Goal: Information Seeking & Learning: Find specific fact

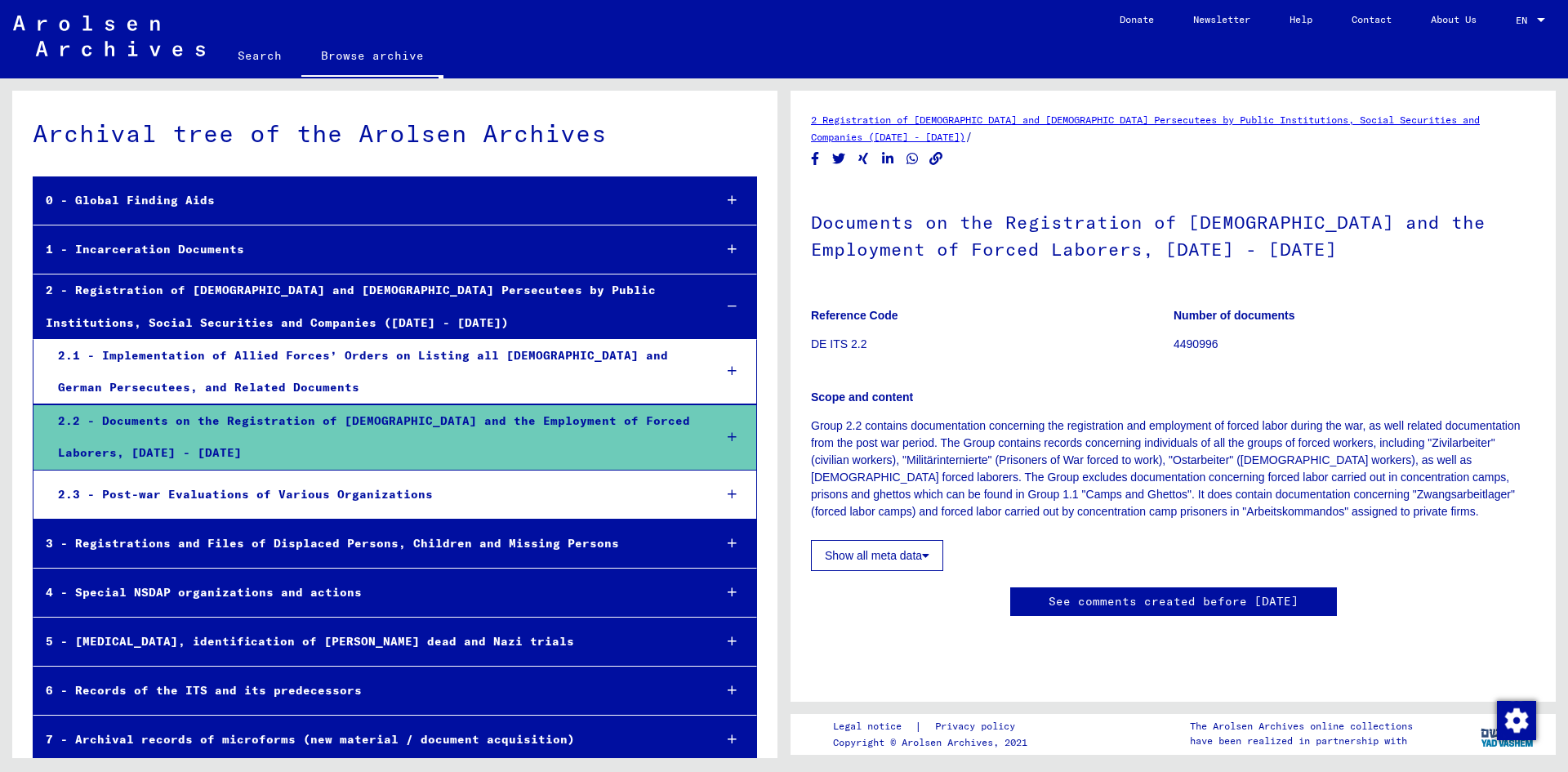
scroll to position [64, 0]
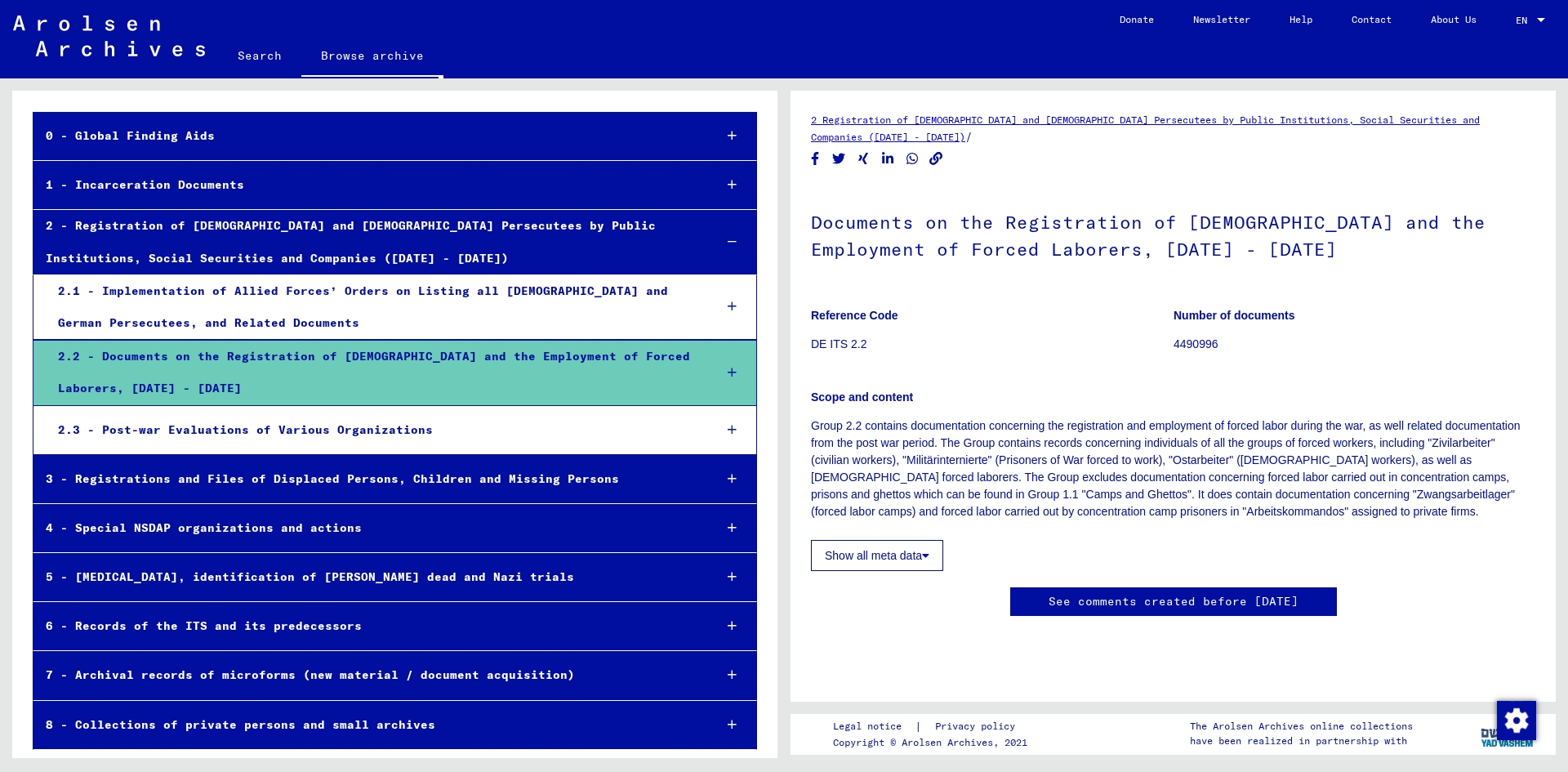
click at [255, 347] on div "2.2 - Documents on the Registration of [DEMOGRAPHIC_DATA] and the Employment of…" at bounding box center [373, 372] width 655 height 64
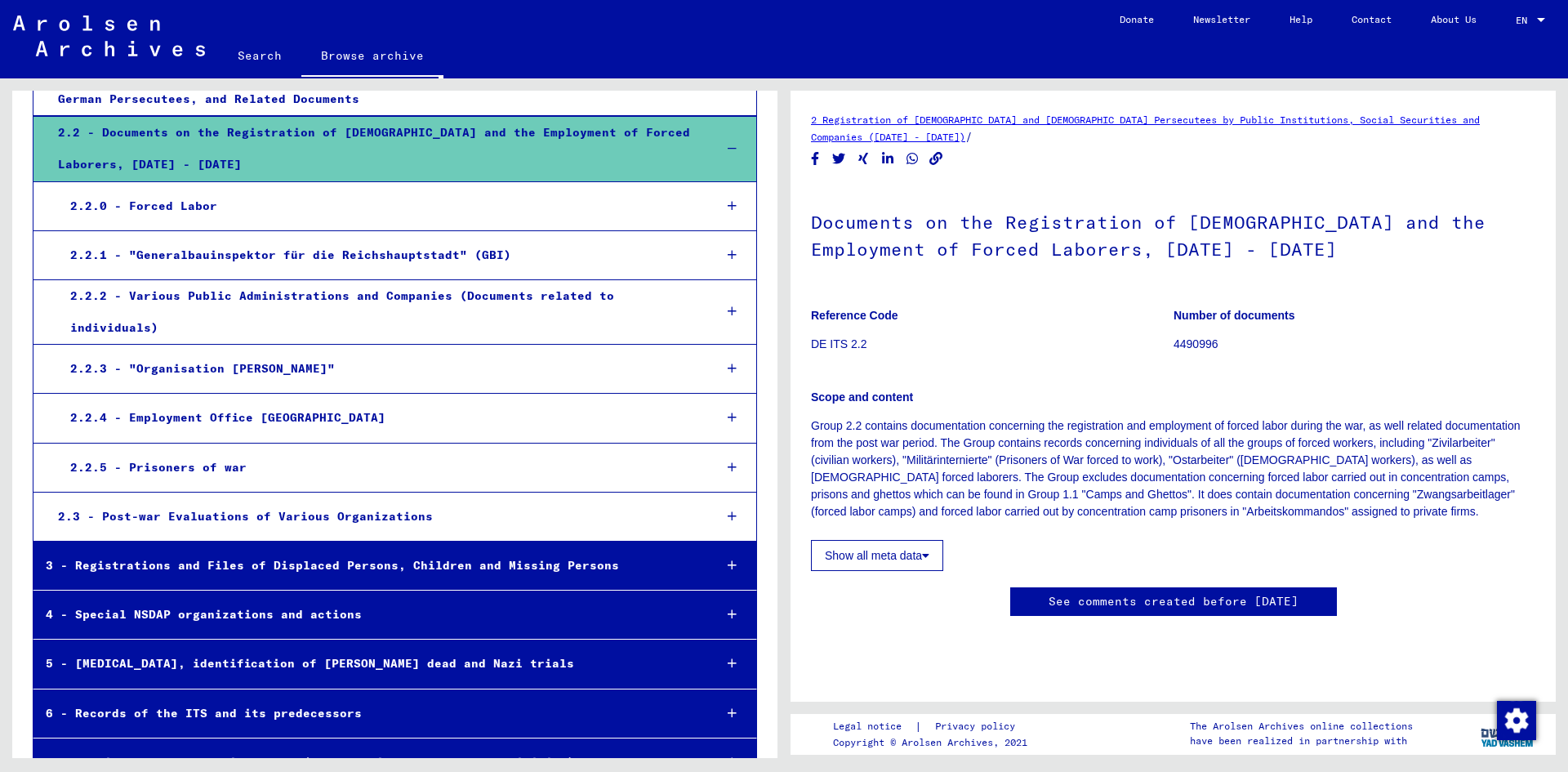
scroll to position [310, 0]
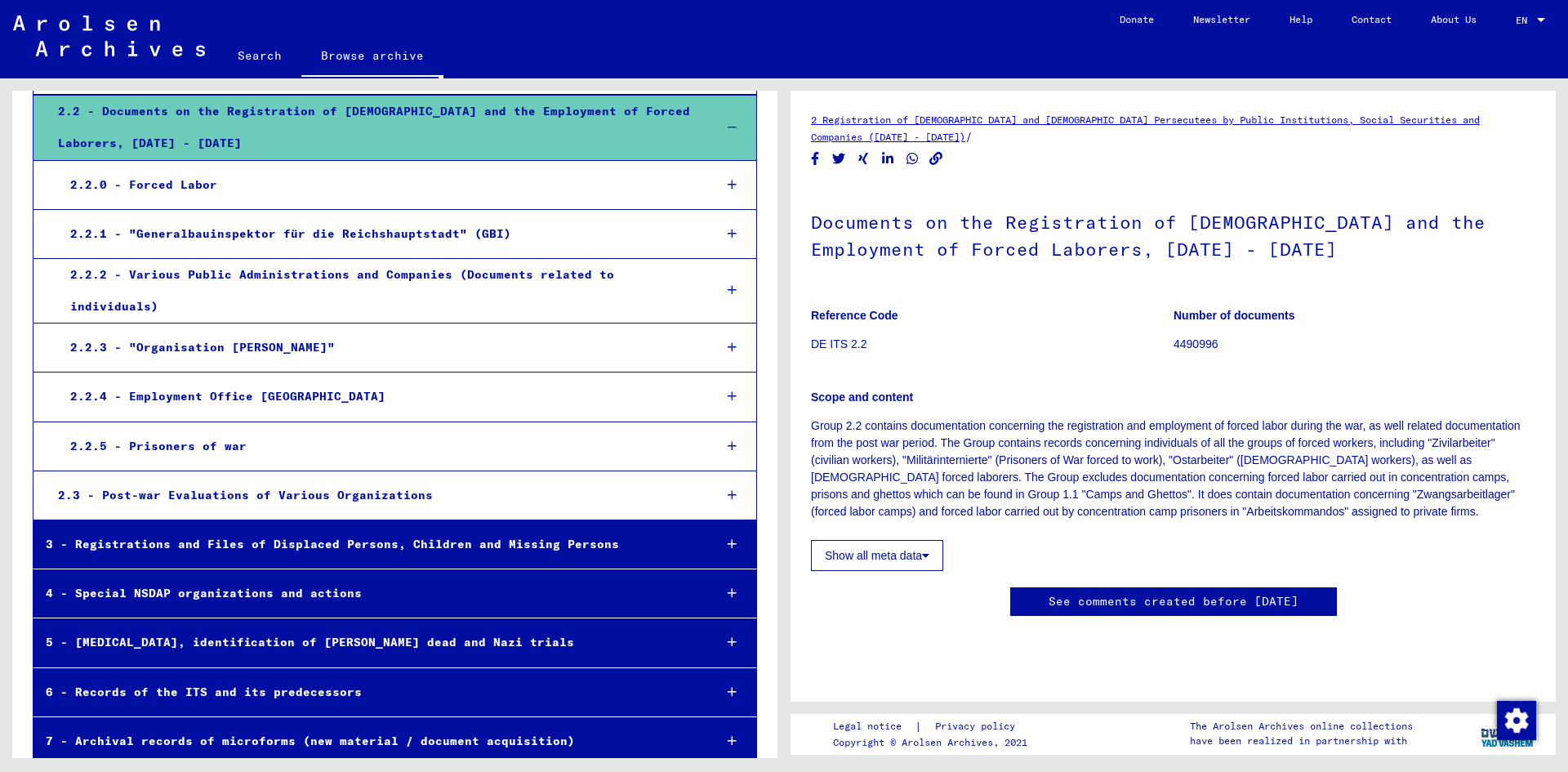
click at [278, 193] on div "2.2.0 - Forced Labor" at bounding box center [379, 185] width 643 height 32
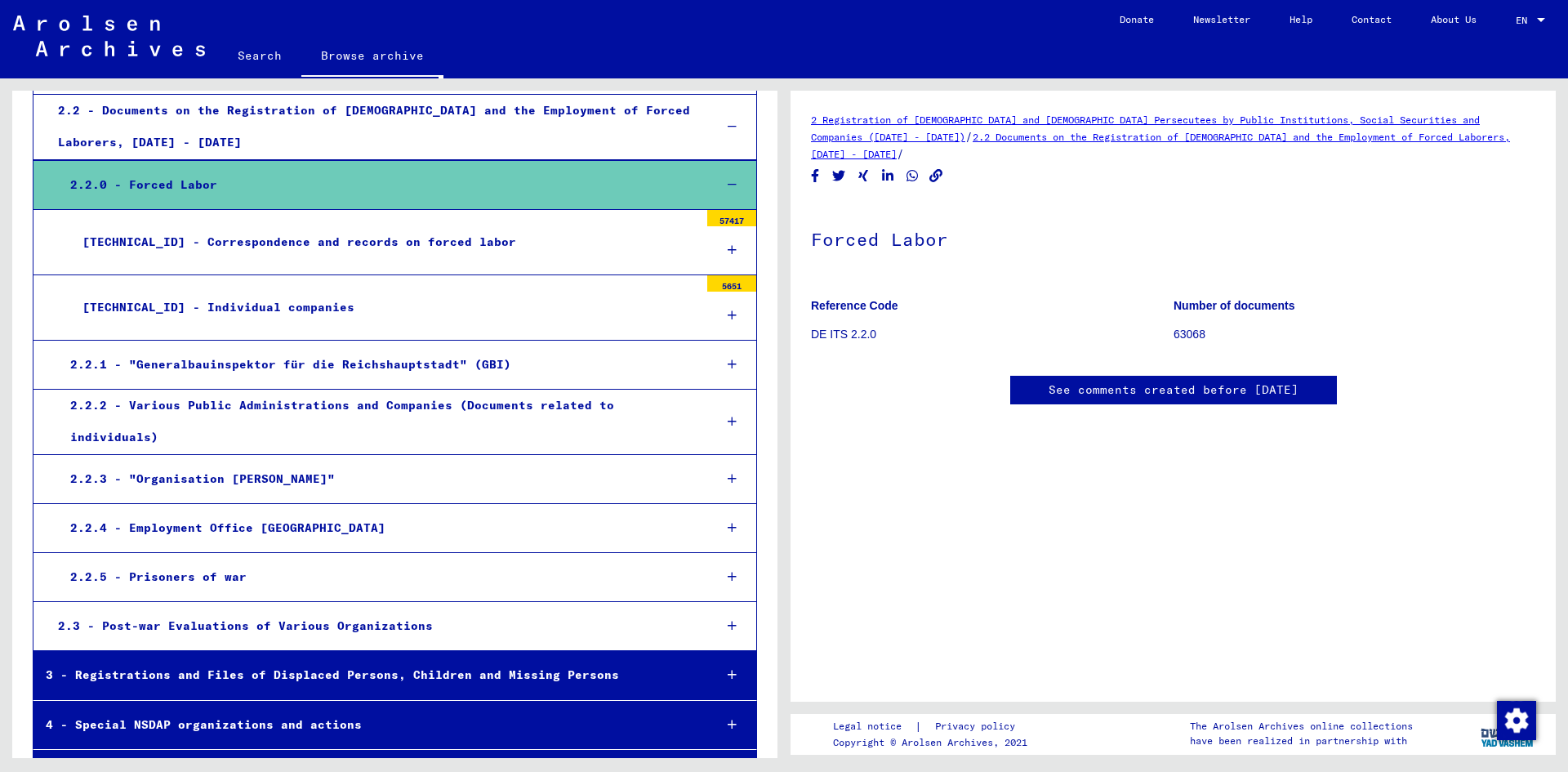
scroll to position [260, 0]
click at [344, 311] on div "[TECHNICAL_ID] - Individual companies" at bounding box center [384, 307] width 629 height 32
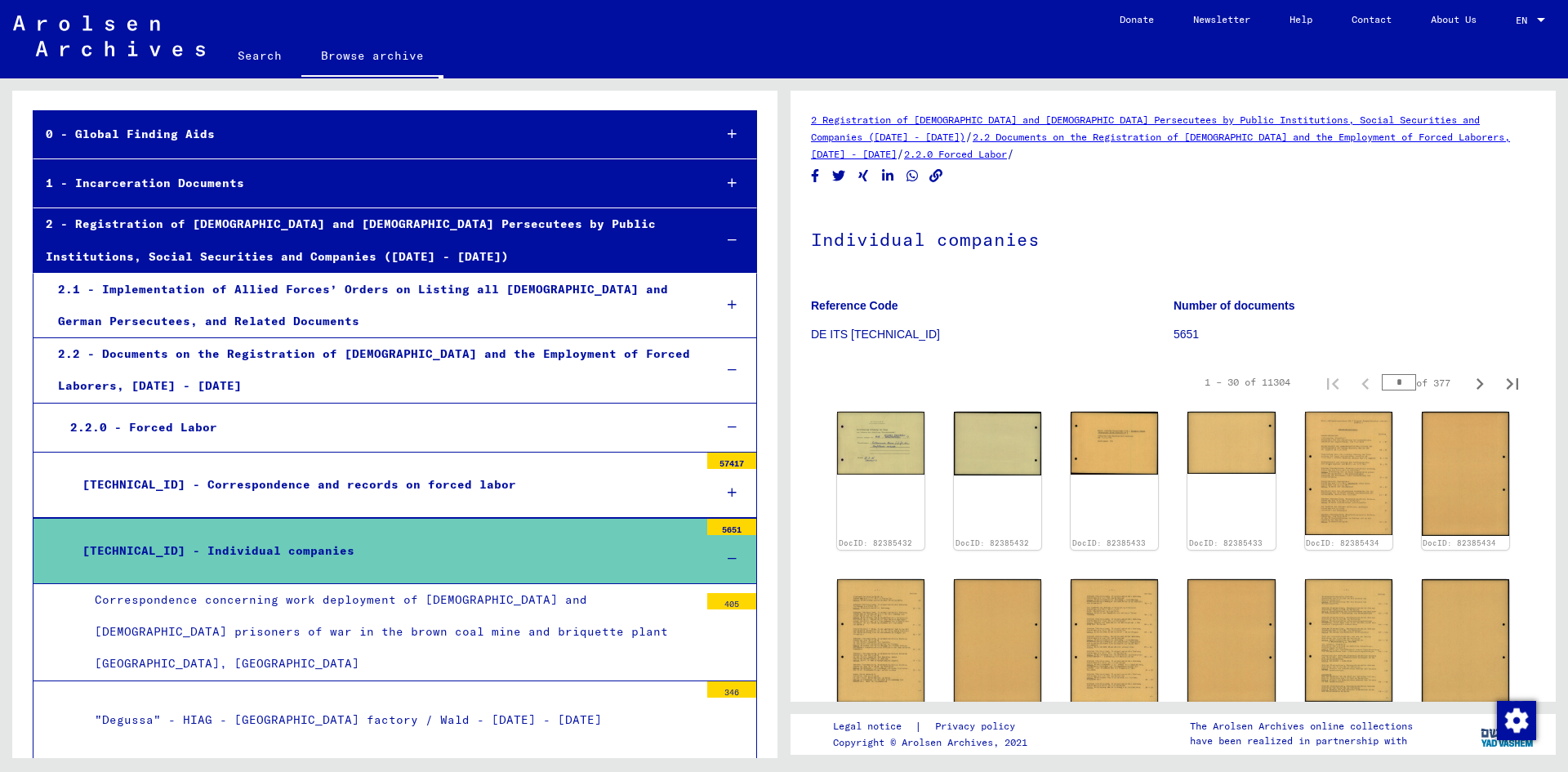
scroll to position [64, 0]
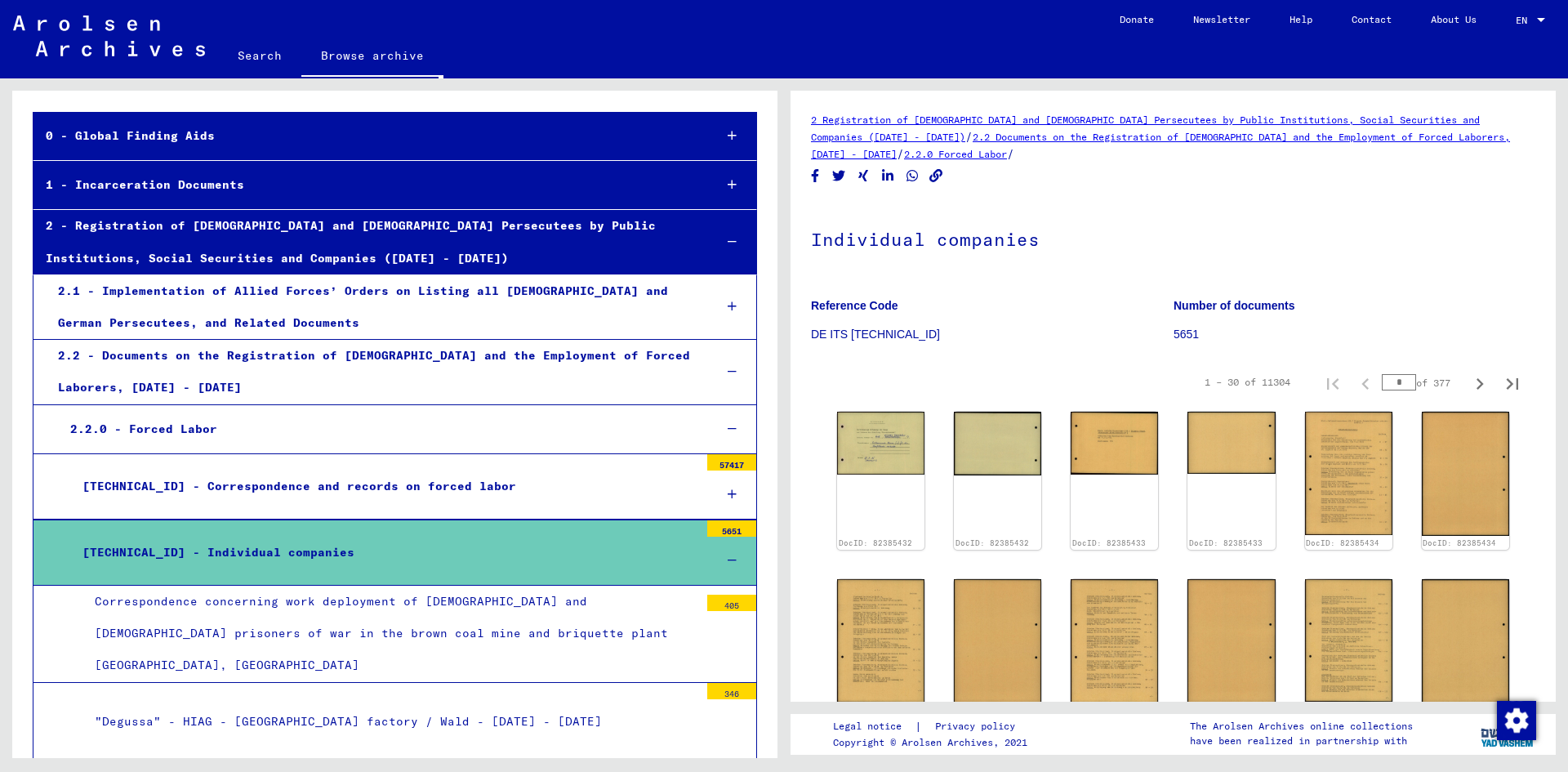
click at [275, 434] on div "2.2.0 - Forced Labor" at bounding box center [379, 429] width 643 height 32
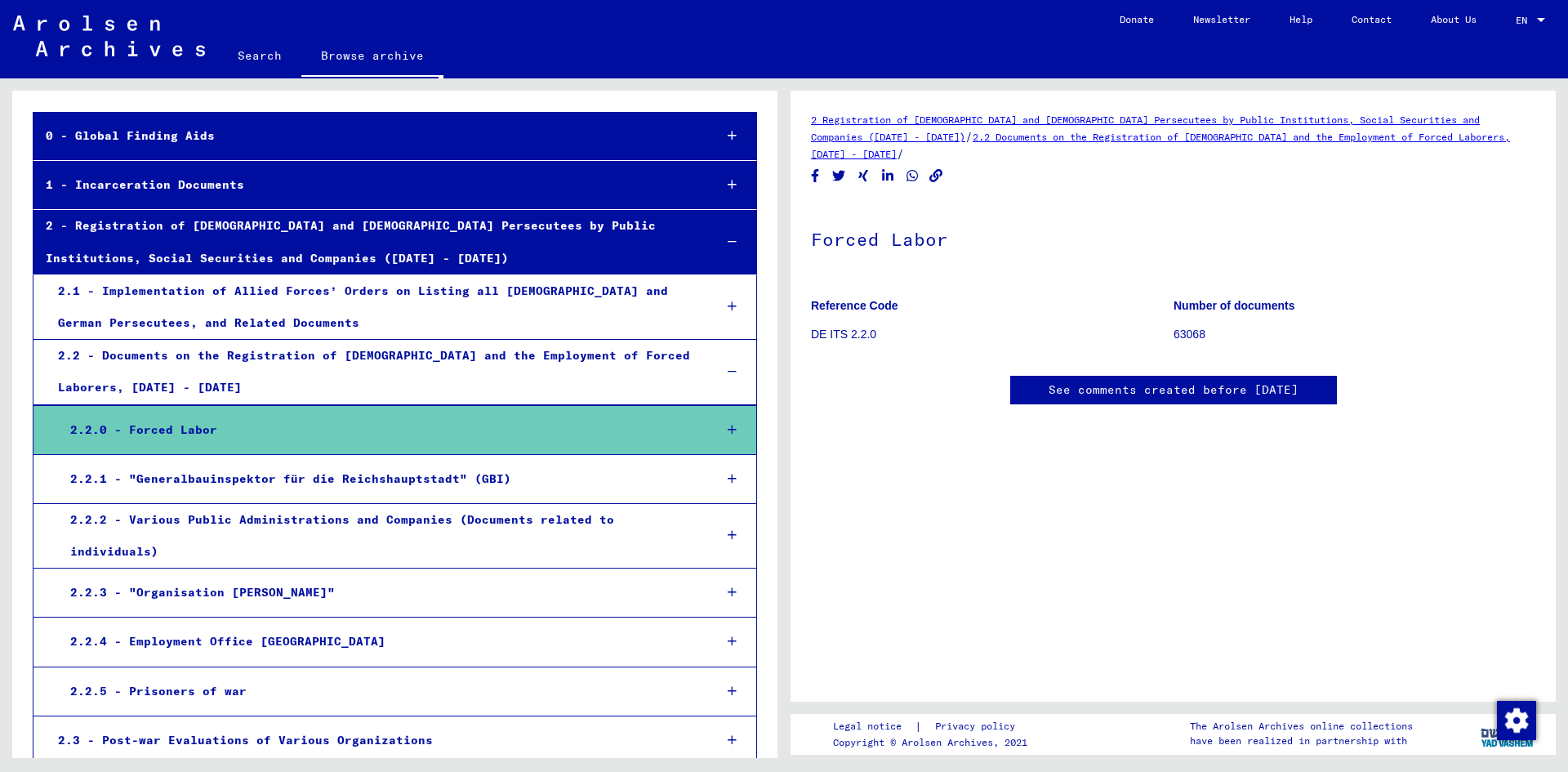
click at [340, 374] on div "2.2 - Documents on the Registration of [DEMOGRAPHIC_DATA] and the Employment of…" at bounding box center [373, 371] width 655 height 64
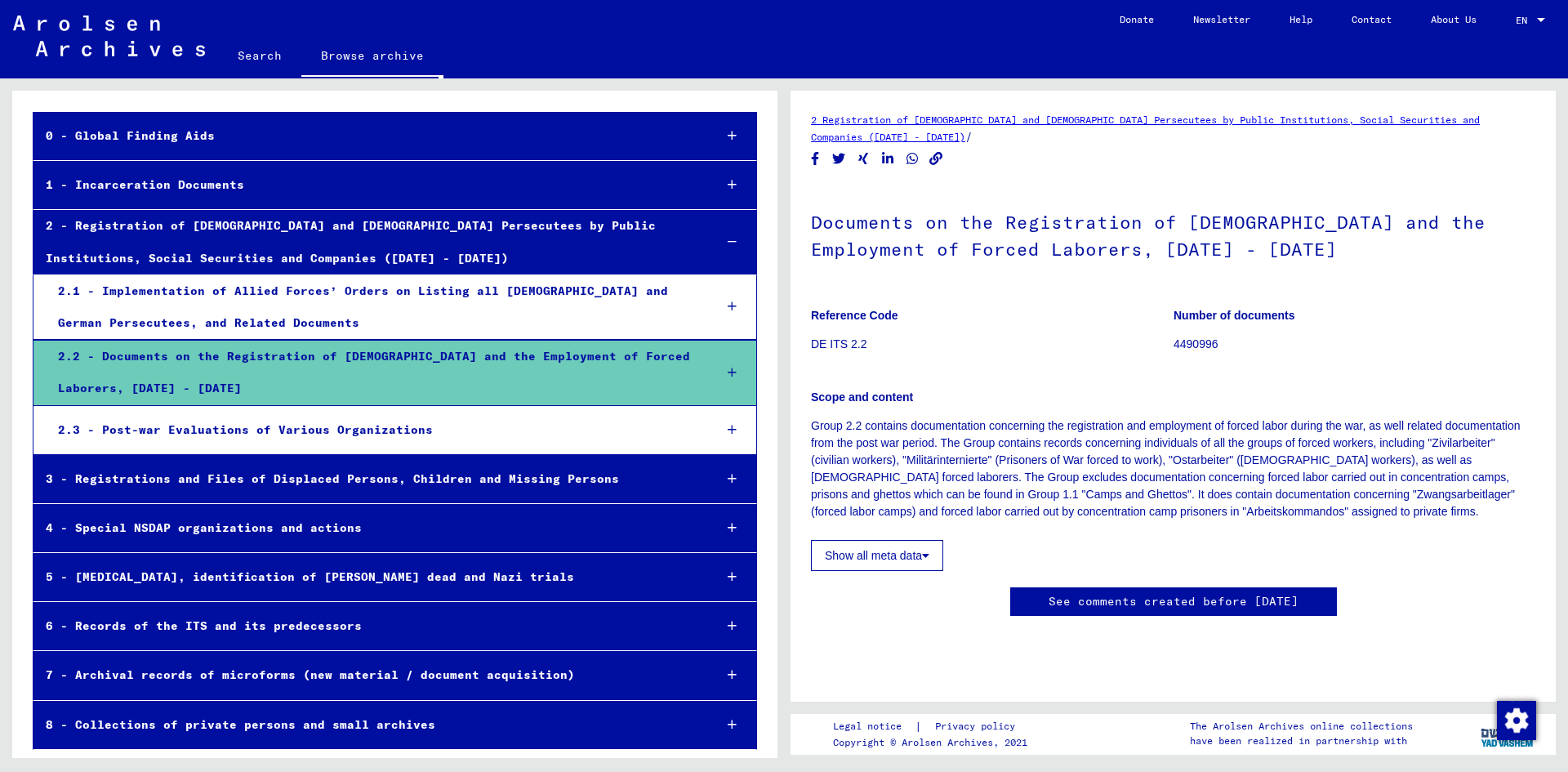
click at [902, 559] on button "Show all meta data" at bounding box center [877, 555] width 132 height 31
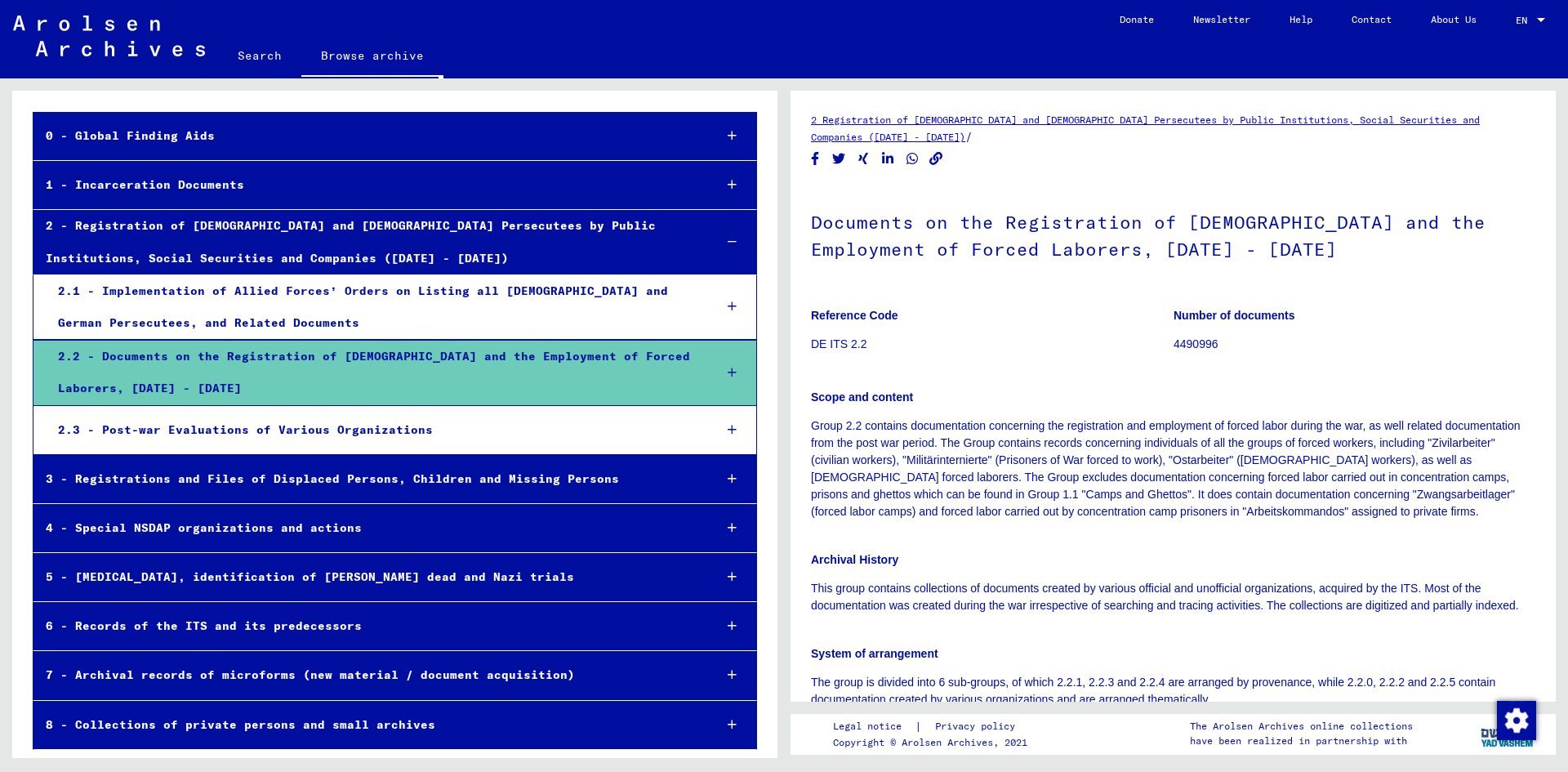
scroll to position [572, 0]
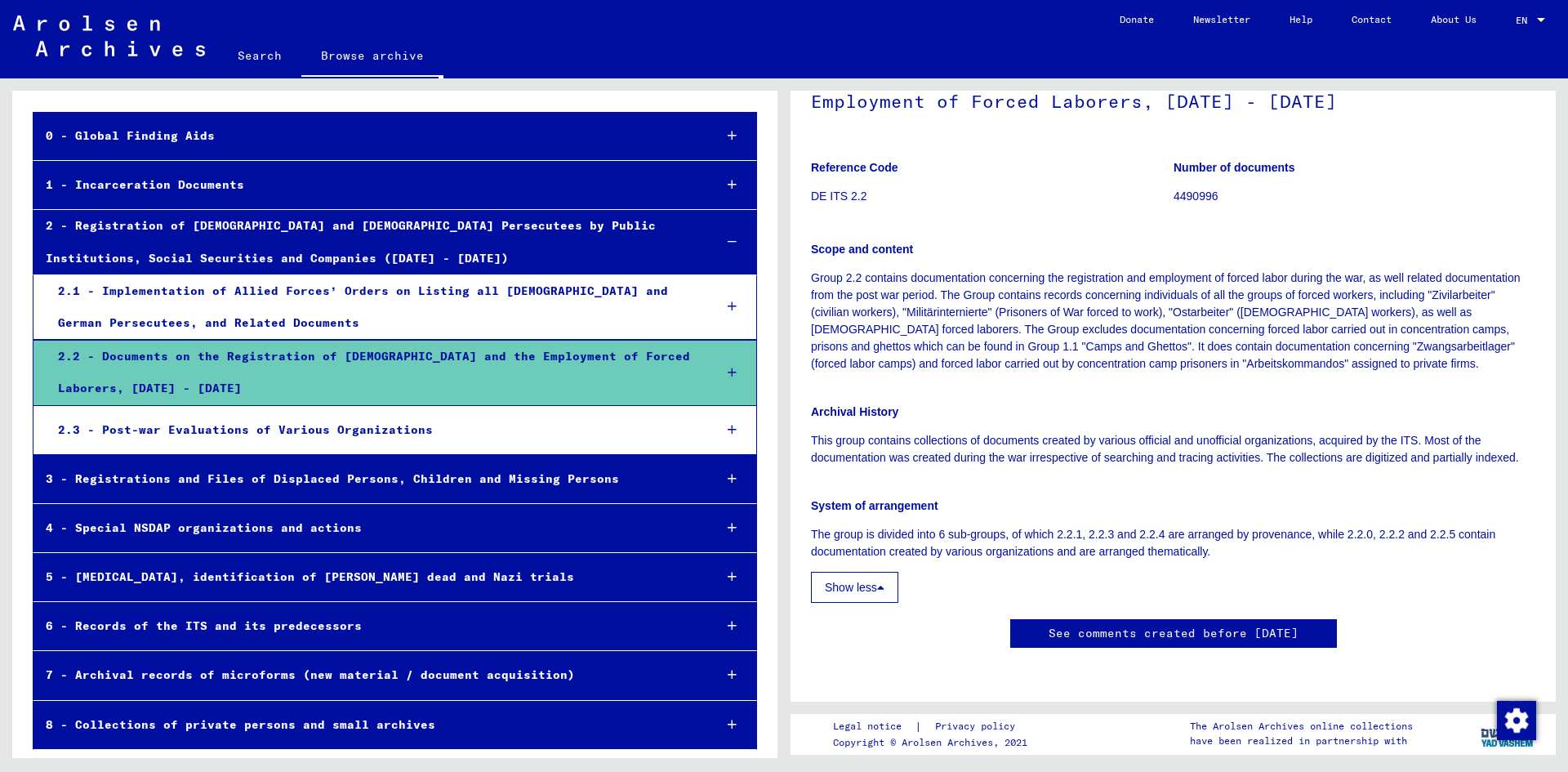
click at [301, 534] on div "4 - Special NSDAP organizations and actions" at bounding box center [368, 528] width 668 height 32
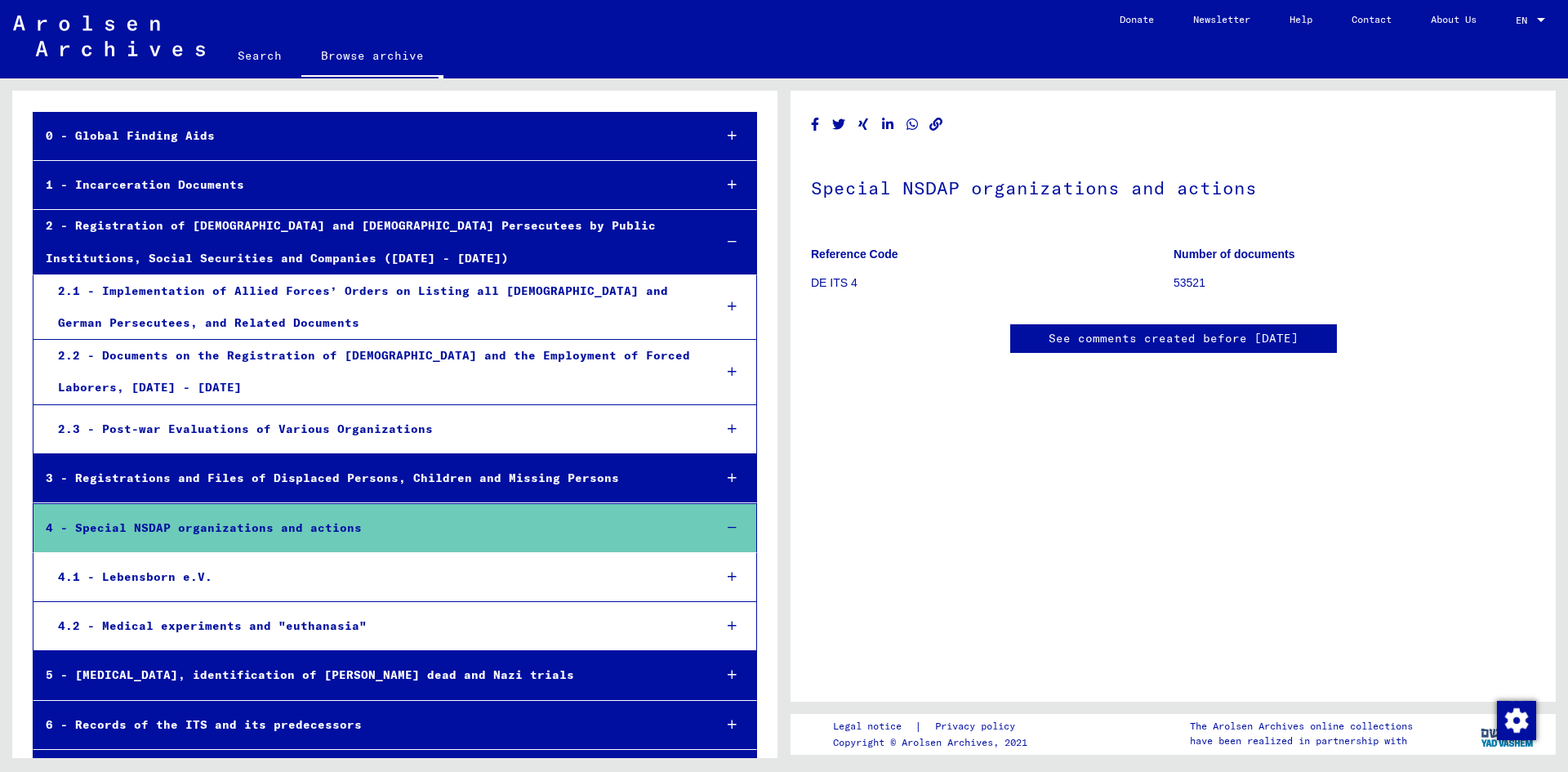
click at [301, 534] on div "4 - Special NSDAP organizations and actions" at bounding box center [368, 528] width 668 height 32
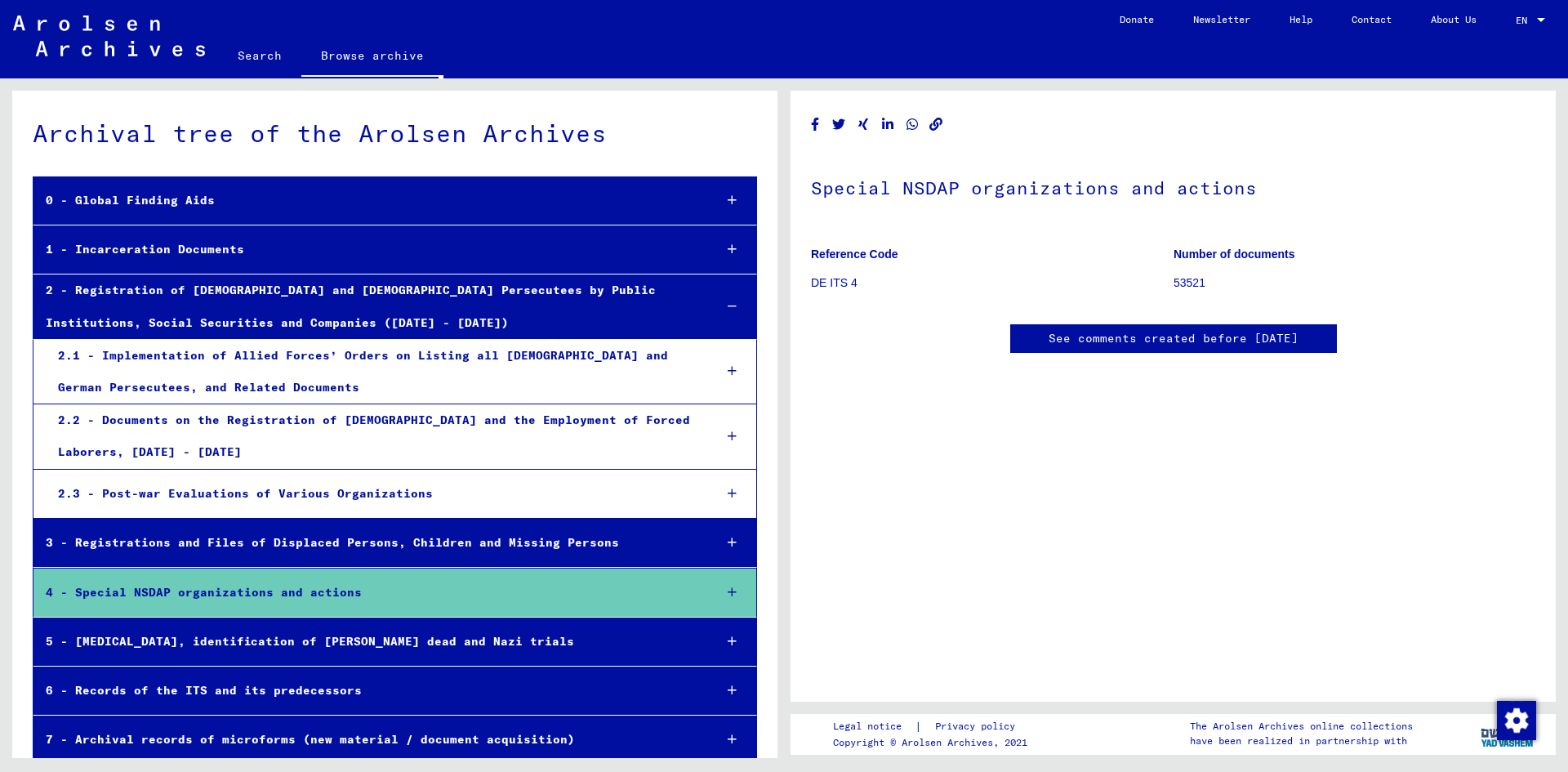
click at [242, 430] on div "2.2 - Documents on the Registration of [DEMOGRAPHIC_DATA] and the Employment of…" at bounding box center [373, 436] width 655 height 64
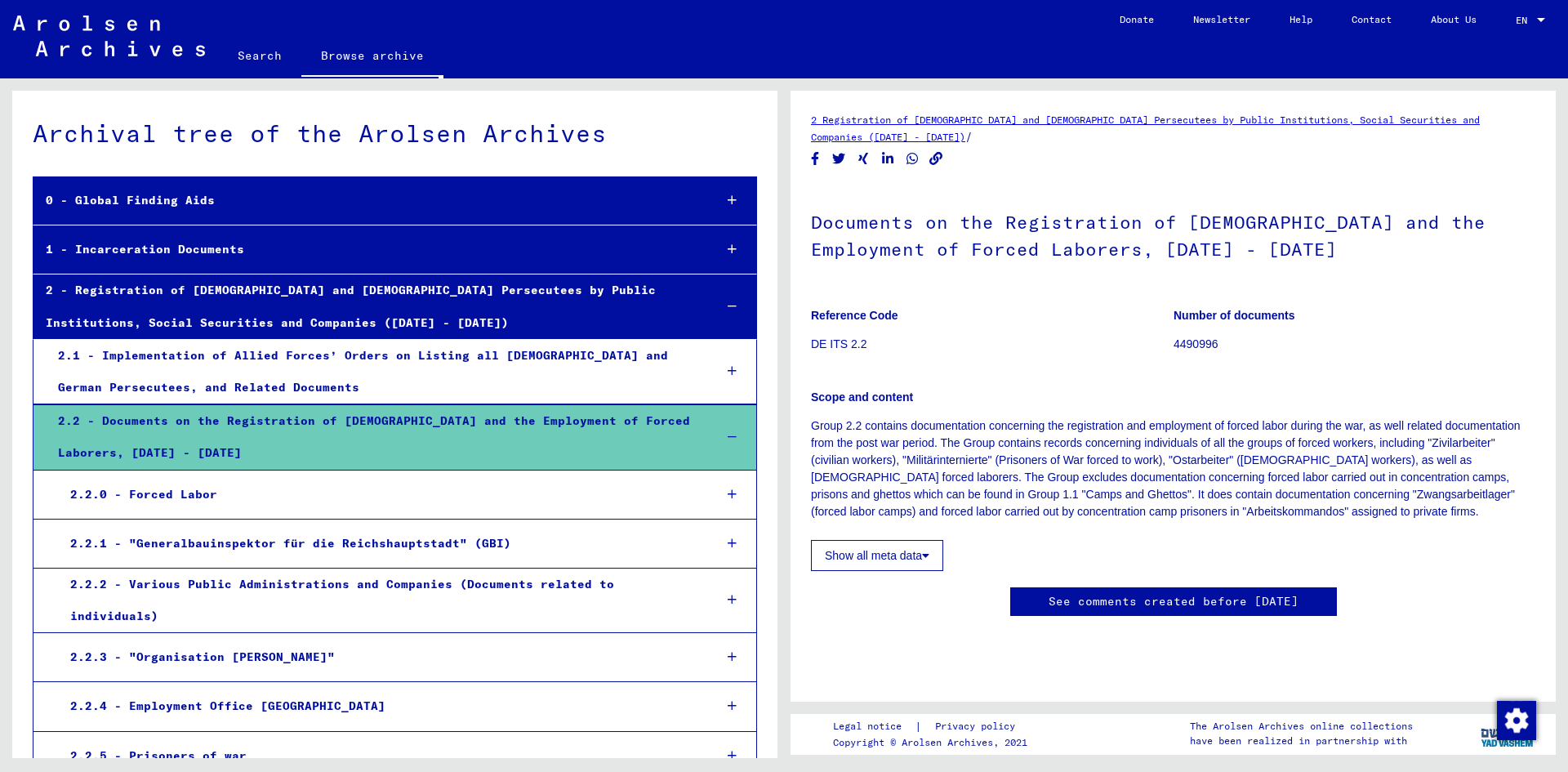
click at [253, 50] on link "Search" at bounding box center [259, 55] width 83 height 39
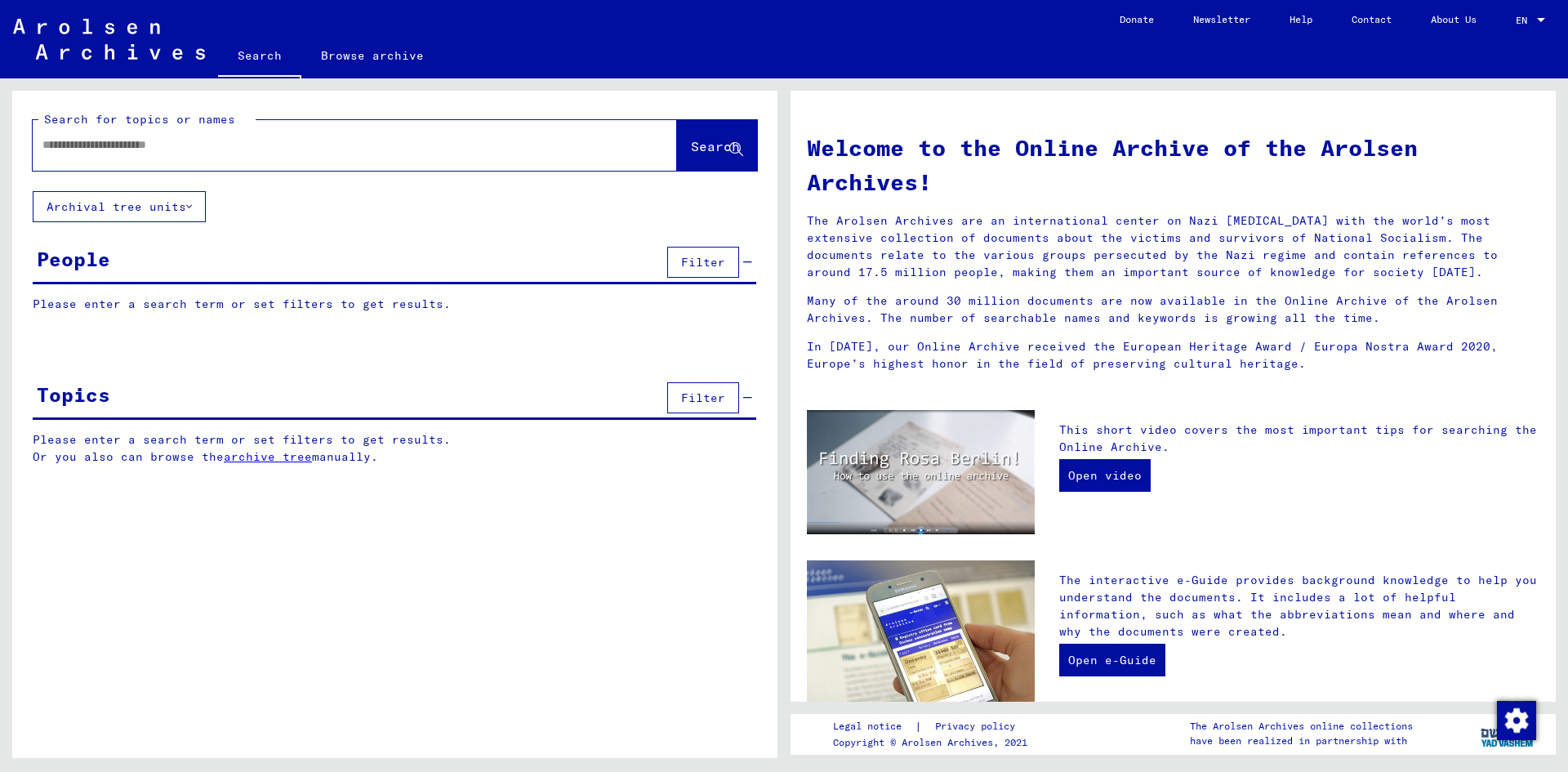
click at [249, 147] on input "text" at bounding box center [335, 145] width 586 height 17
type input "********"
click at [180, 204] on button "Archival tree units" at bounding box center [120, 207] width 173 height 31
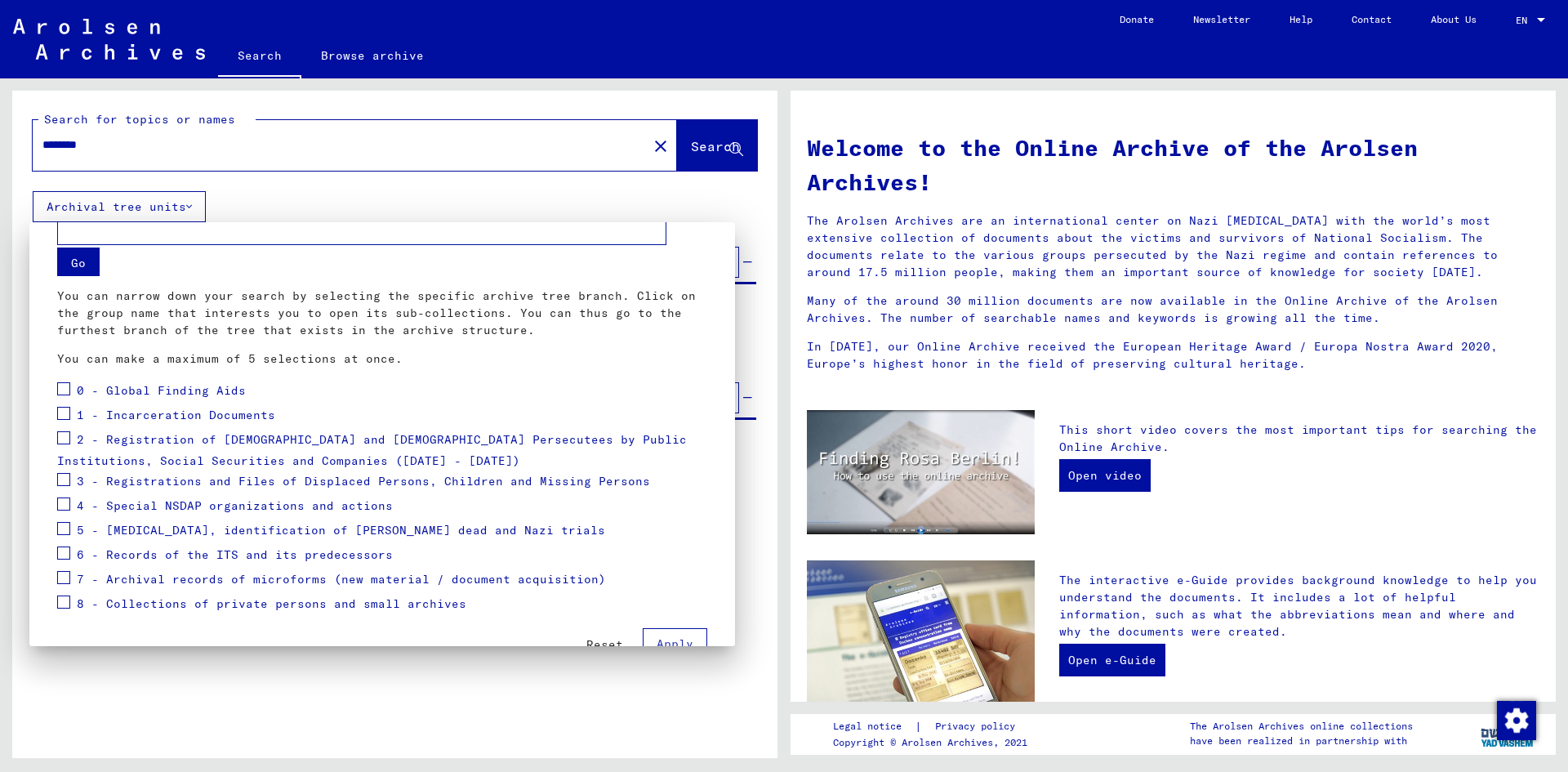
scroll to position [74, 0]
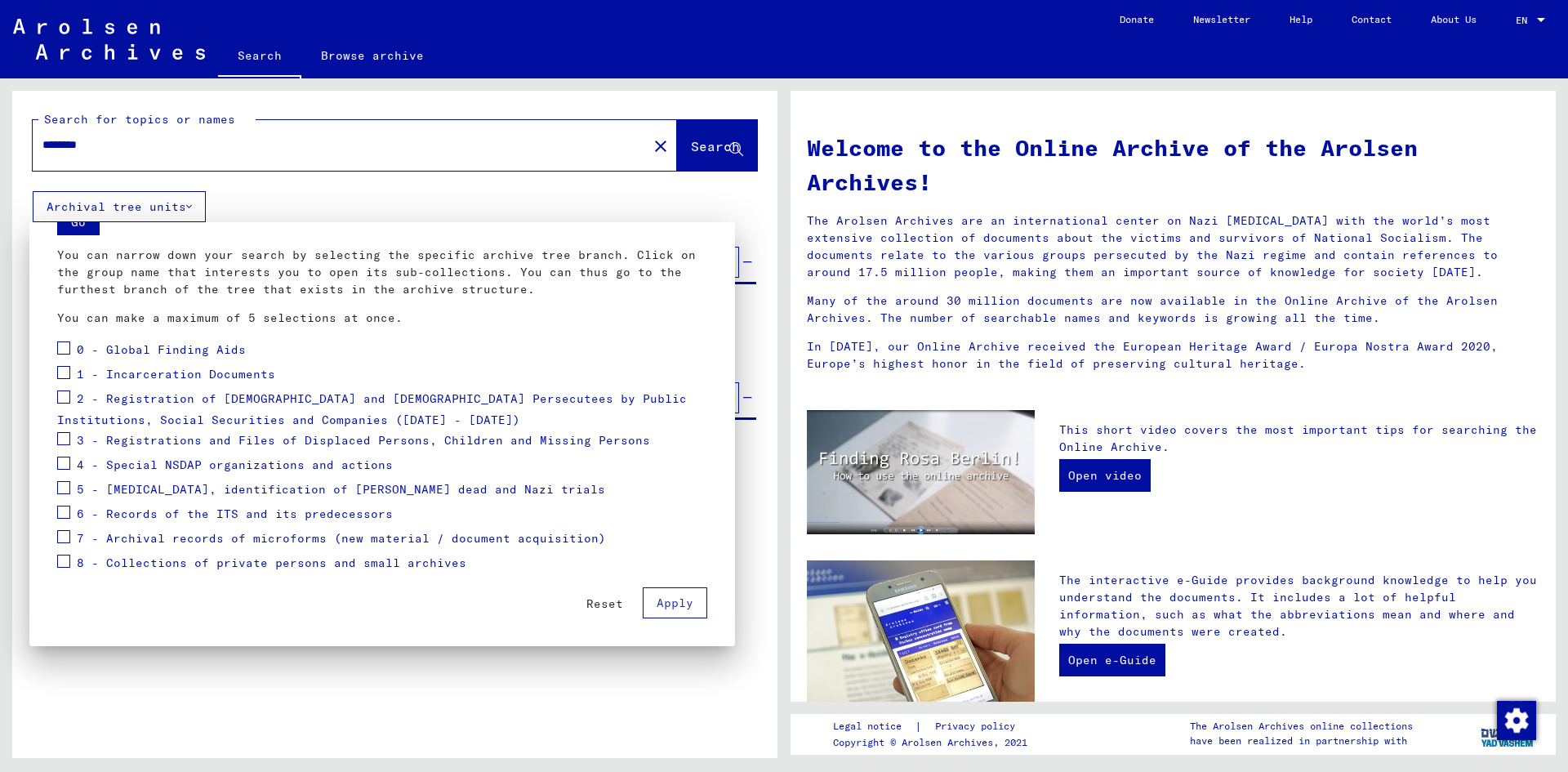
click at [174, 397] on span "2 - Registration of [DEMOGRAPHIC_DATA] and [DEMOGRAPHIC_DATA] Persecutees by Pu…" at bounding box center [372, 410] width 630 height 36
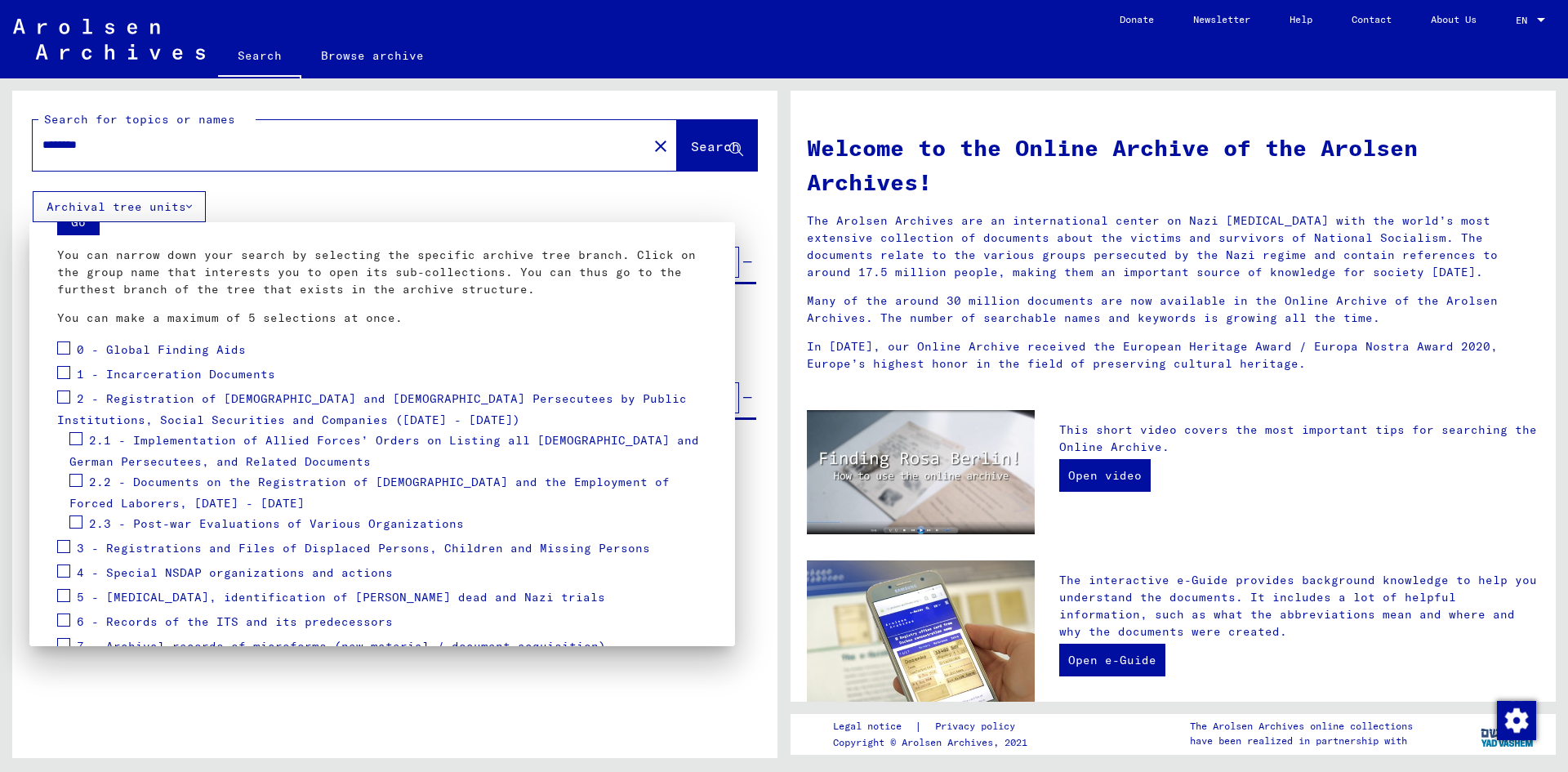
click at [150, 374] on span "1 - Incarceration Documents" at bounding box center [176, 374] width 198 height 15
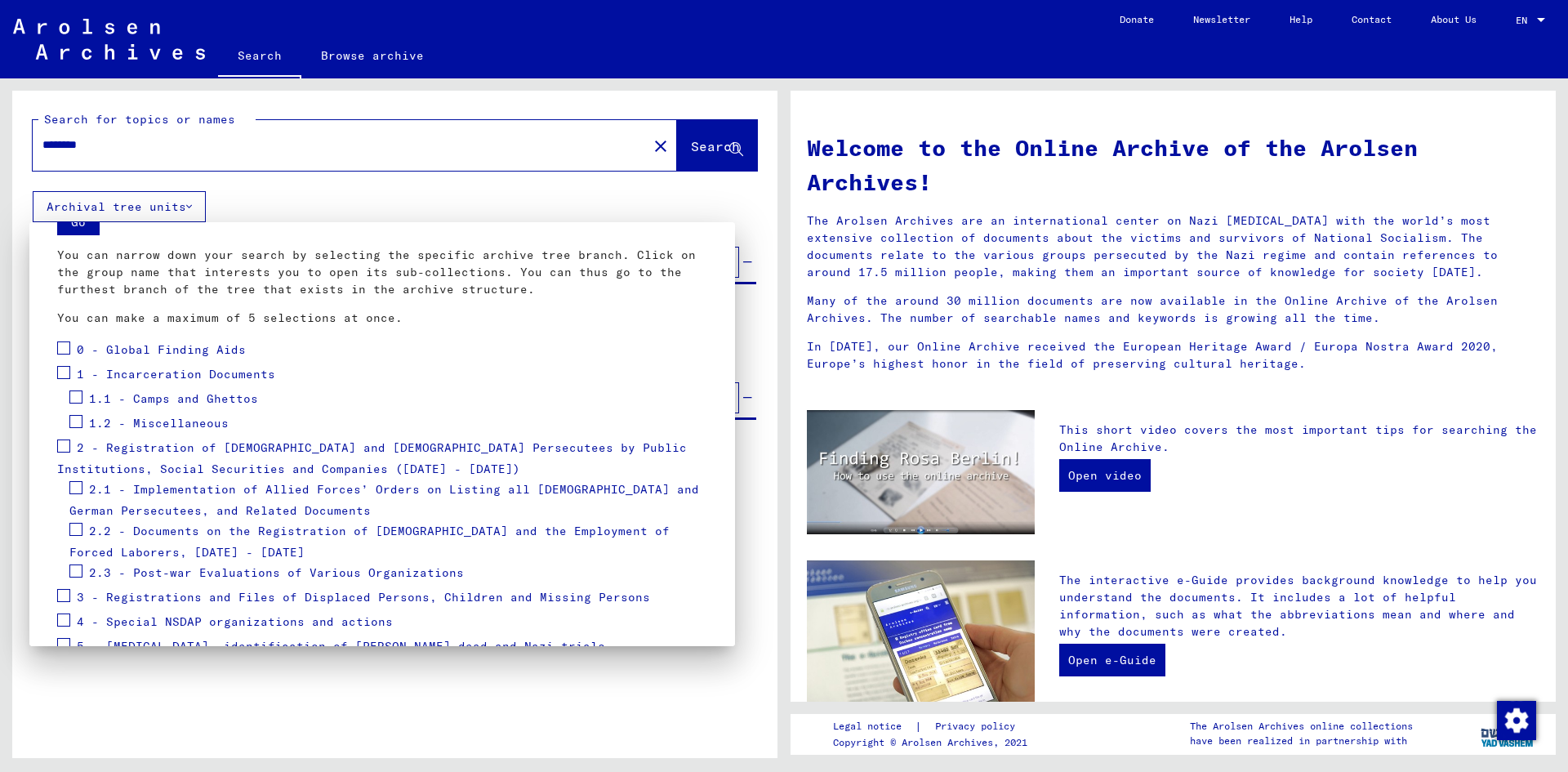
click at [151, 374] on span "1 - Incarceration Documents" at bounding box center [176, 374] width 198 height 15
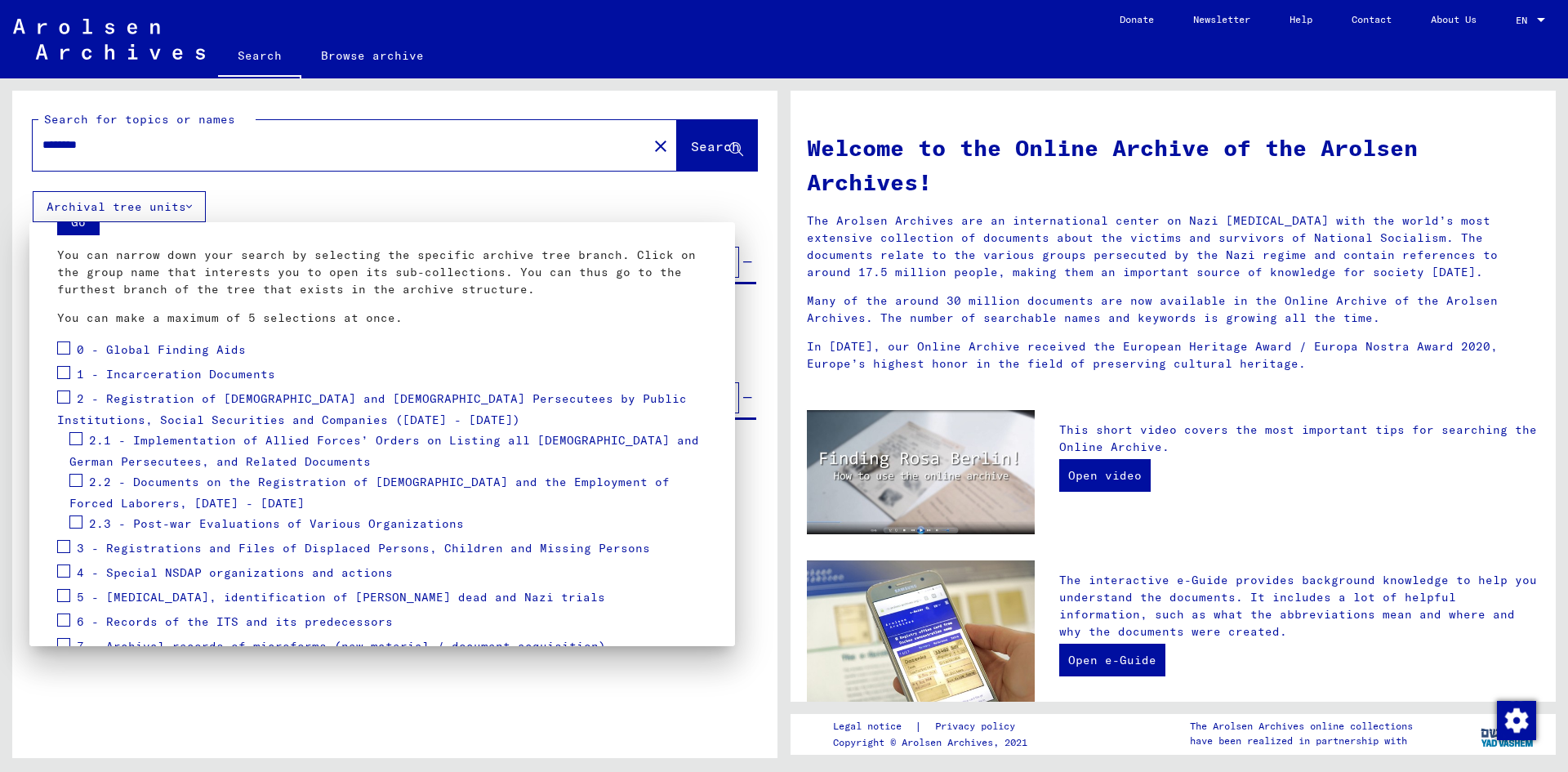
click at [155, 349] on span "0 - Global Finding Aids" at bounding box center [161, 350] width 169 height 15
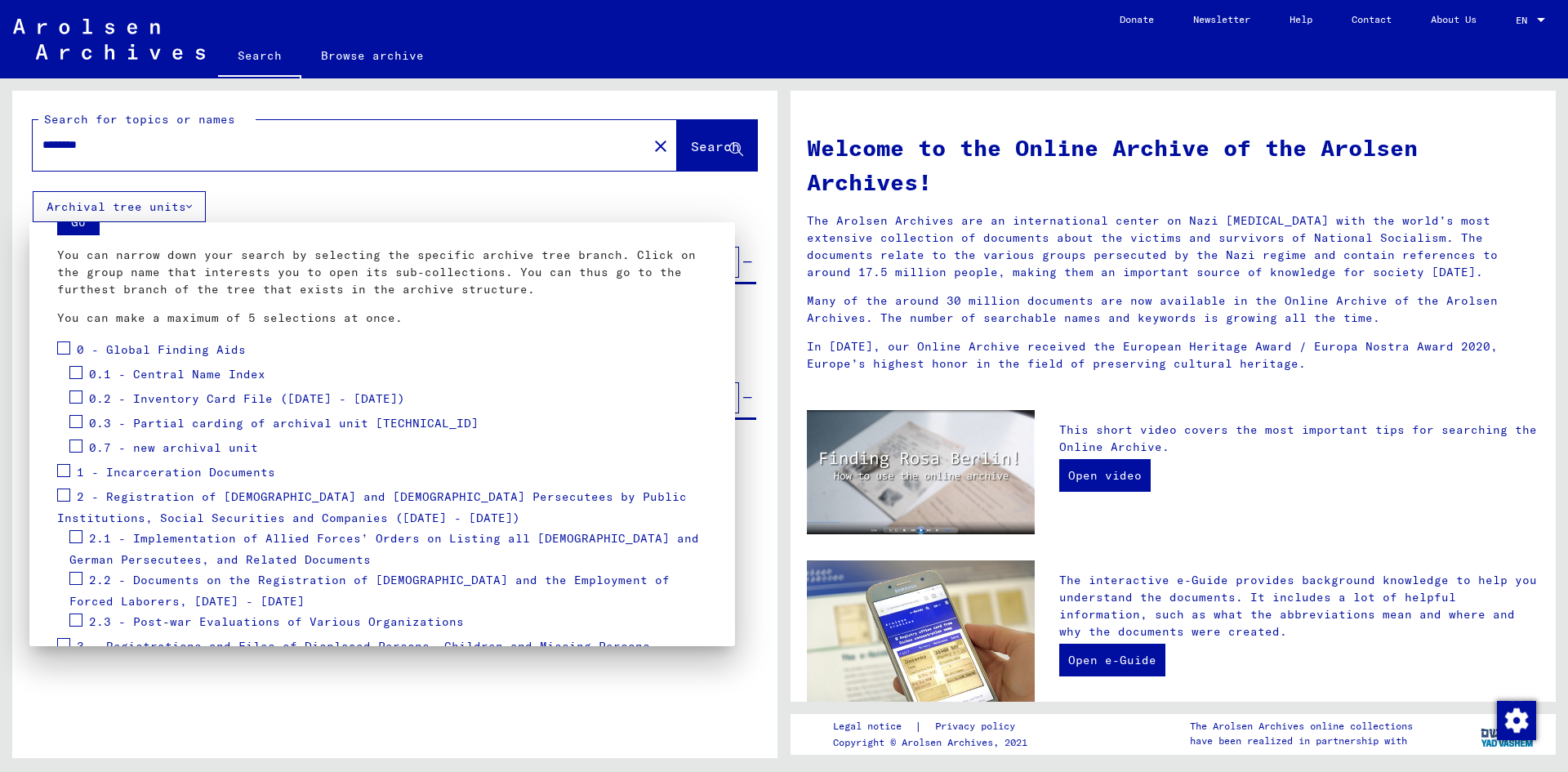
click at [155, 349] on span "0 - Global Finding Aids" at bounding box center [161, 350] width 169 height 15
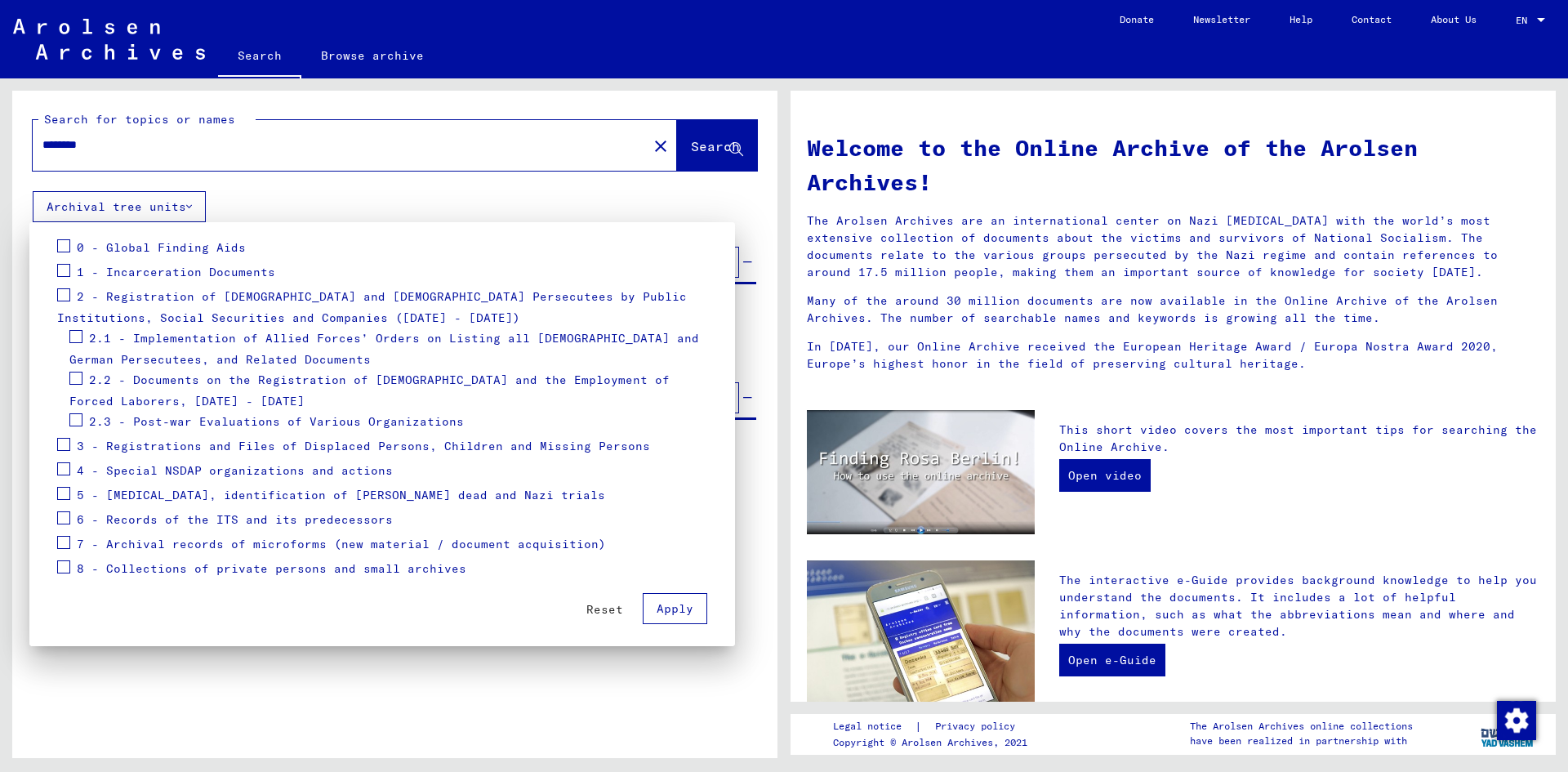
scroll to position [181, 0]
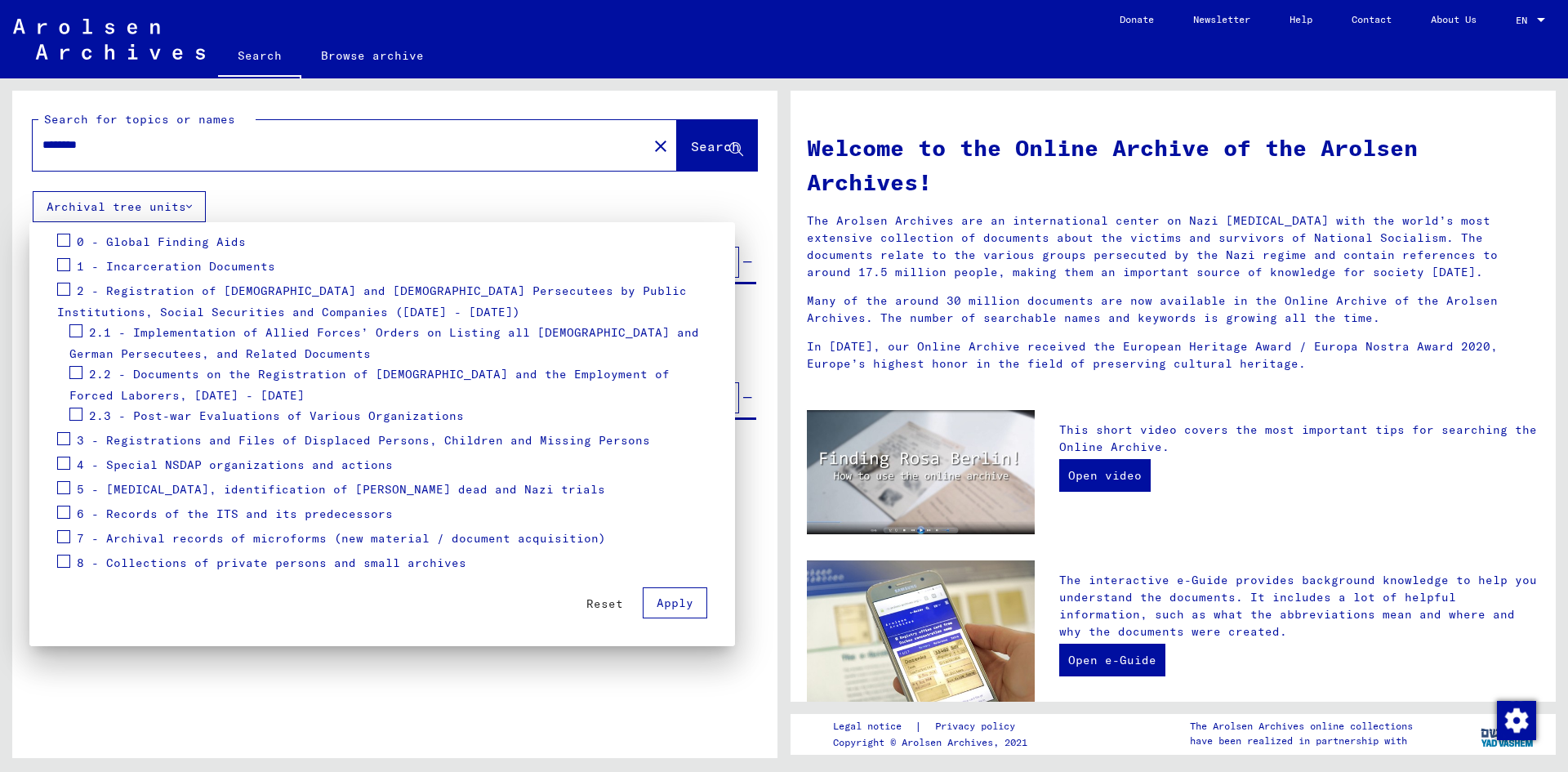
click at [218, 442] on span "3 - Registrations and Files of Displaced Persons, Children and Missing Persons" at bounding box center [363, 441] width 573 height 15
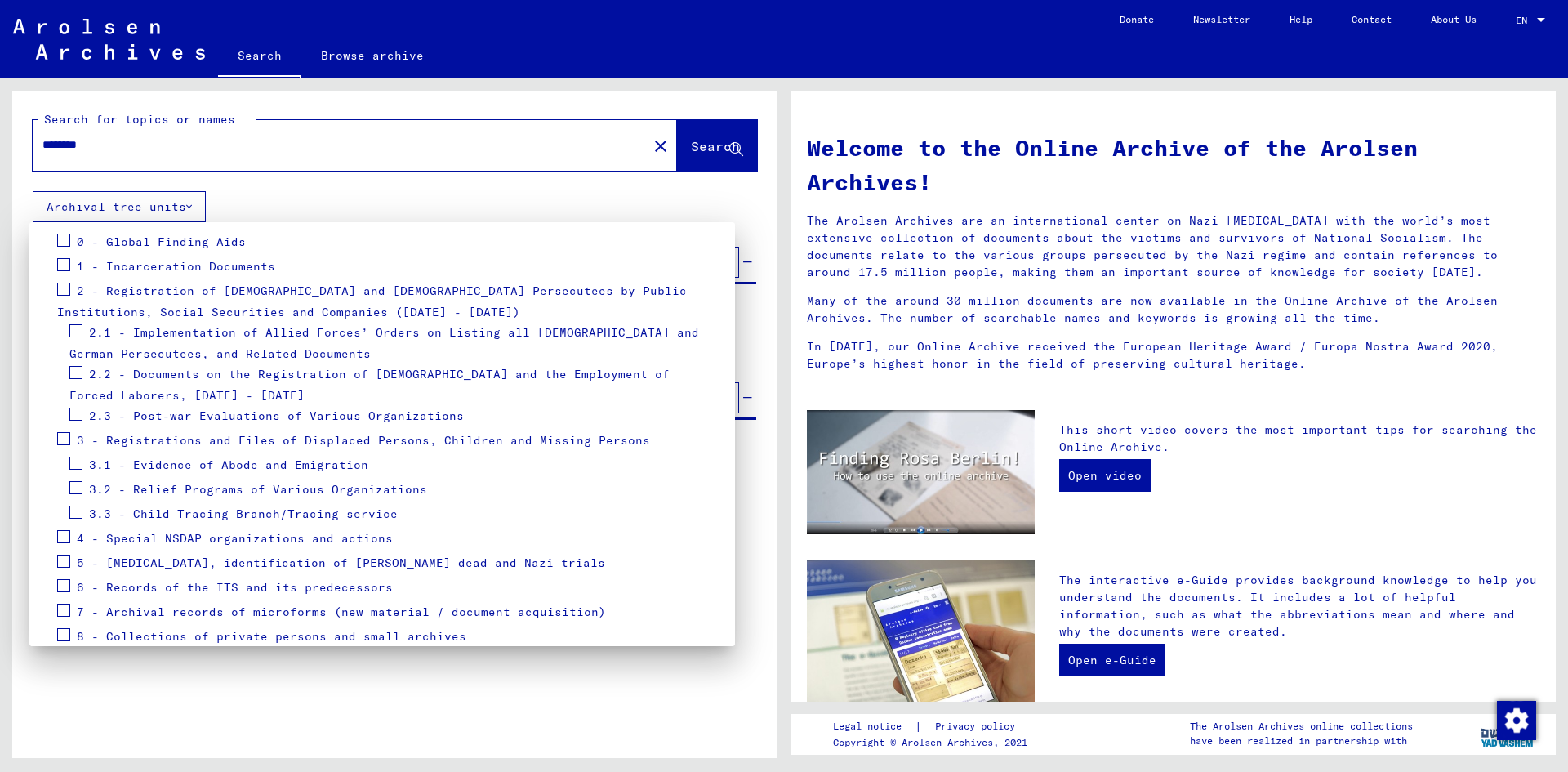
click at [226, 534] on span "4 - Special NSDAP organizations and actions" at bounding box center [235, 539] width 316 height 15
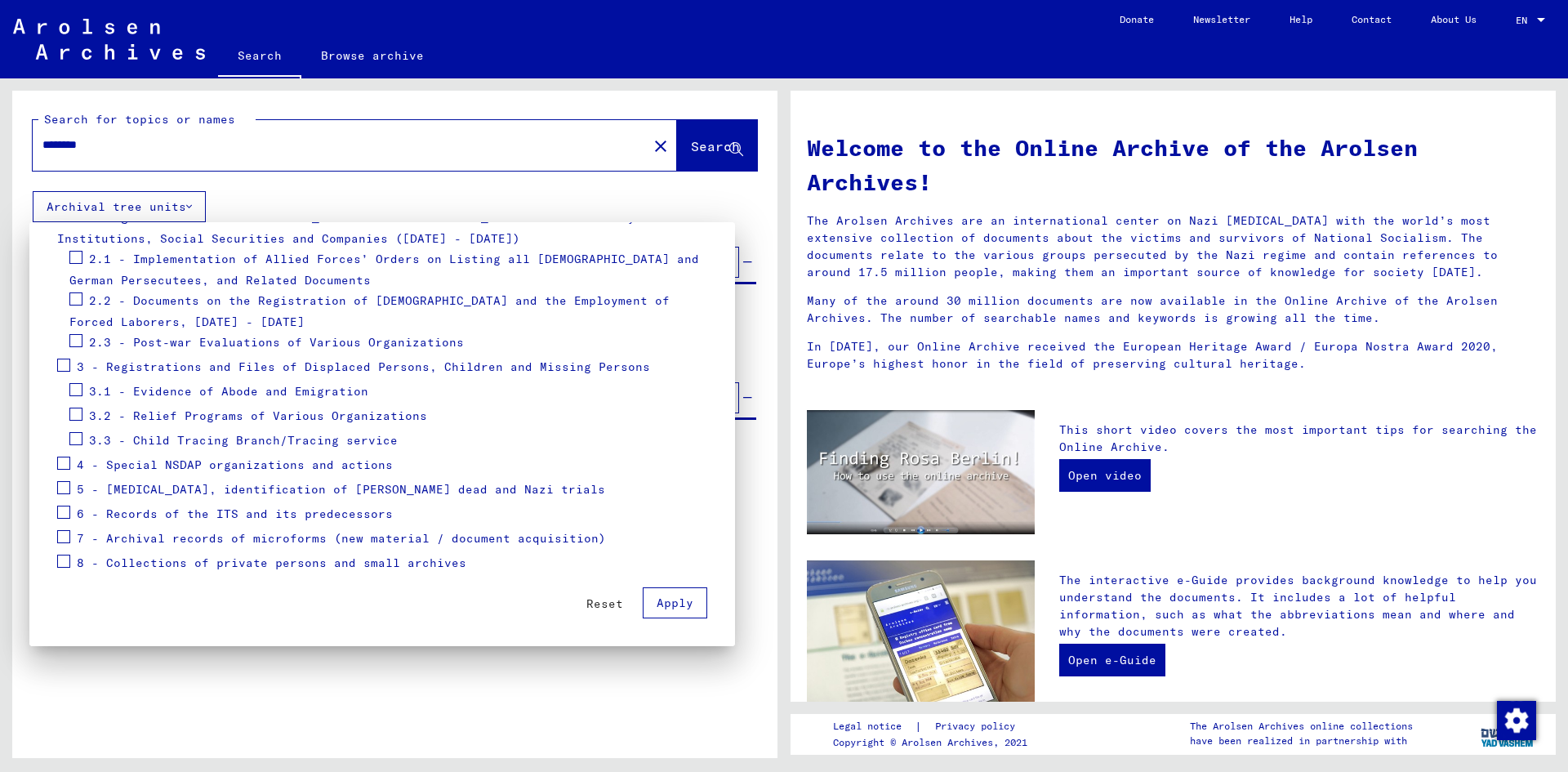
click at [223, 514] on span "6 - Records of the ITS and its predecessors" at bounding box center [235, 514] width 316 height 15
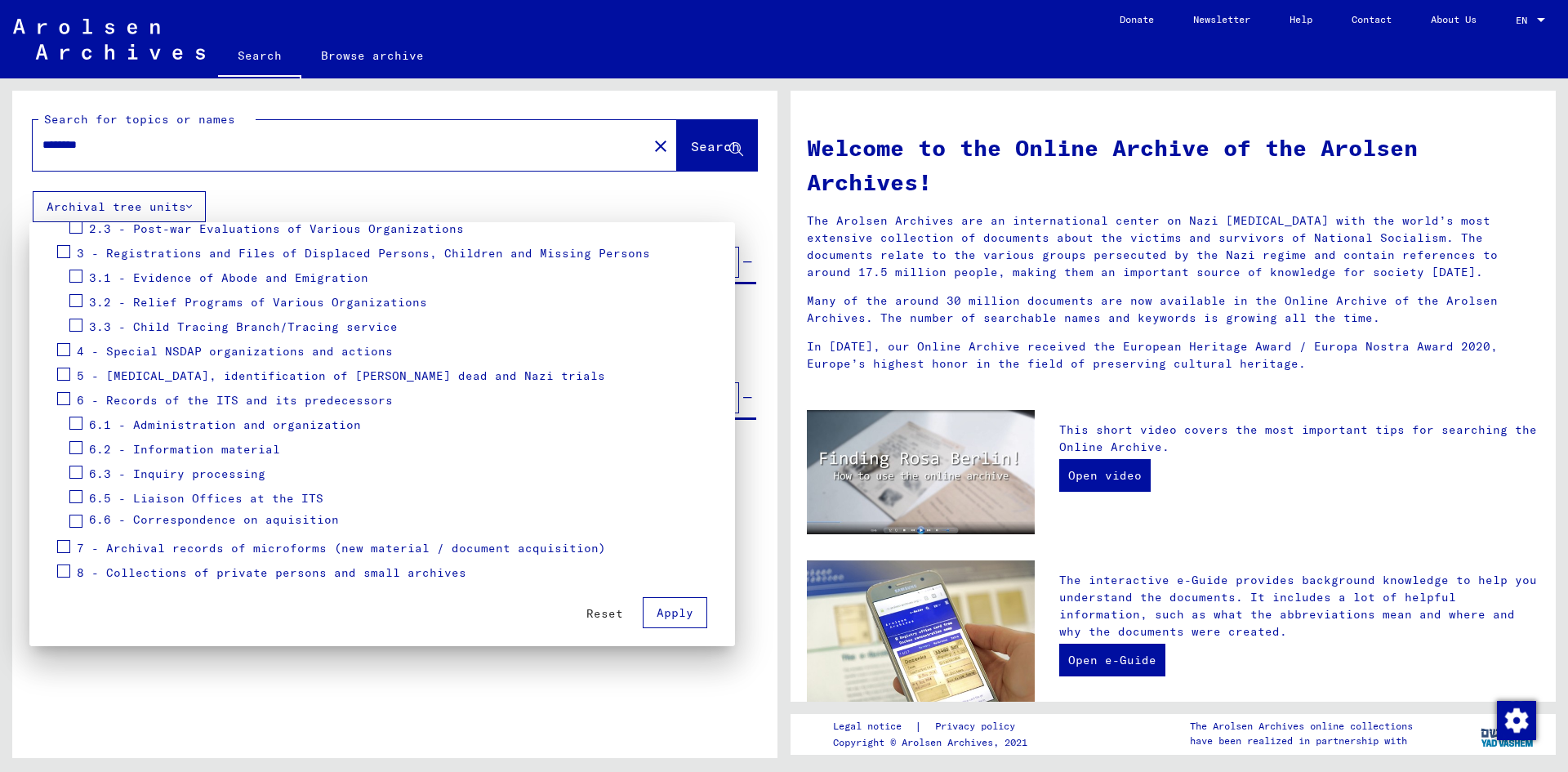
scroll to position [379, 0]
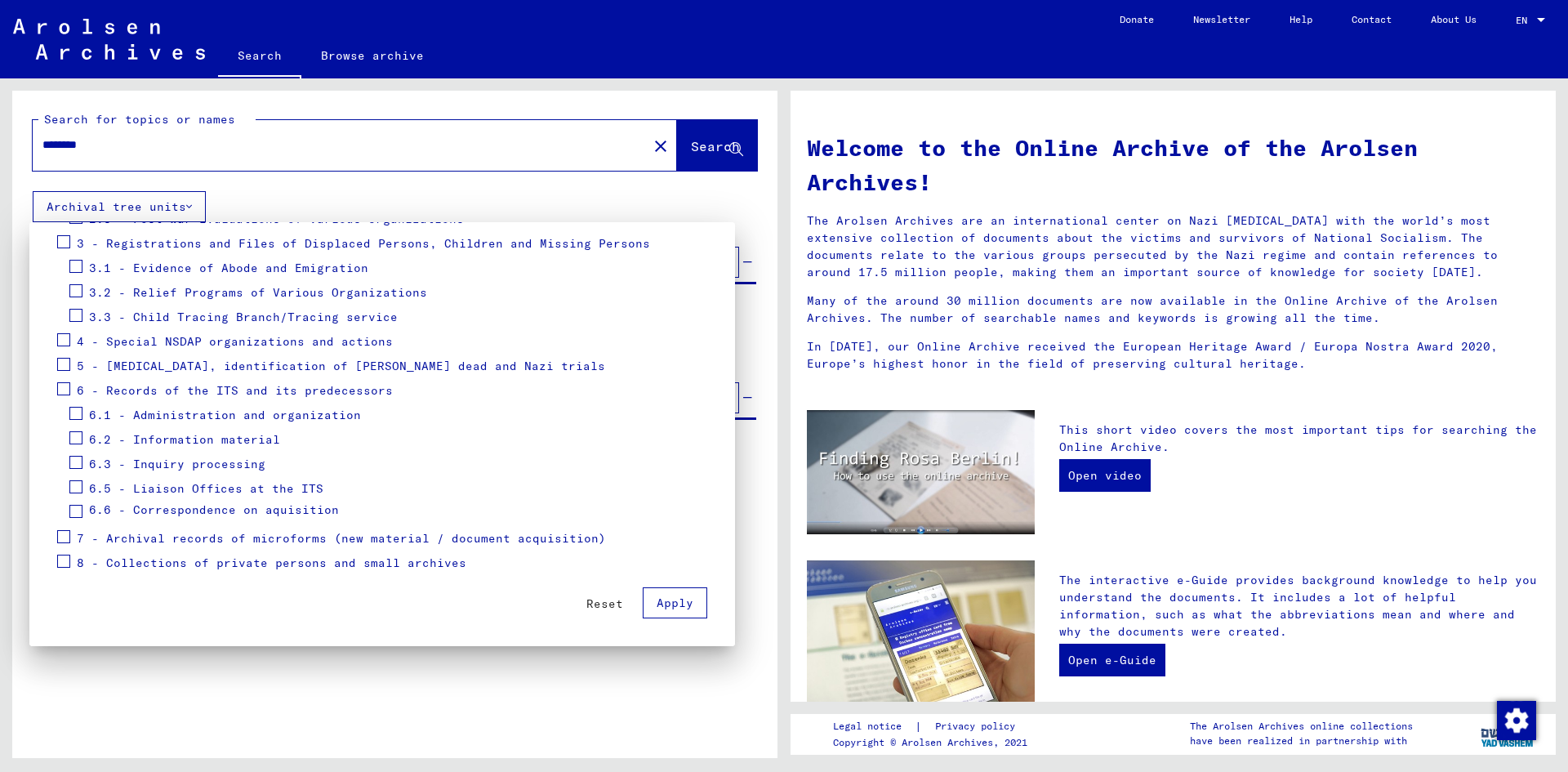
click at [228, 535] on span "7 - Archival records of microforms (new material / document acquisition)" at bounding box center [341, 539] width 530 height 15
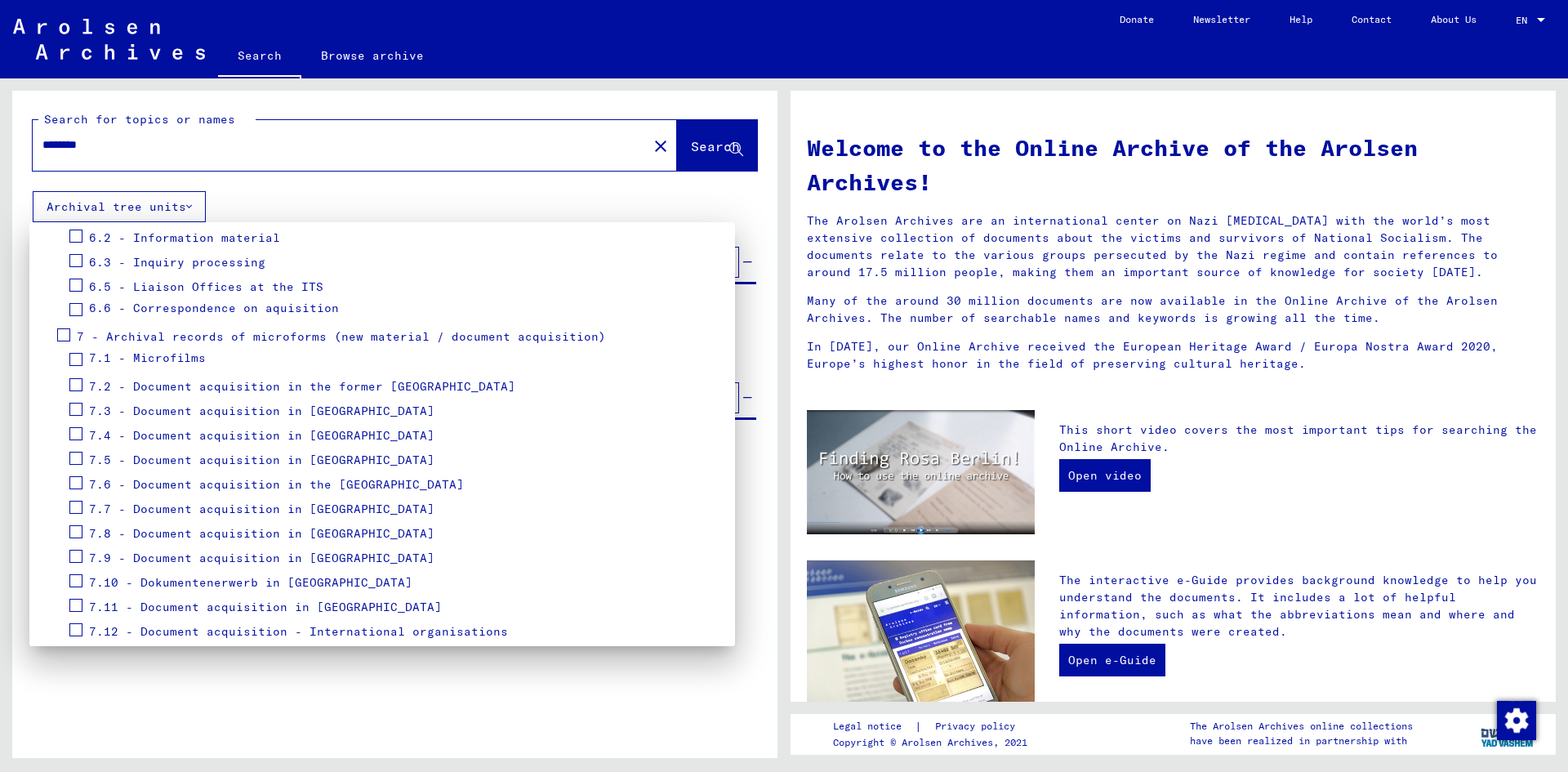
scroll to position [772, 0]
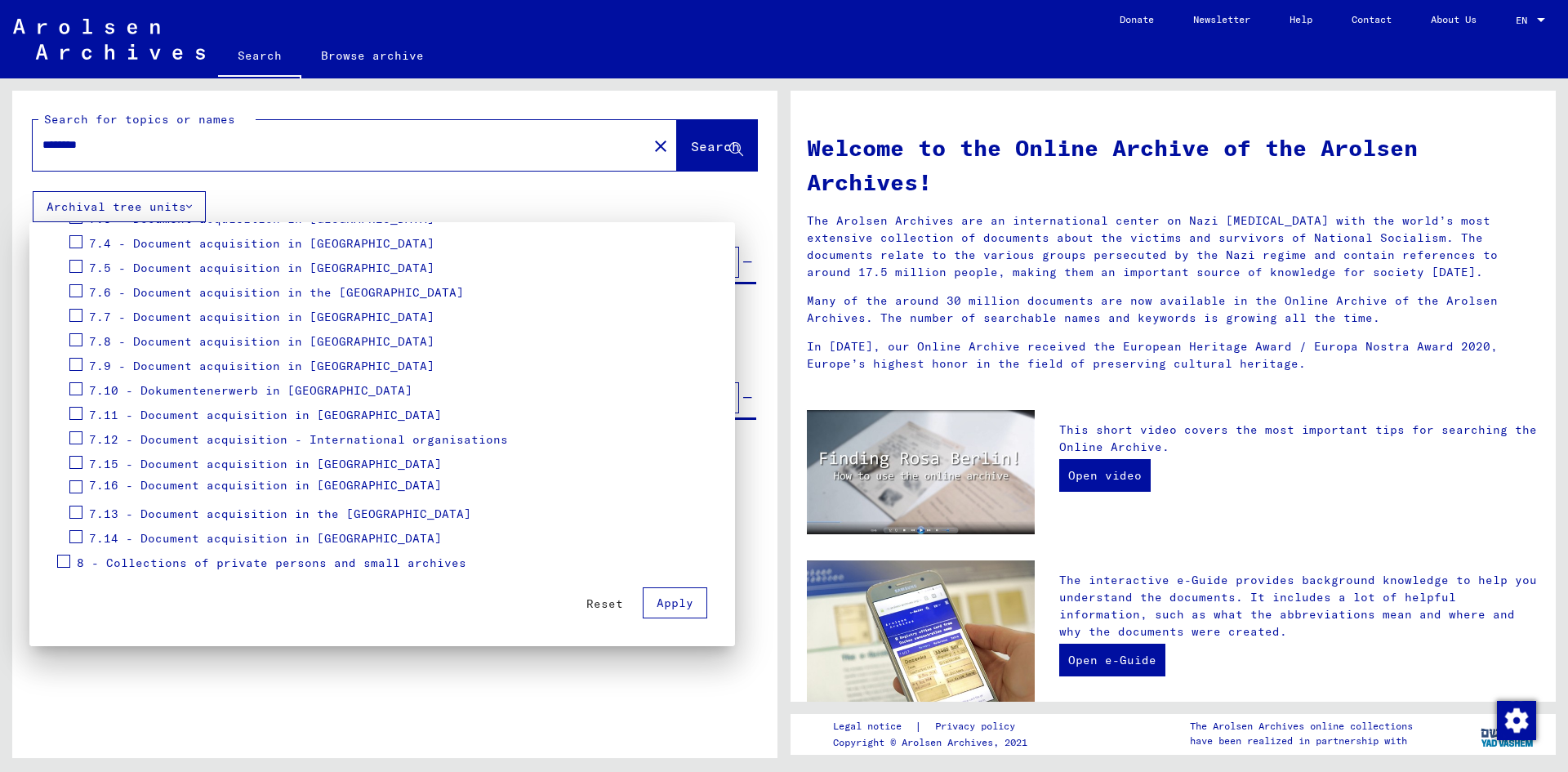
click at [240, 559] on span "8 - Collections of private persons and small archives" at bounding box center [272, 563] width 390 height 15
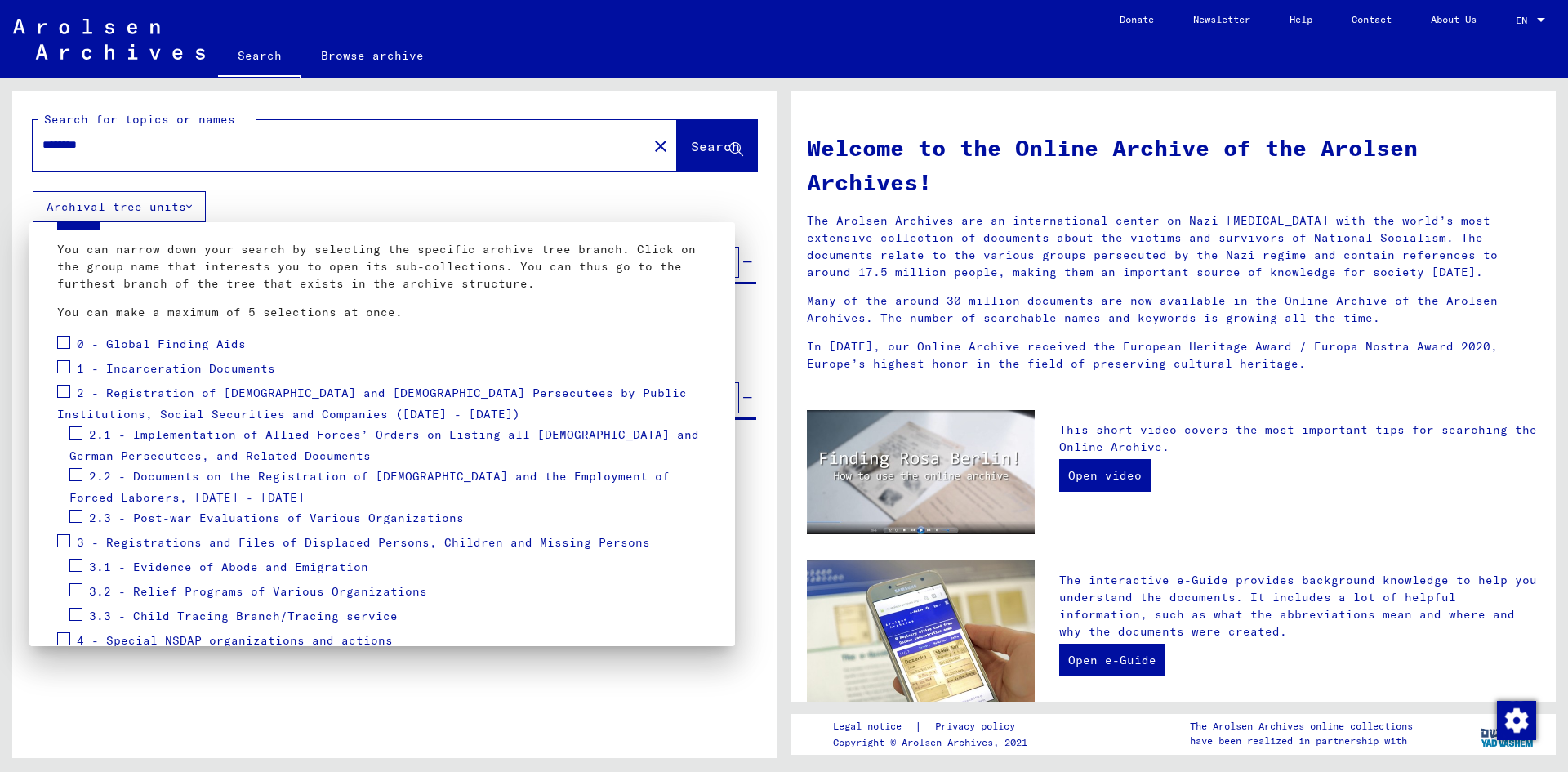
scroll to position [82, 0]
click at [253, 477] on span "2.2 - Documents on the Registration of [DEMOGRAPHIC_DATA] and the Employment of…" at bounding box center [369, 484] width 601 height 36
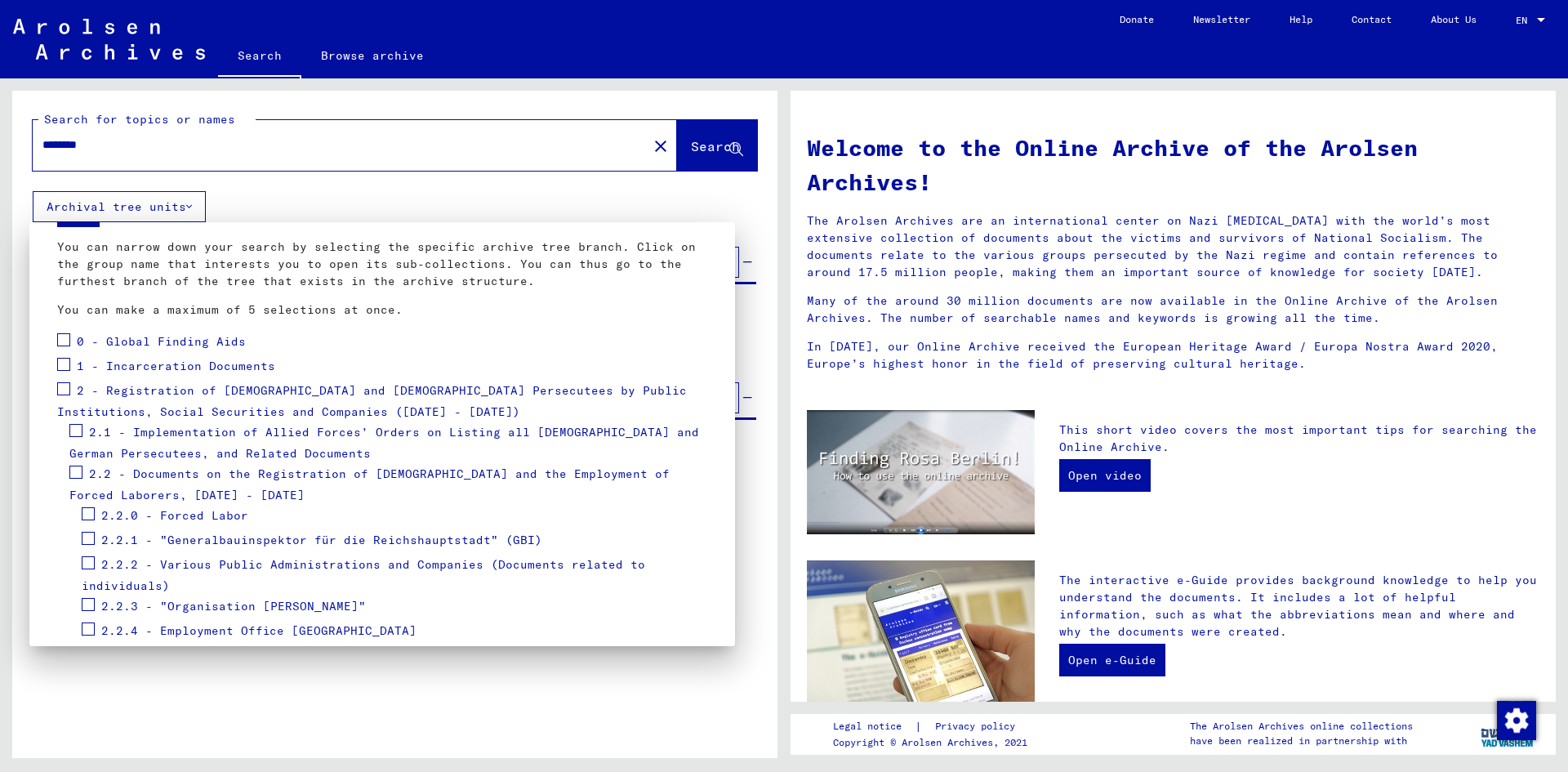
scroll to position [164, 0]
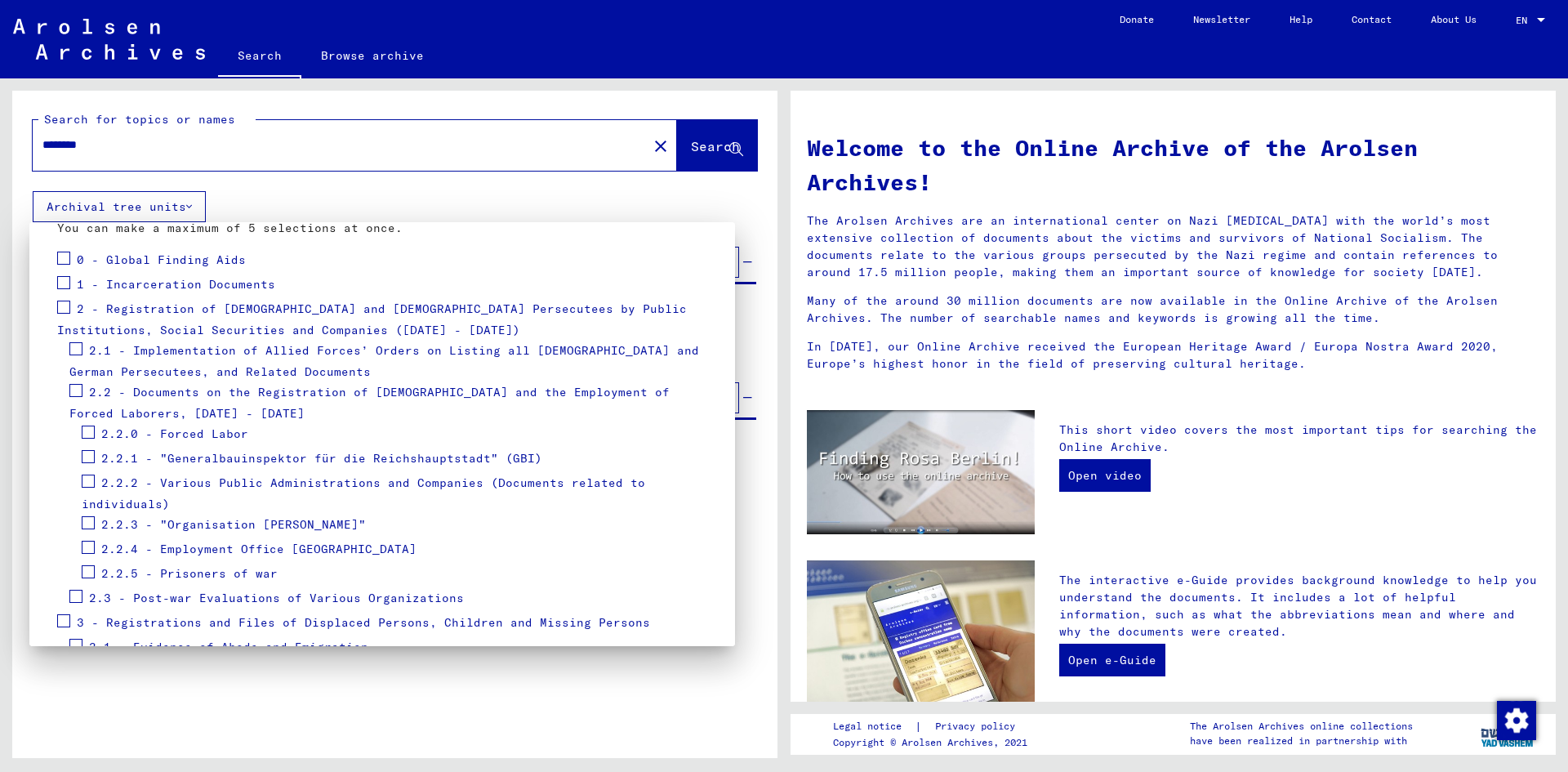
click at [76, 391] on span at bounding box center [76, 391] width 13 height 13
click at [695, 149] on div at bounding box center [784, 386] width 1568 height 772
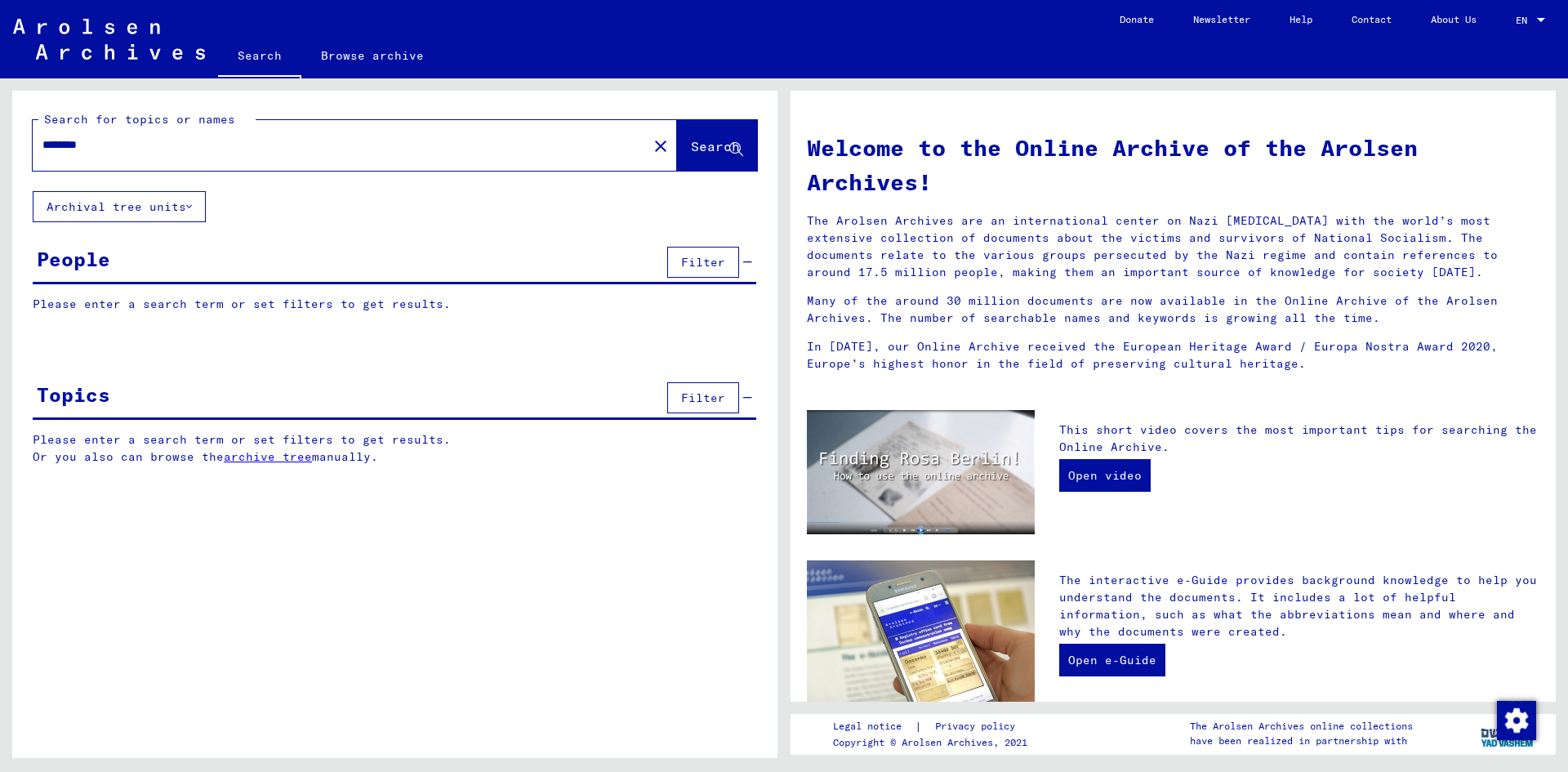
click at [710, 139] on span "Search" at bounding box center [715, 146] width 49 height 17
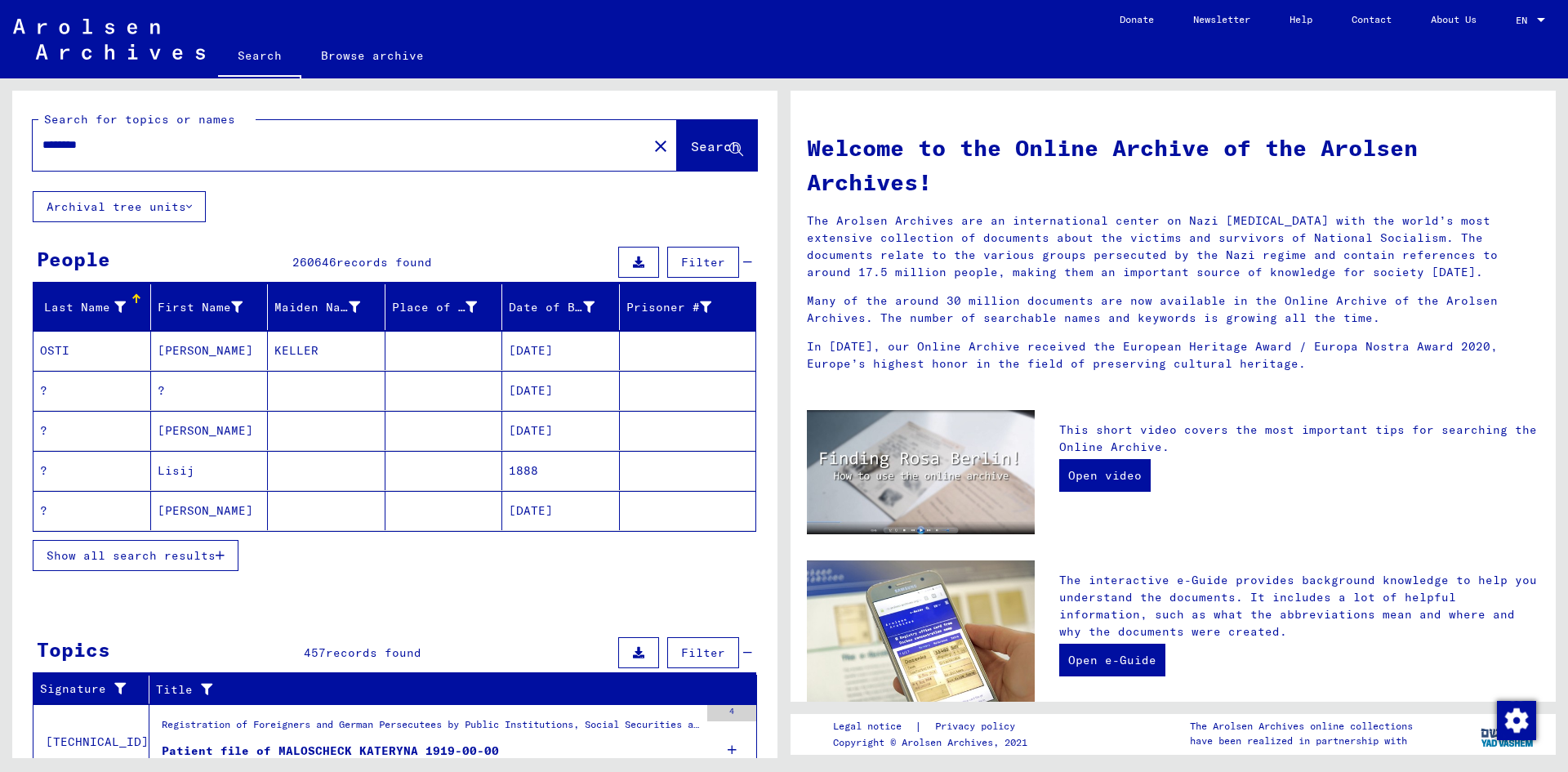
click at [197, 550] on span "Show all search results" at bounding box center [131, 555] width 169 height 15
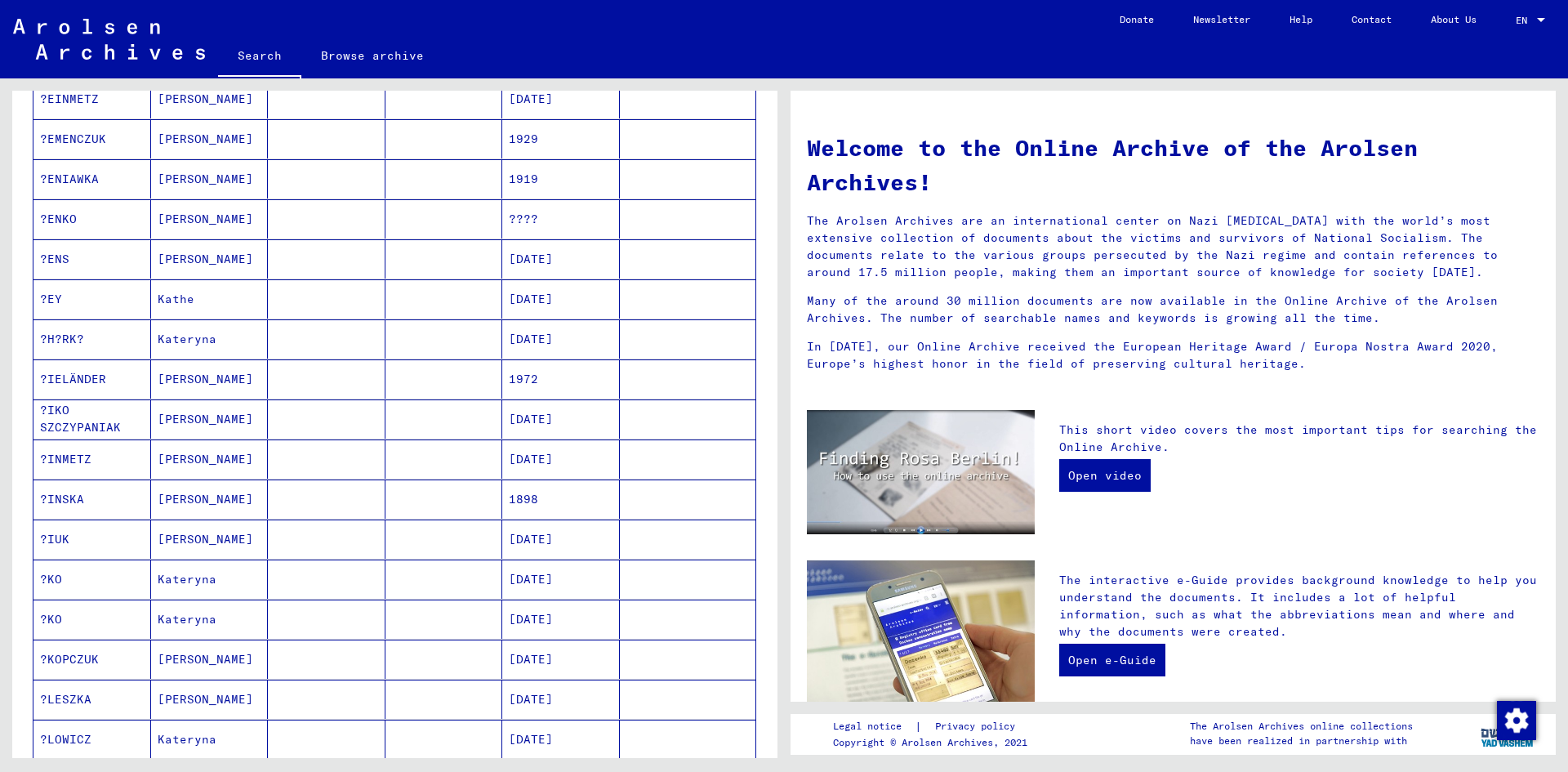
scroll to position [654, 0]
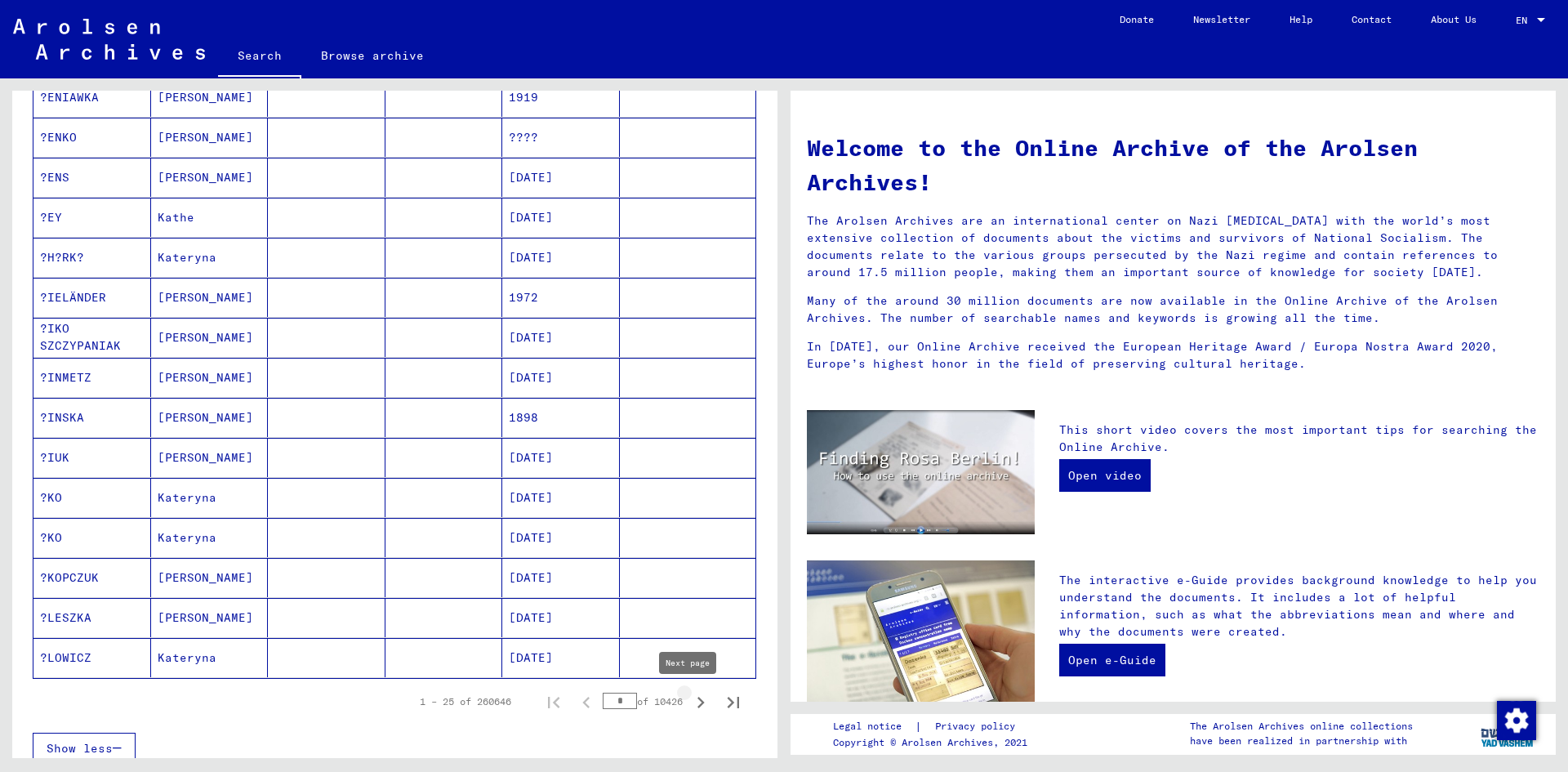
click at [689, 709] on icon "Next page" at bounding box center [701, 703] width 23 height 23
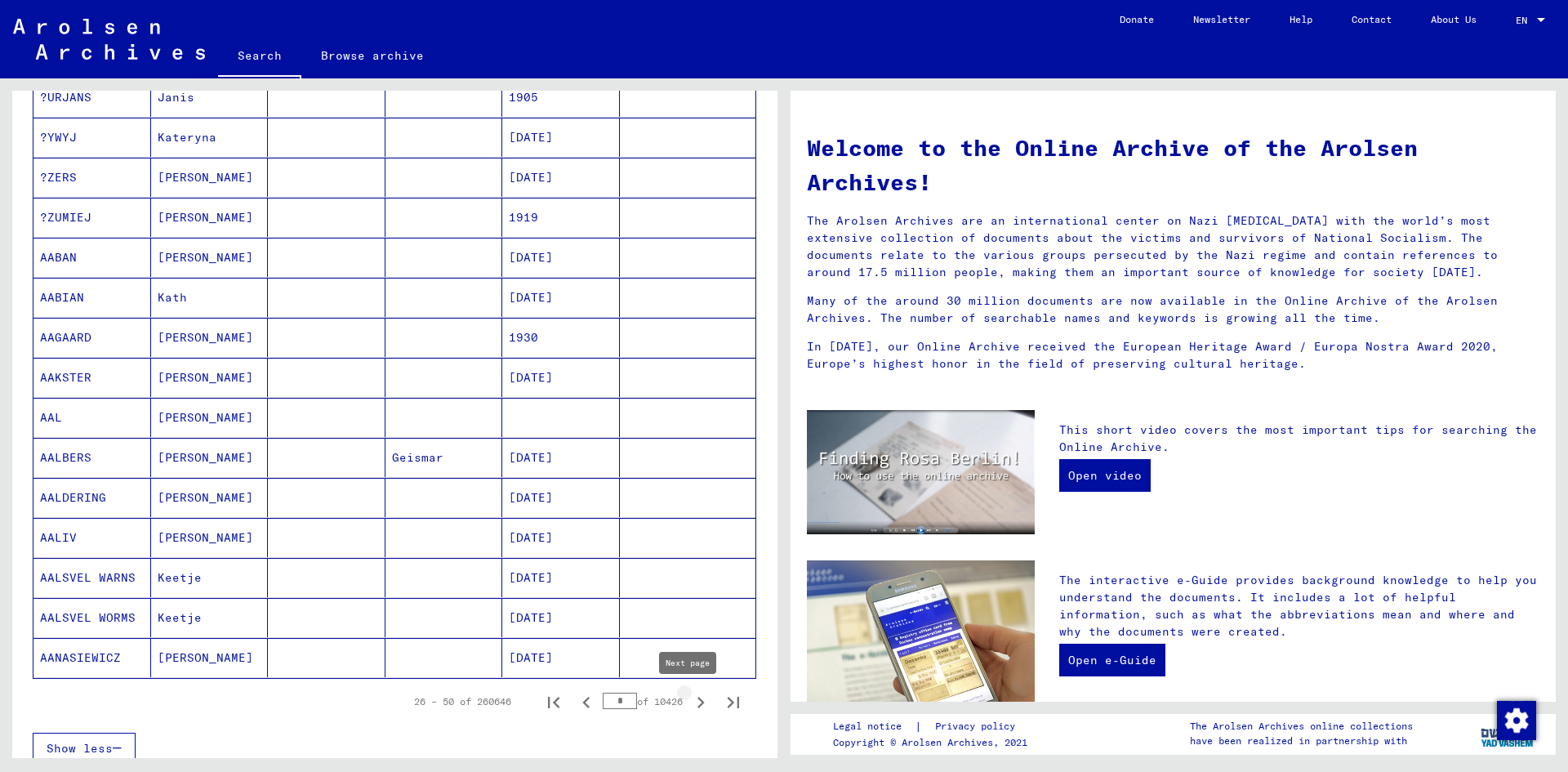
click at [691, 707] on icon "Next page" at bounding box center [701, 703] width 23 height 23
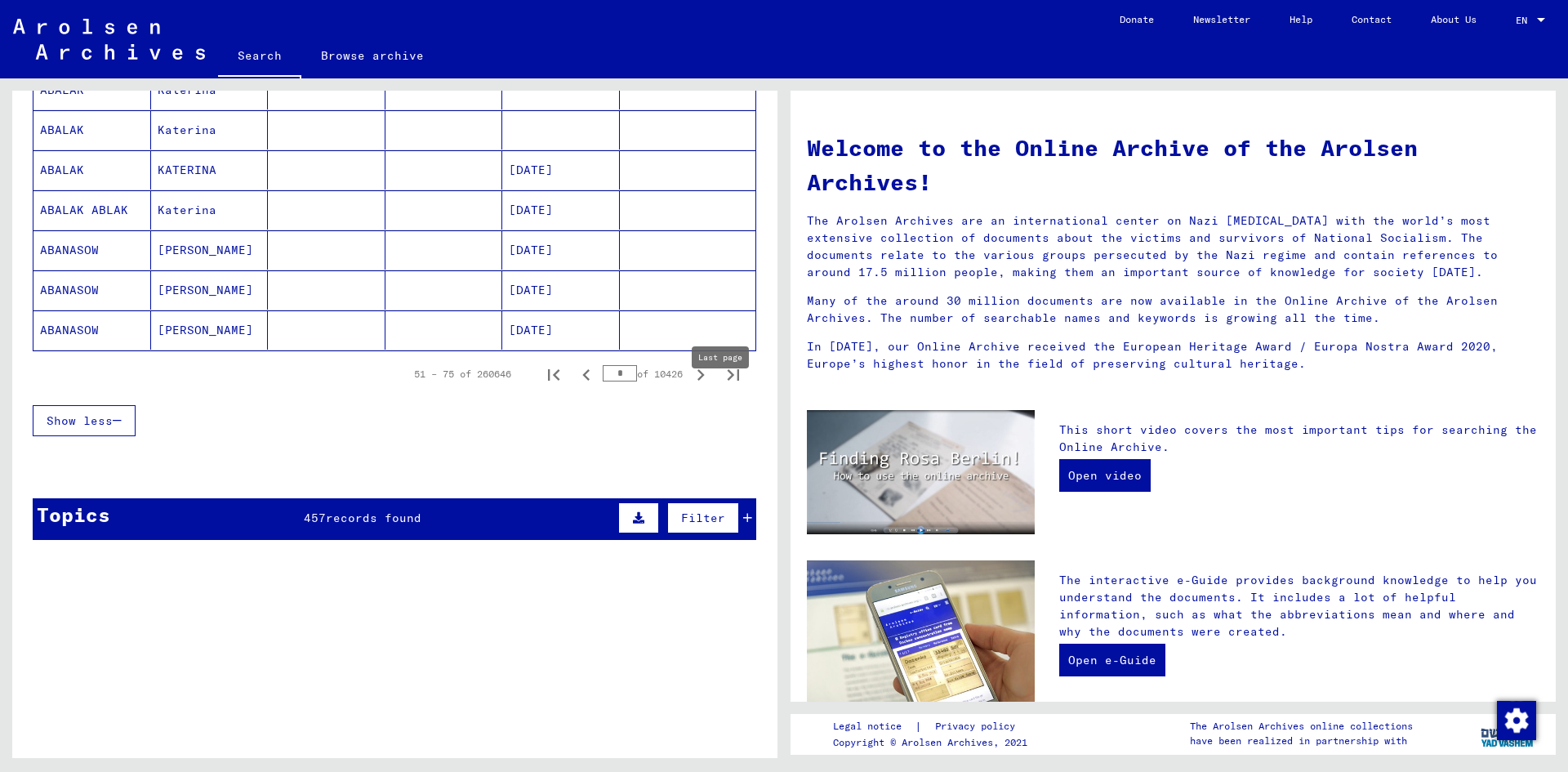
scroll to position [960, 0]
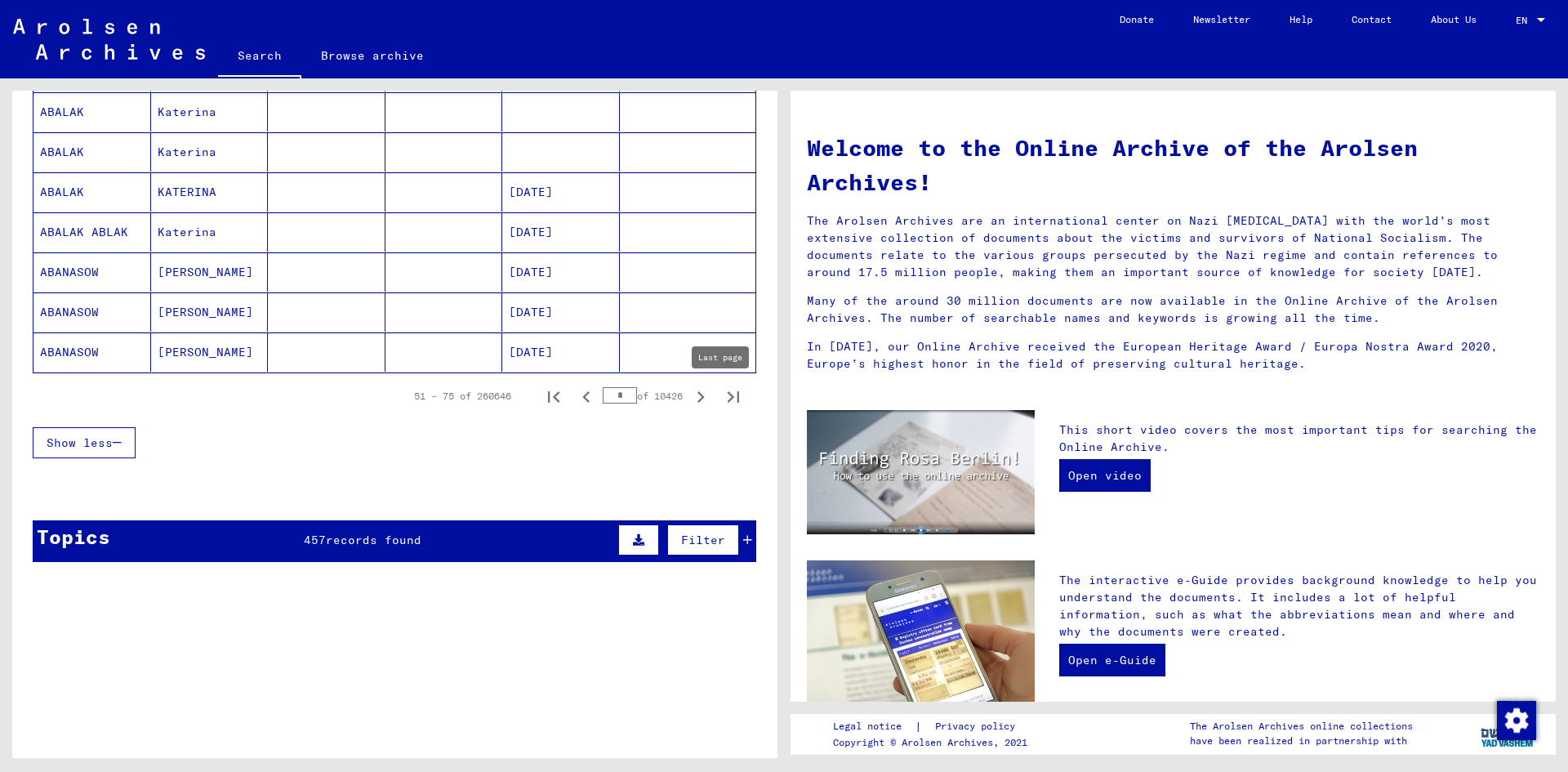
click at [689, 395] on icon "Next page" at bounding box center [701, 398] width 23 height 23
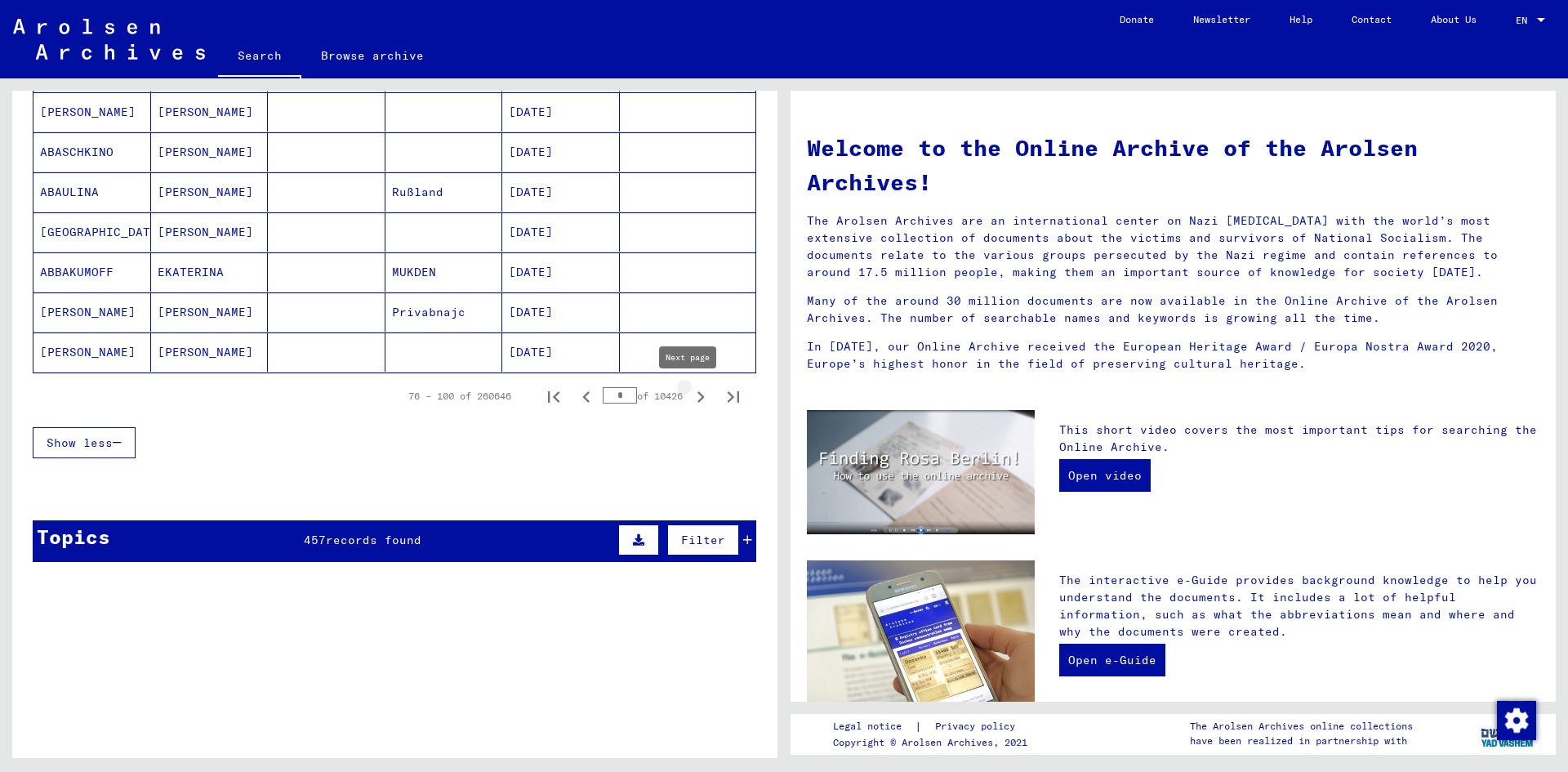
type input "*"
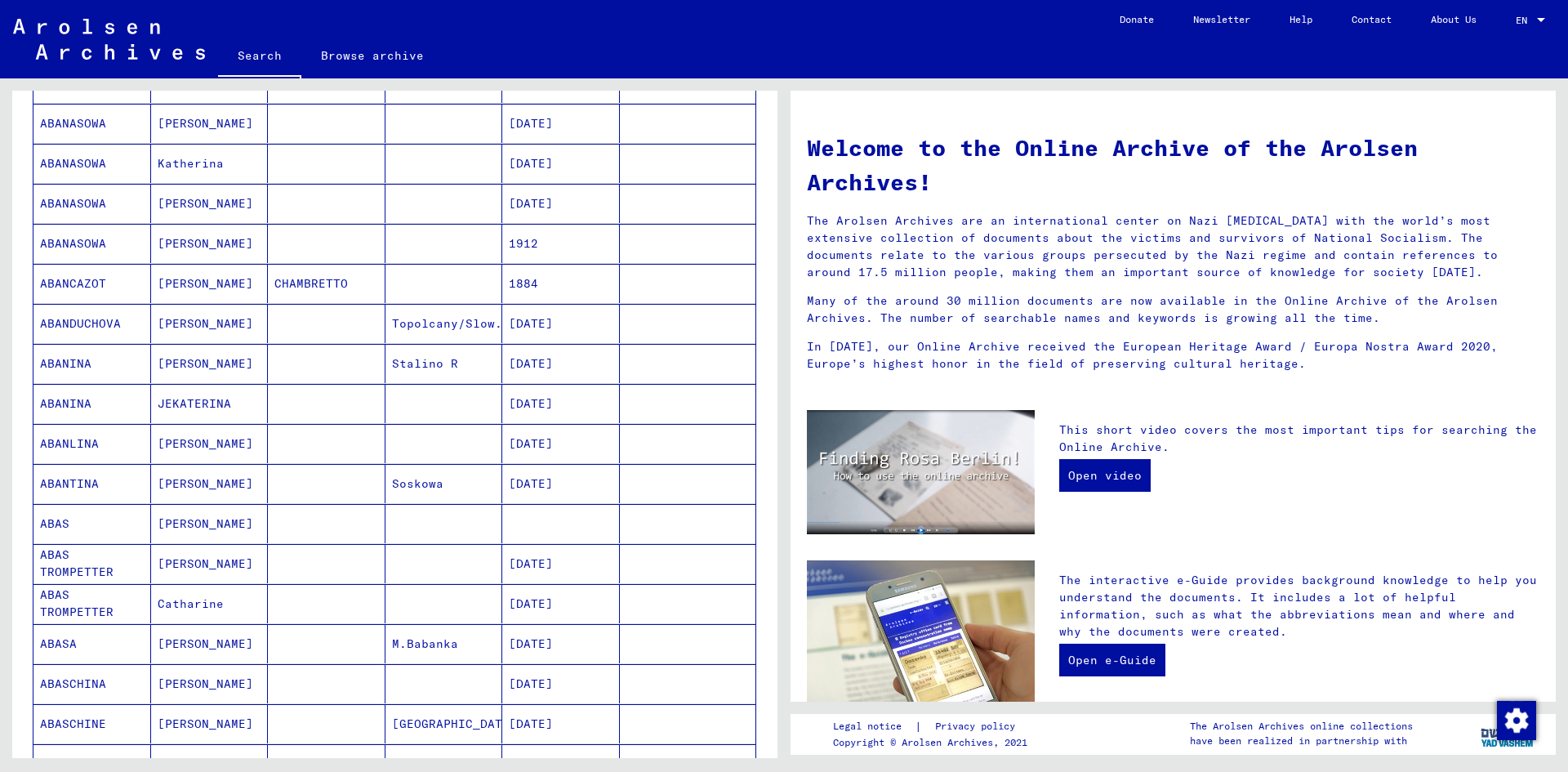
scroll to position [0, 0]
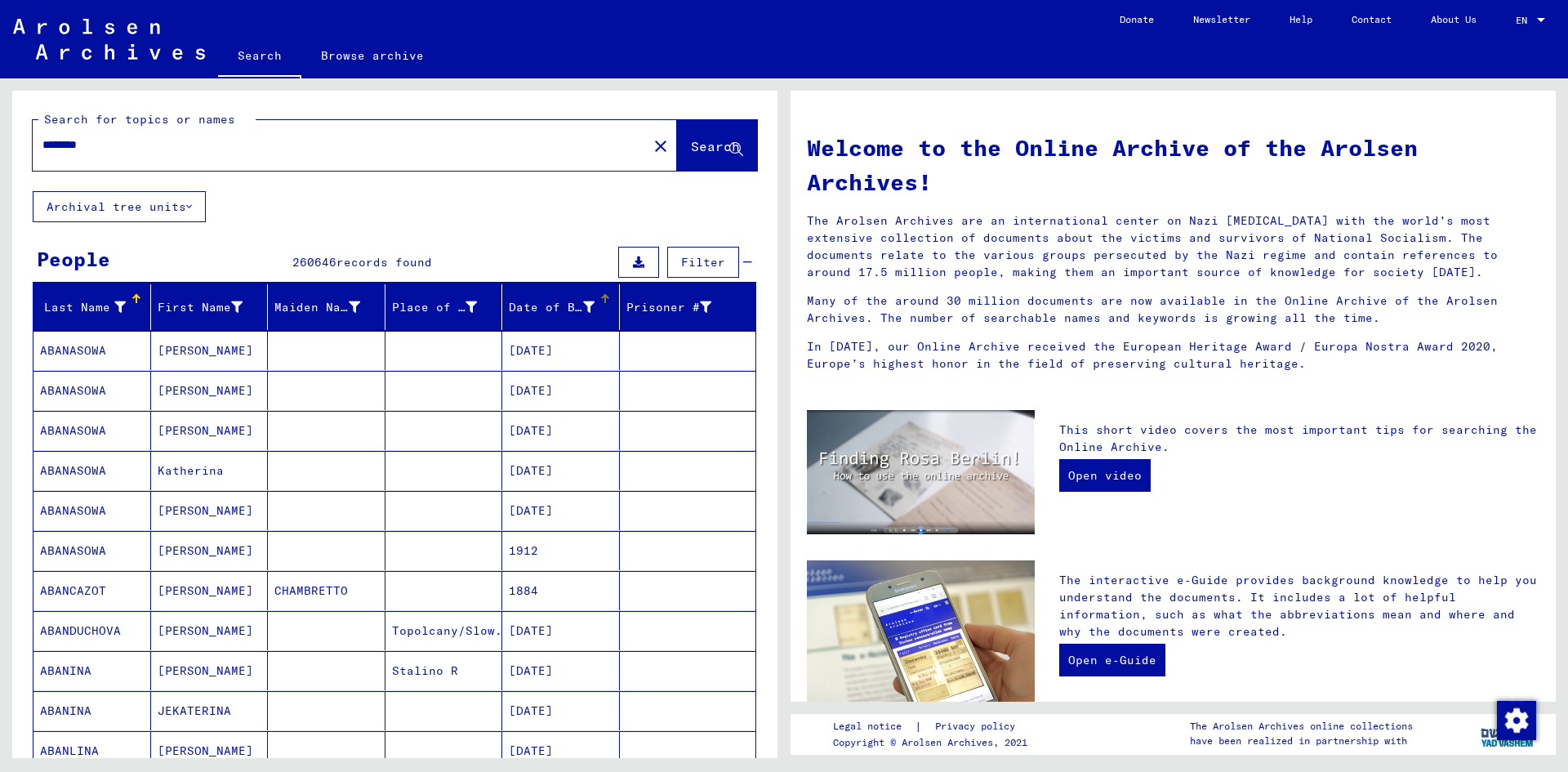
click at [550, 307] on div "Date of Birth" at bounding box center [552, 307] width 86 height 17
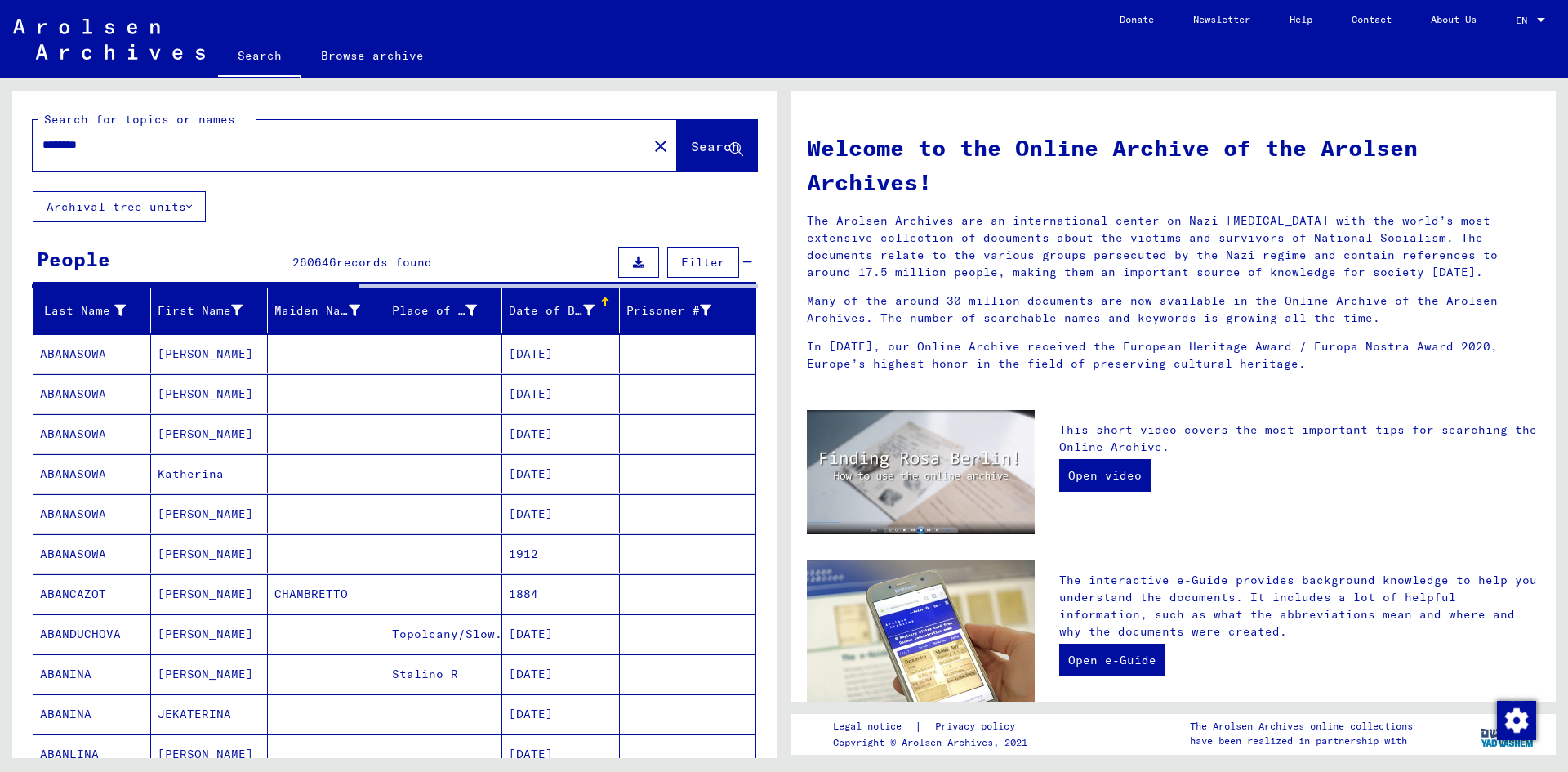
click at [583, 312] on icon at bounding box center [589, 311] width 12 height 12
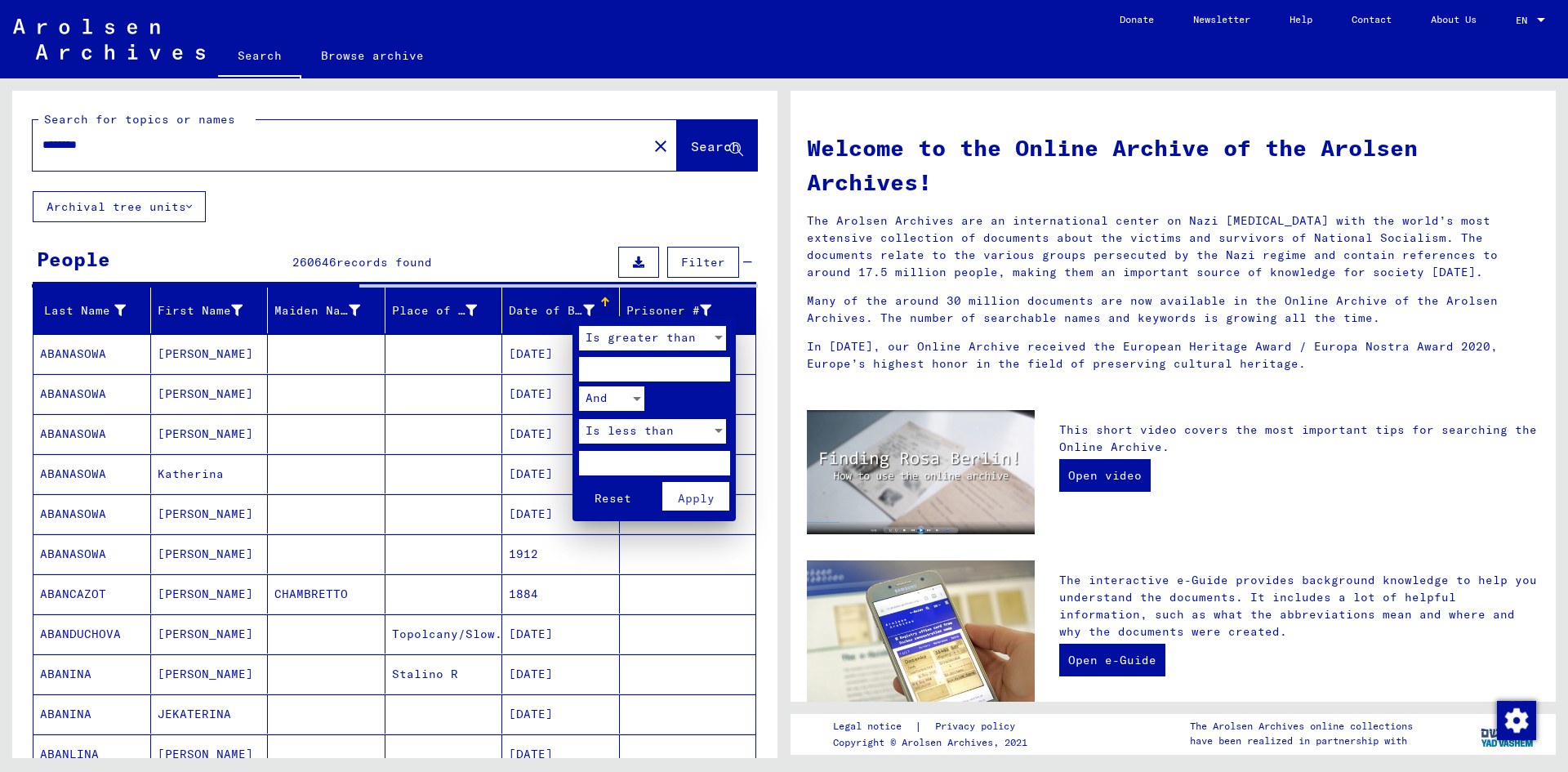
click at [617, 361] on input "number" at bounding box center [654, 369] width 151 height 25
click at [668, 363] on input "number" at bounding box center [654, 369] width 151 height 25
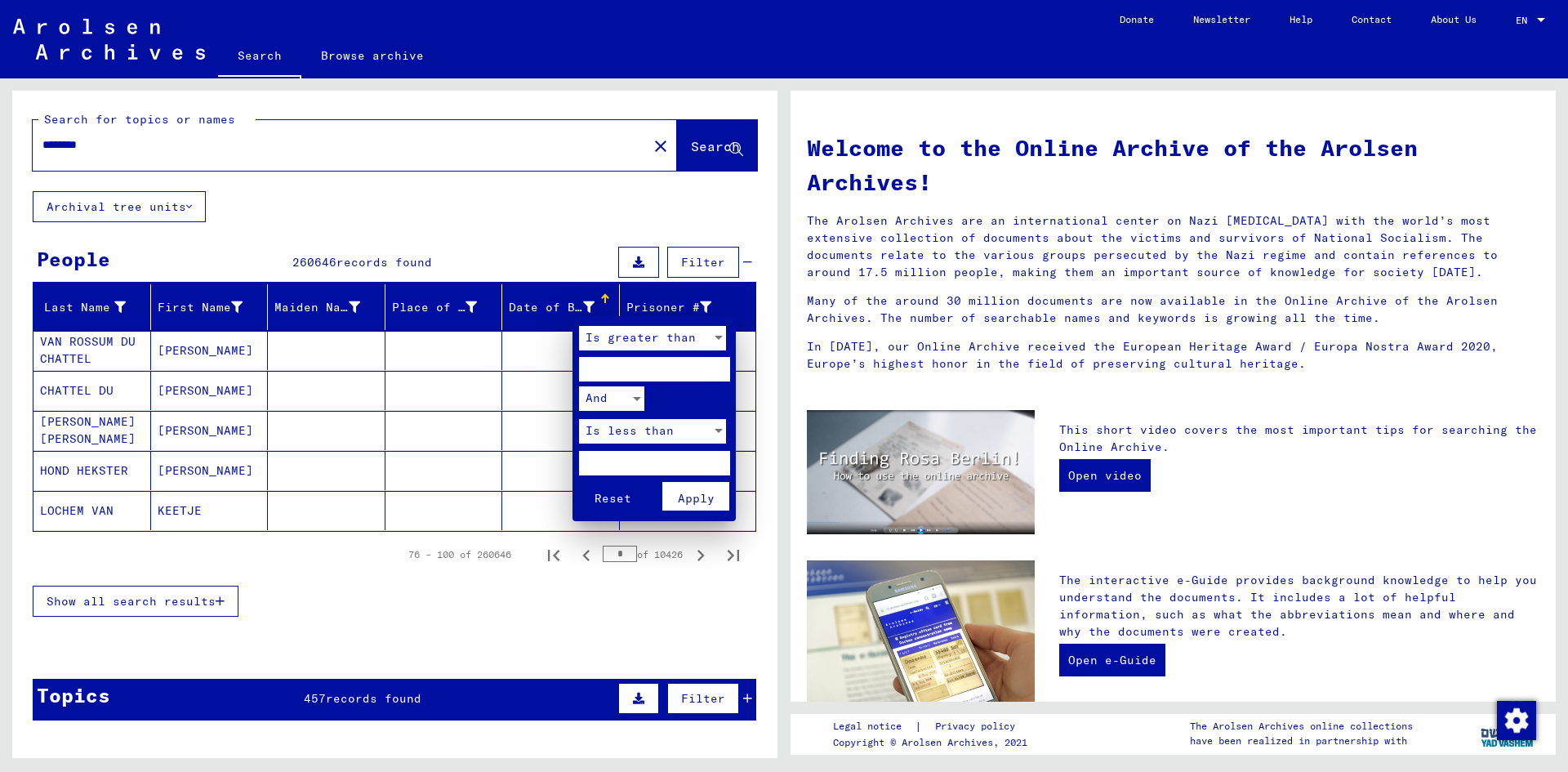
click at [661, 368] on input "number" at bounding box center [654, 369] width 151 height 25
click at [715, 361] on input "number" at bounding box center [654, 369] width 151 height 25
click at [714, 364] on input "****" at bounding box center [654, 369] width 151 height 25
click at [662, 367] on input "****" at bounding box center [654, 369] width 151 height 25
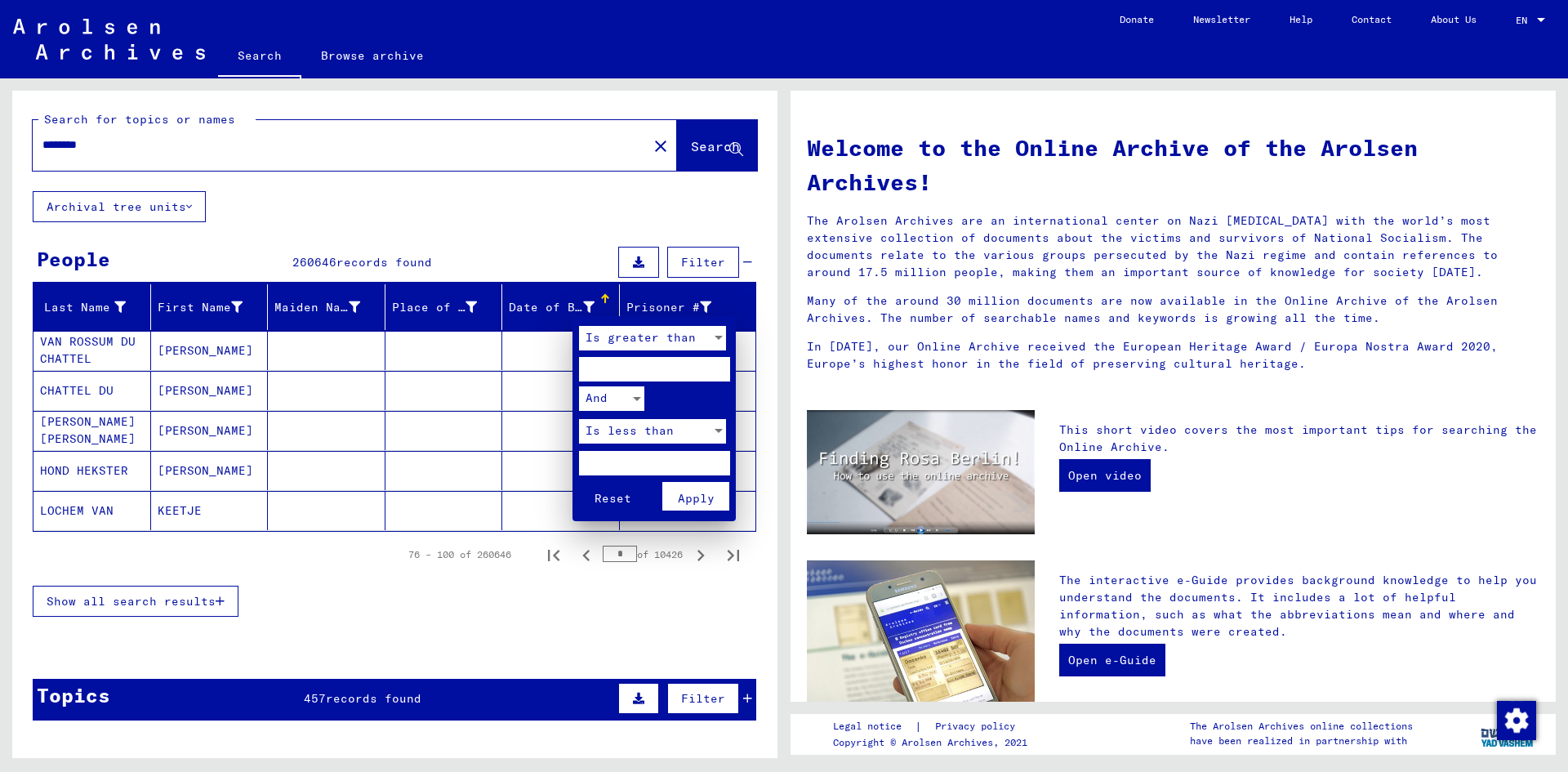
click at [662, 367] on input "****" at bounding box center [654, 369] width 151 height 25
type input "****"
click at [671, 455] on input "number" at bounding box center [654, 464] width 151 height 25
type input "****"
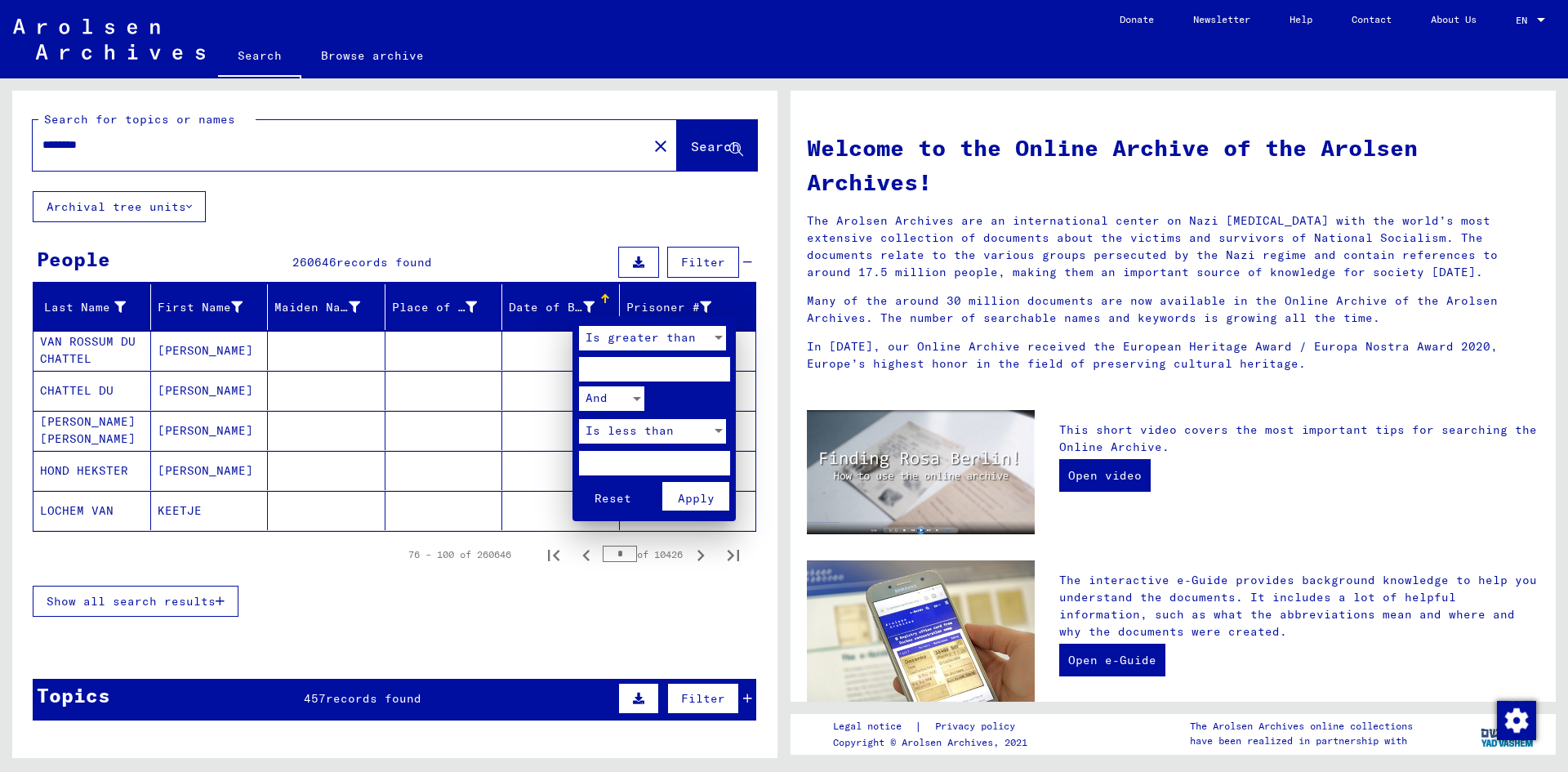
click at [696, 503] on span "Apply" at bounding box center [696, 498] width 36 height 15
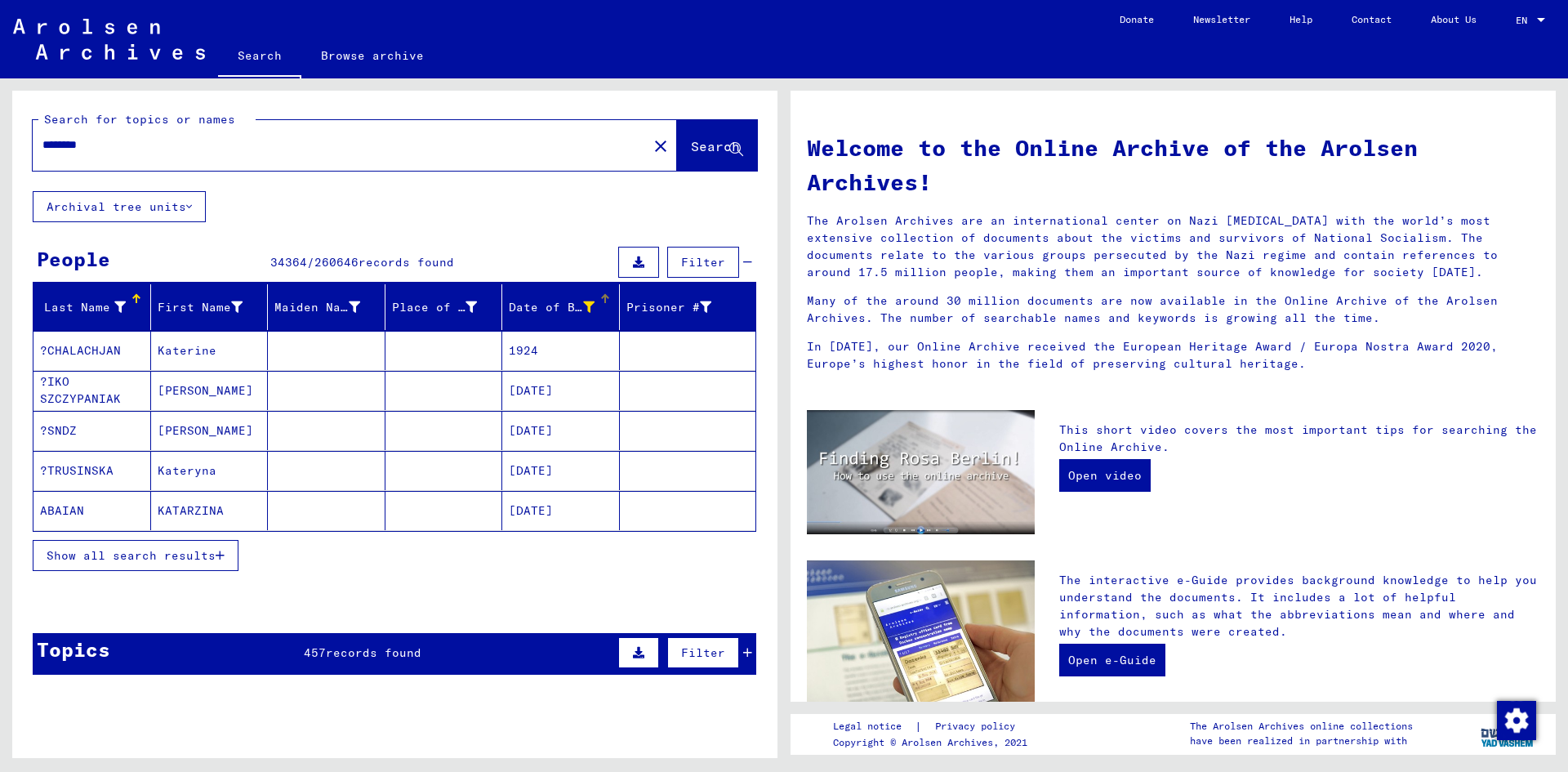
click at [173, 550] on span "Show all search results" at bounding box center [131, 555] width 169 height 15
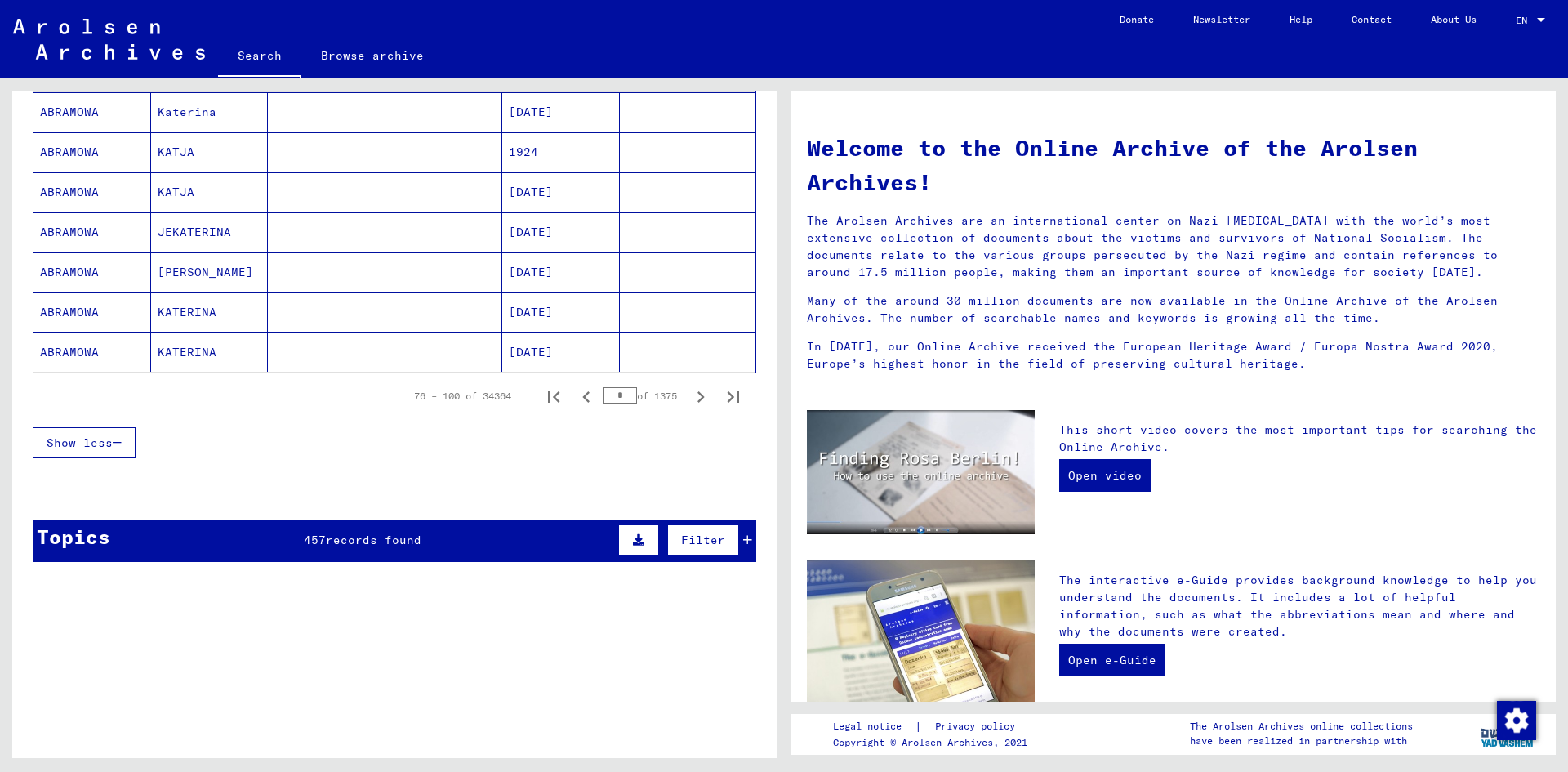
scroll to position [980, 0]
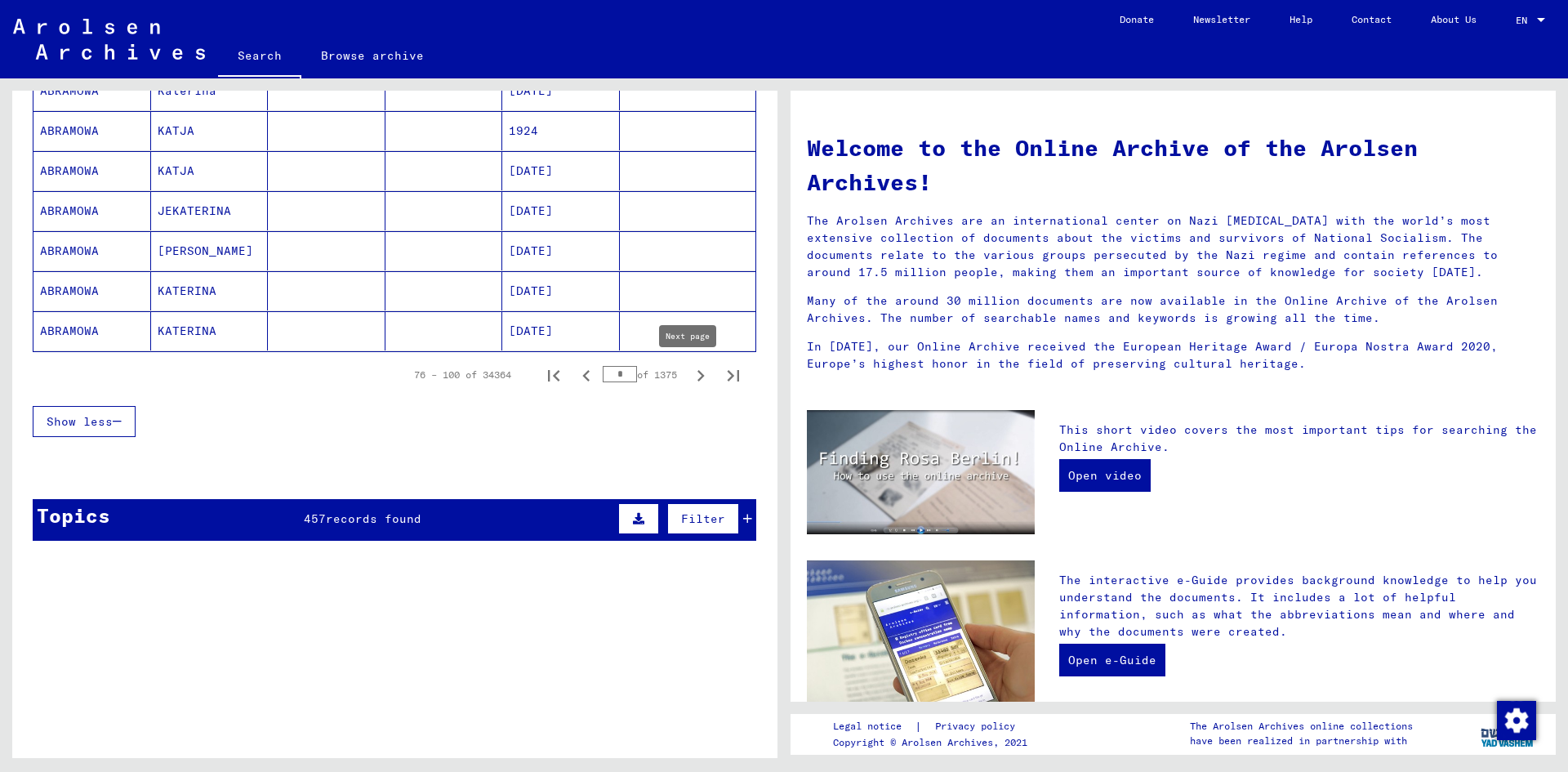
click at [689, 379] on icon "Next page" at bounding box center [701, 376] width 23 height 23
type input "*"
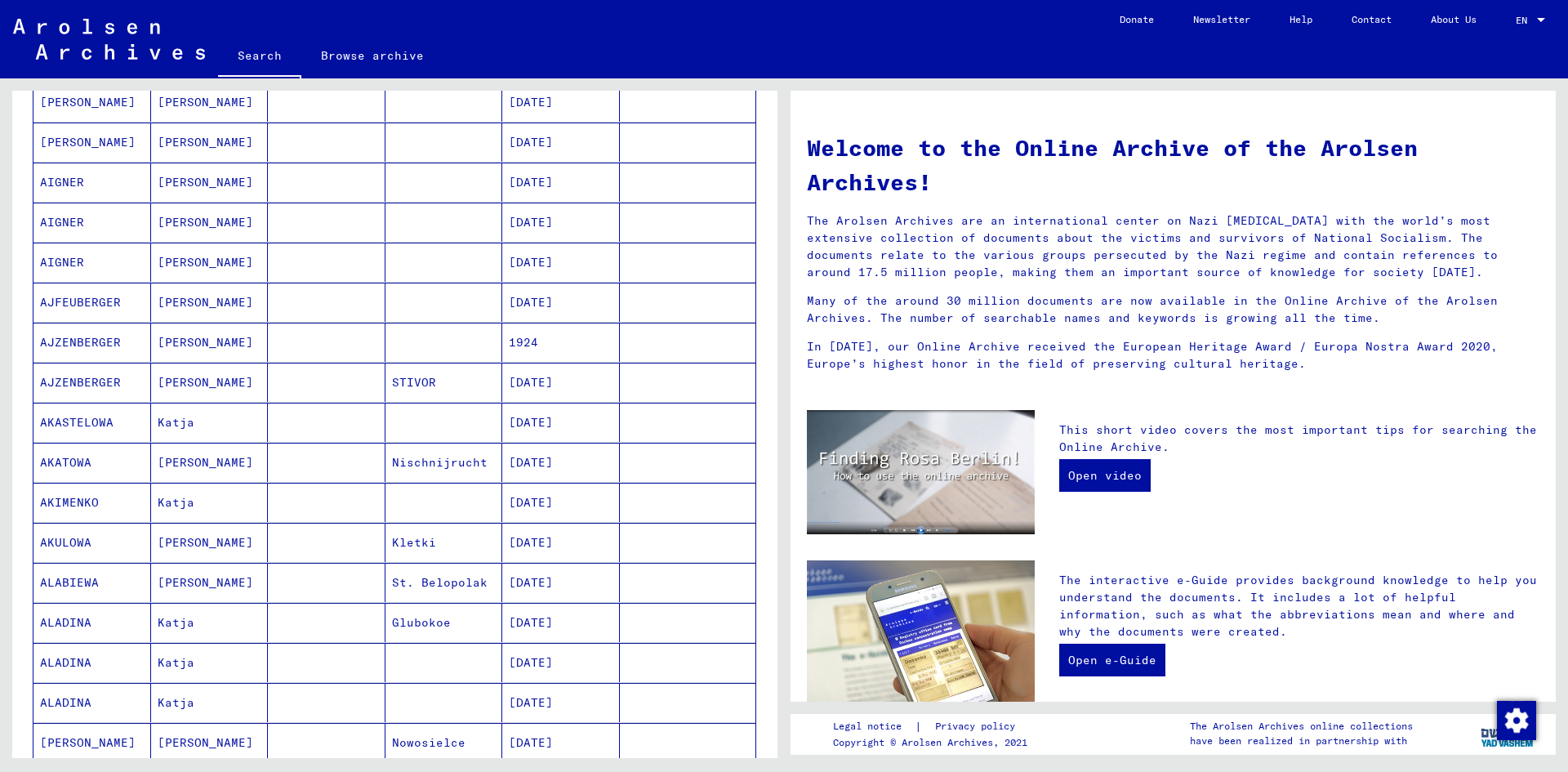
scroll to position [0, 0]
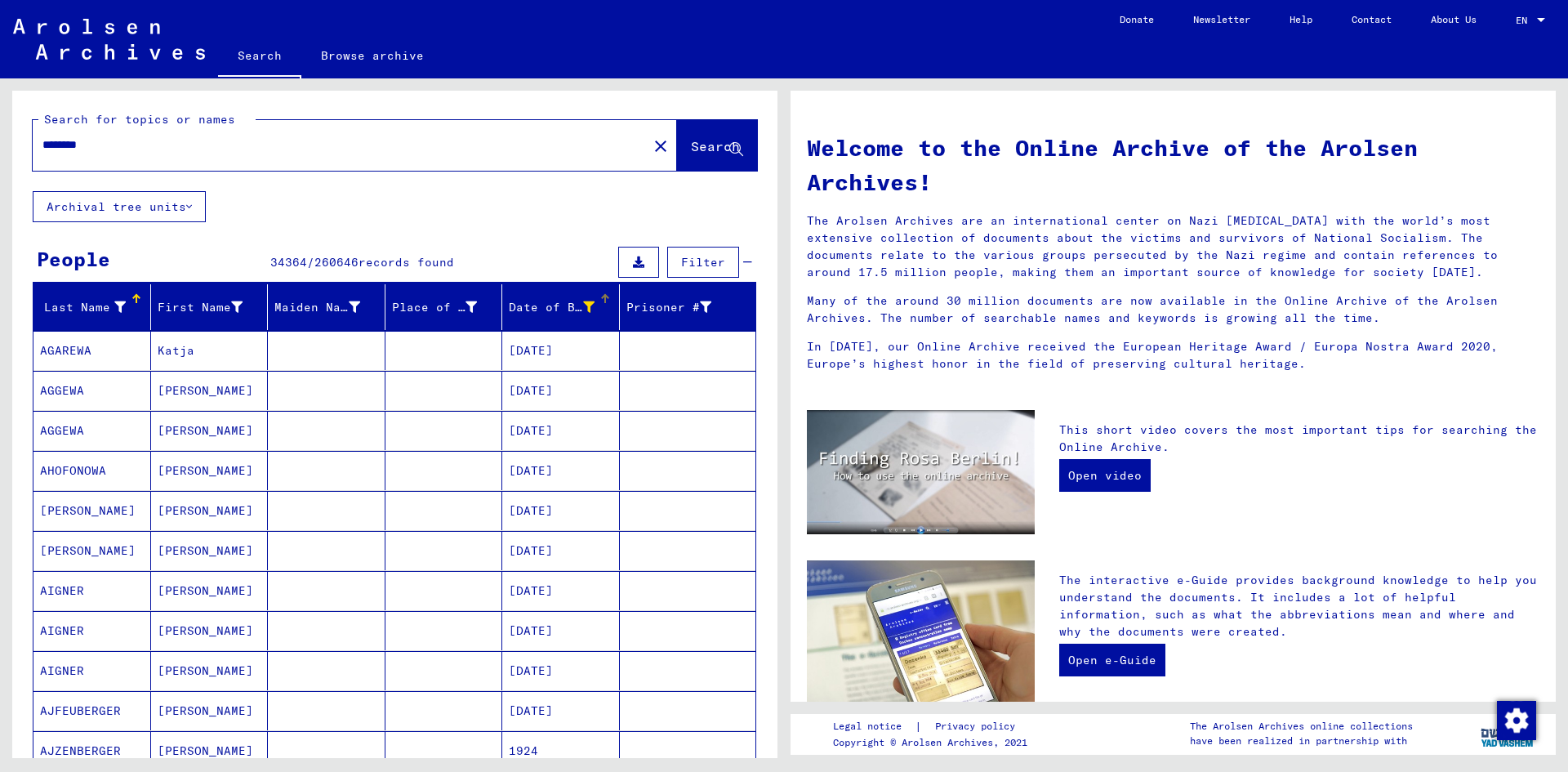
click at [583, 306] on icon at bounding box center [589, 307] width 12 height 12
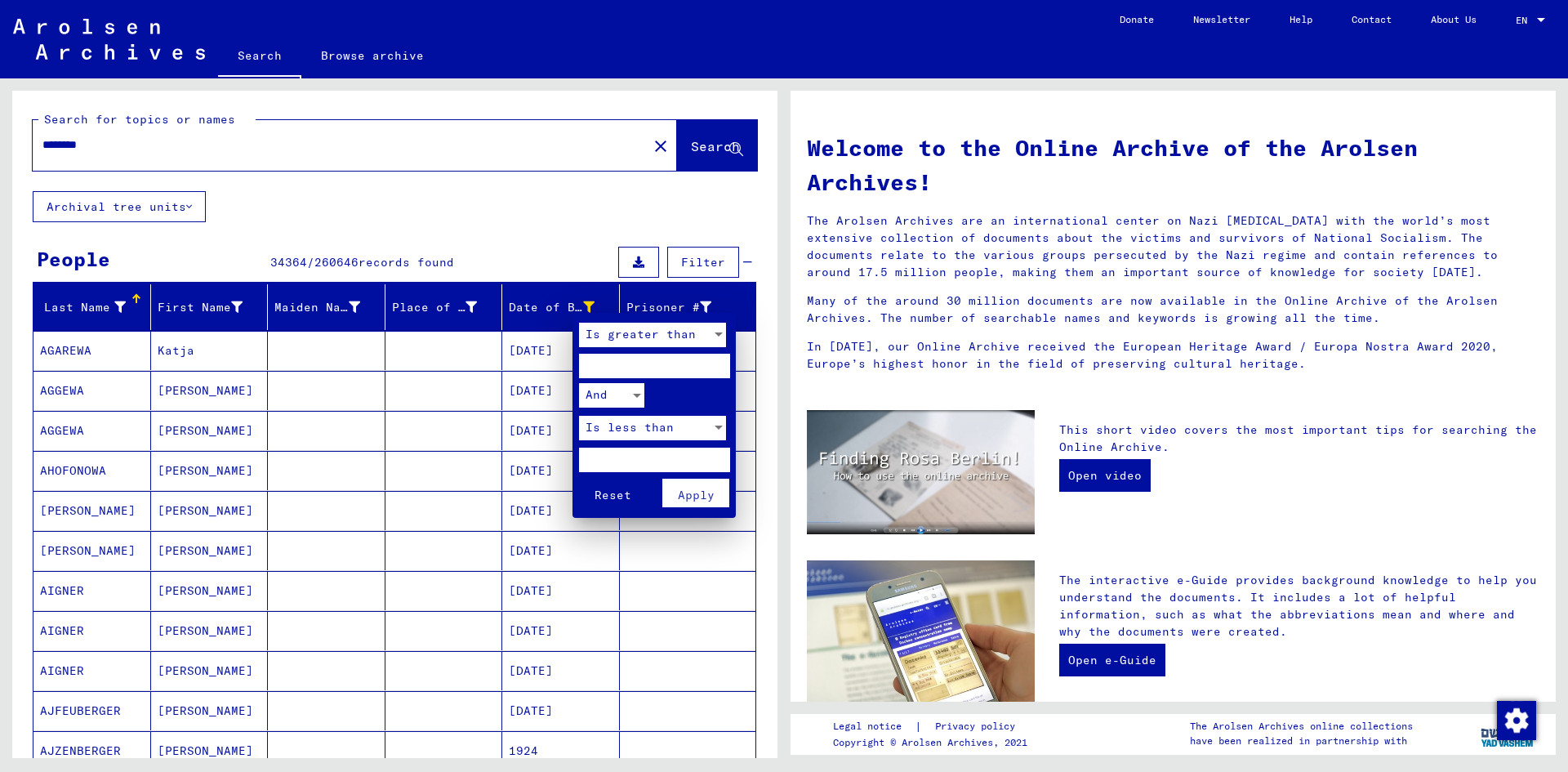
click at [621, 465] on input "****" at bounding box center [654, 460] width 151 height 25
click at [623, 360] on input "****" at bounding box center [654, 366] width 151 height 25
type input "****"
click at [678, 486] on button "Apply" at bounding box center [696, 493] width 68 height 29
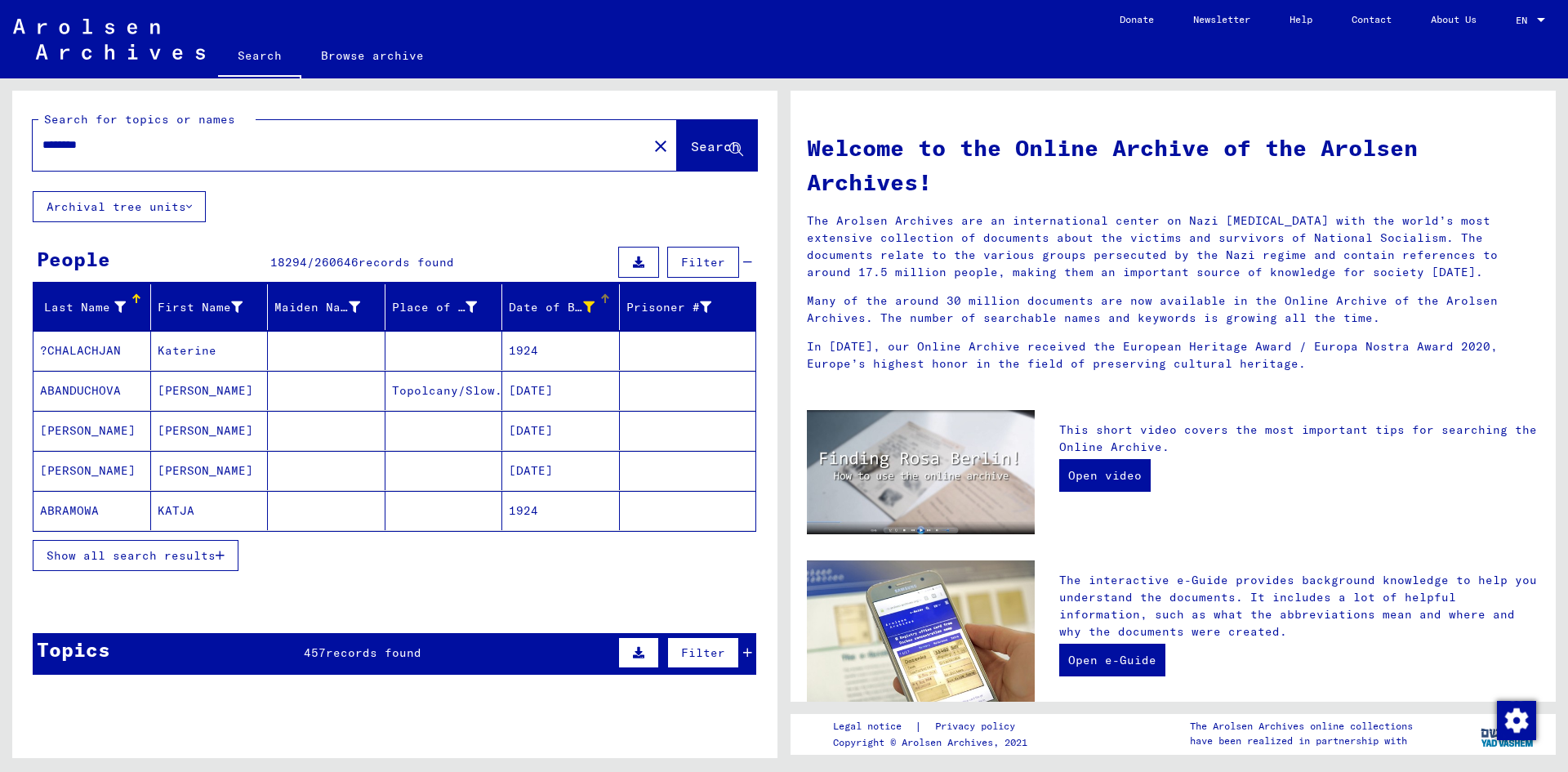
click at [203, 558] on span "Show all search results" at bounding box center [131, 555] width 169 height 15
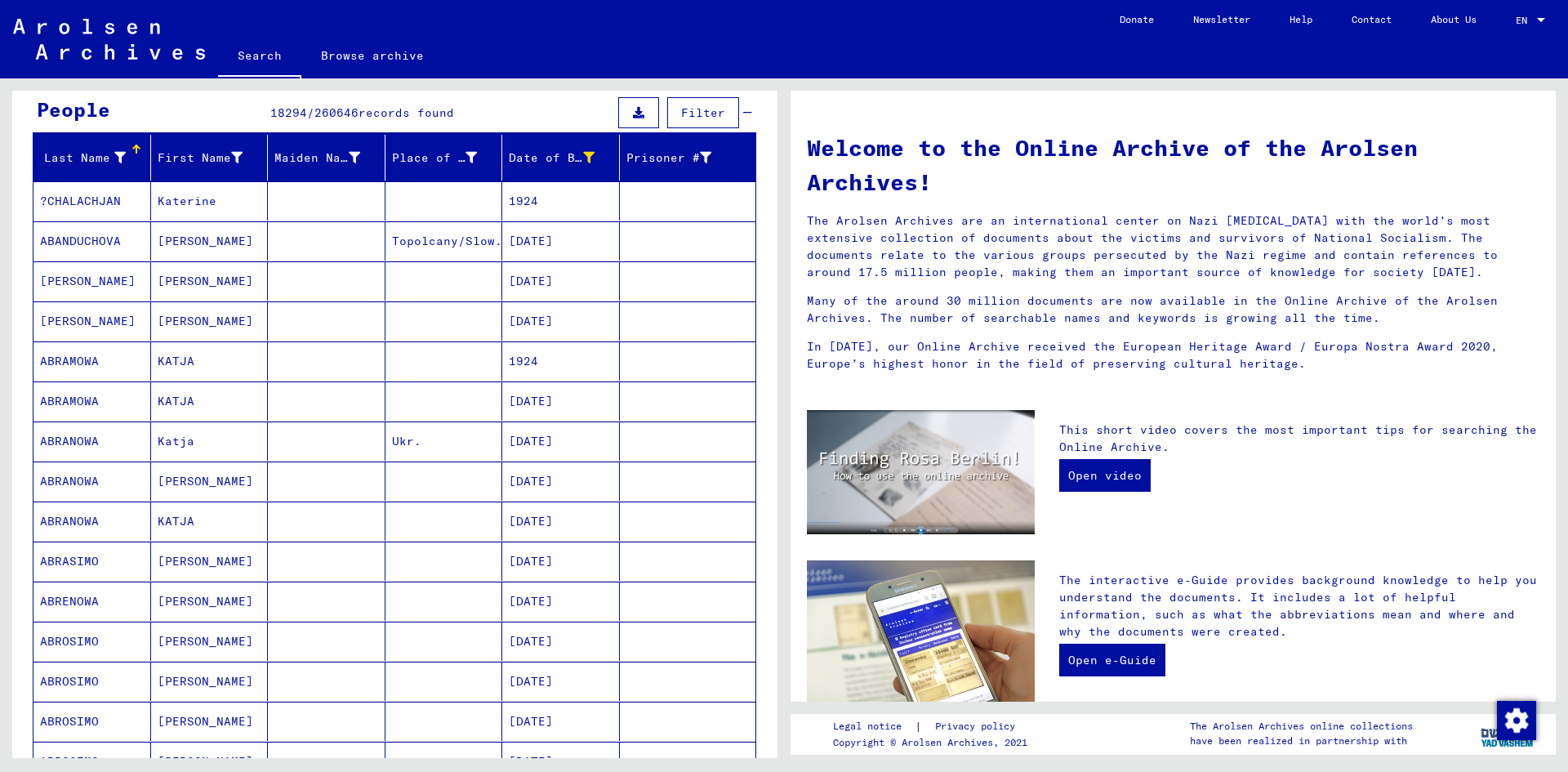
scroll to position [164, 0]
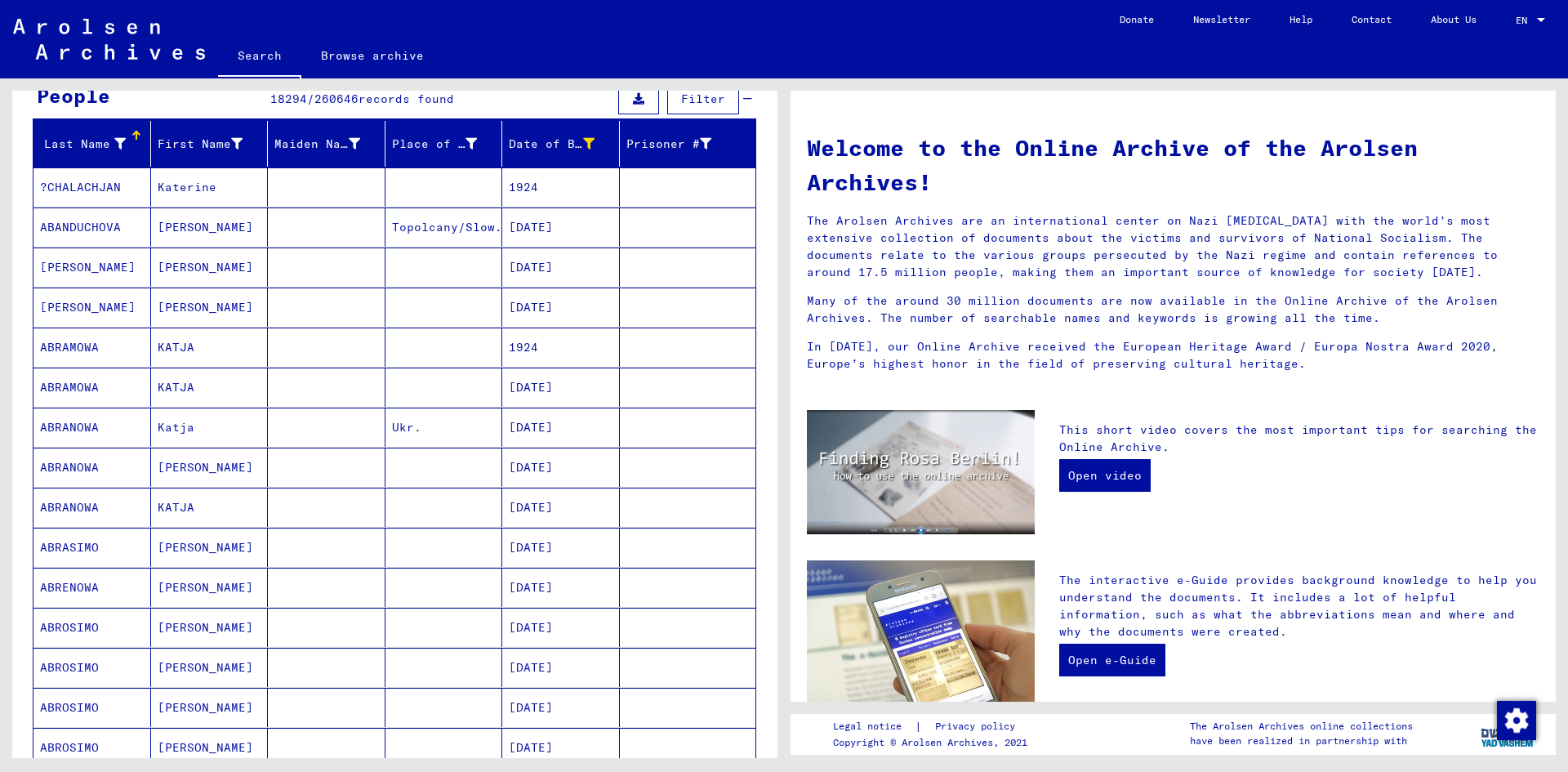
click at [546, 433] on mat-cell "[DATE]" at bounding box center [561, 427] width 117 height 39
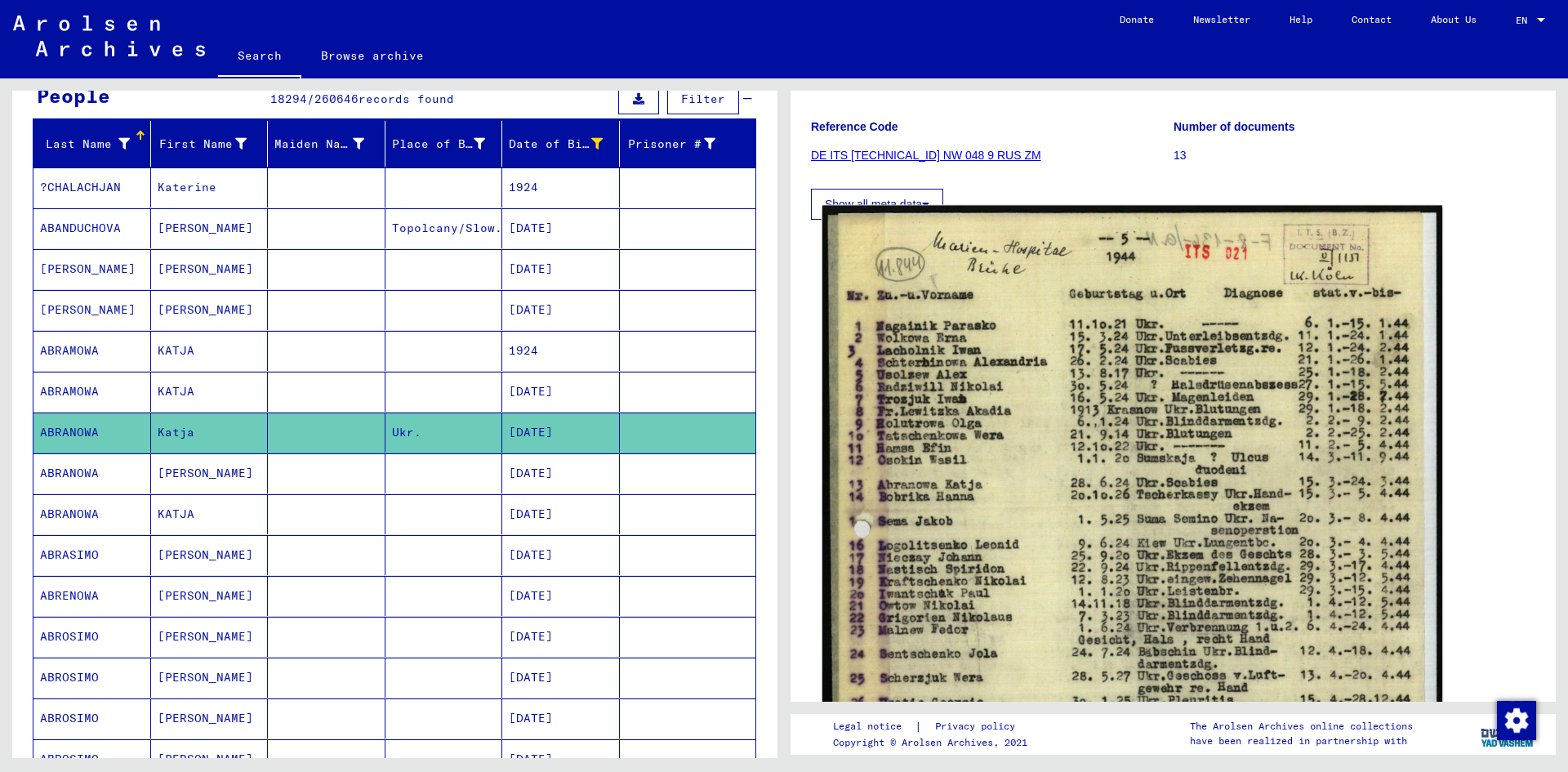
scroll to position [164, 0]
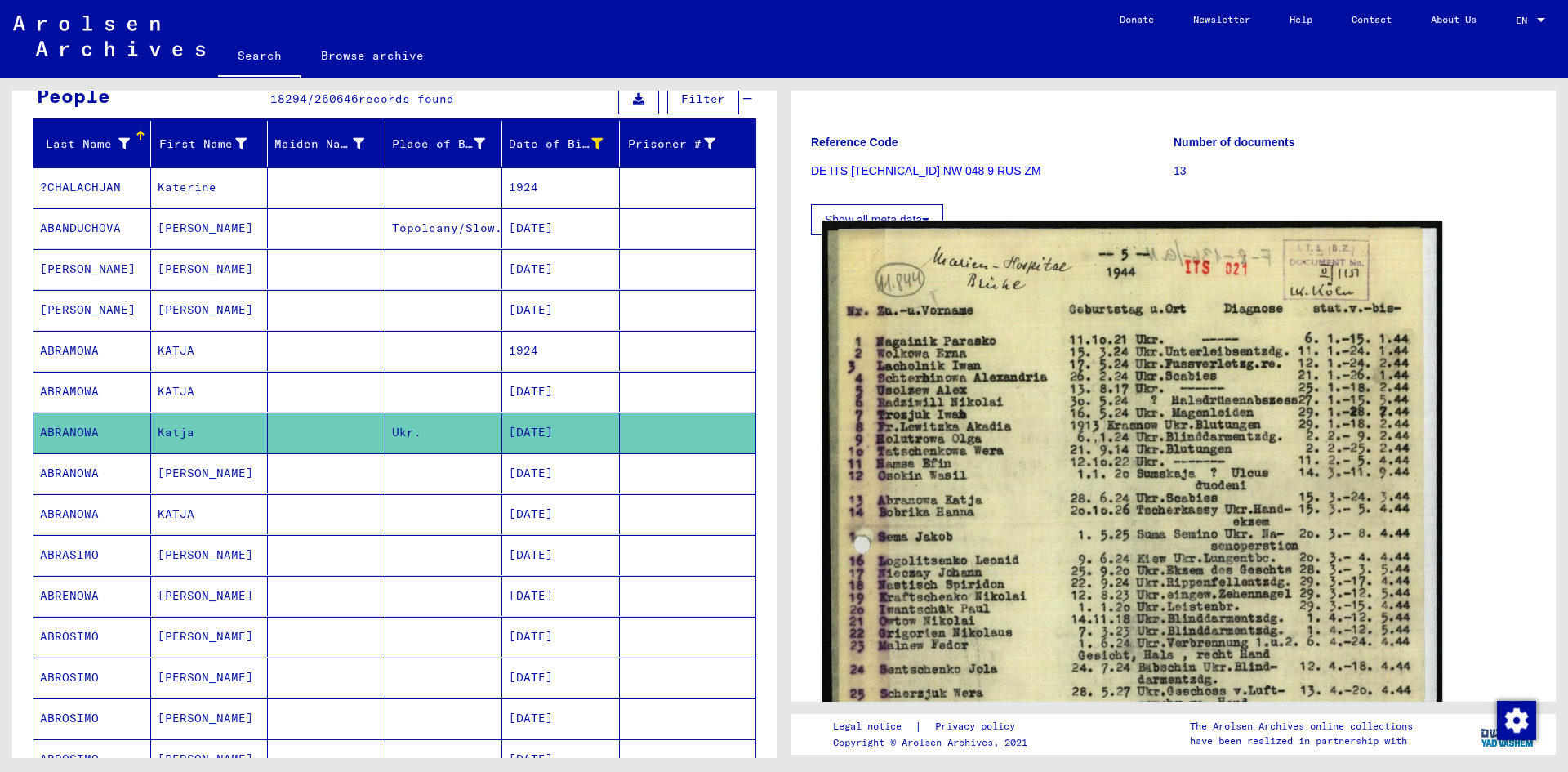
click at [1191, 507] on img at bounding box center [1132, 653] width 620 height 863
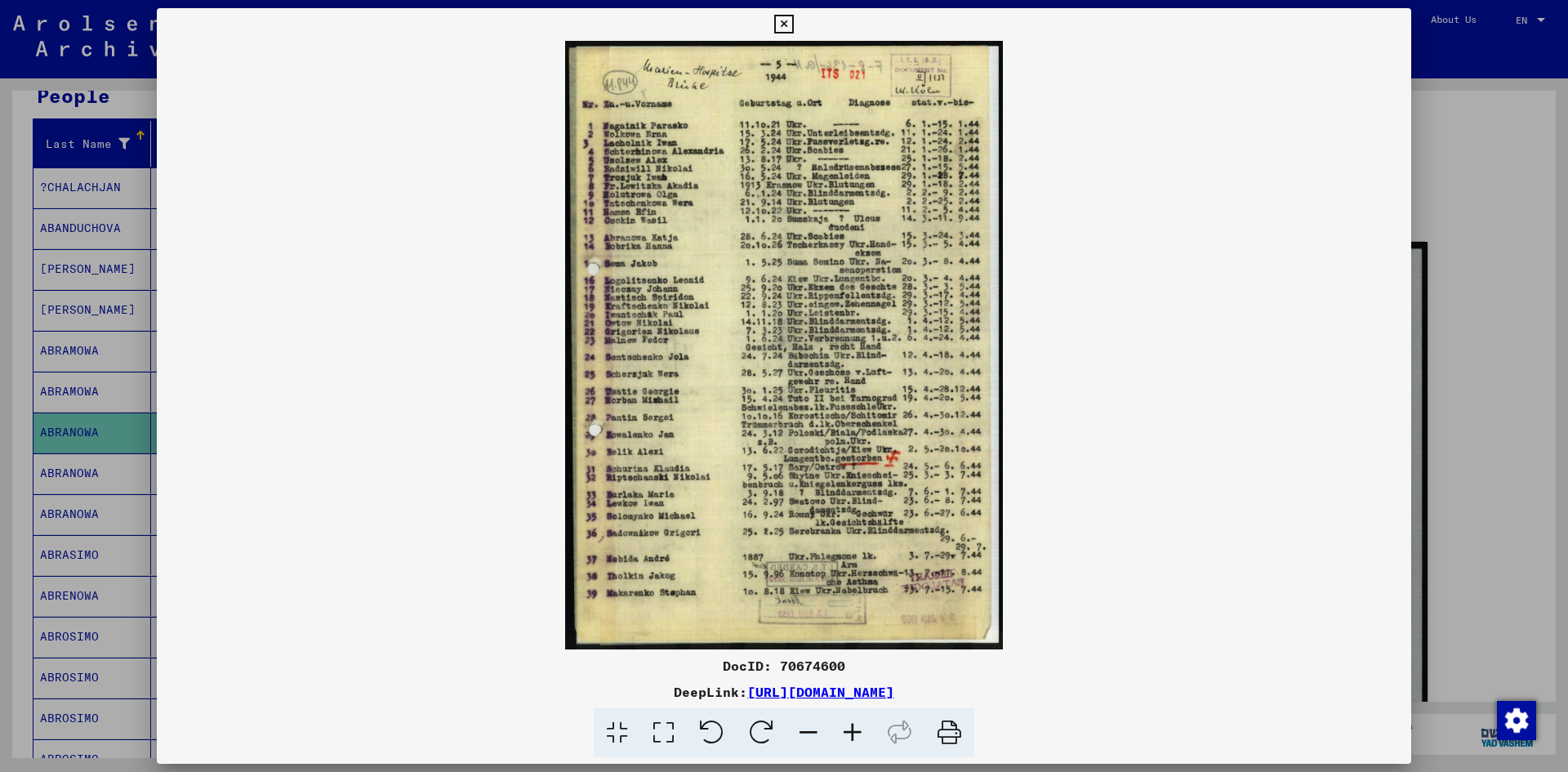
click at [819, 321] on img at bounding box center [784, 345] width 1254 height 608
click at [833, 241] on img at bounding box center [784, 345] width 1254 height 608
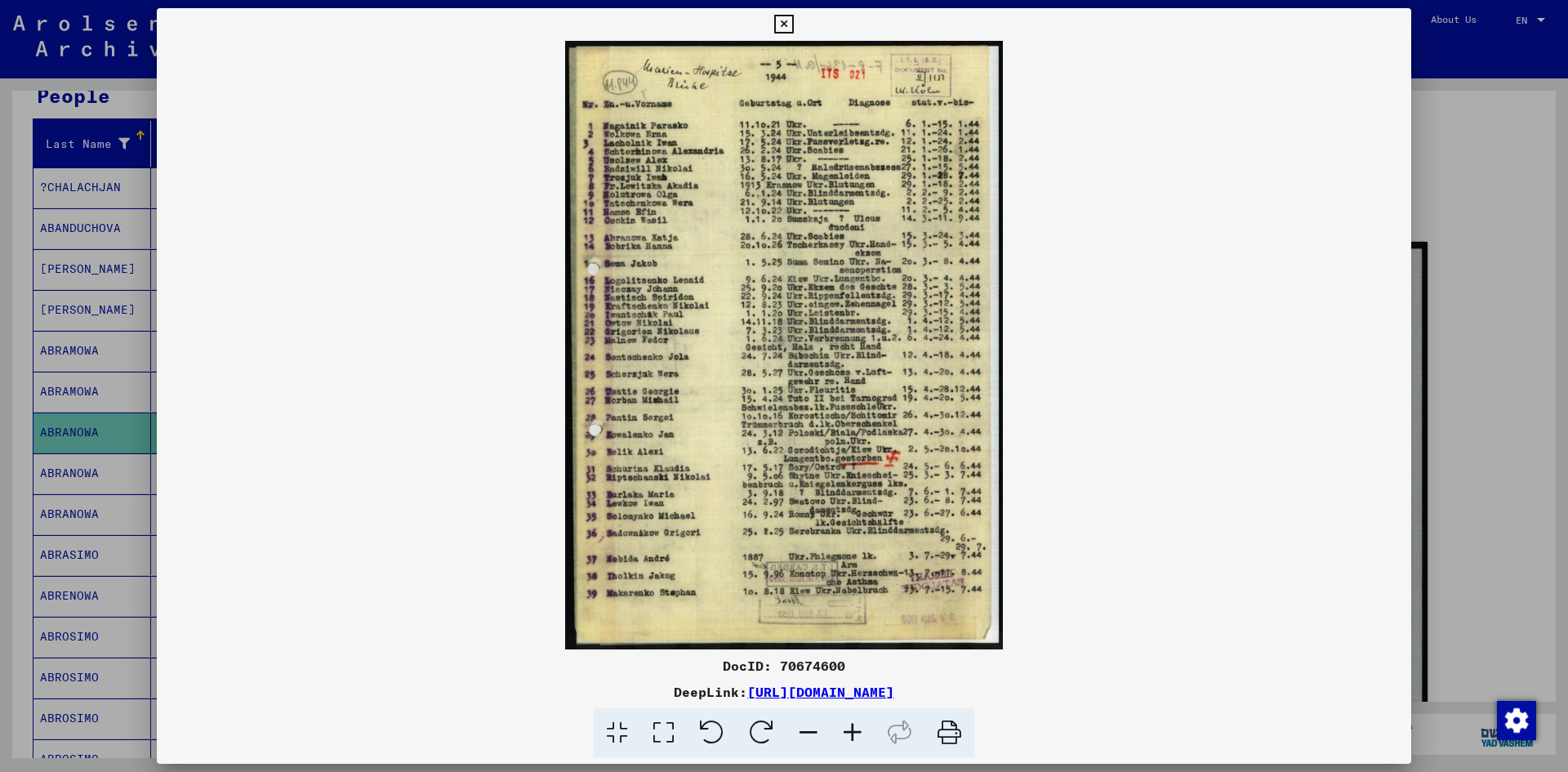
click at [833, 241] on img at bounding box center [784, 345] width 1254 height 608
click at [621, 240] on img at bounding box center [784, 345] width 1254 height 608
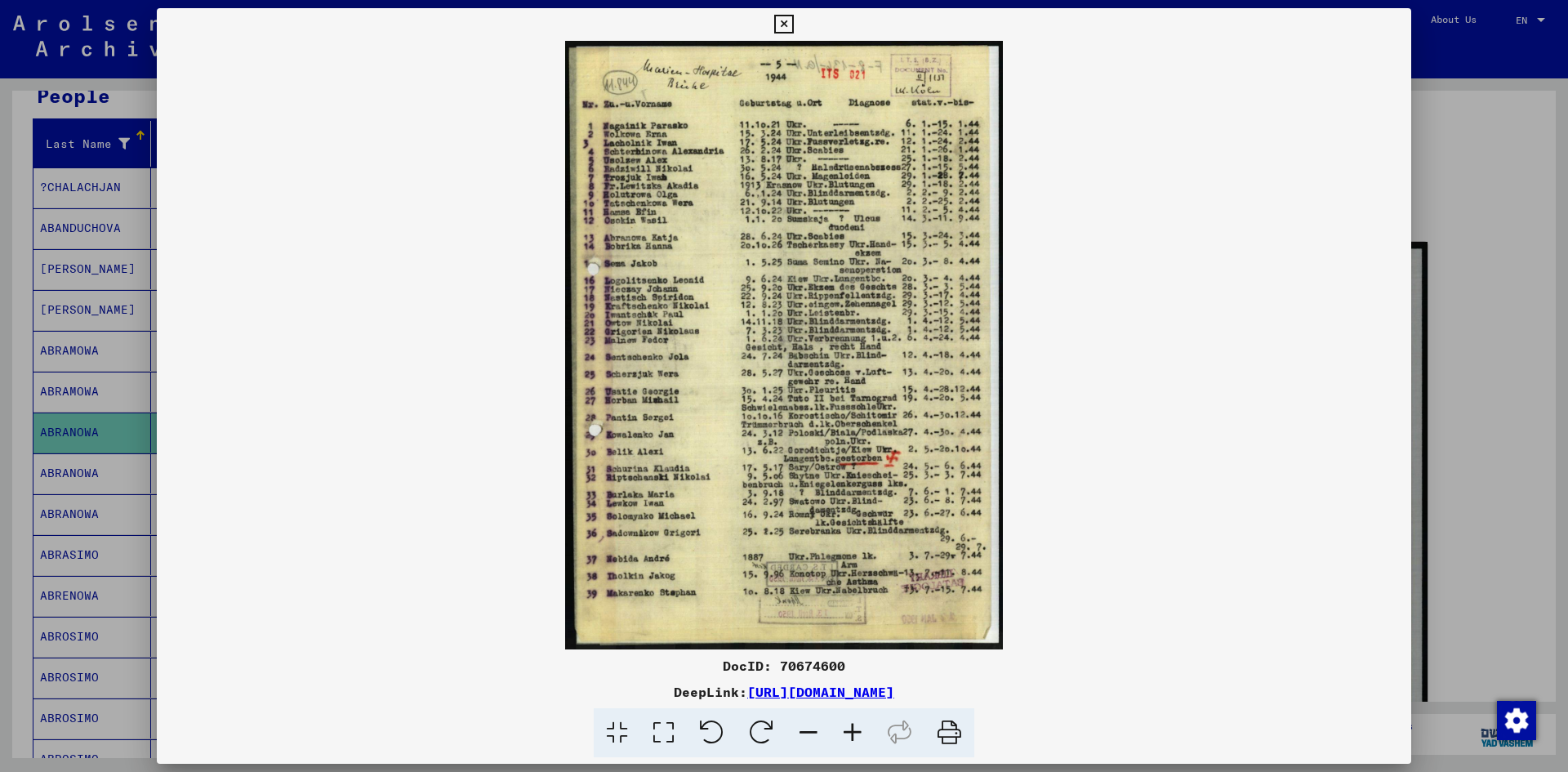
click at [823, 292] on img at bounding box center [784, 345] width 1254 height 608
click at [1483, 353] on div at bounding box center [784, 386] width 1568 height 772
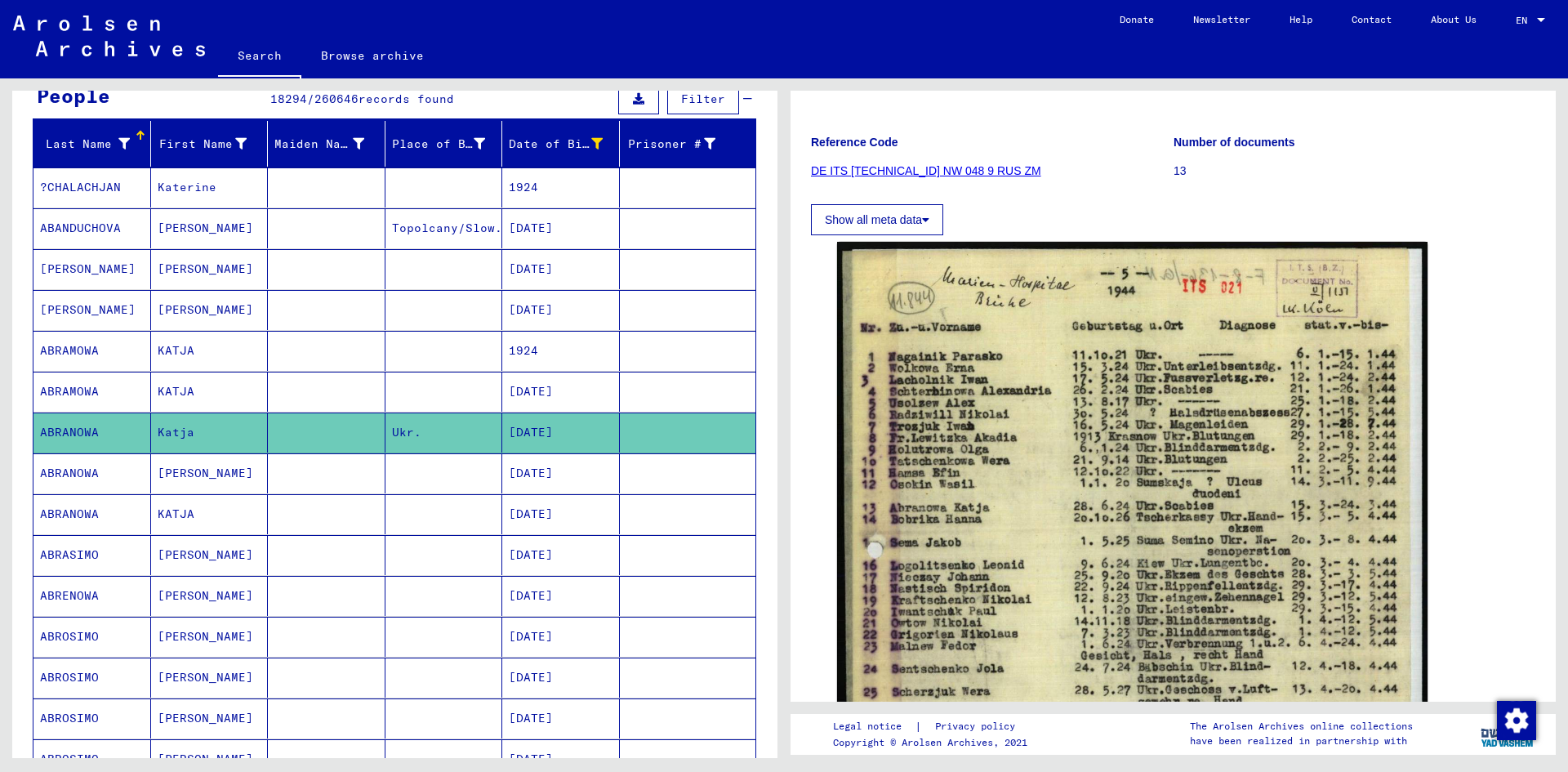
click at [558, 512] on mat-cell "[DATE]" at bounding box center [561, 514] width 117 height 40
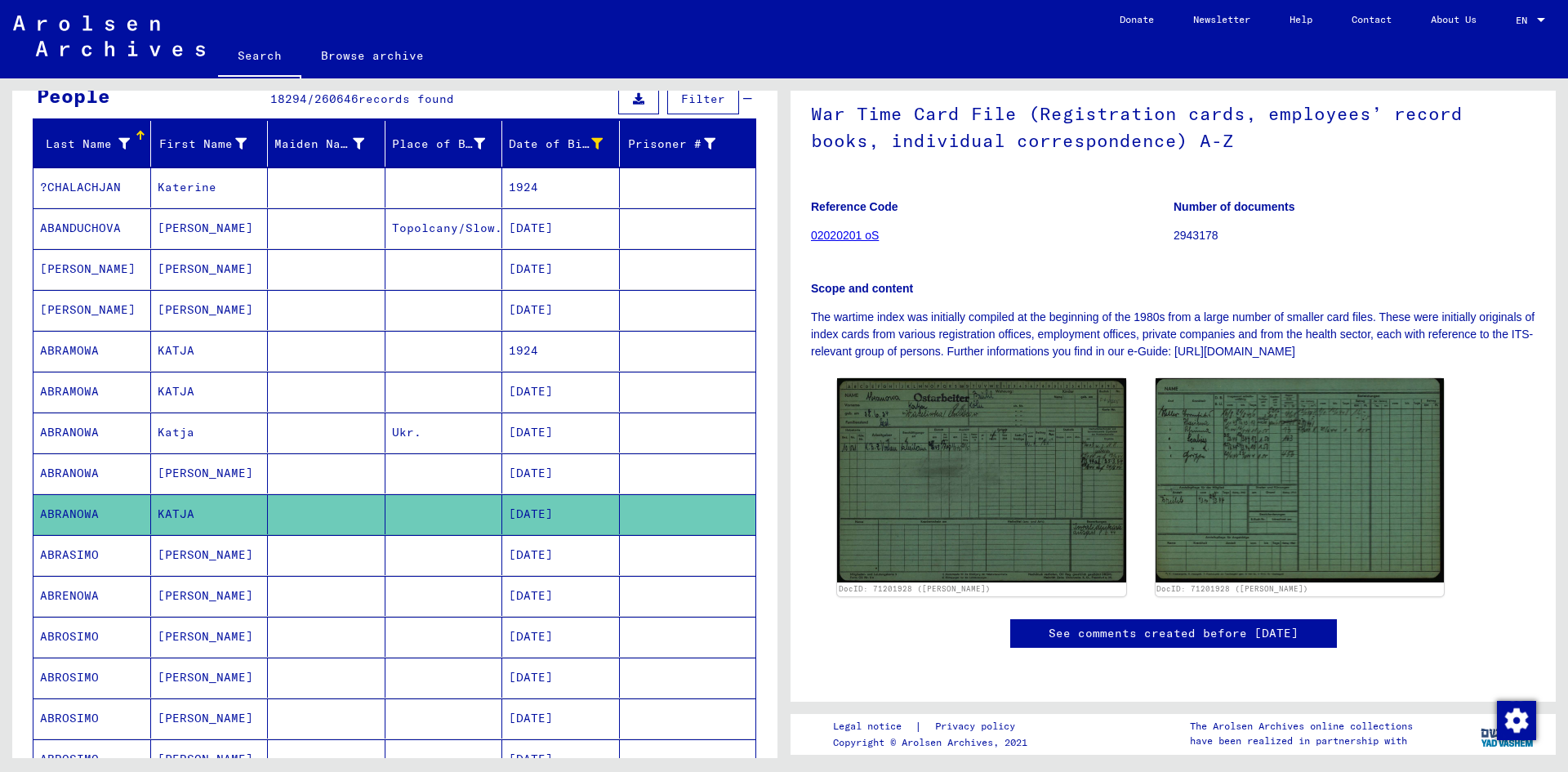
scroll to position [326, 0]
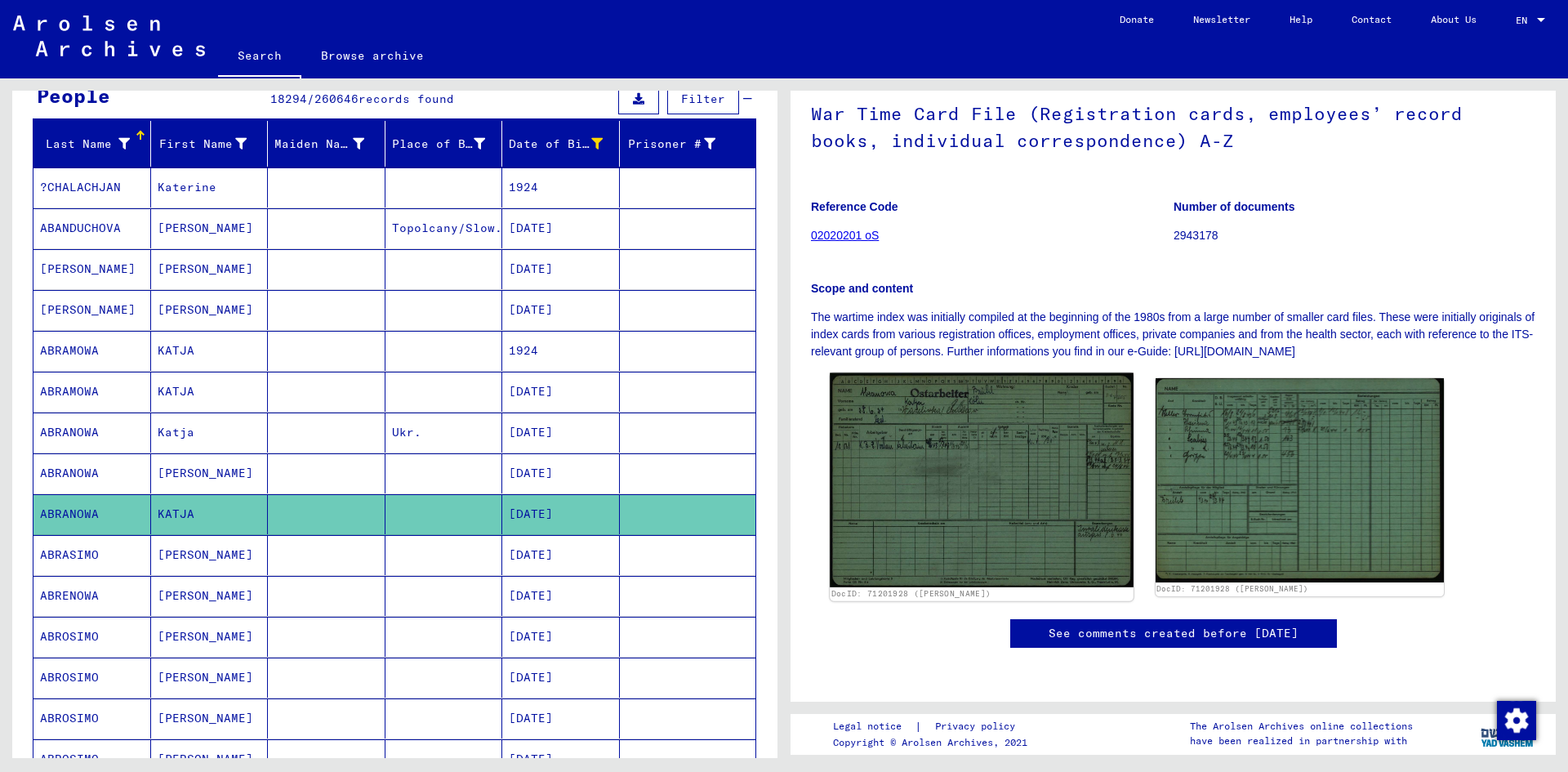
click at [1026, 374] on img at bounding box center [981, 480] width 303 height 214
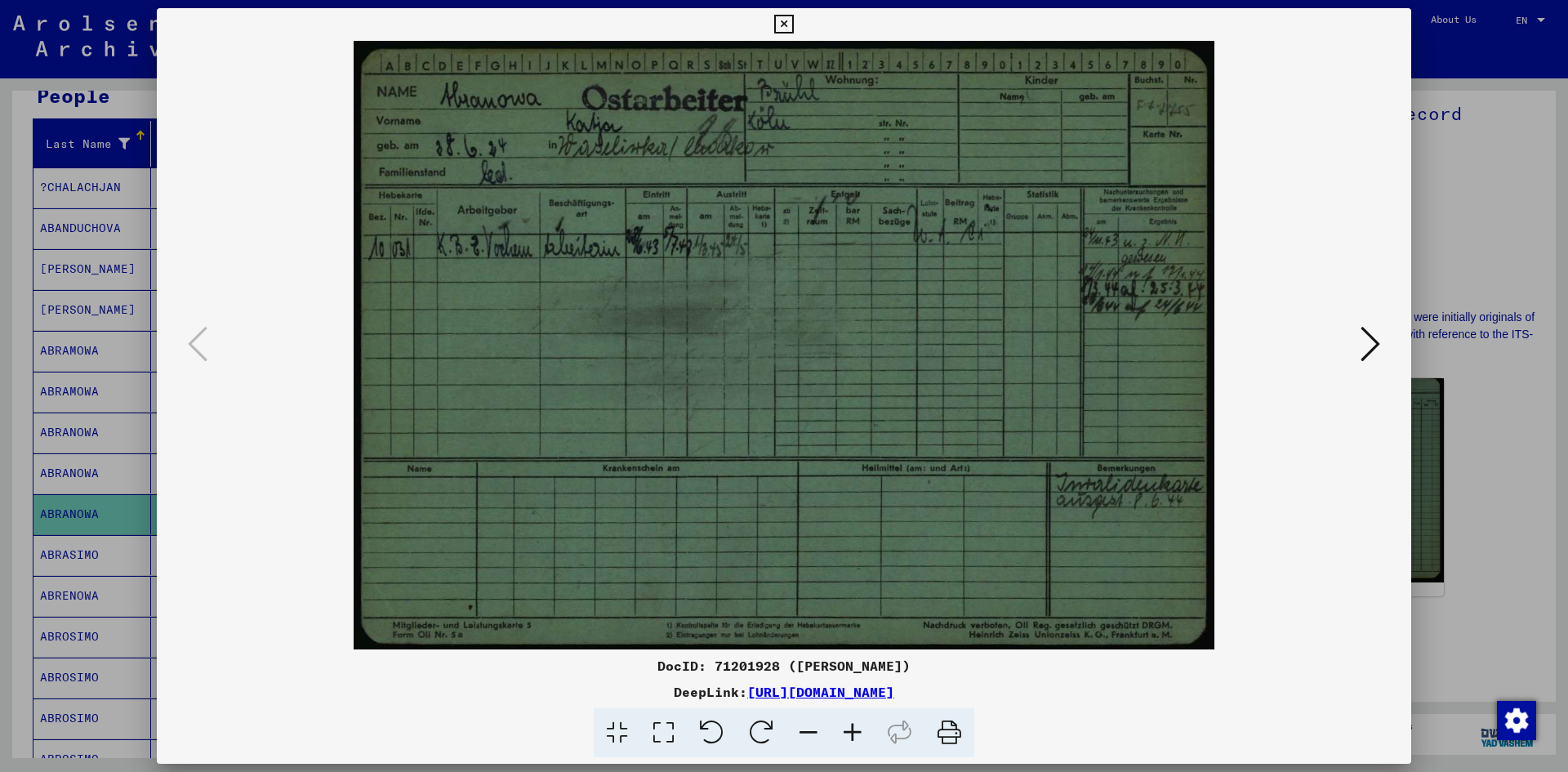
click at [1361, 333] on icon at bounding box center [1371, 343] width 20 height 39
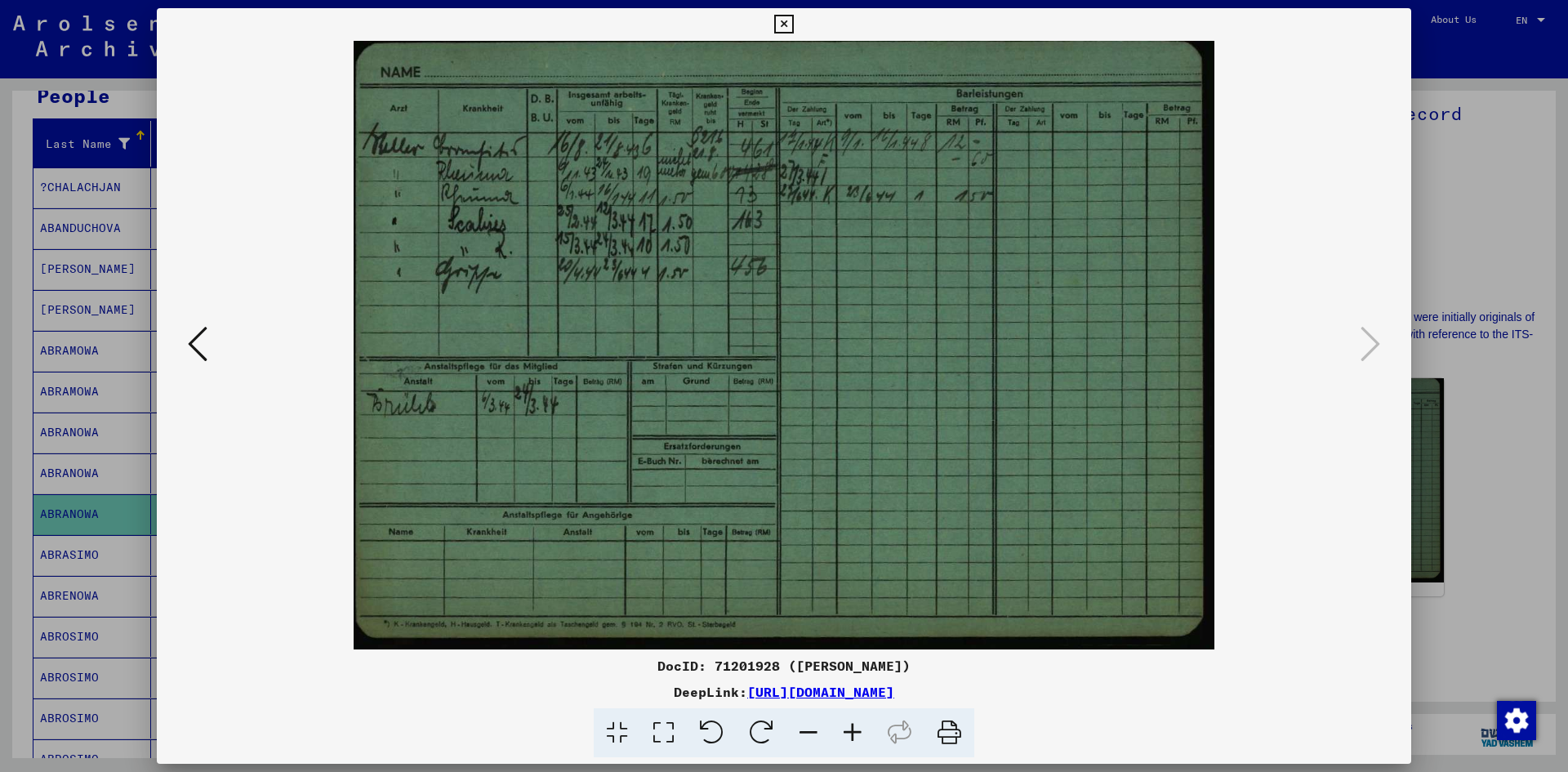
click at [1431, 345] on div at bounding box center [784, 386] width 1568 height 772
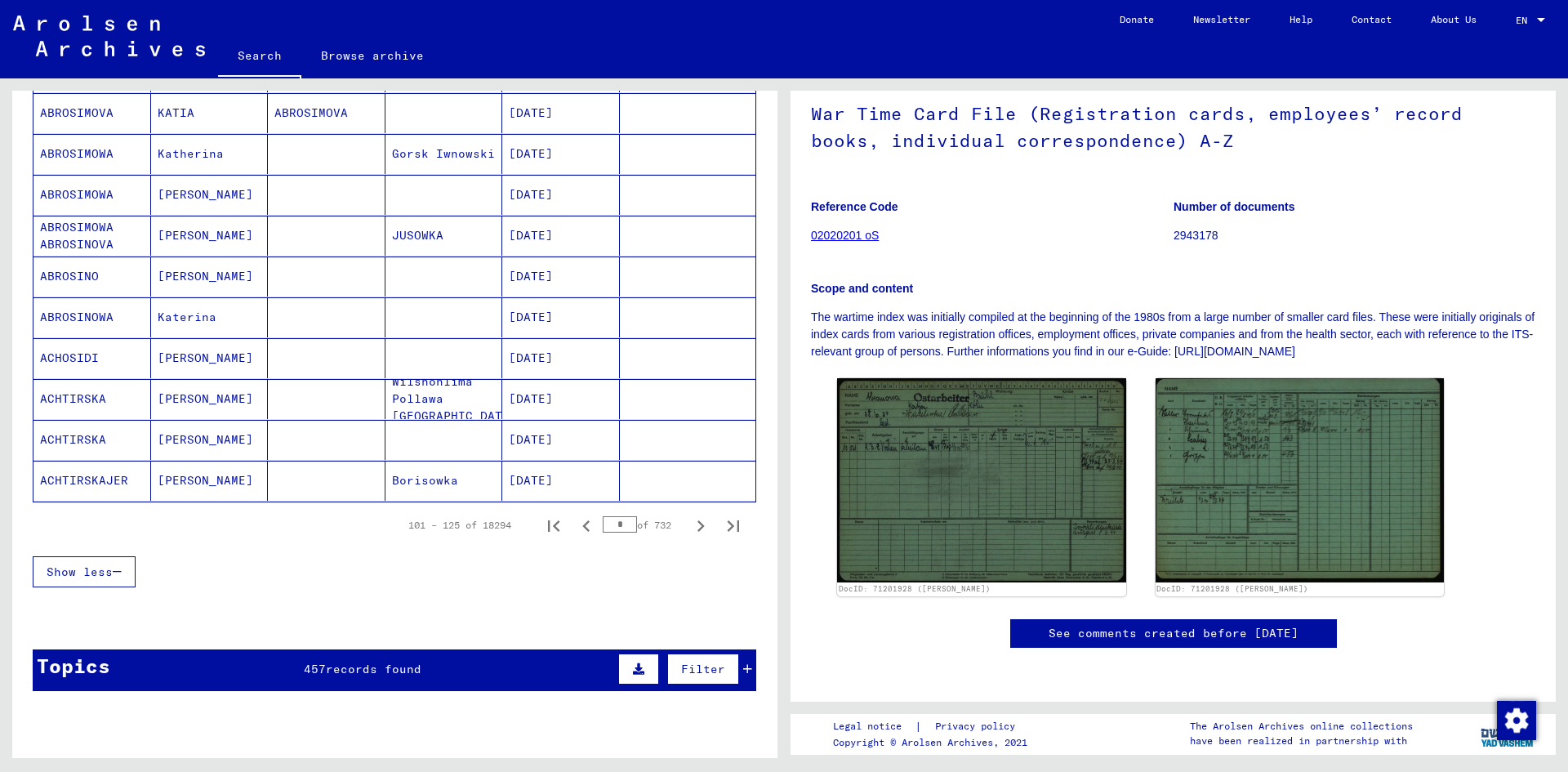
scroll to position [898, 0]
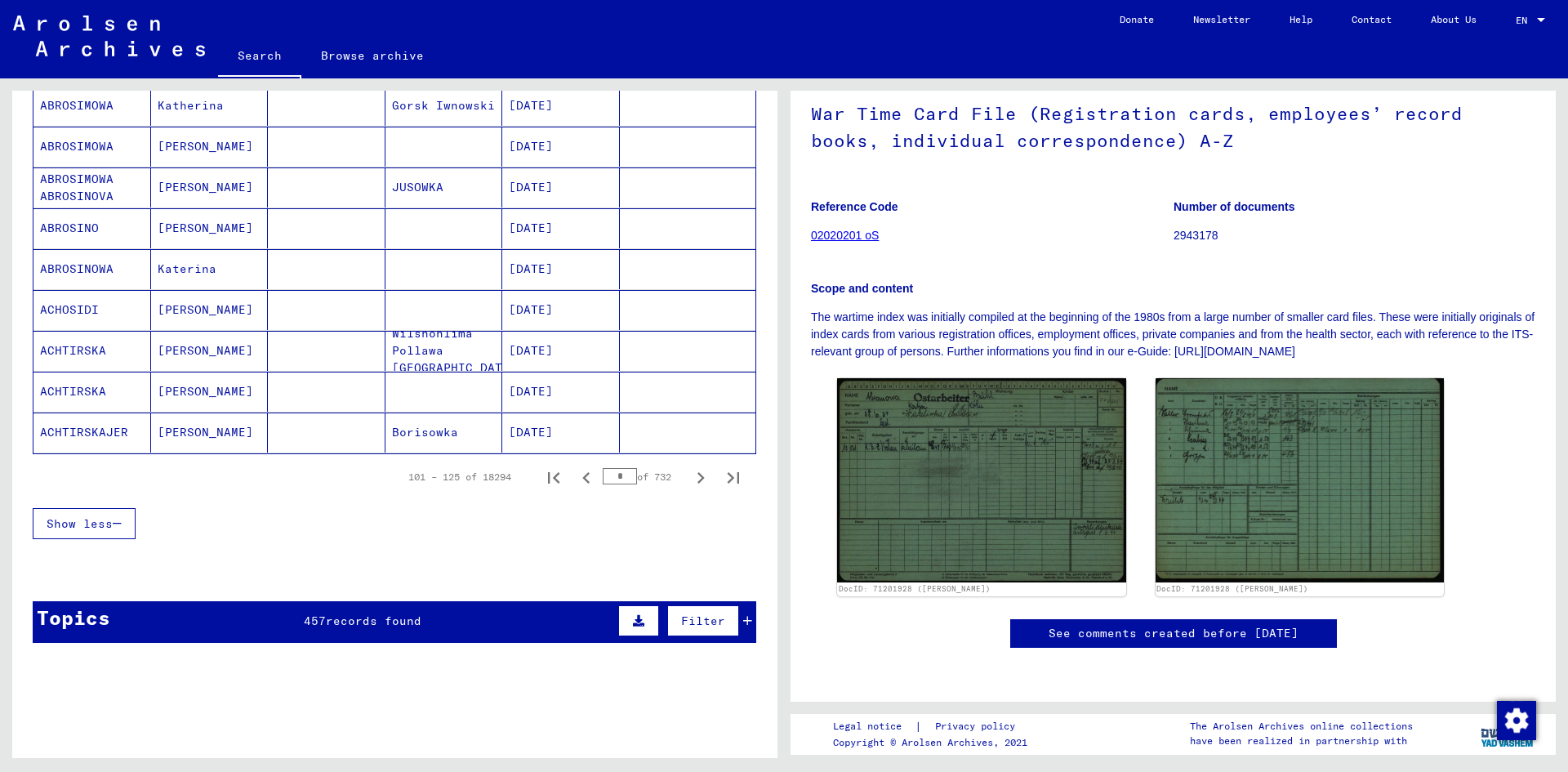
click at [691, 481] on icon "Next page" at bounding box center [701, 478] width 23 height 23
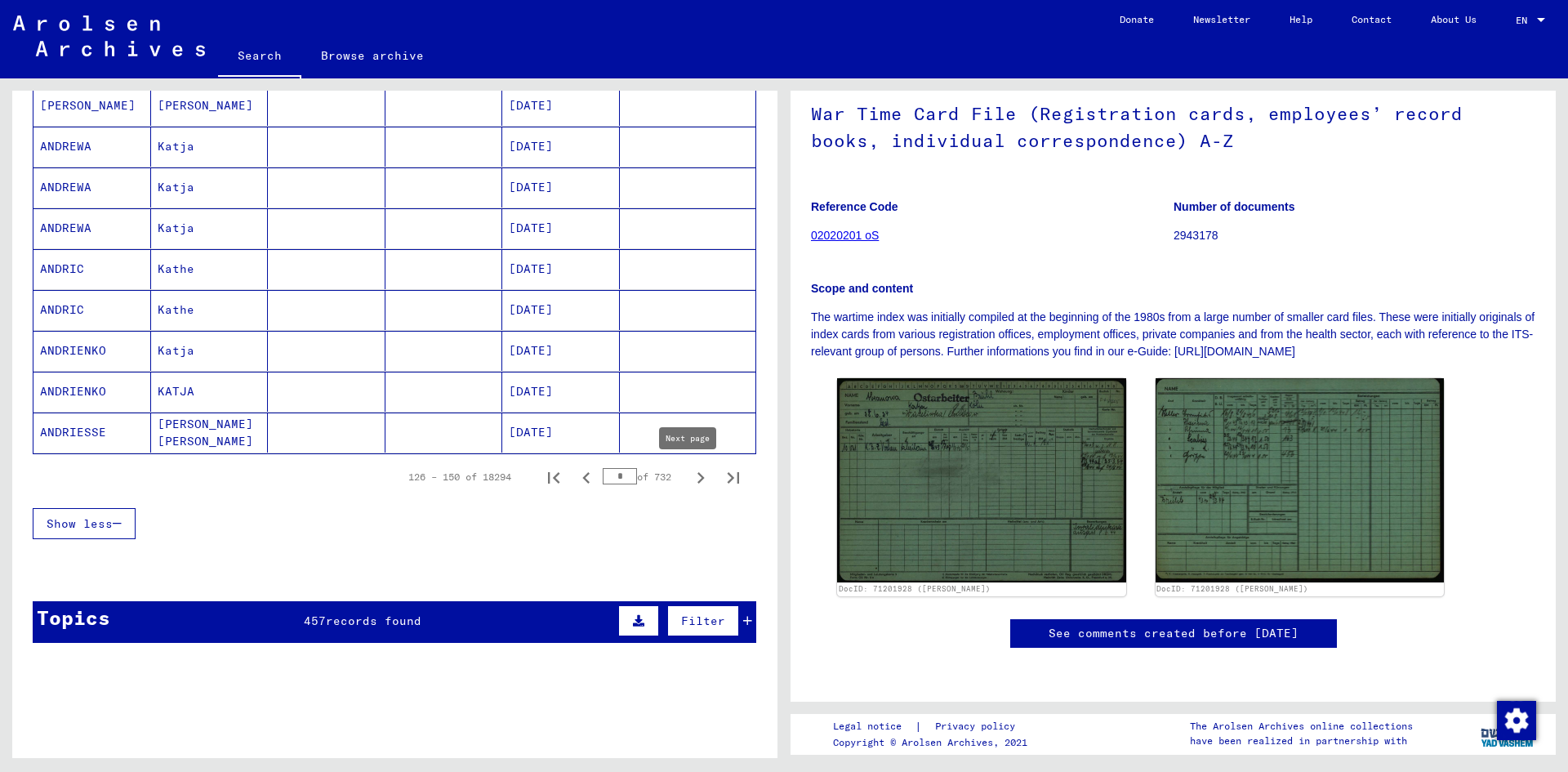
click at [689, 475] on icon "Next page" at bounding box center [701, 478] width 23 height 23
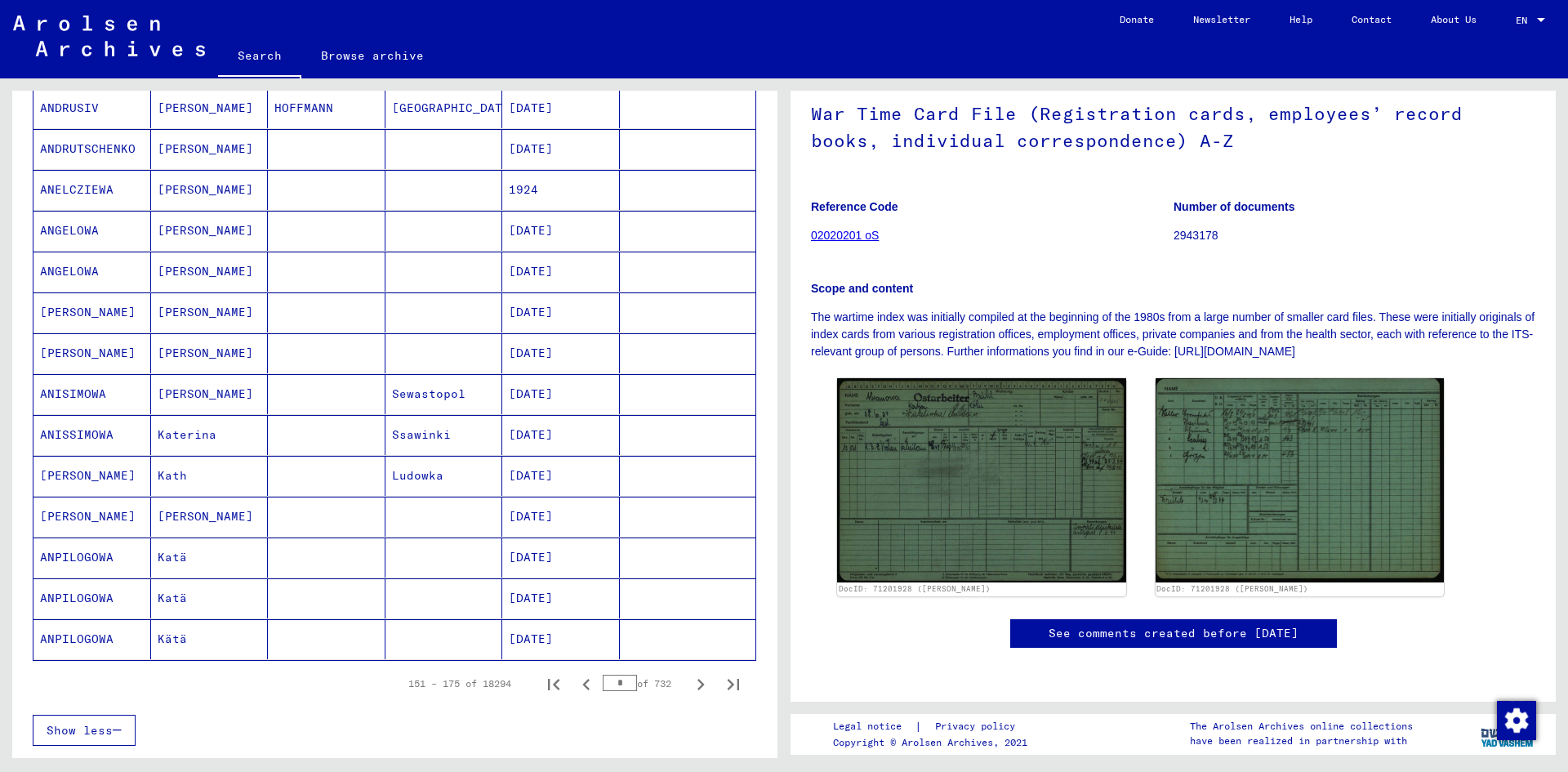
scroll to position [736, 0]
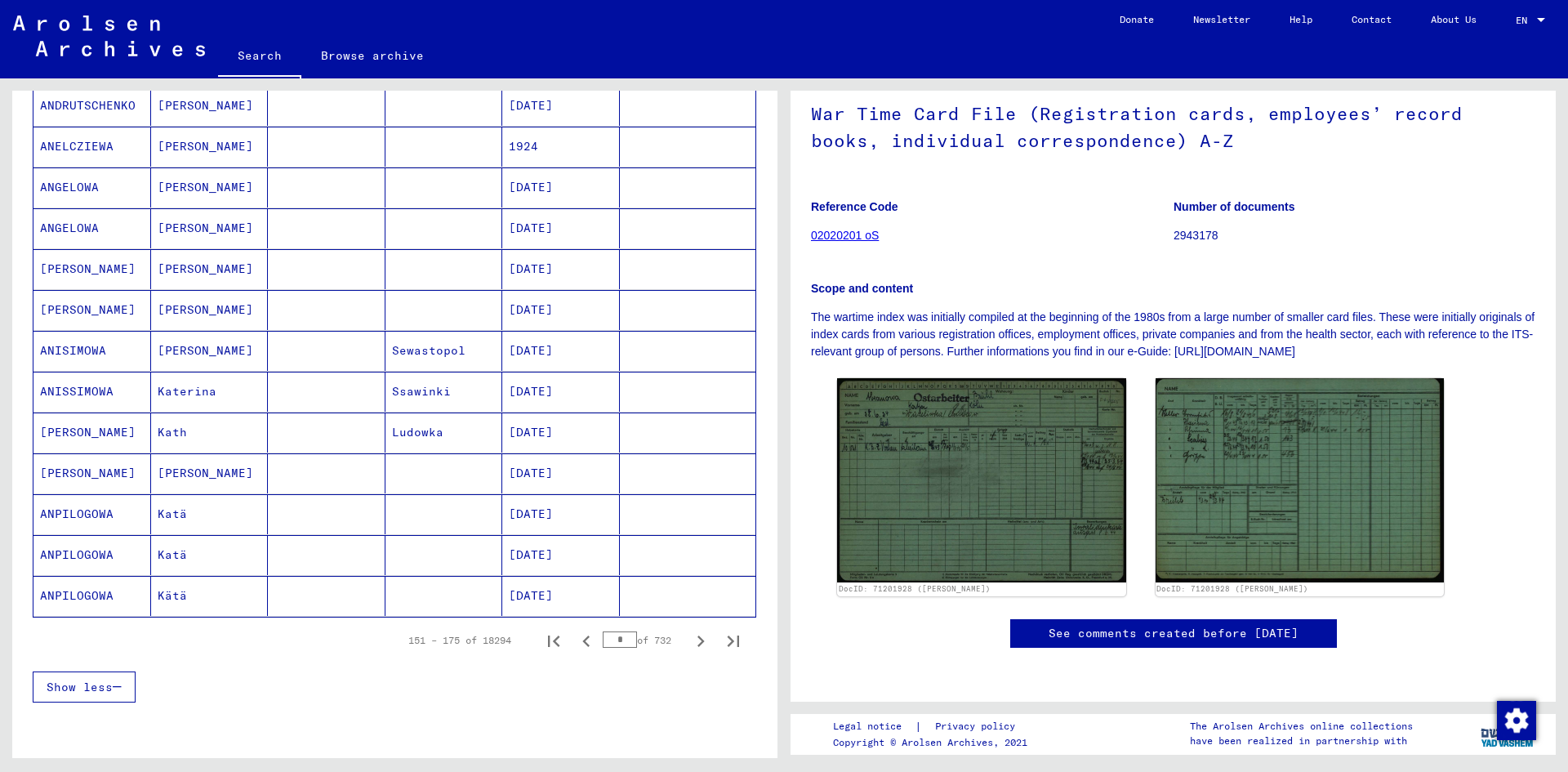
click at [689, 638] on icon "Next page" at bounding box center [701, 641] width 23 height 23
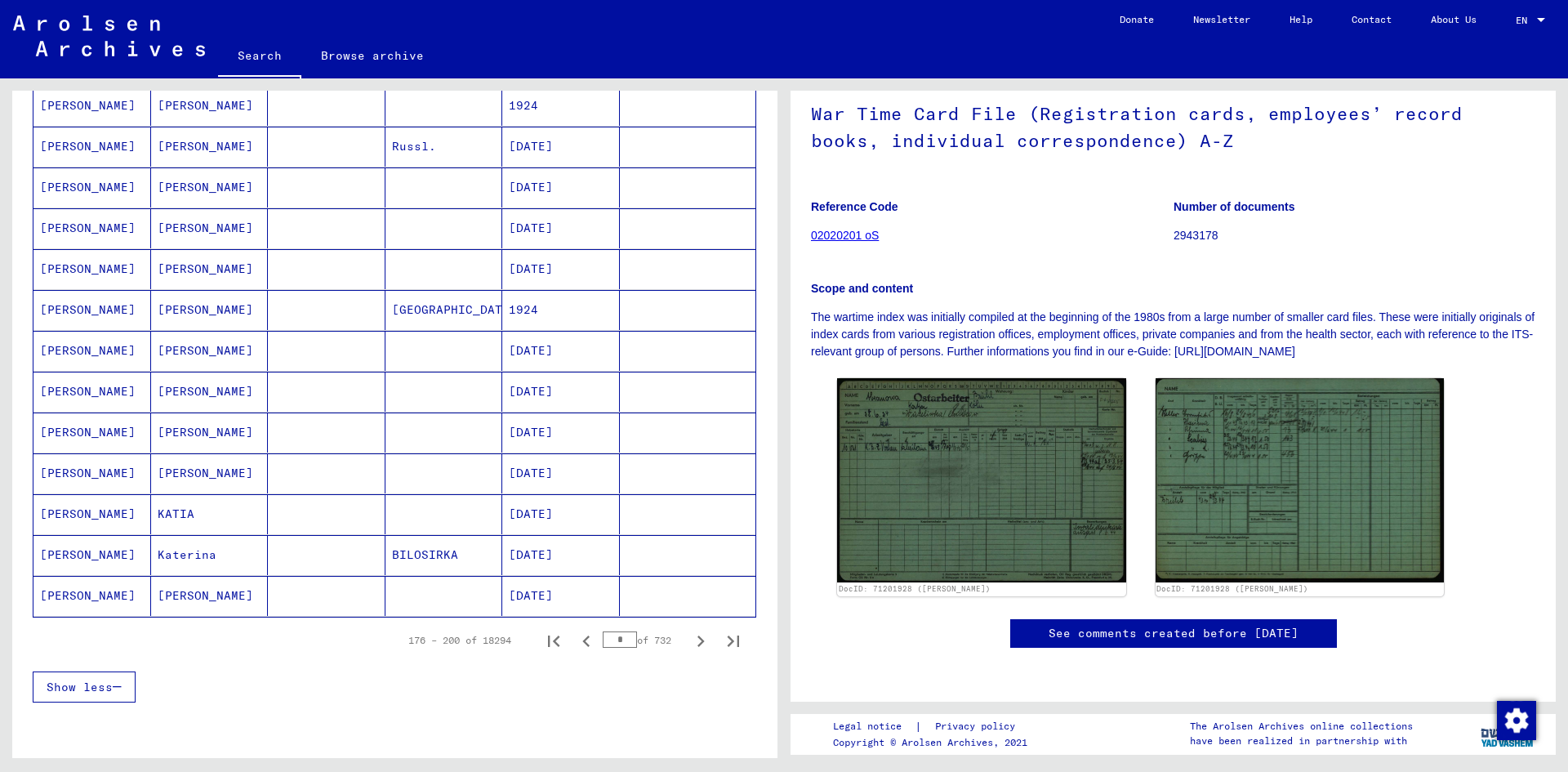
click at [548, 512] on mat-cell "[DATE]" at bounding box center [561, 514] width 117 height 40
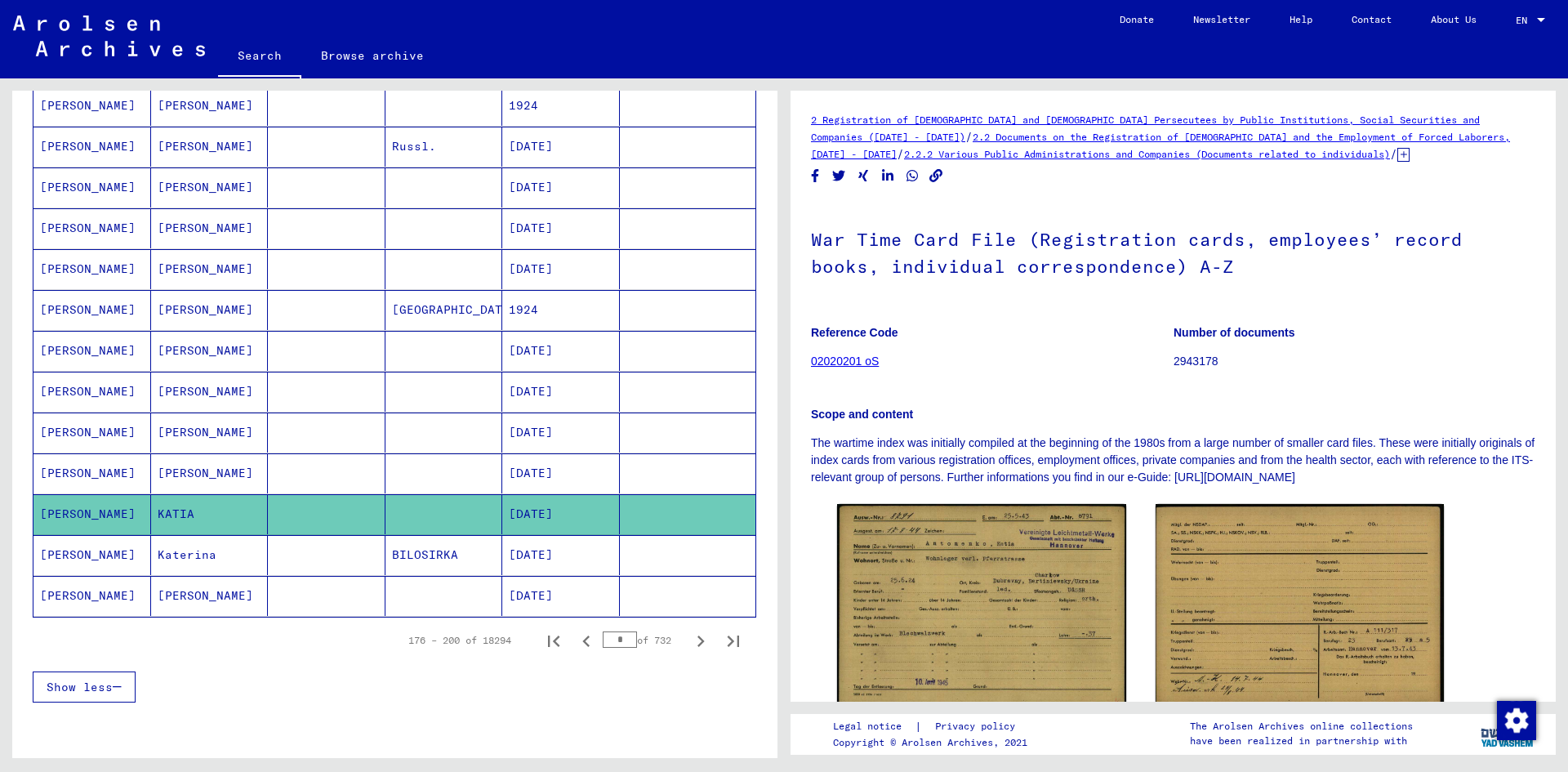
scroll to position [245, 0]
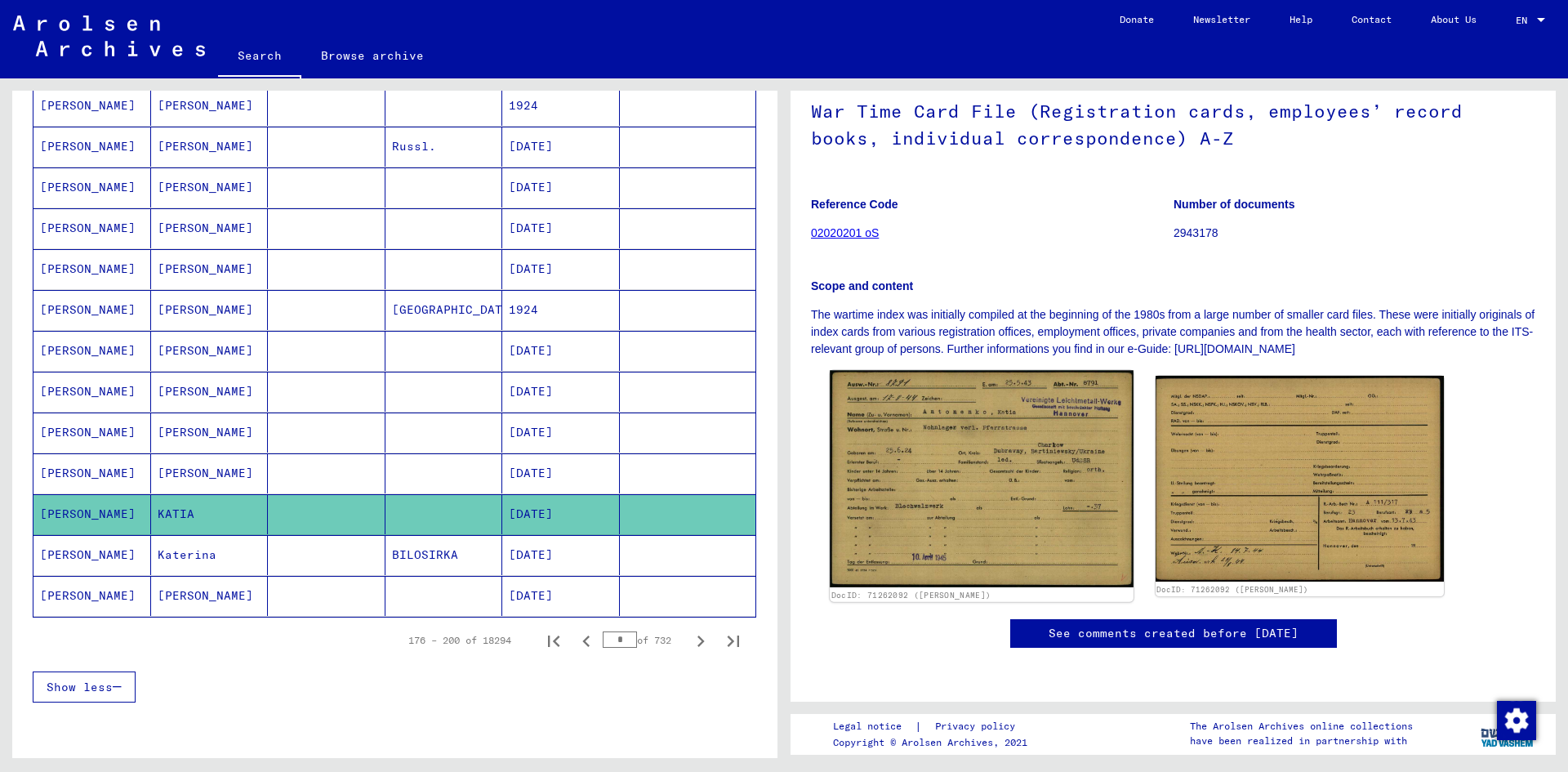
click at [1035, 370] on img at bounding box center [981, 479] width 303 height 217
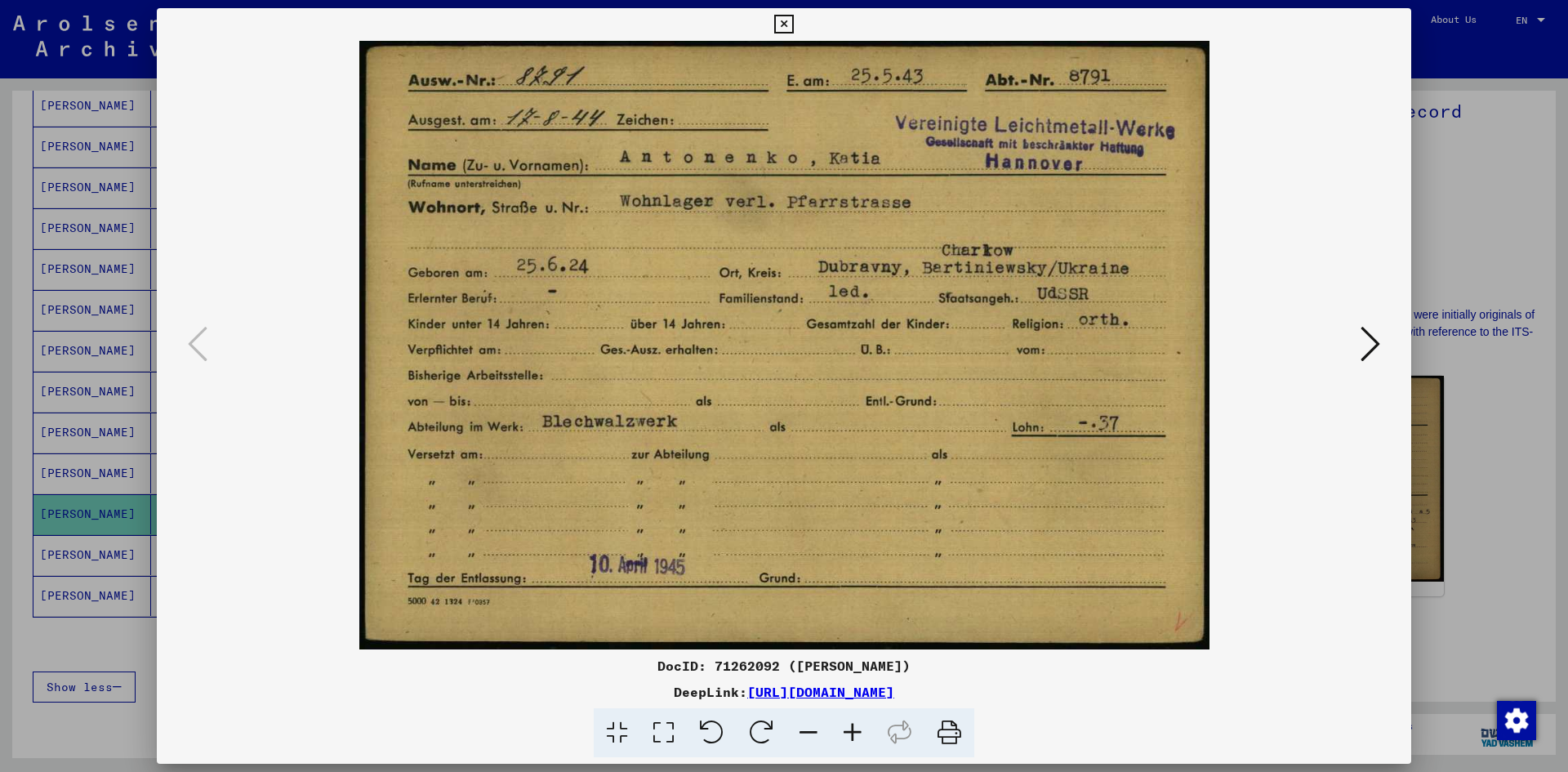
click at [1497, 260] on div at bounding box center [784, 386] width 1568 height 772
click at [1271, 350] on img at bounding box center [784, 345] width 1143 height 608
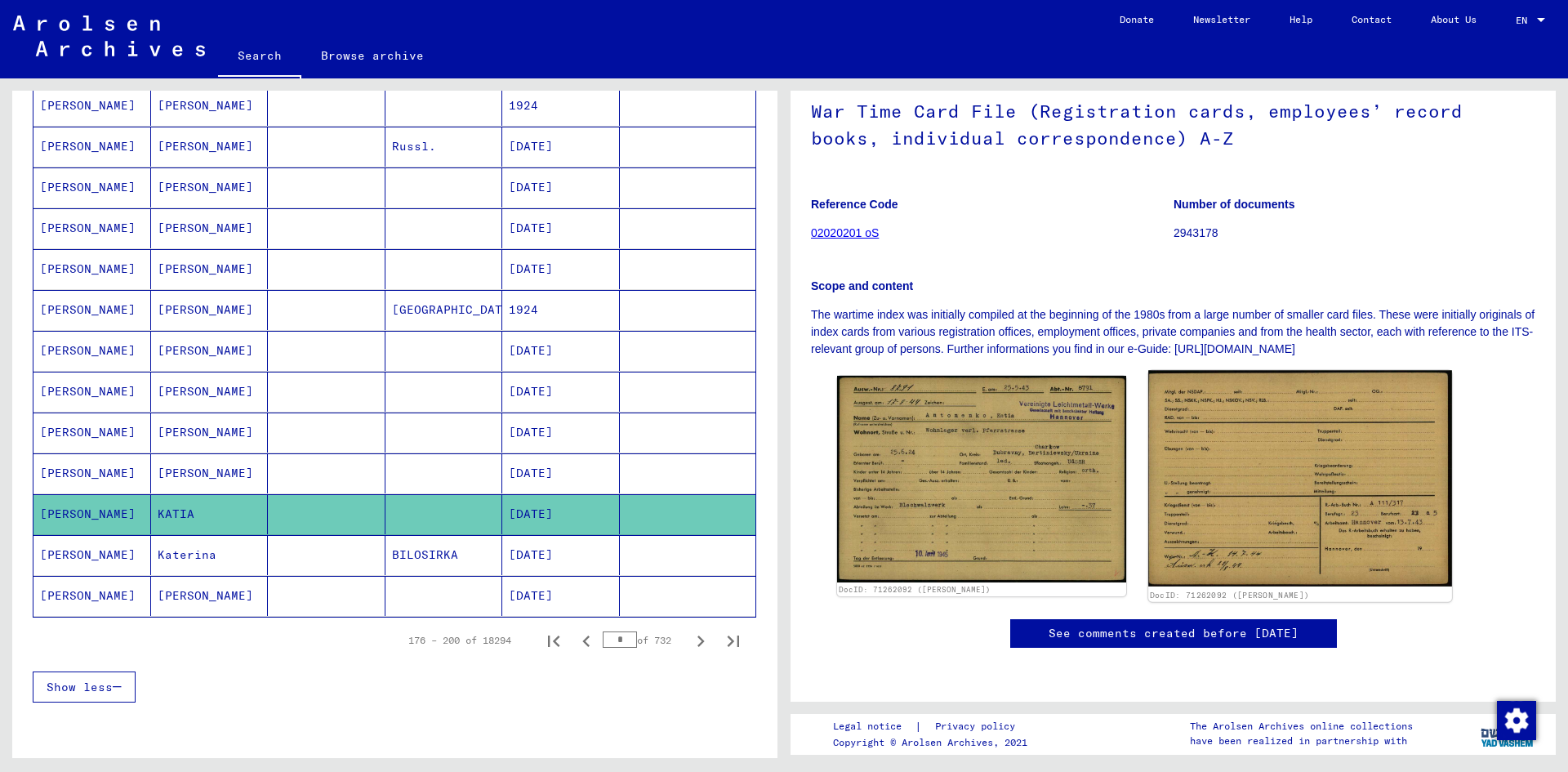
click at [1295, 370] on img at bounding box center [1300, 479] width 303 height 217
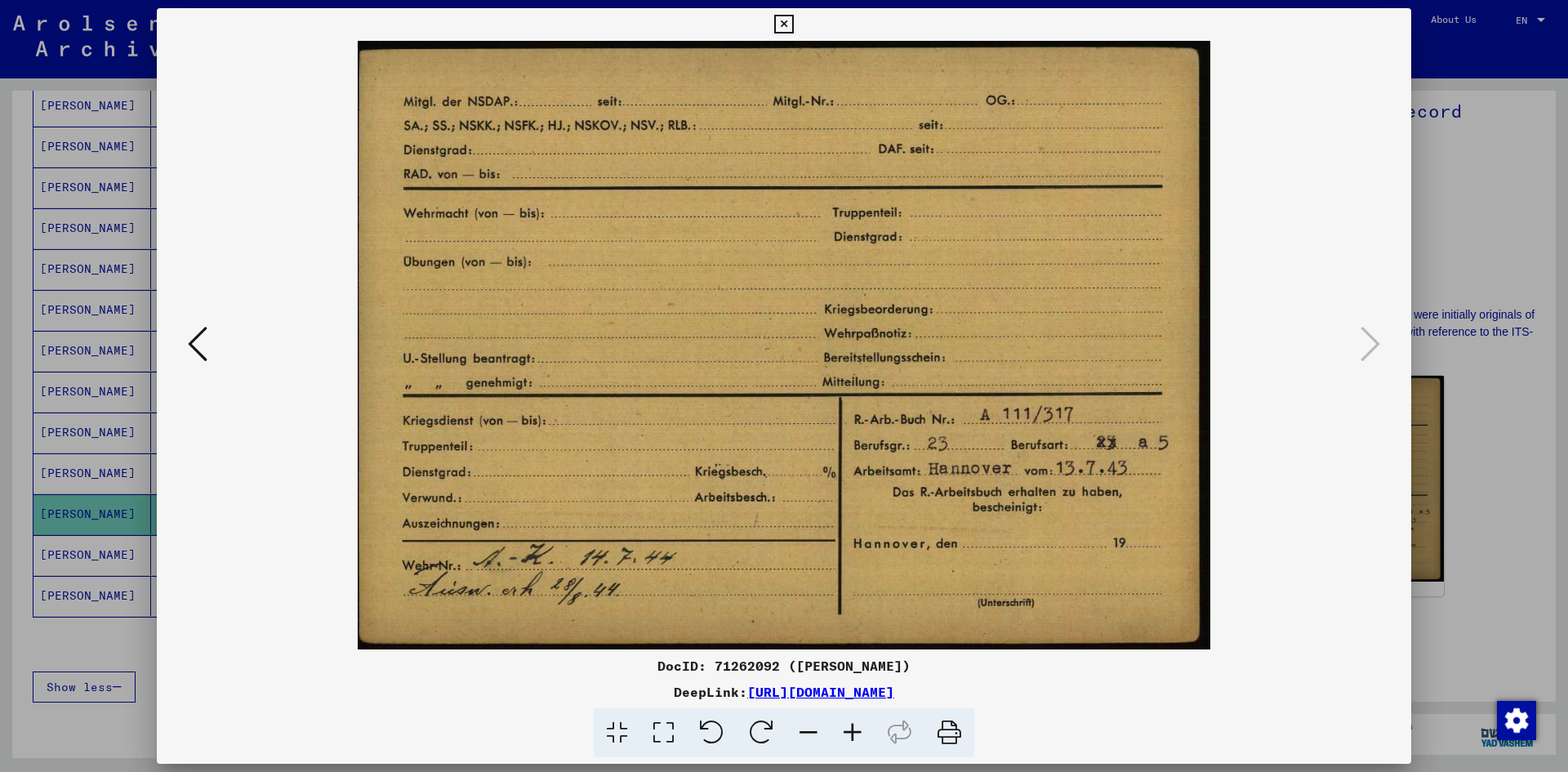
click at [1499, 245] on div at bounding box center [784, 386] width 1568 height 772
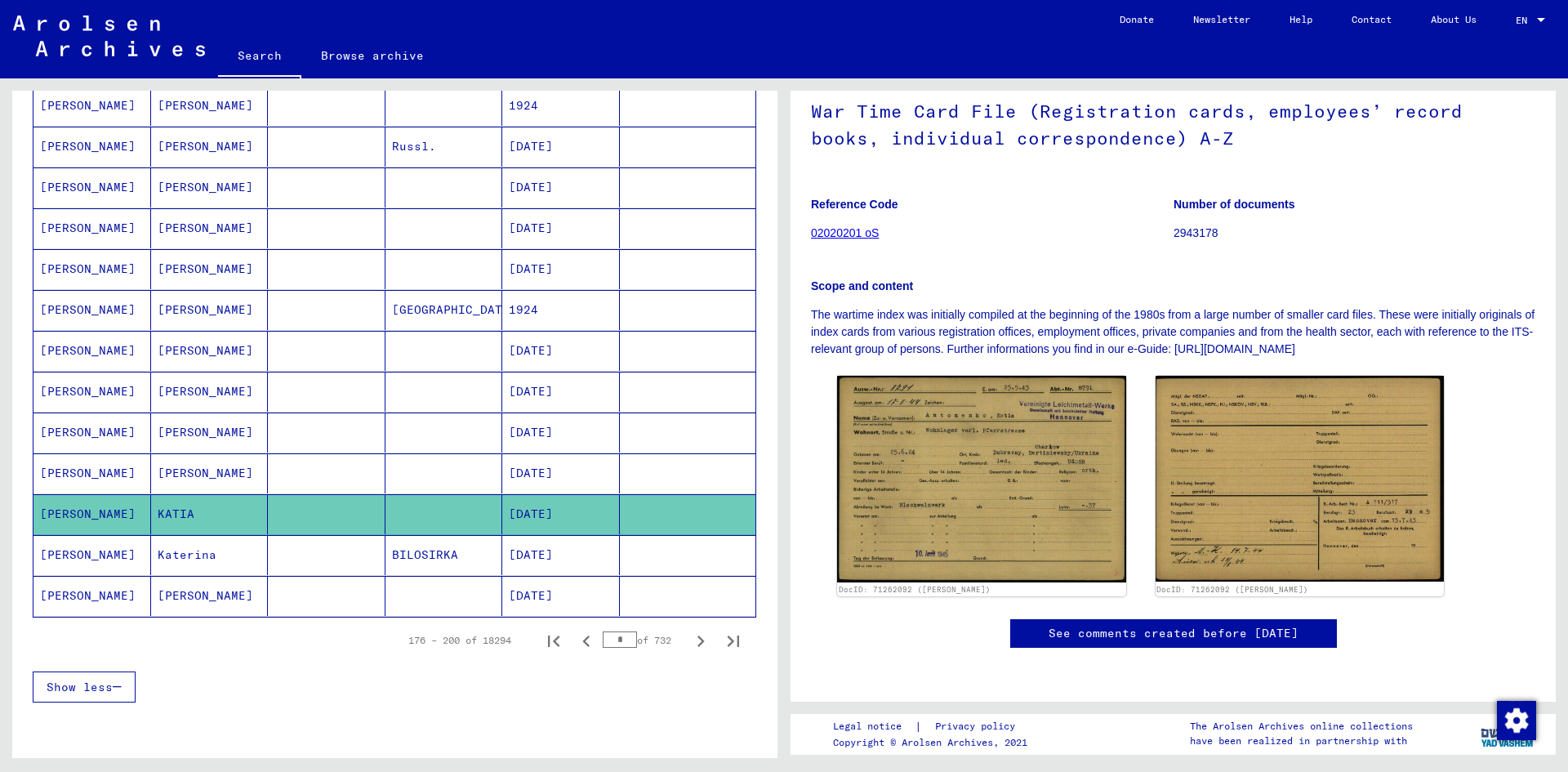
click at [689, 641] on icon "Next page" at bounding box center [701, 641] width 23 height 23
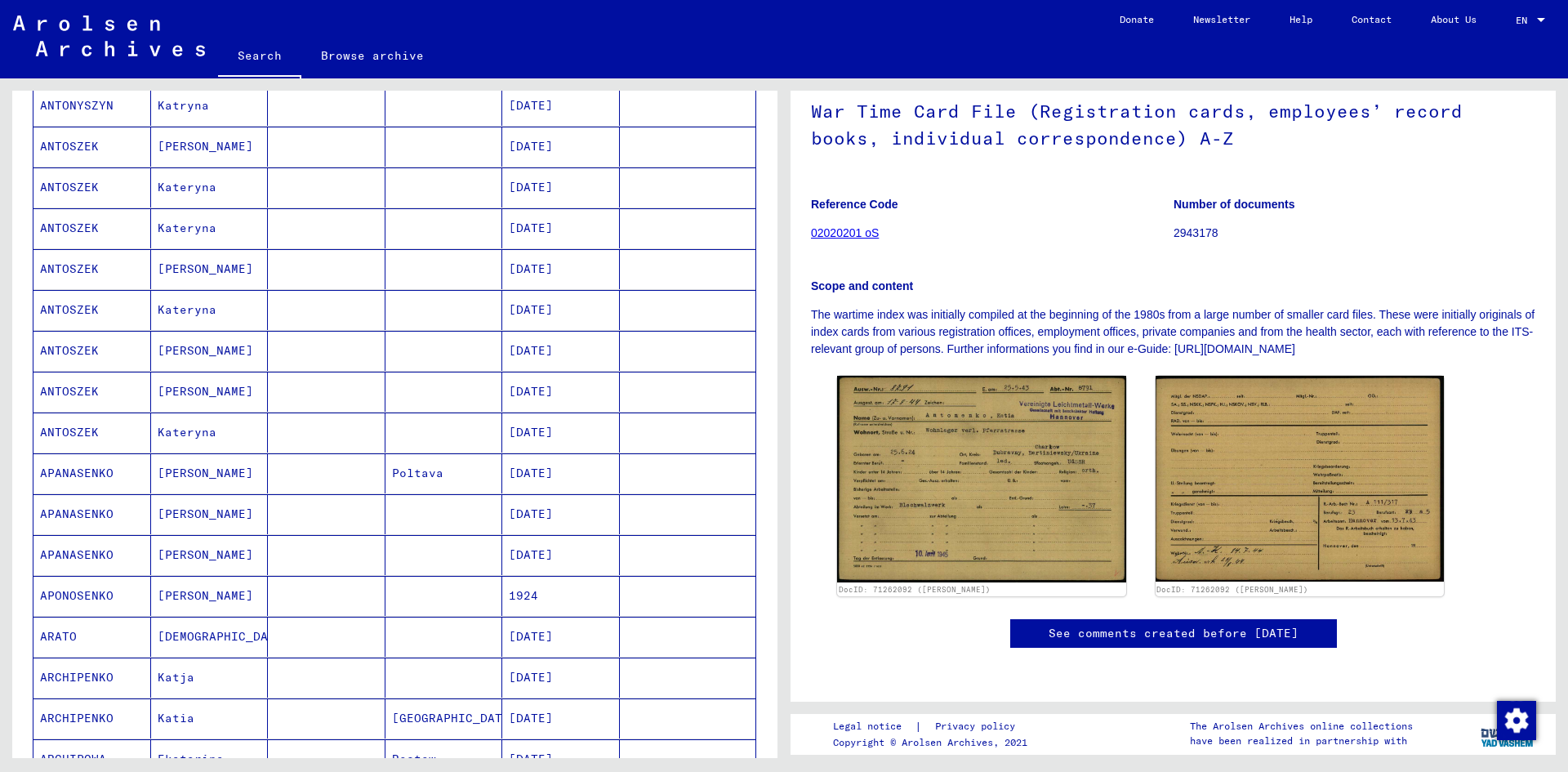
scroll to position [654, 0]
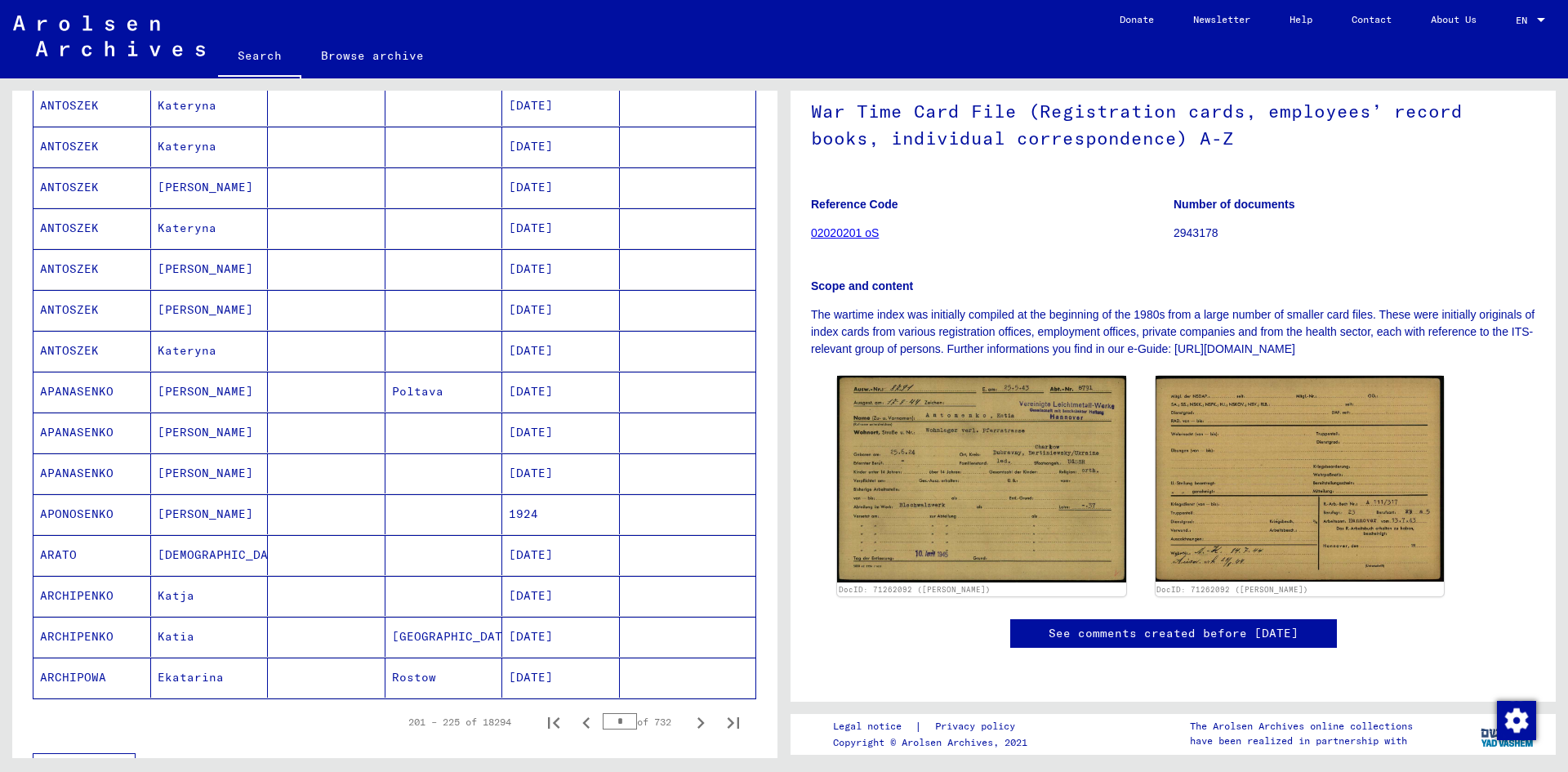
click at [550, 513] on mat-cell "1924" at bounding box center [561, 514] width 117 height 40
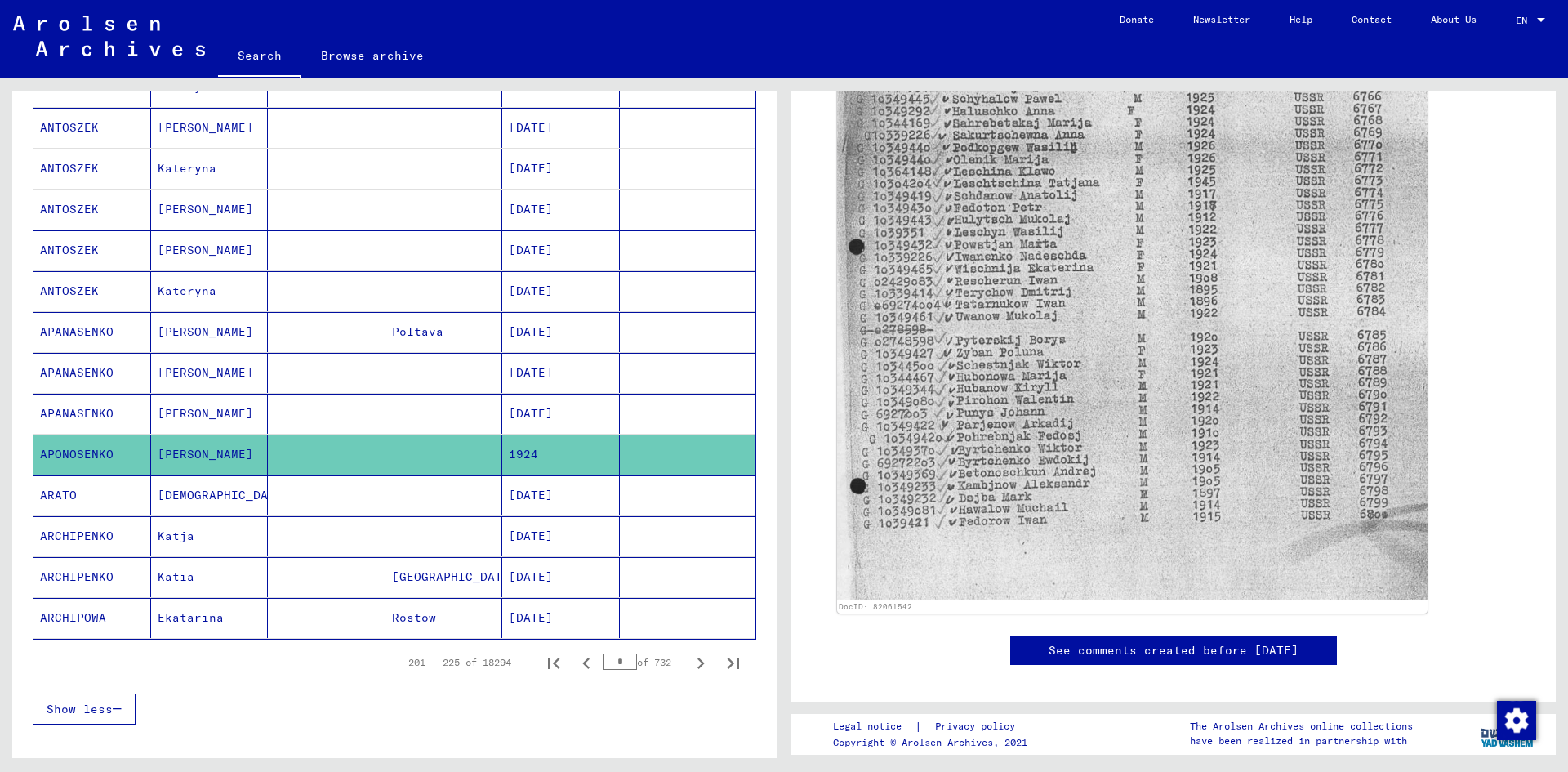
scroll to position [817, 0]
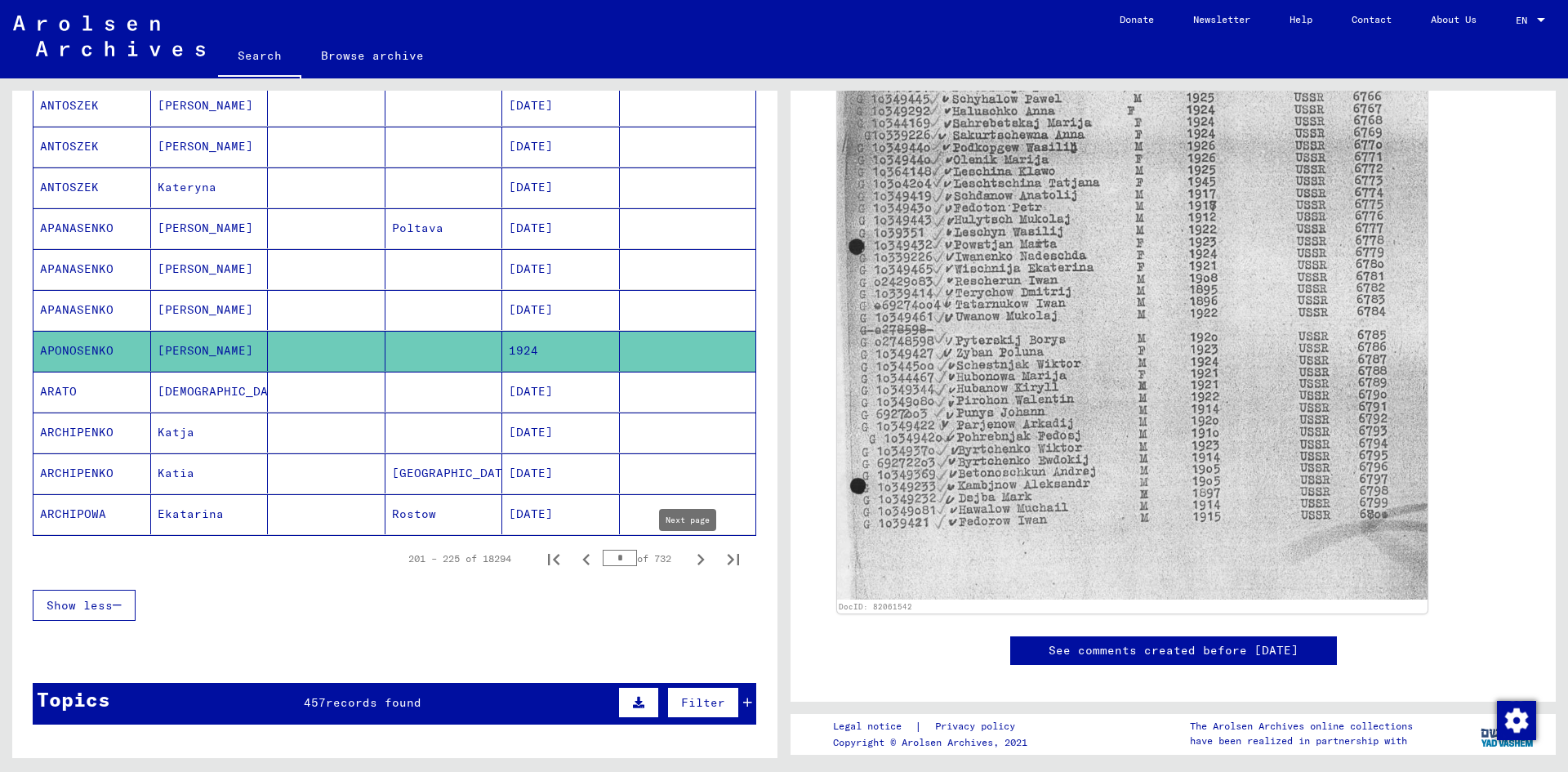
click at [694, 560] on icon "Next page" at bounding box center [701, 560] width 23 height 23
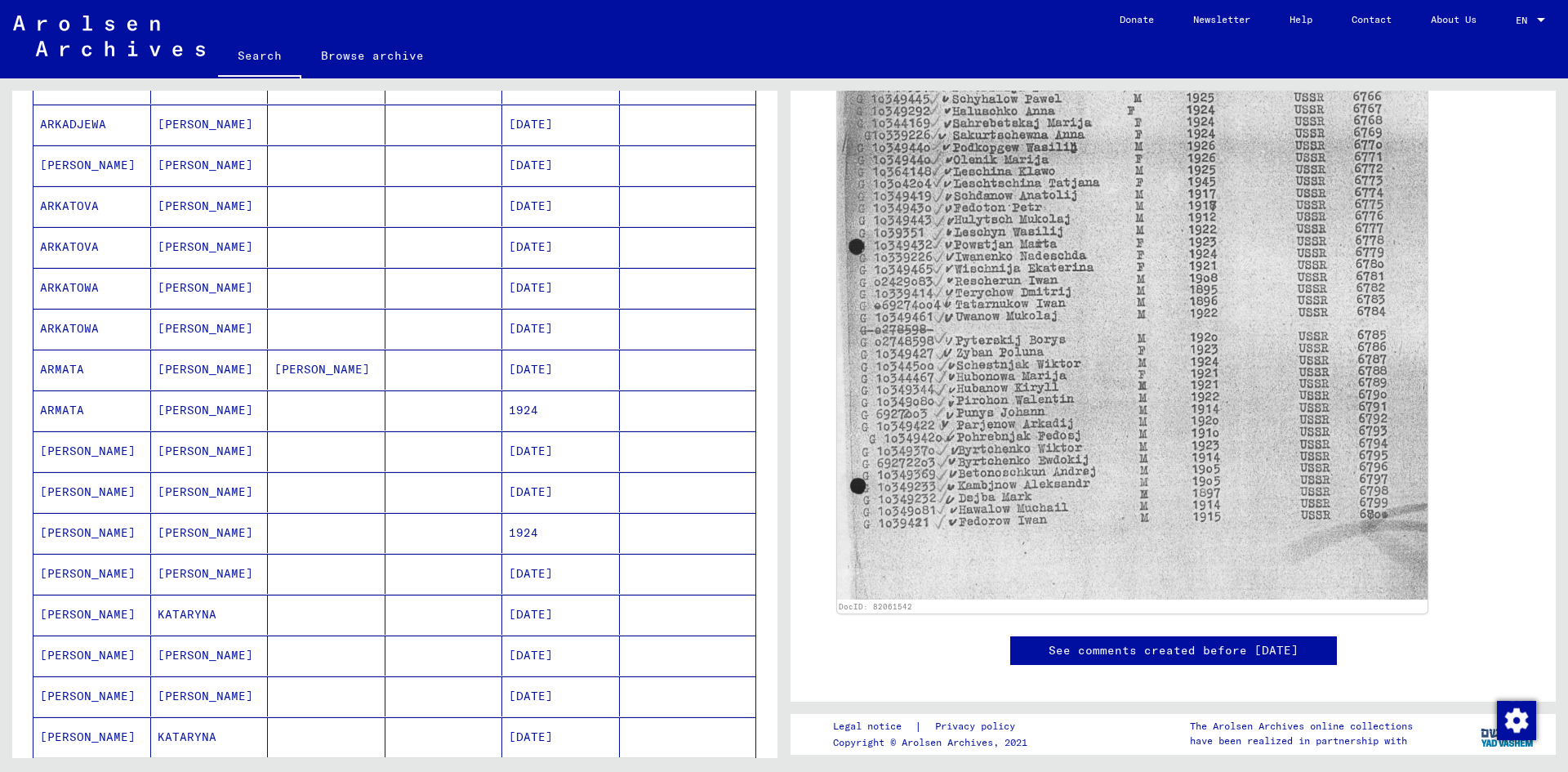
scroll to position [654, 0]
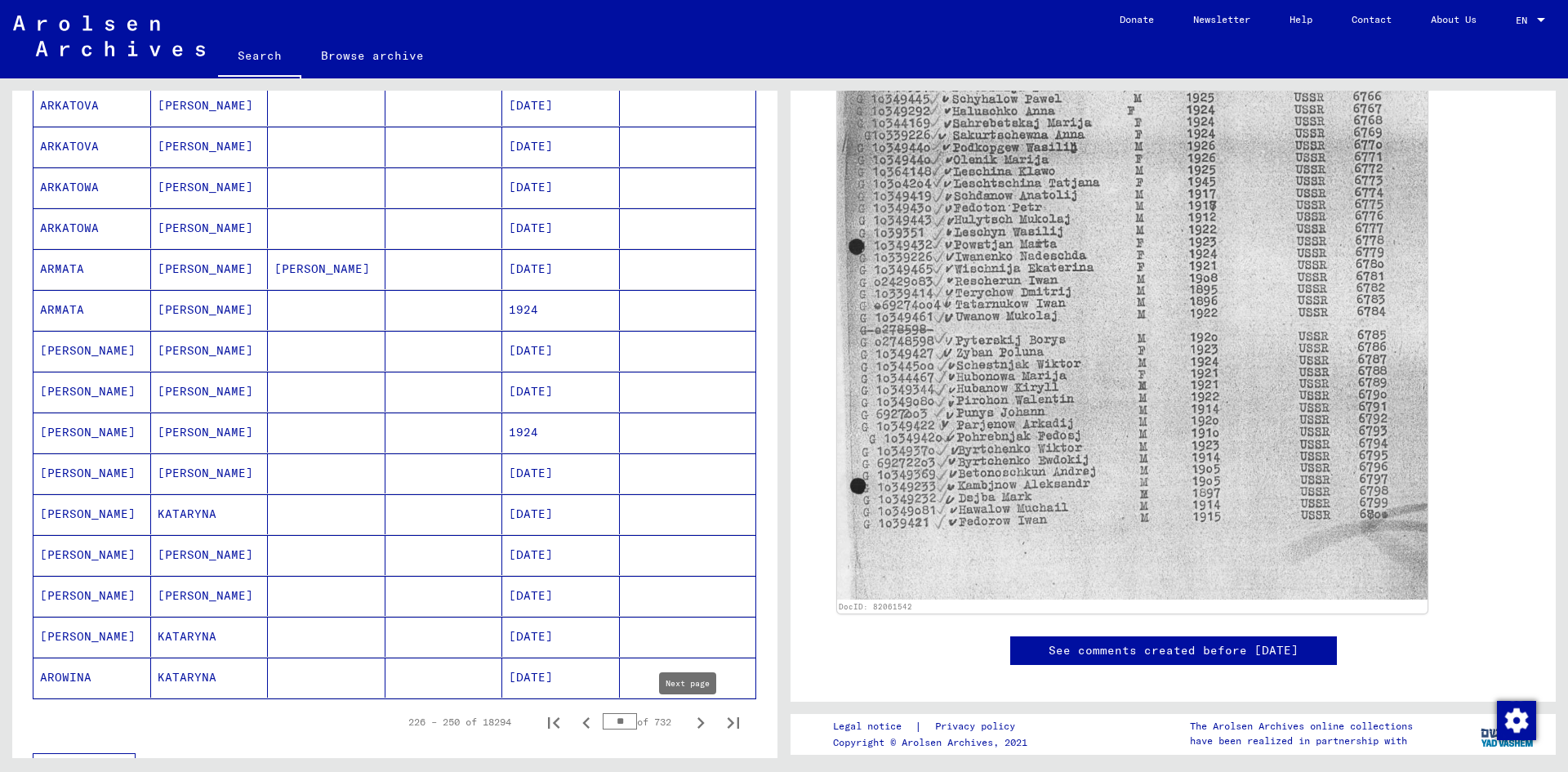
click at [697, 724] on icon "Next page" at bounding box center [701, 723] width 7 height 12
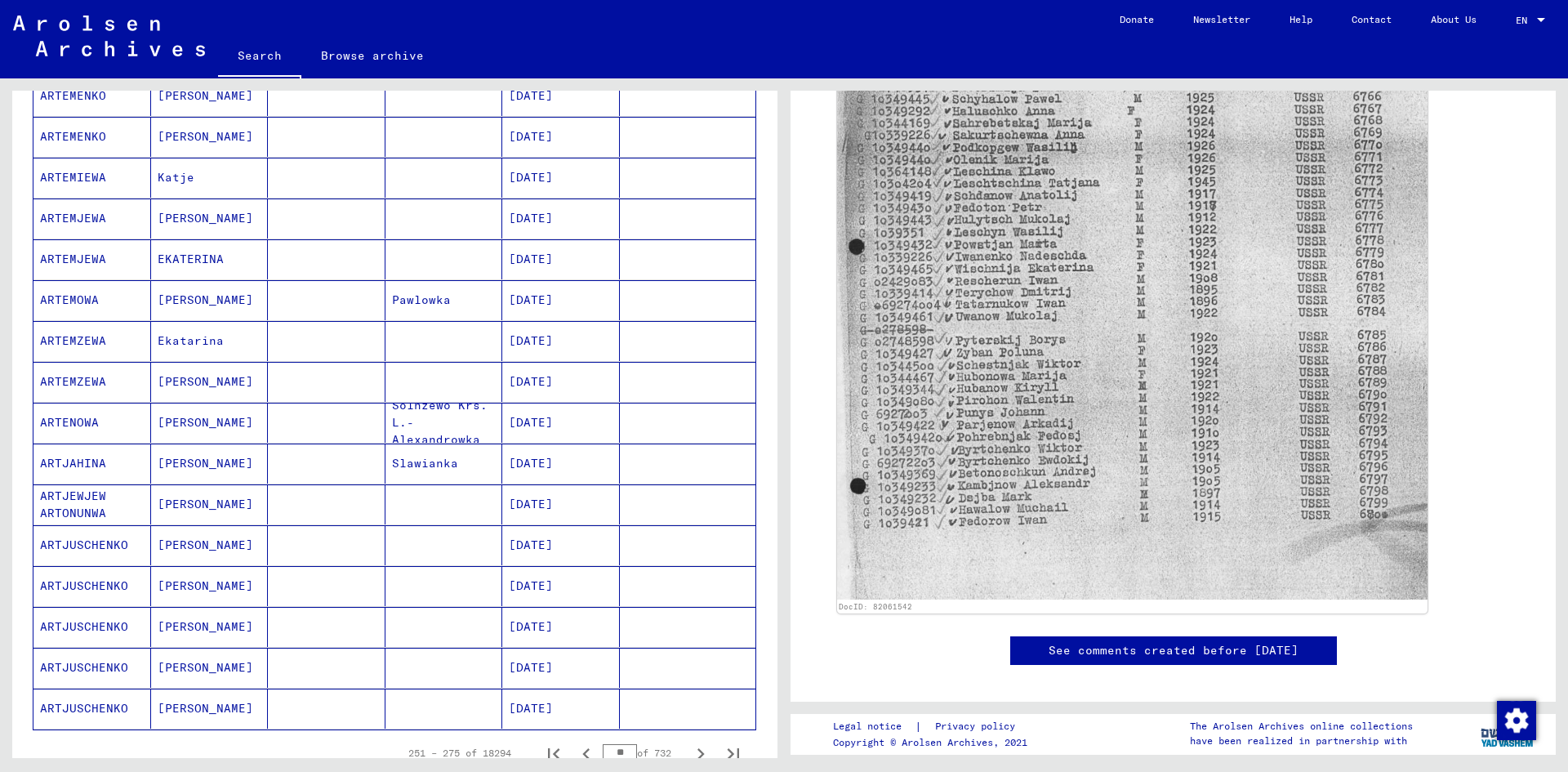
scroll to position [817, 0]
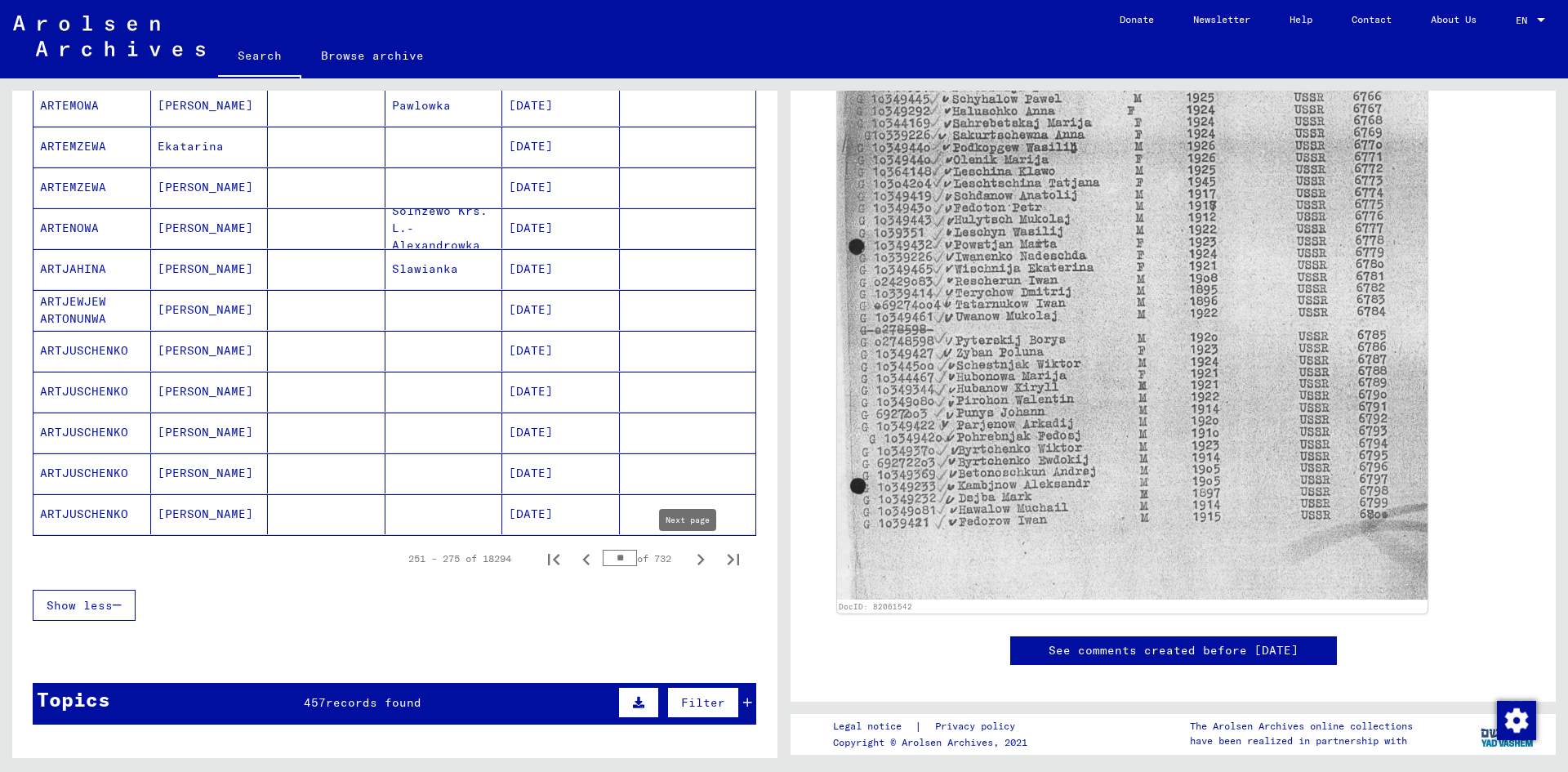
click at [689, 556] on icon "Next page" at bounding box center [701, 560] width 23 height 23
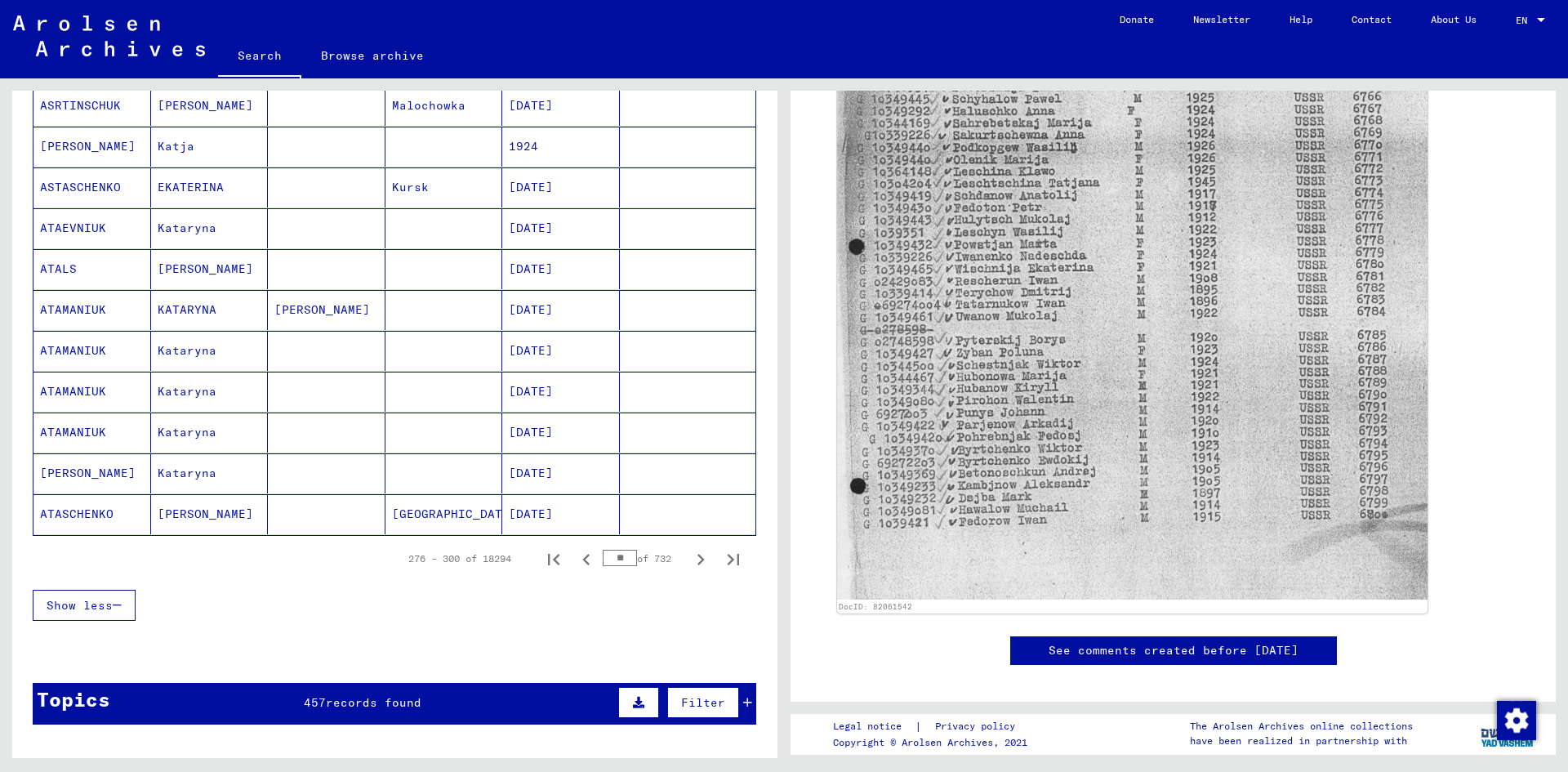
click at [691, 561] on icon "Next page" at bounding box center [701, 560] width 23 height 23
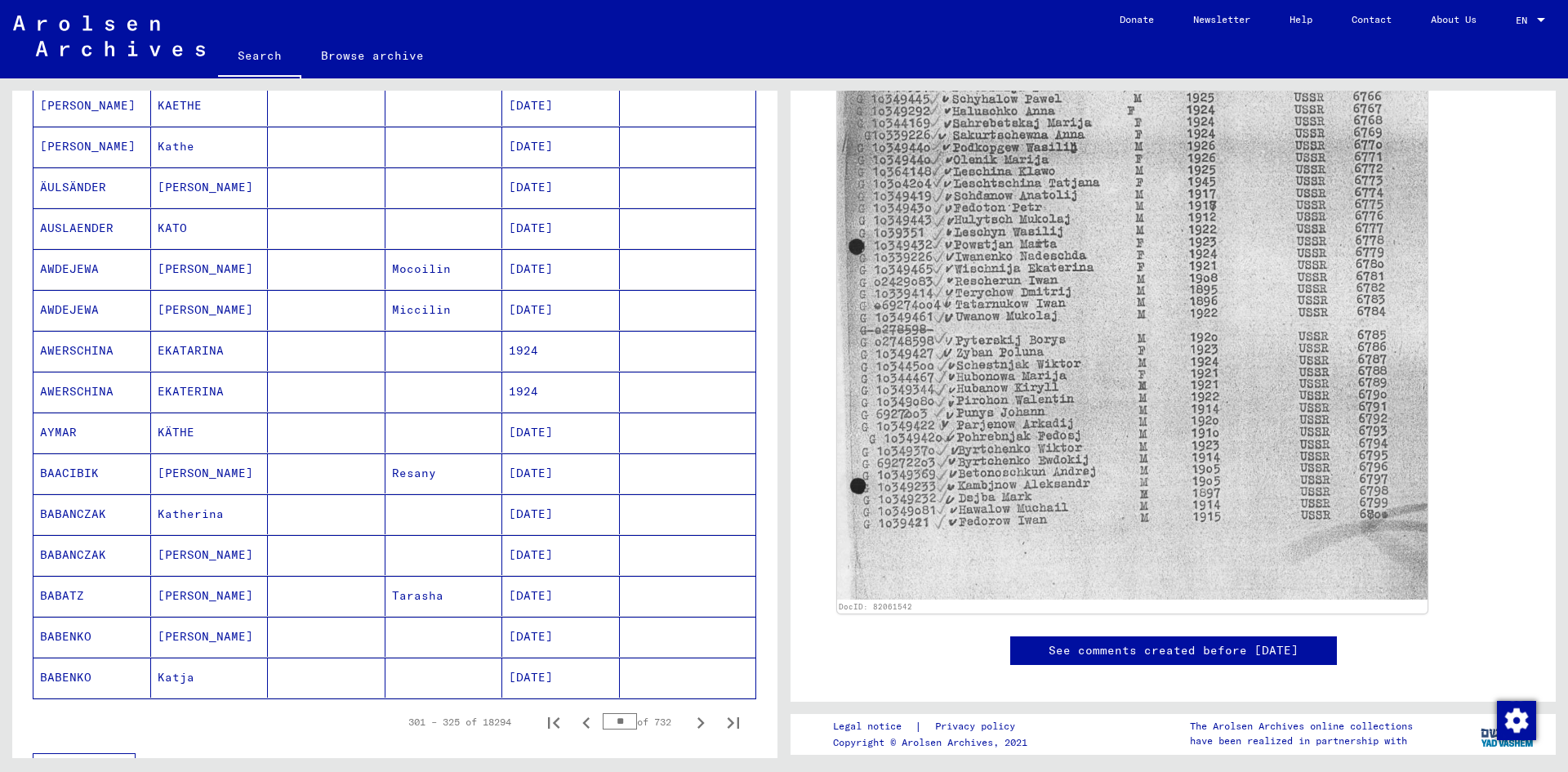
scroll to position [736, 0]
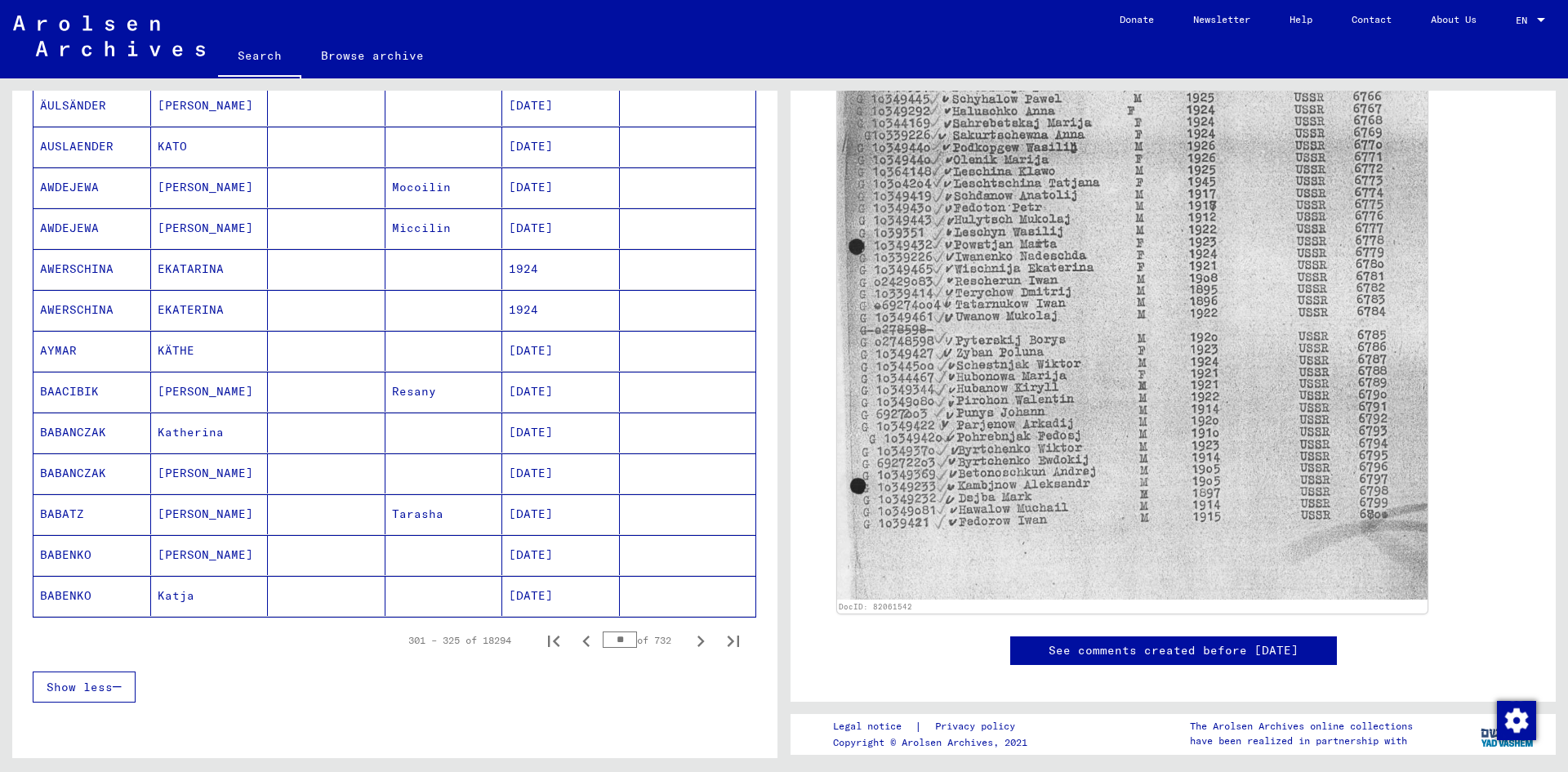
click at [559, 560] on mat-cell "[DATE]" at bounding box center [561, 555] width 117 height 40
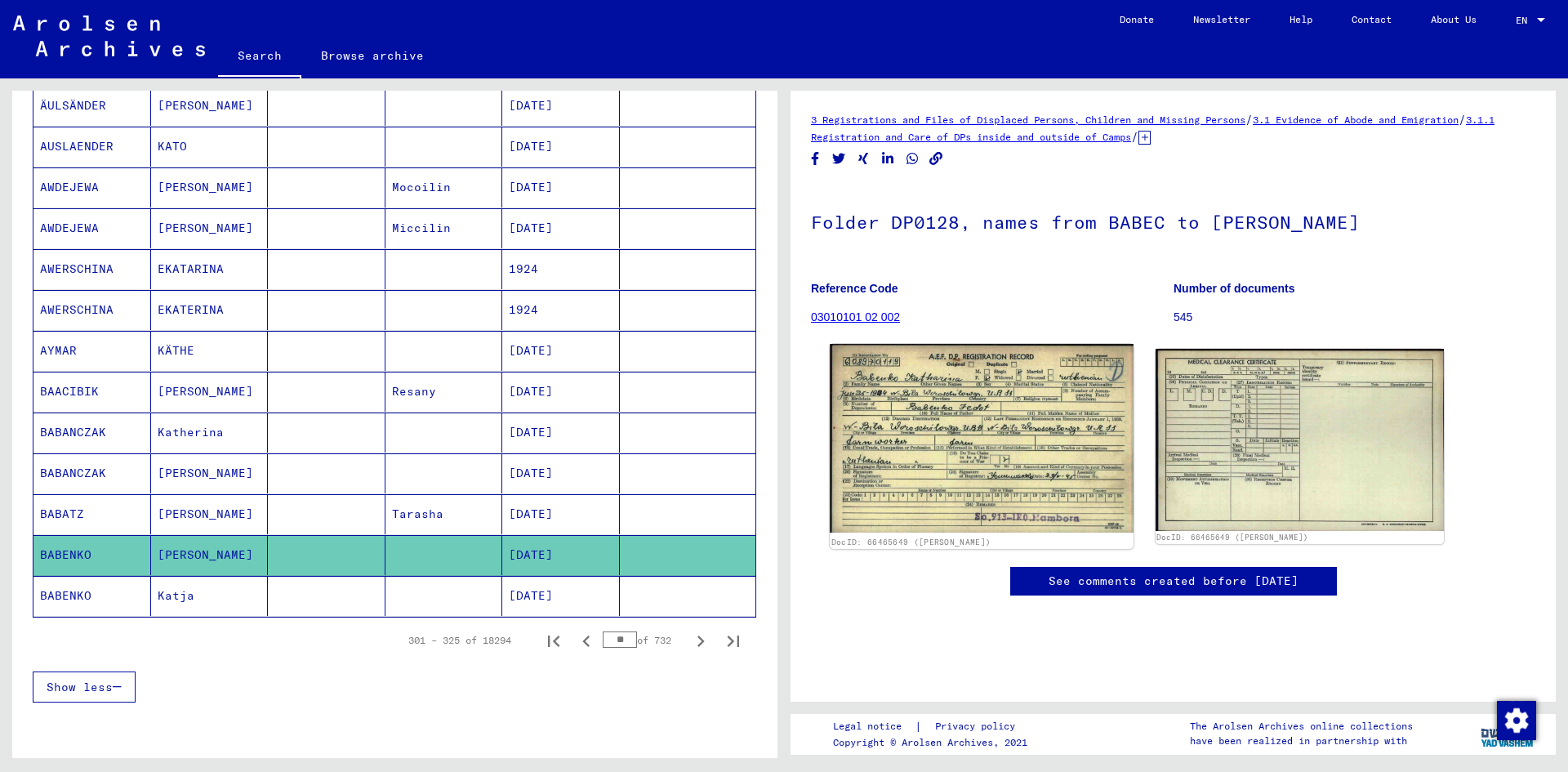
click at [1048, 437] on img at bounding box center [981, 438] width 303 height 188
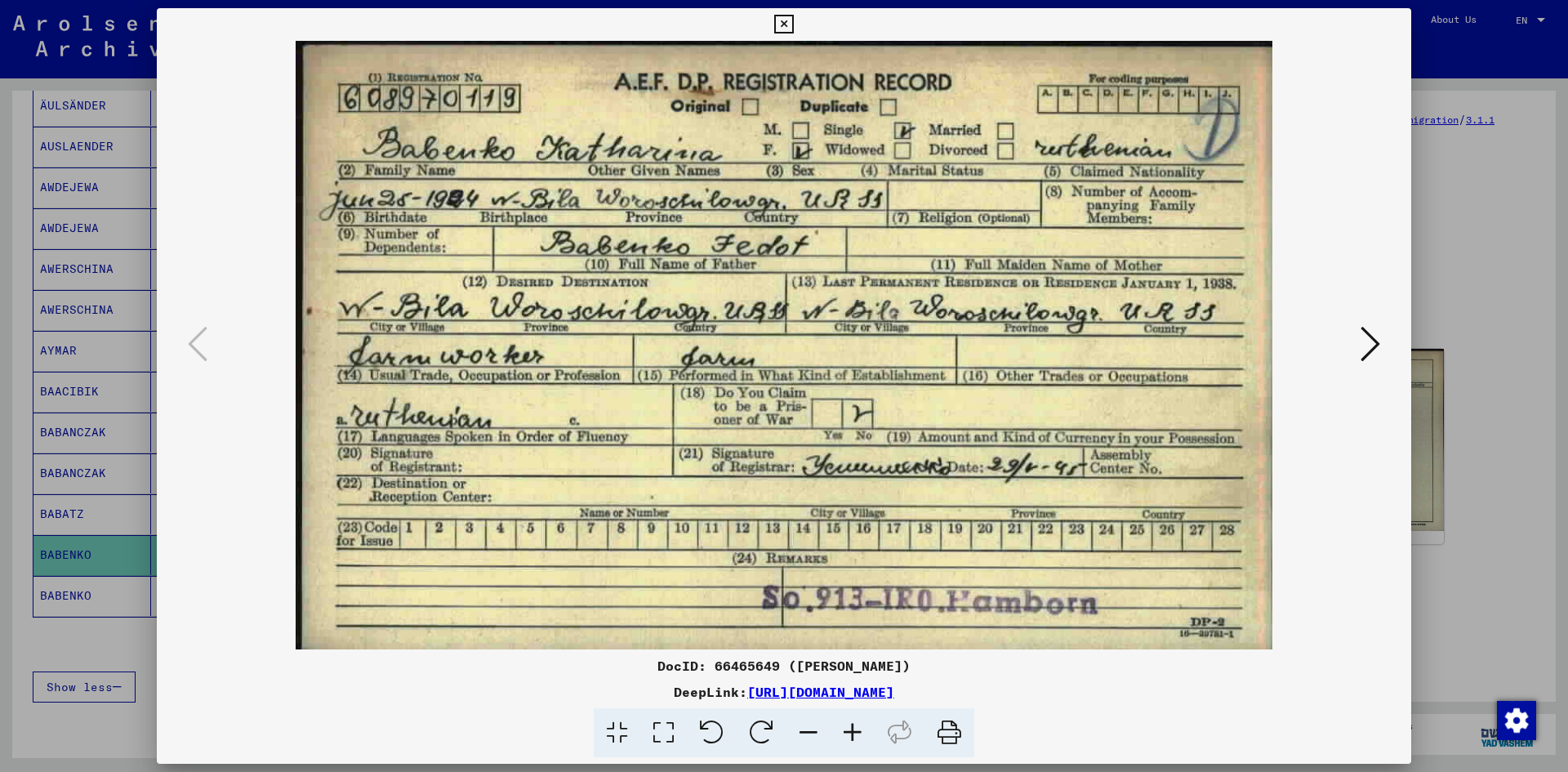
click at [1460, 229] on div at bounding box center [784, 386] width 1568 height 772
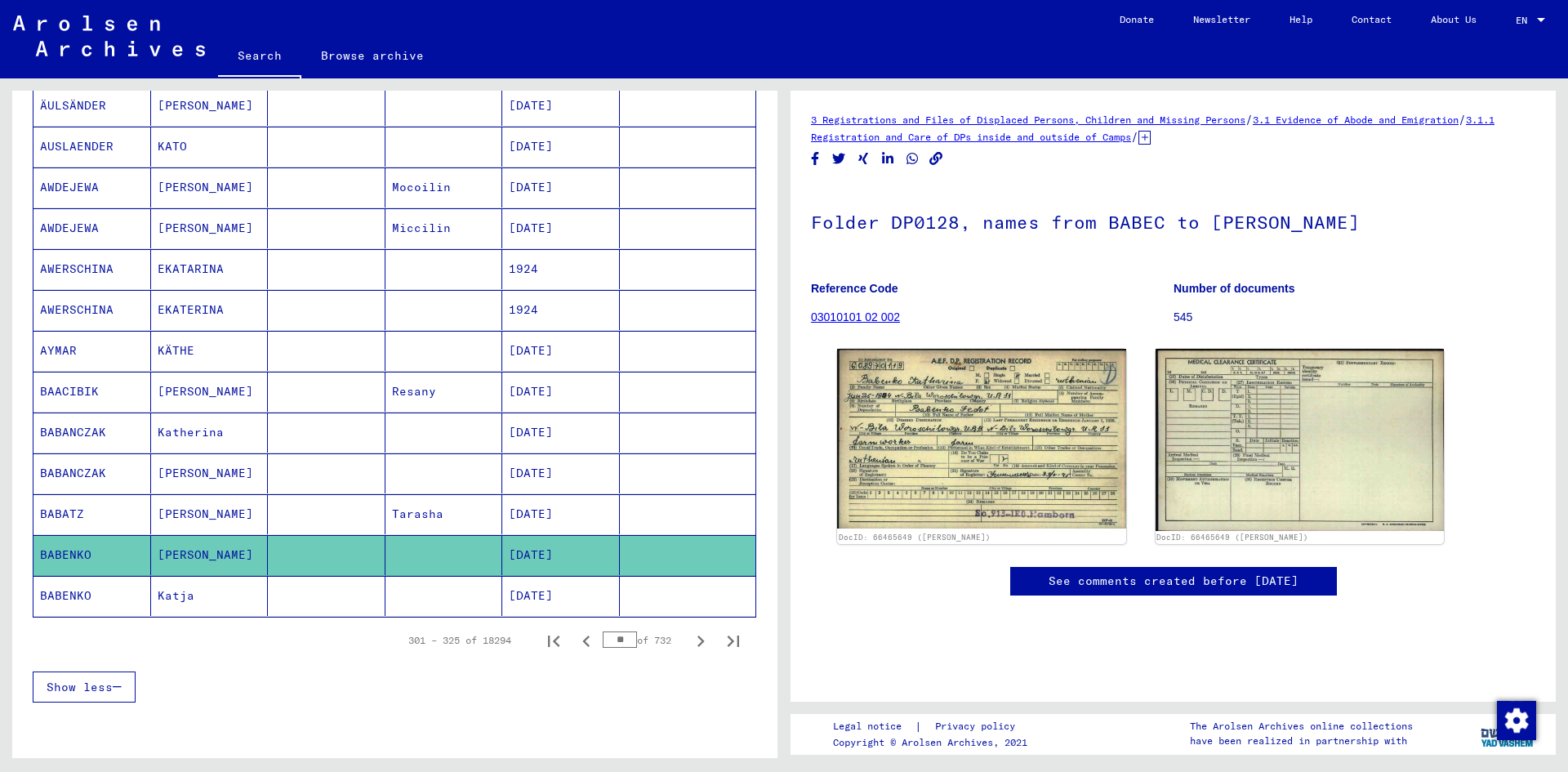
click at [689, 641] on icon "Next page" at bounding box center [701, 641] width 23 height 23
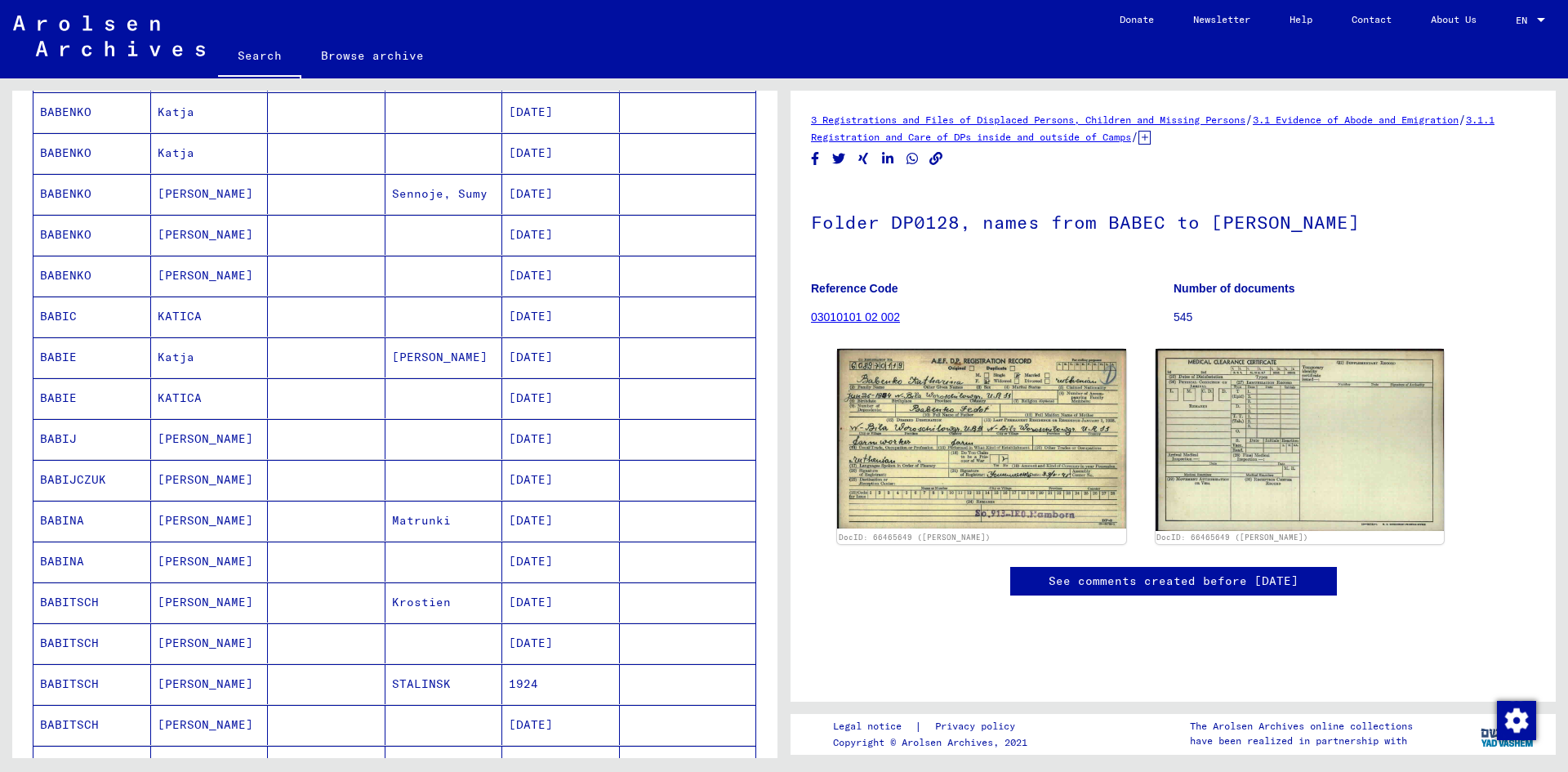
scroll to position [326, 0]
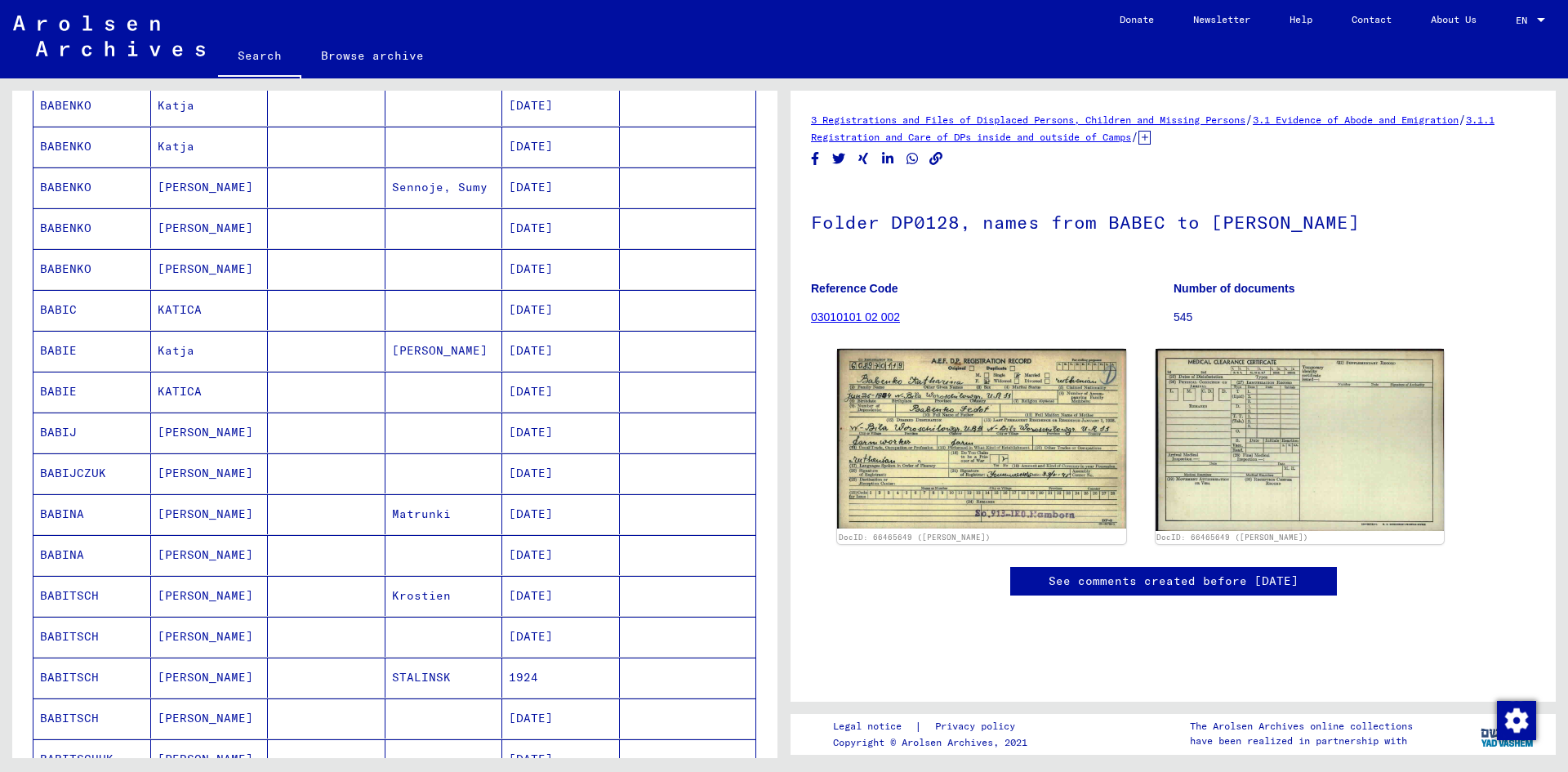
click at [542, 474] on mat-cell "[DATE]" at bounding box center [561, 474] width 117 height 40
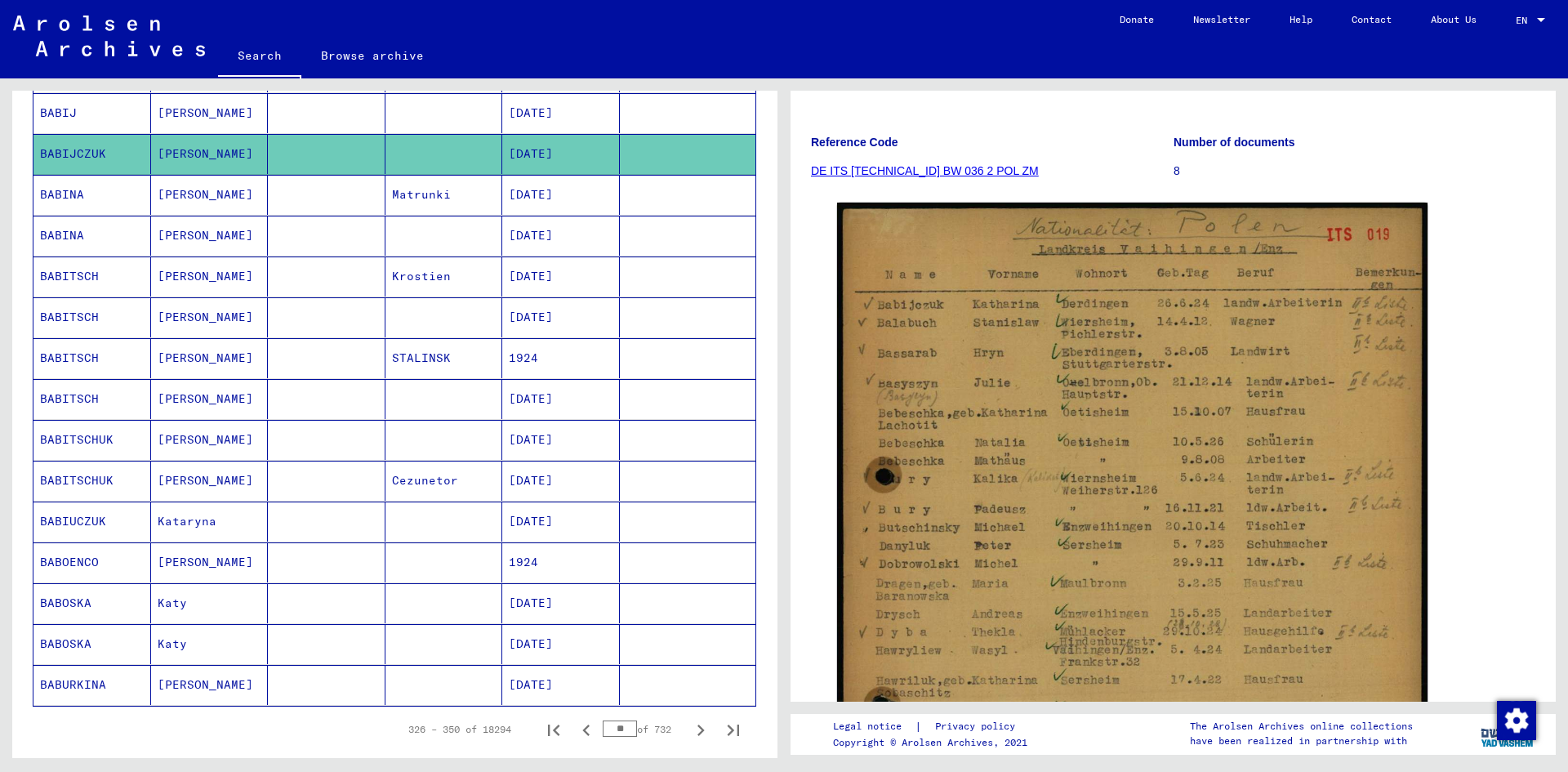
scroll to position [654, 0]
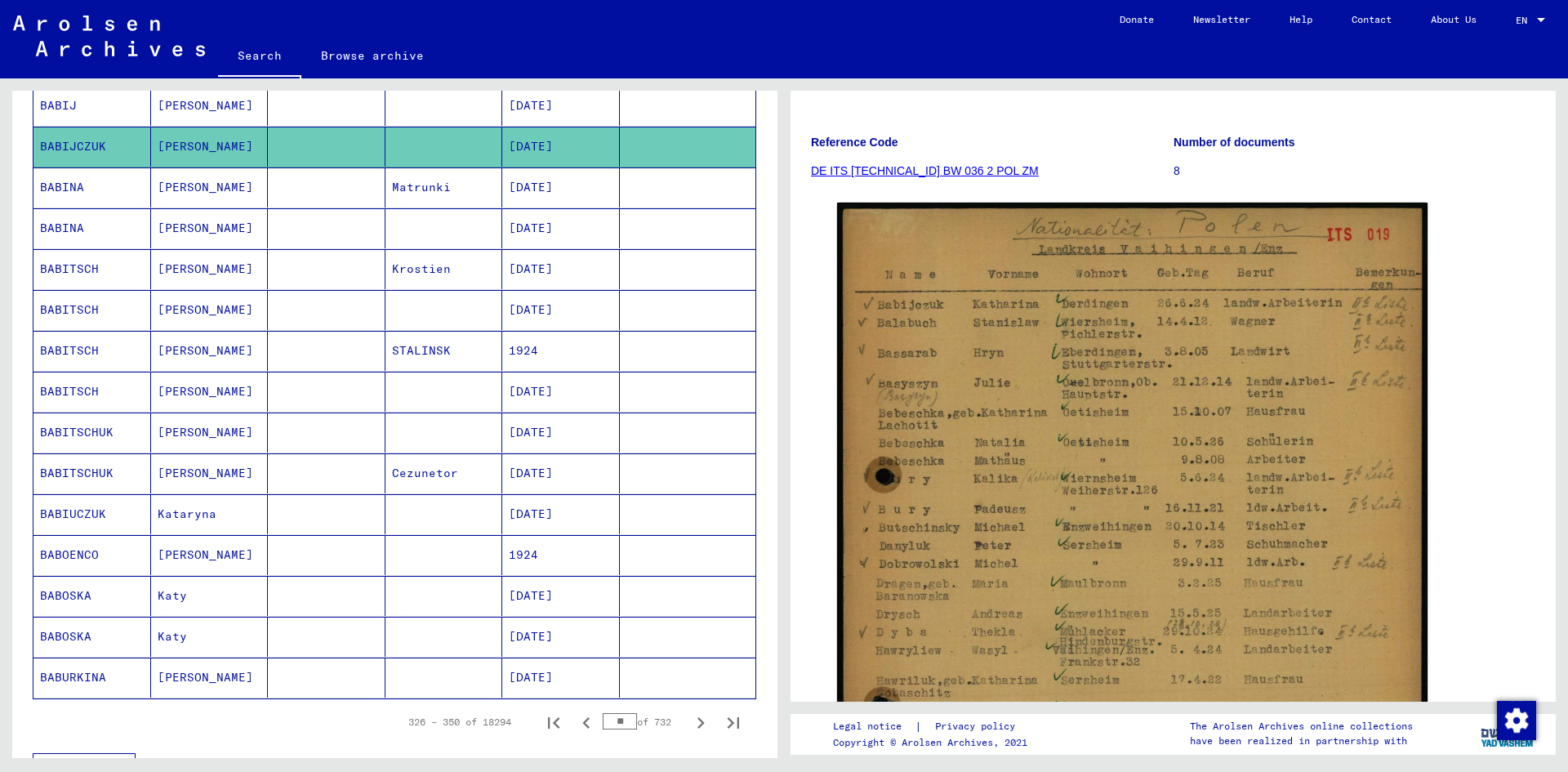
click at [547, 512] on mat-cell "[DATE]" at bounding box center [561, 514] width 117 height 40
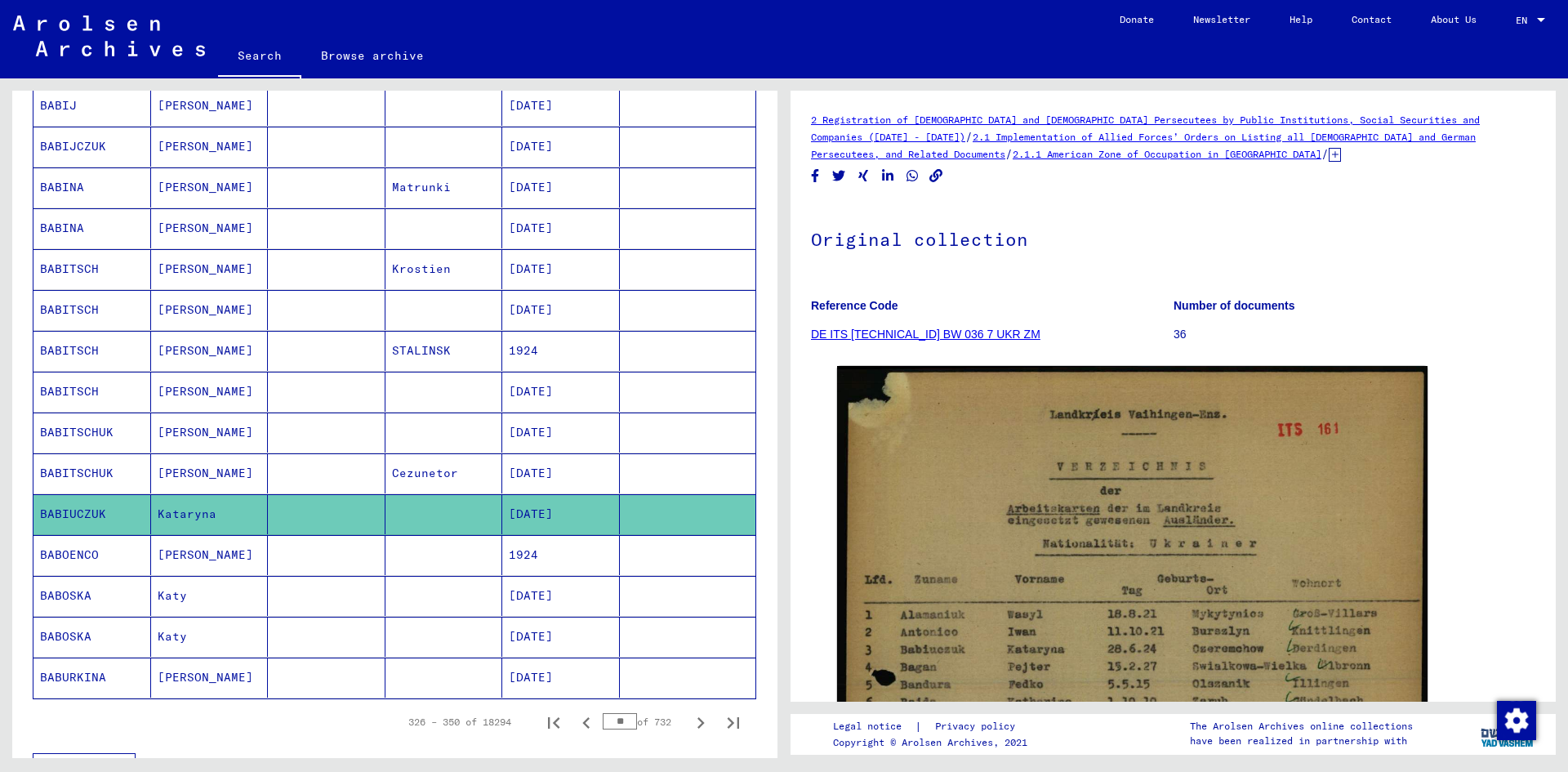
click at [553, 473] on mat-cell "[DATE]" at bounding box center [561, 474] width 117 height 40
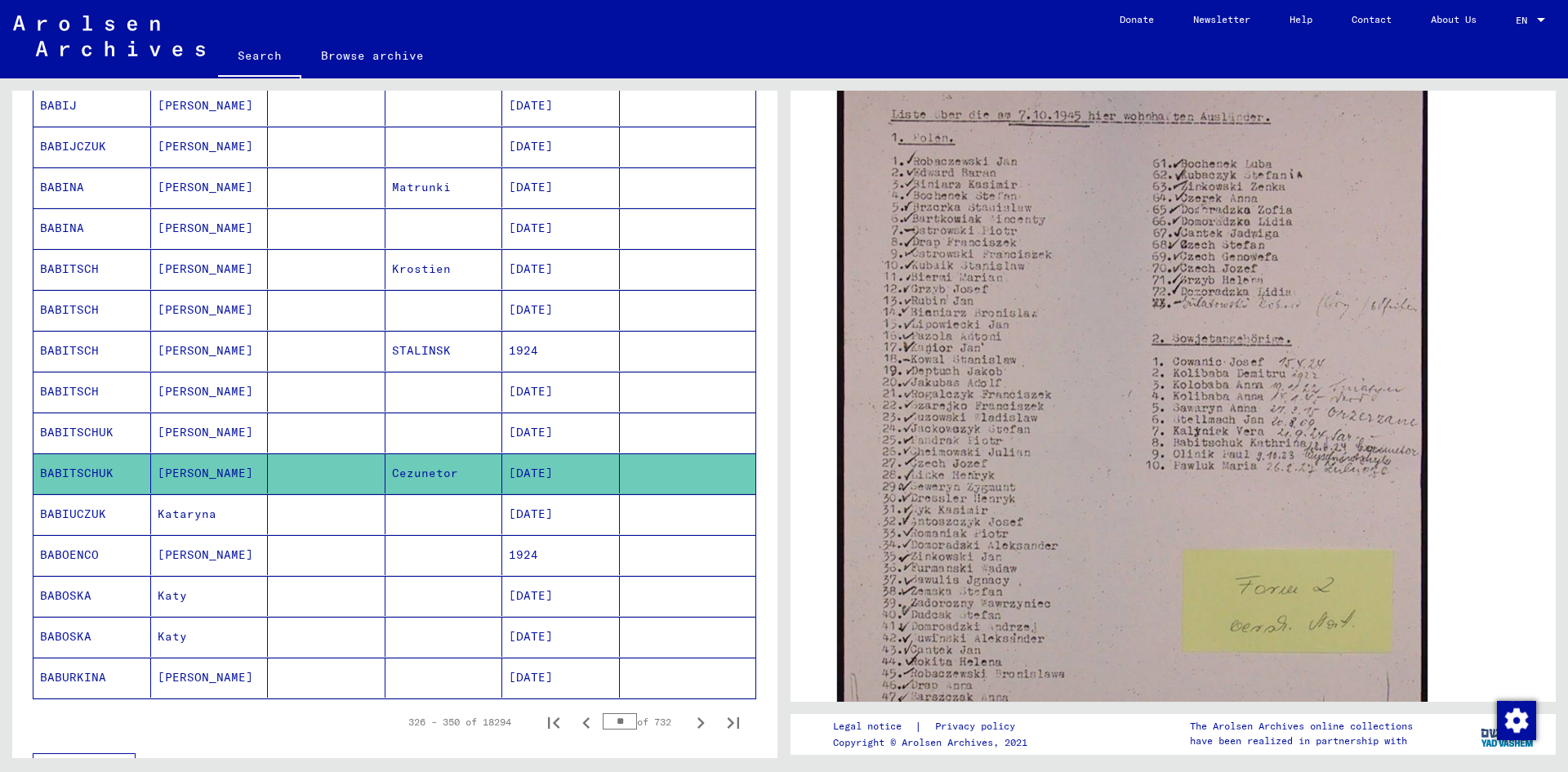
scroll to position [572, 0]
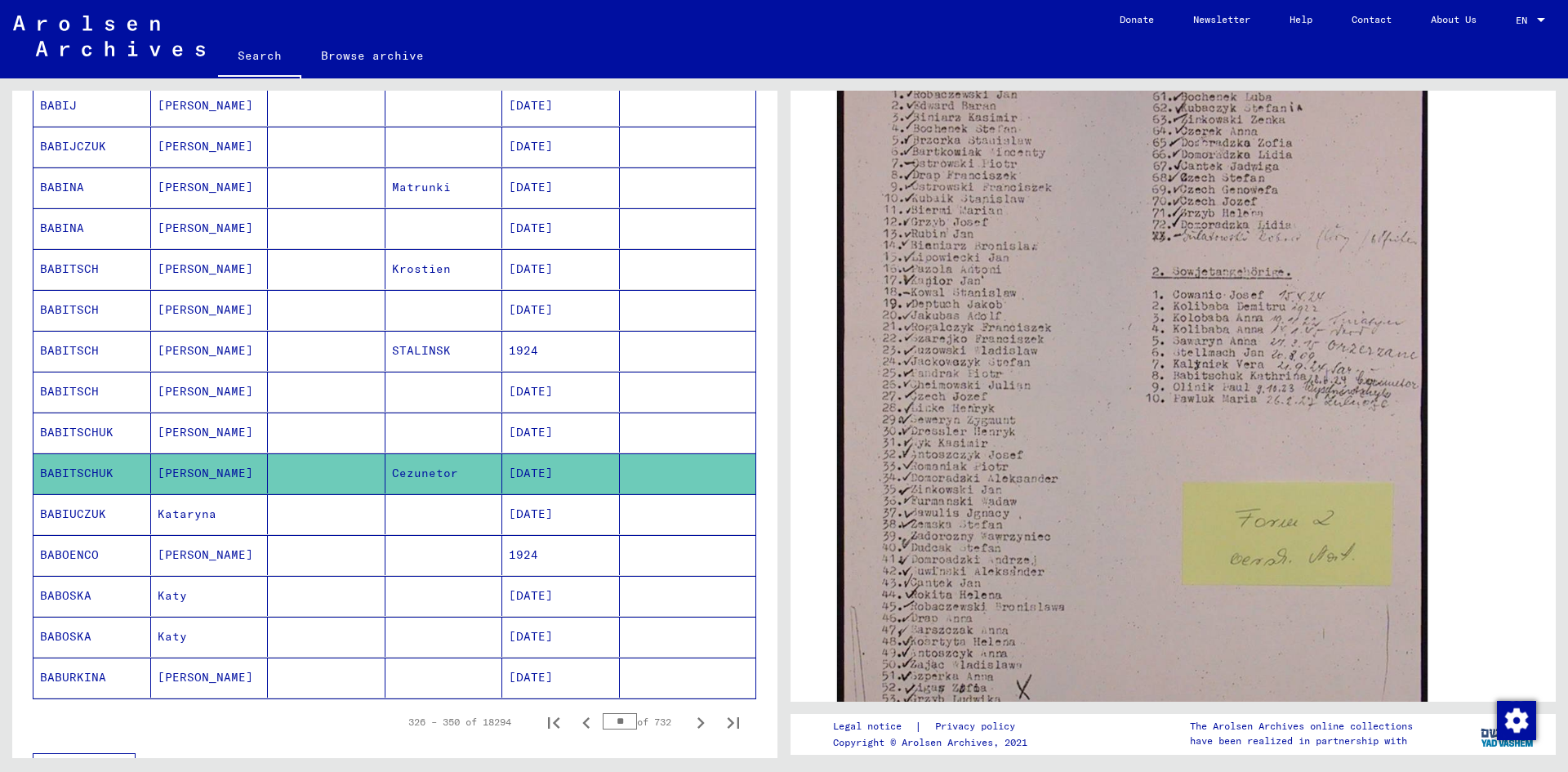
click at [575, 519] on mat-cell "[DATE]" at bounding box center [561, 514] width 117 height 40
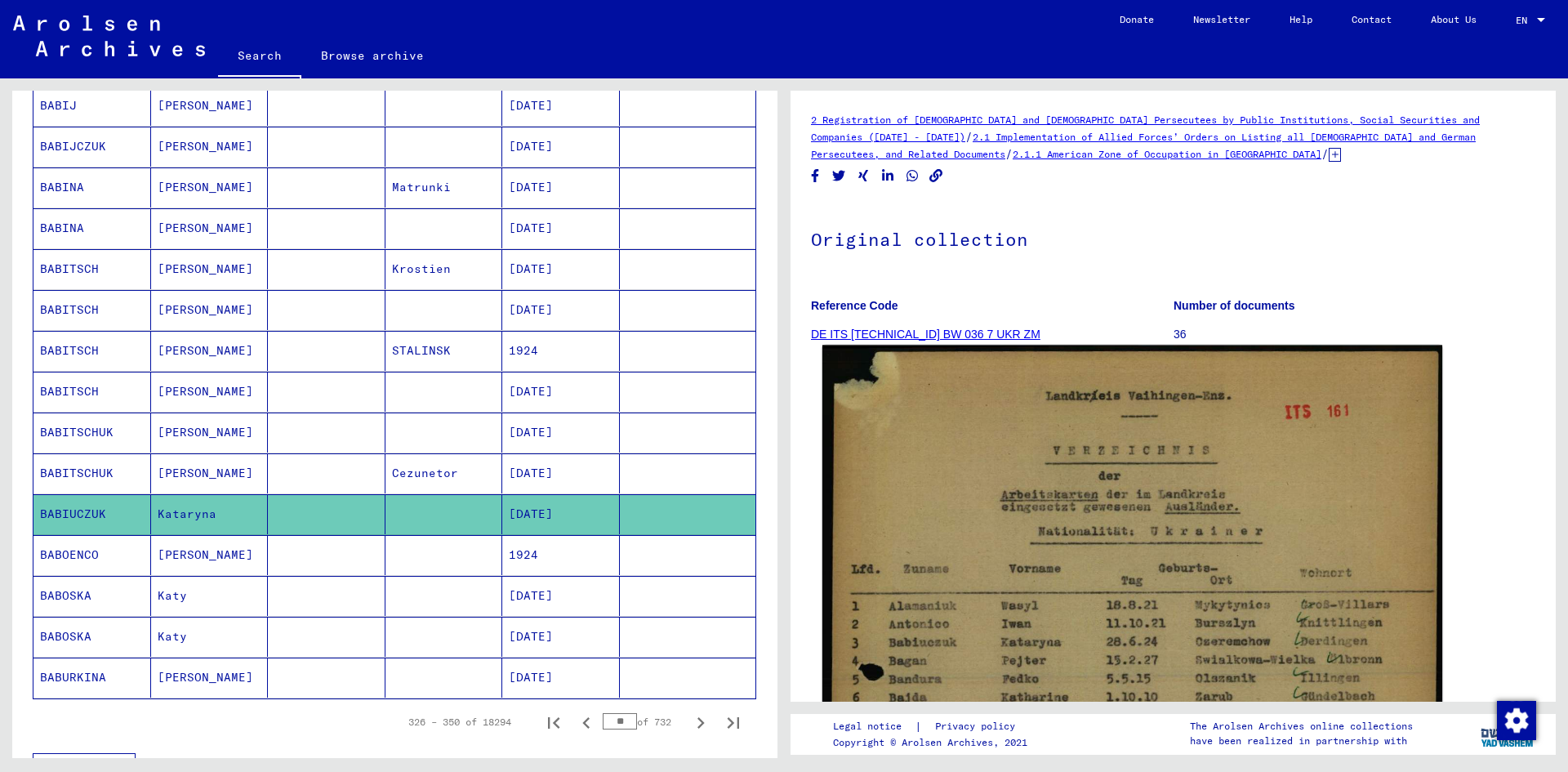
scroll to position [245, 0]
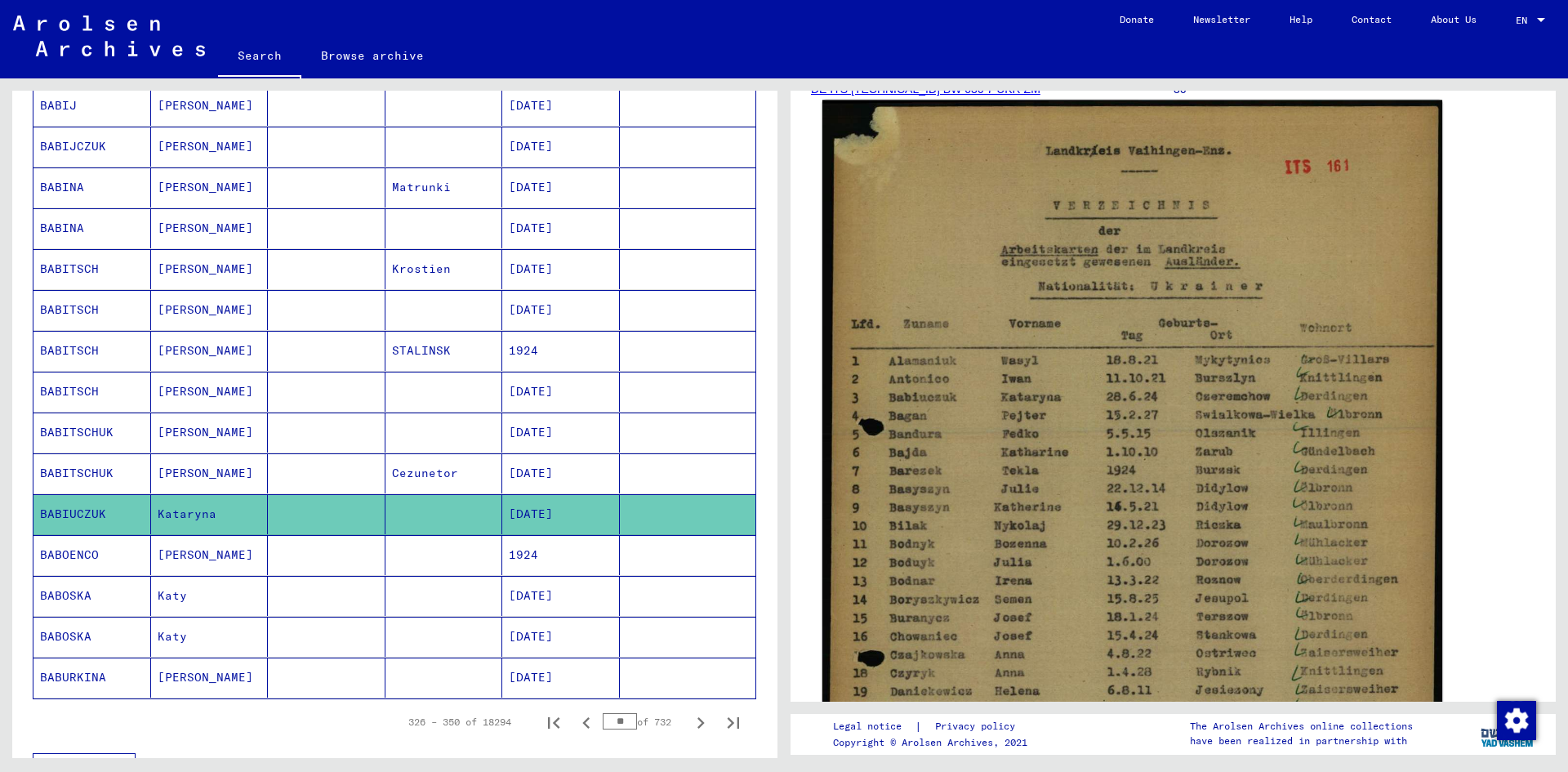
click at [1247, 440] on img at bounding box center [1132, 534] width 620 height 866
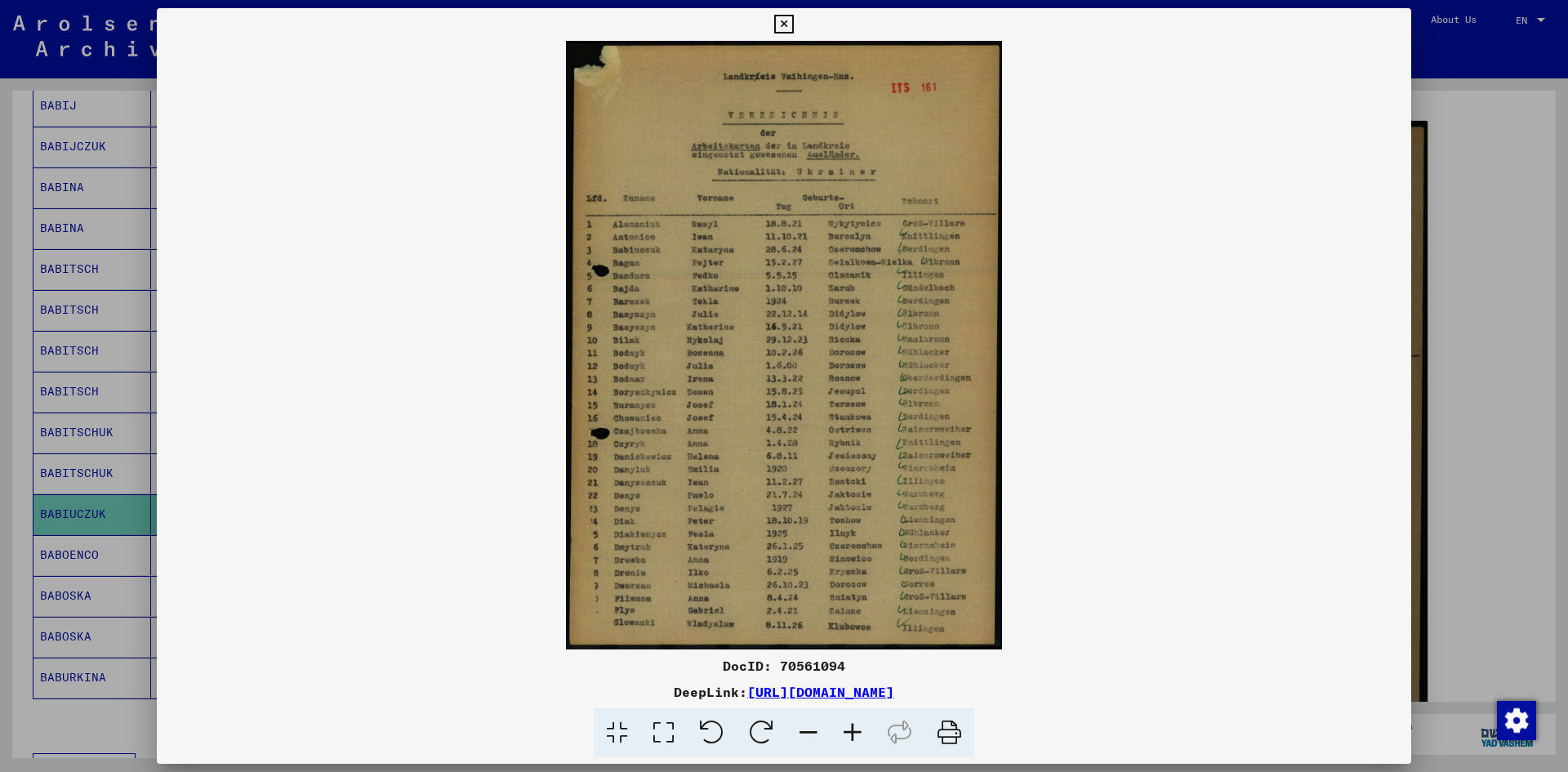
click at [850, 372] on img at bounding box center [784, 345] width 1254 height 608
click at [848, 723] on icon at bounding box center [852, 733] width 44 height 50
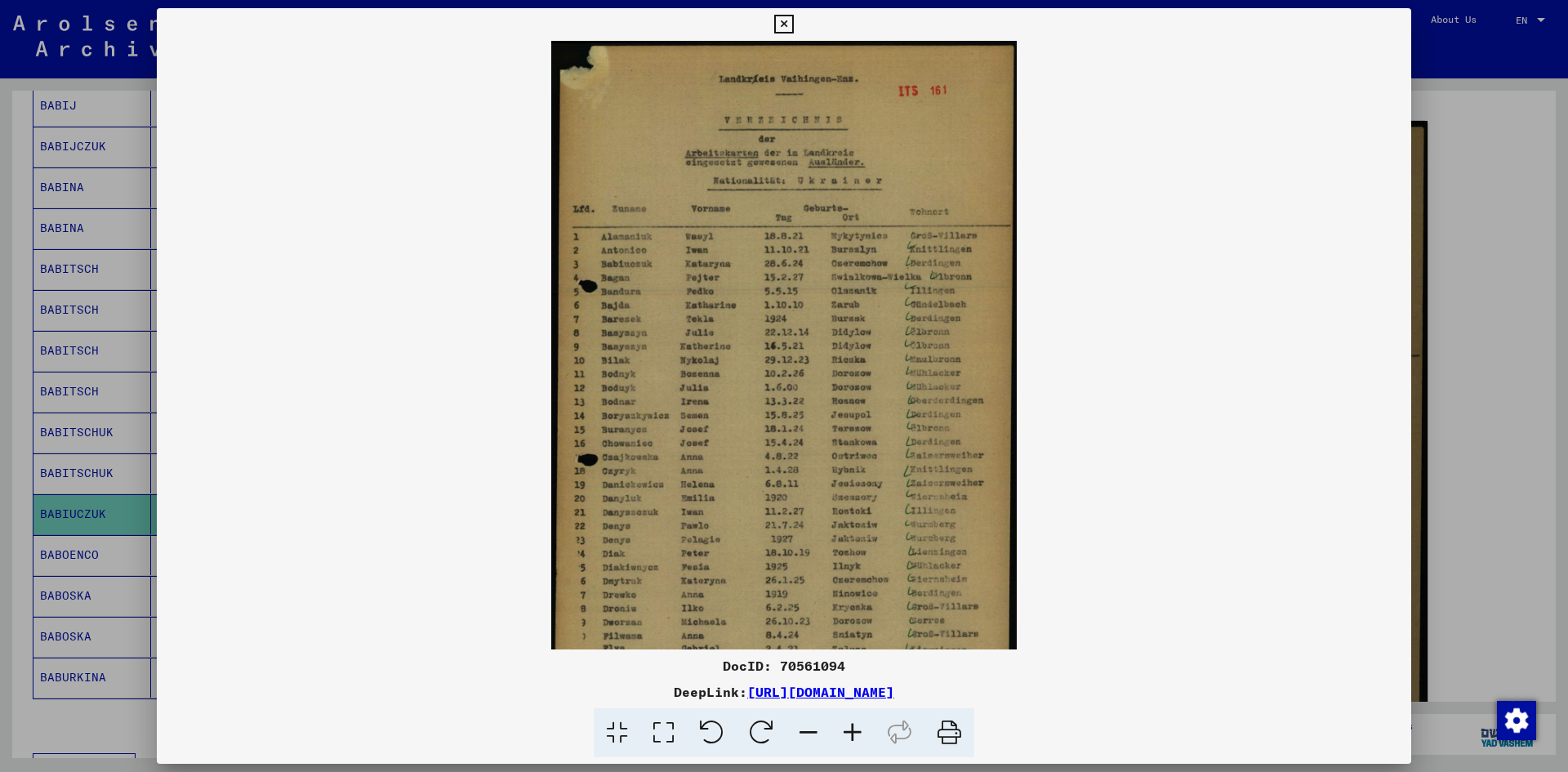
click at [848, 723] on icon at bounding box center [852, 733] width 44 height 50
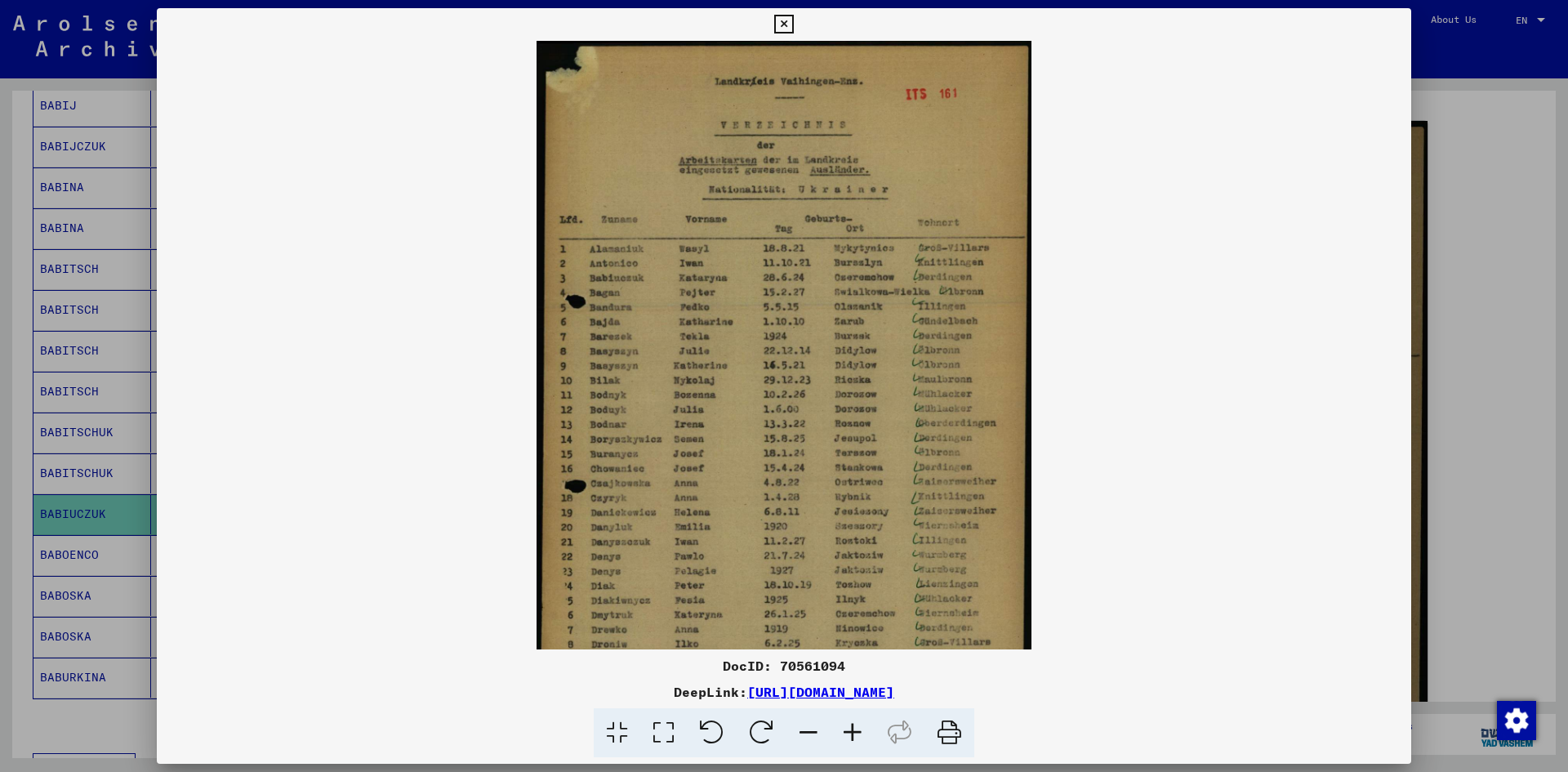
click at [848, 723] on icon at bounding box center [852, 733] width 44 height 50
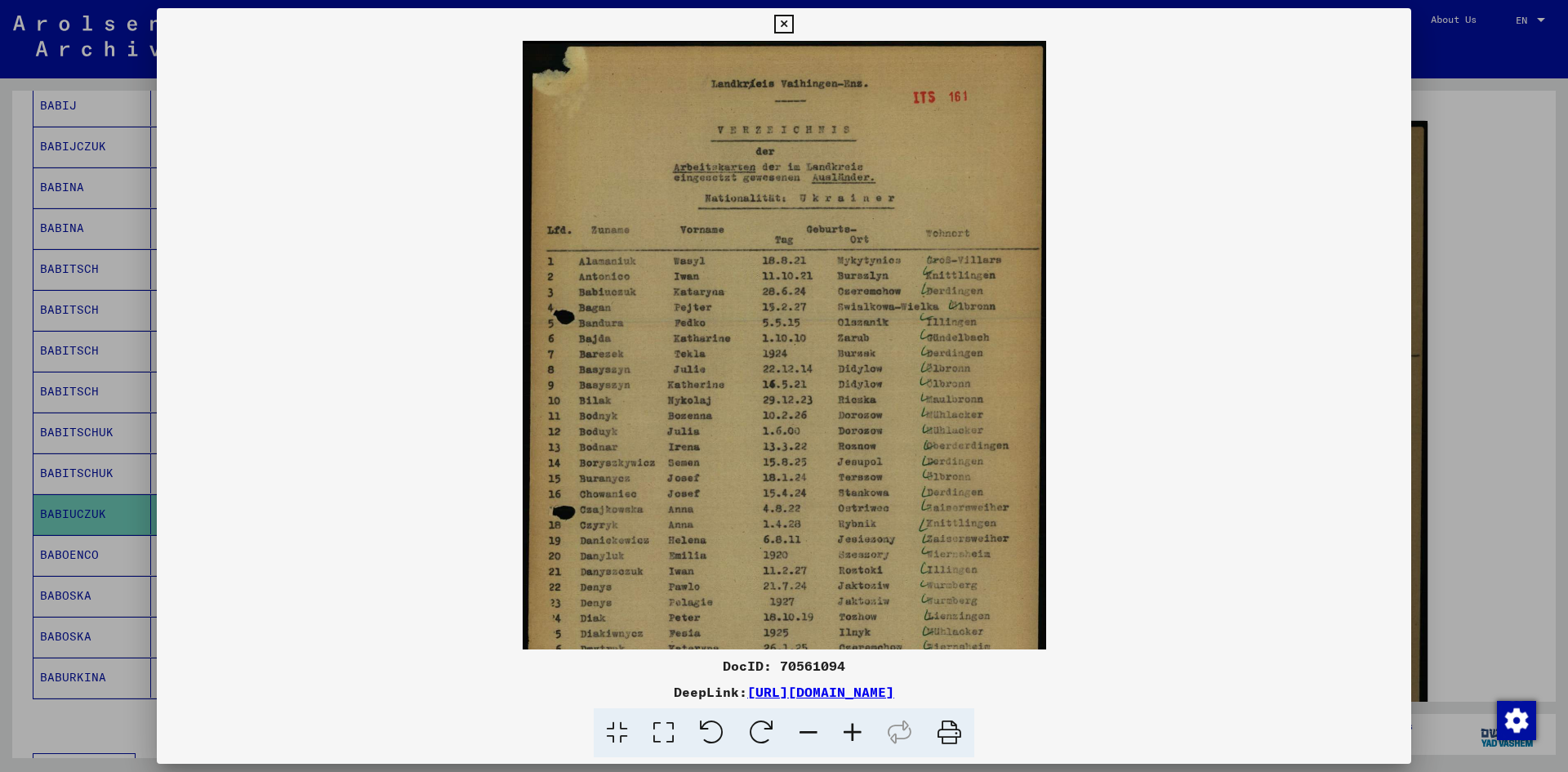
click at [848, 723] on icon at bounding box center [852, 733] width 44 height 50
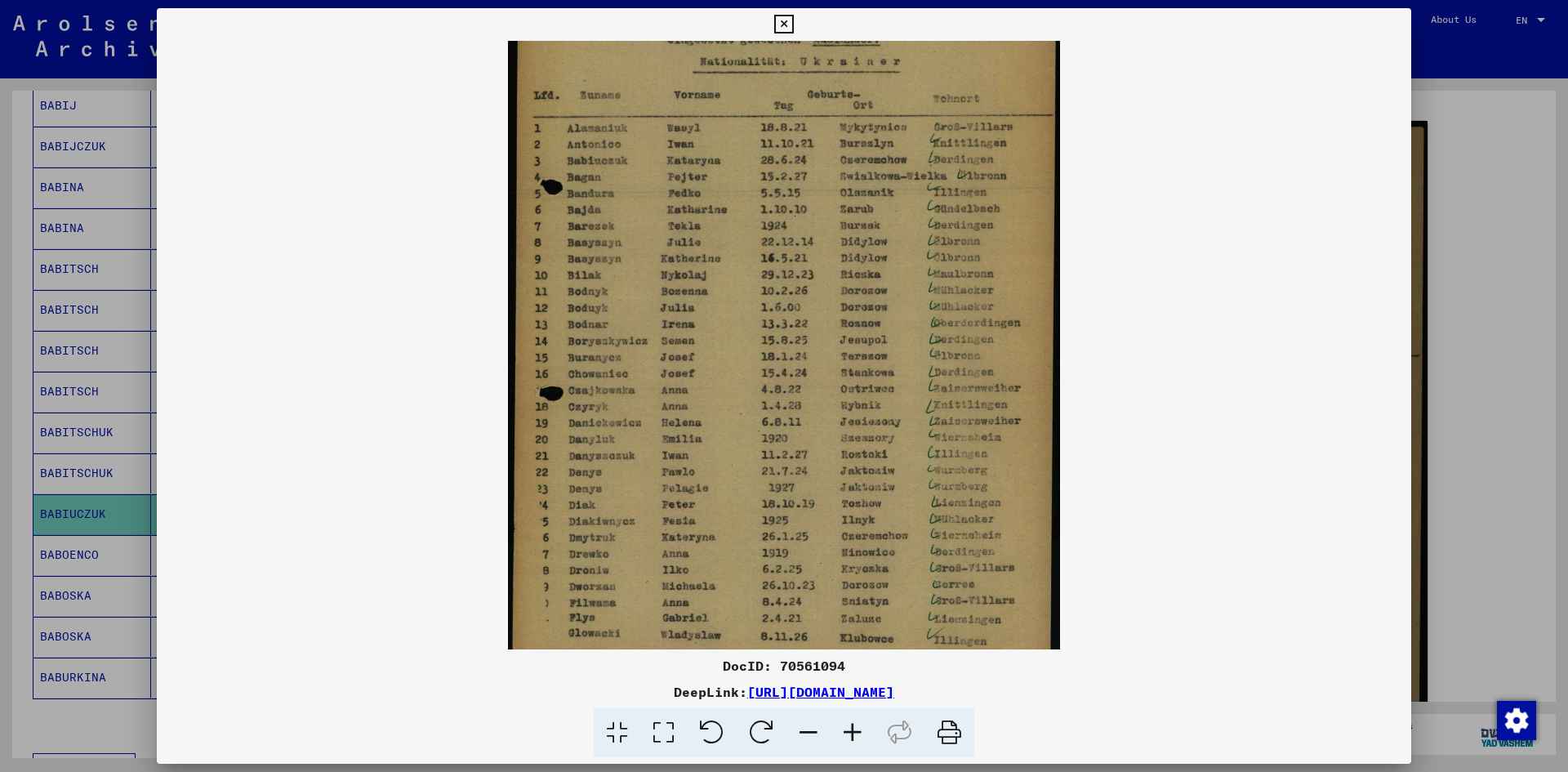
drag, startPoint x: 612, startPoint y: 316, endPoint x: 615, endPoint y: 279, distance: 37.1
click at [615, 279] on img at bounding box center [784, 281] width 553 height 772
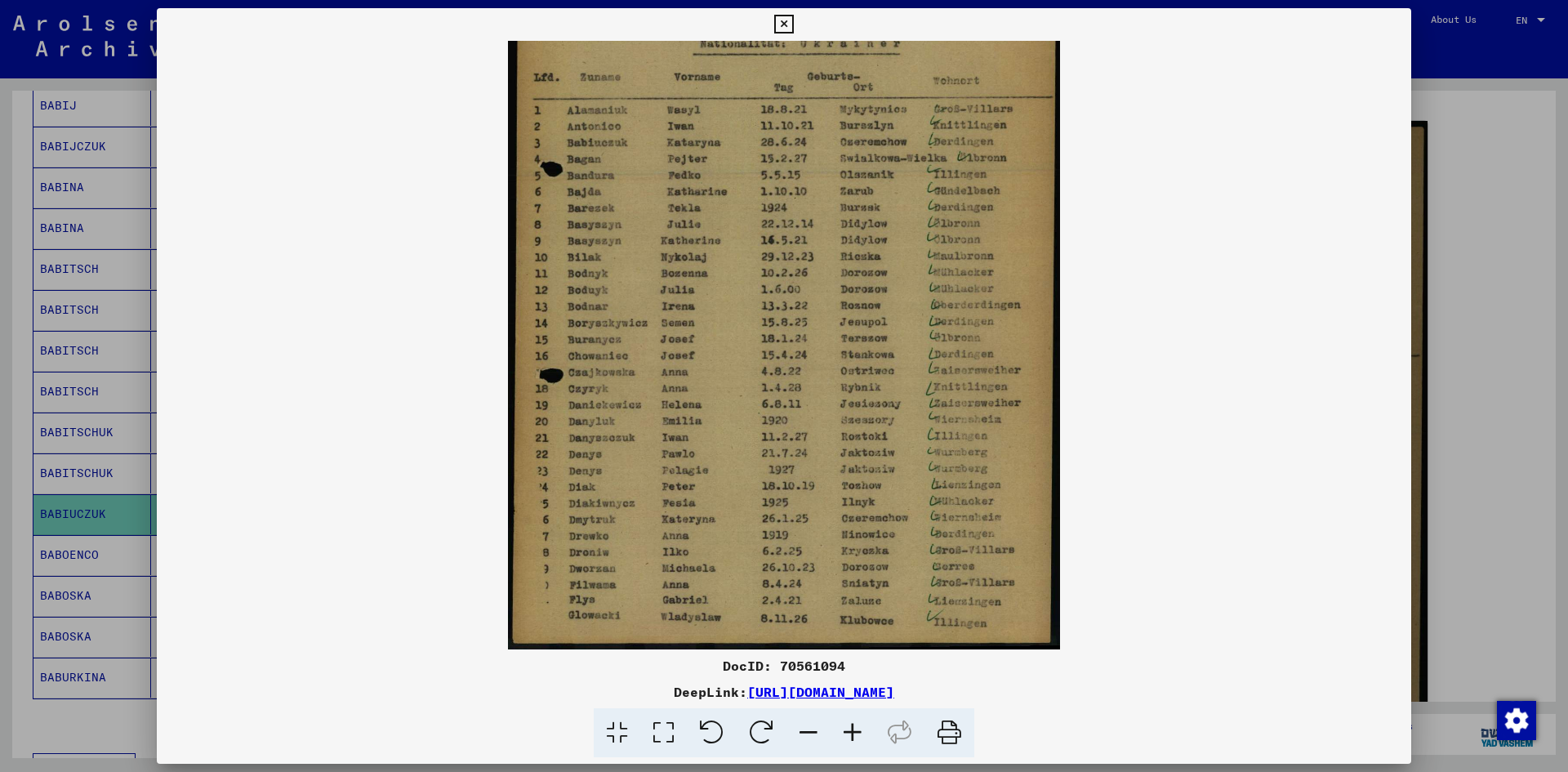
drag, startPoint x: 643, startPoint y: 382, endPoint x: 660, endPoint y: 311, distance: 73.0
click at [654, 334] on img at bounding box center [784, 264] width 553 height 772
drag, startPoint x: 694, startPoint y: 359, endPoint x: 706, endPoint y: 329, distance: 32.3
click at [706, 329] on img at bounding box center [784, 264] width 553 height 772
drag, startPoint x: 888, startPoint y: 398, endPoint x: 889, endPoint y: 344, distance: 54.0
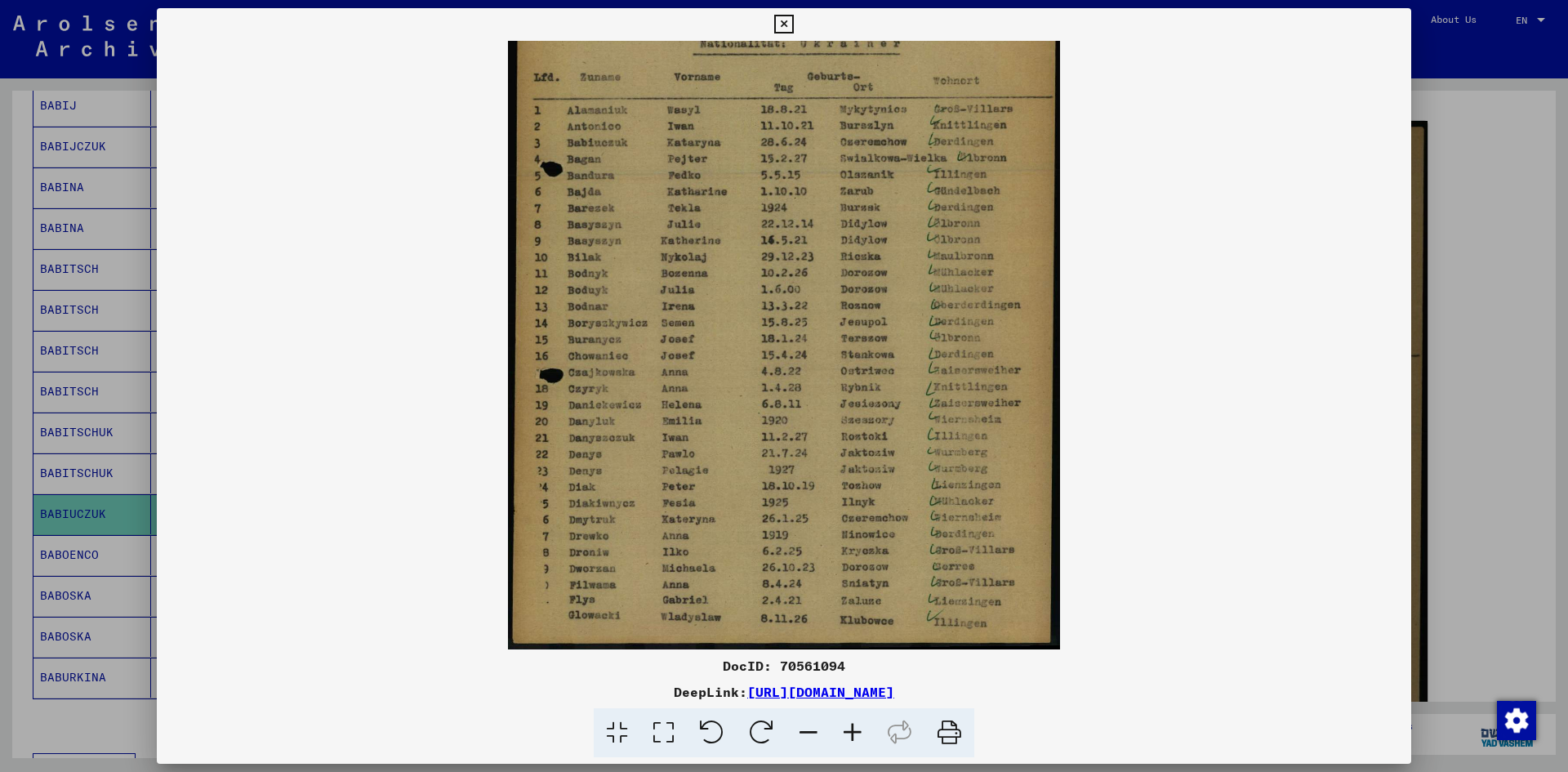
click at [889, 344] on img at bounding box center [784, 264] width 553 height 772
drag, startPoint x: 865, startPoint y: 488, endPoint x: 867, endPoint y: 446, distance: 42.0
click at [867, 446] on img at bounding box center [784, 264] width 553 height 772
click at [781, 26] on icon at bounding box center [783, 25] width 19 height 20
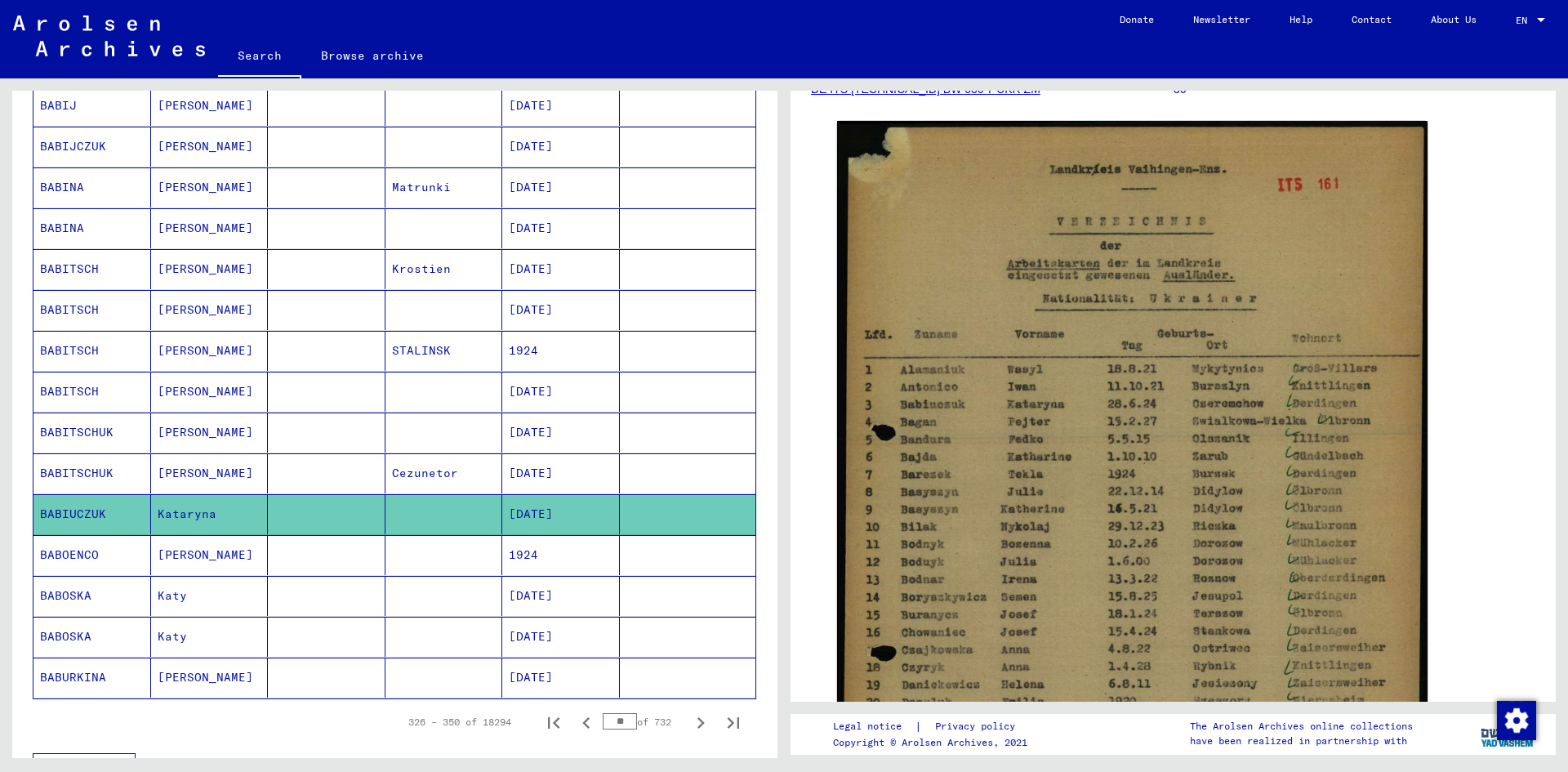
click at [441, 475] on mat-cell "Cezunetor" at bounding box center [444, 474] width 117 height 40
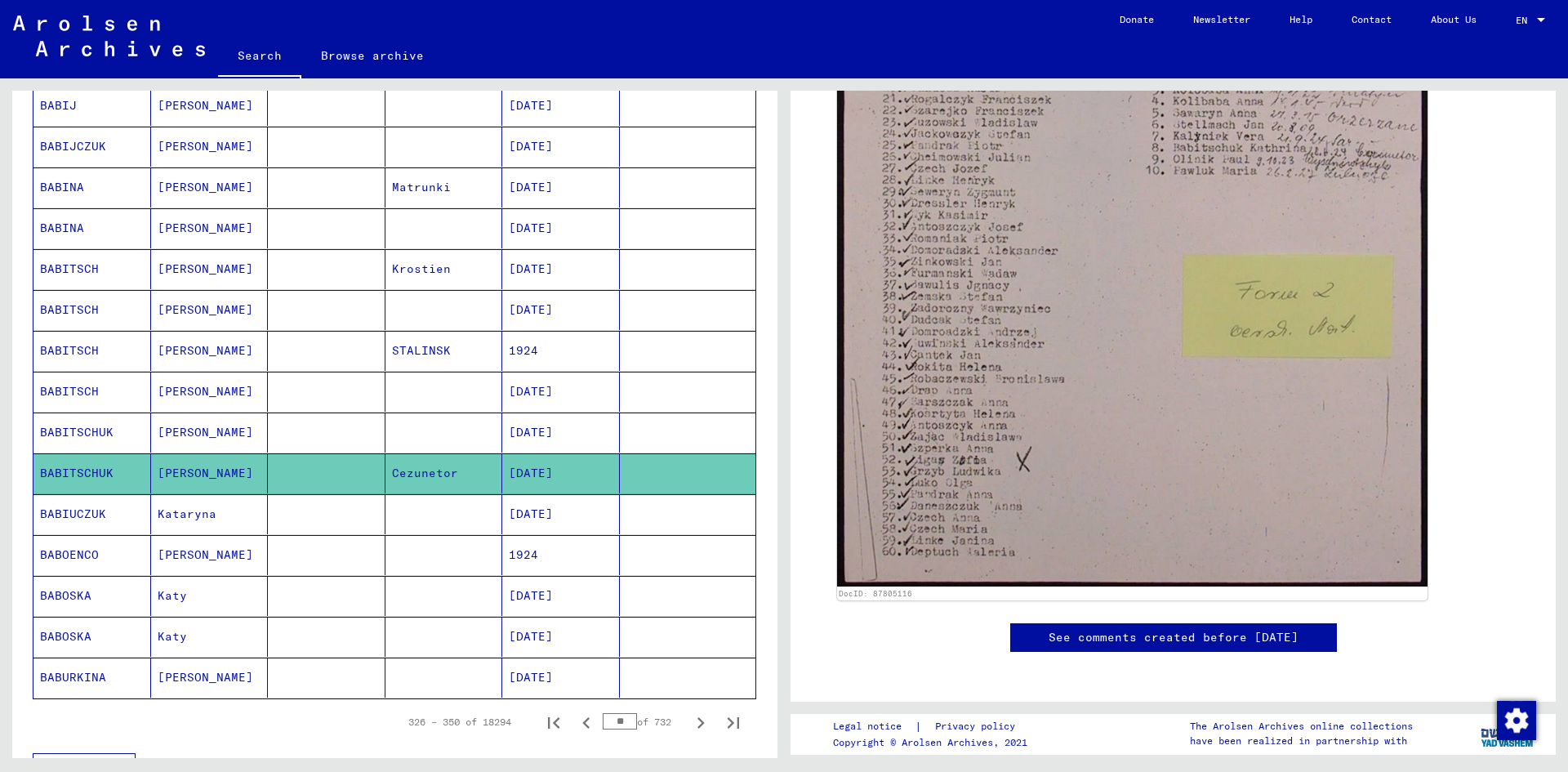
scroll to position [1062, 0]
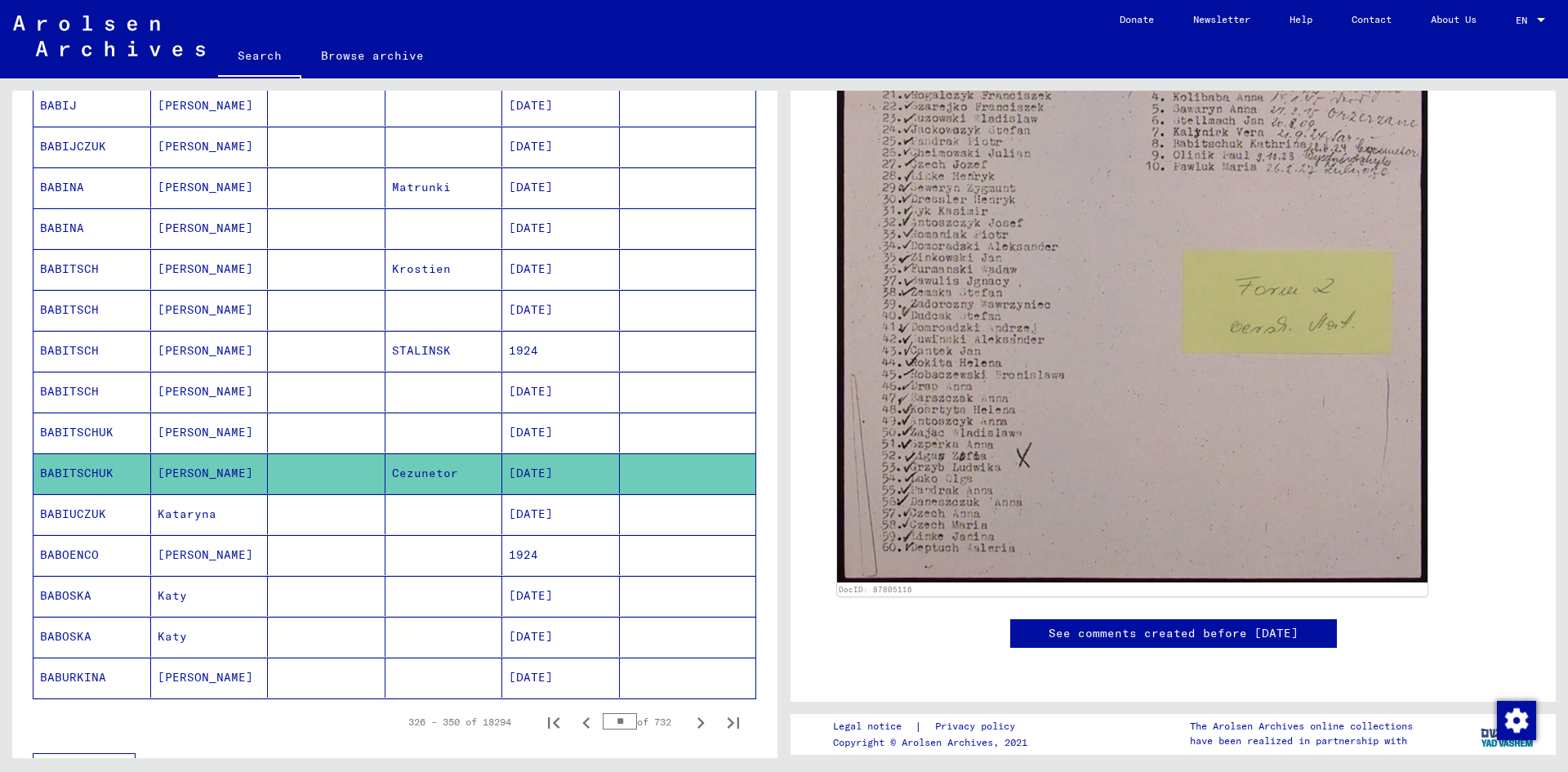
click at [454, 431] on mat-cell at bounding box center [444, 432] width 117 height 40
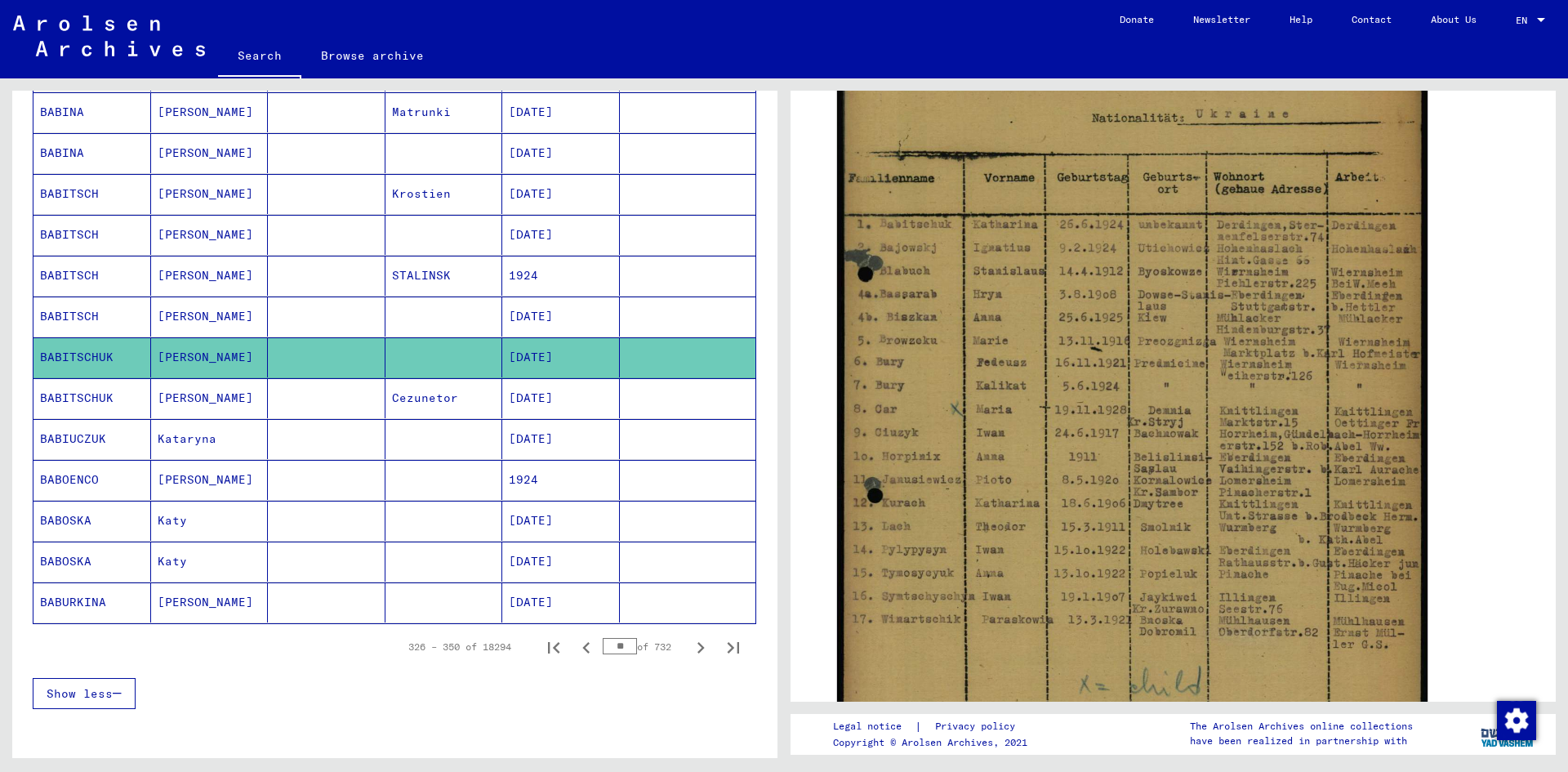
scroll to position [736, 0]
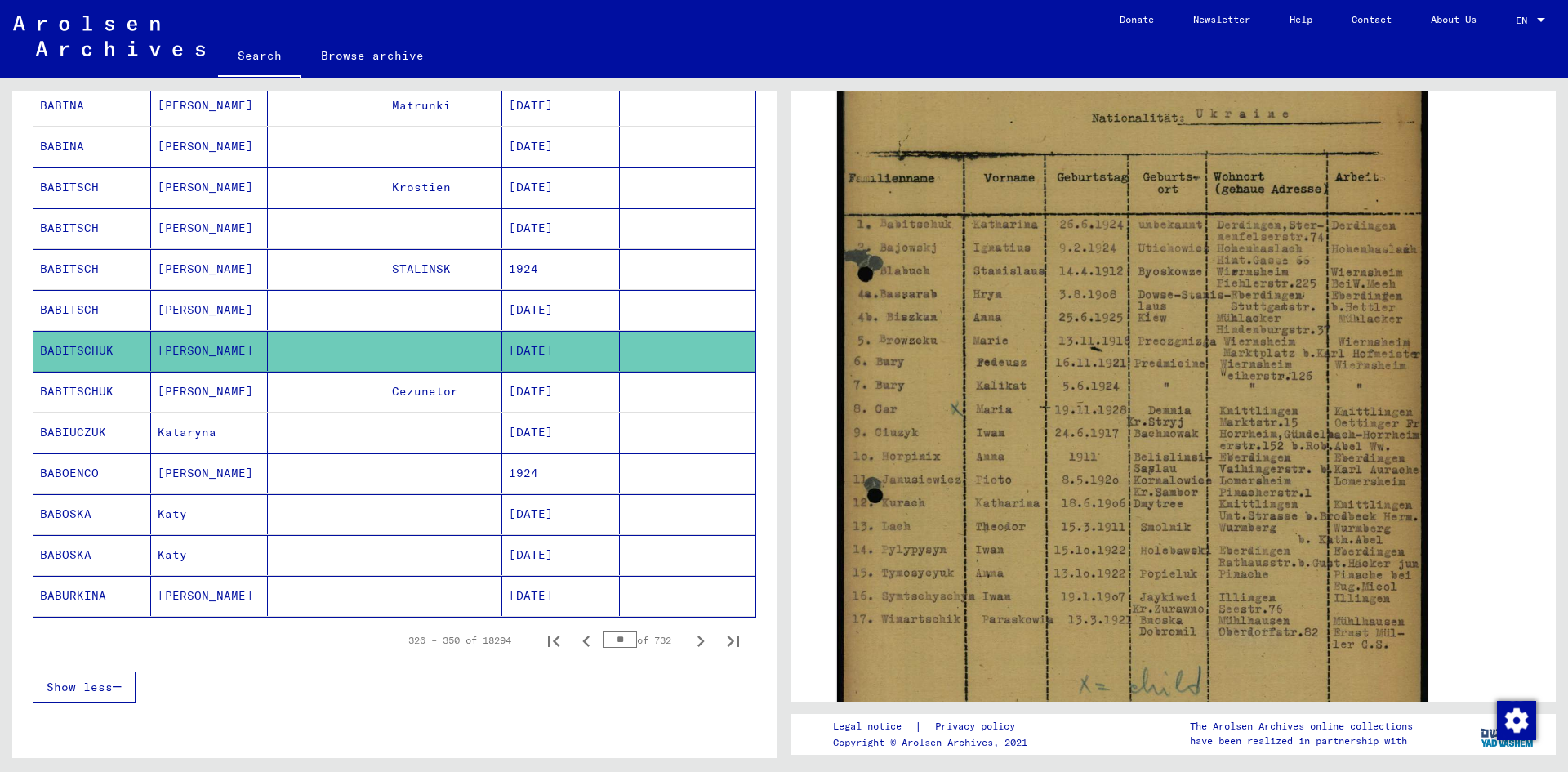
click at [546, 471] on mat-cell "1924" at bounding box center [561, 474] width 117 height 40
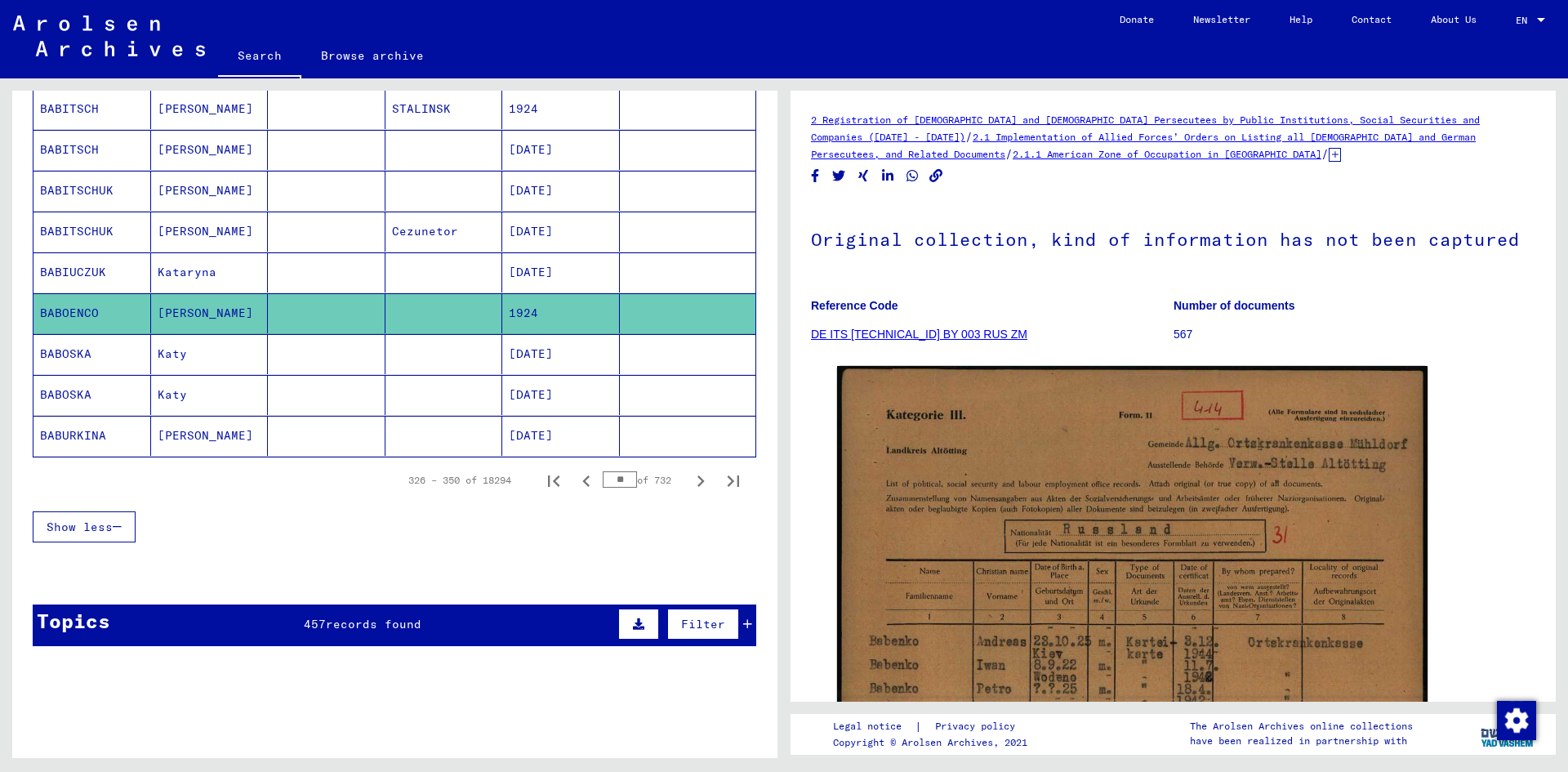
scroll to position [898, 0]
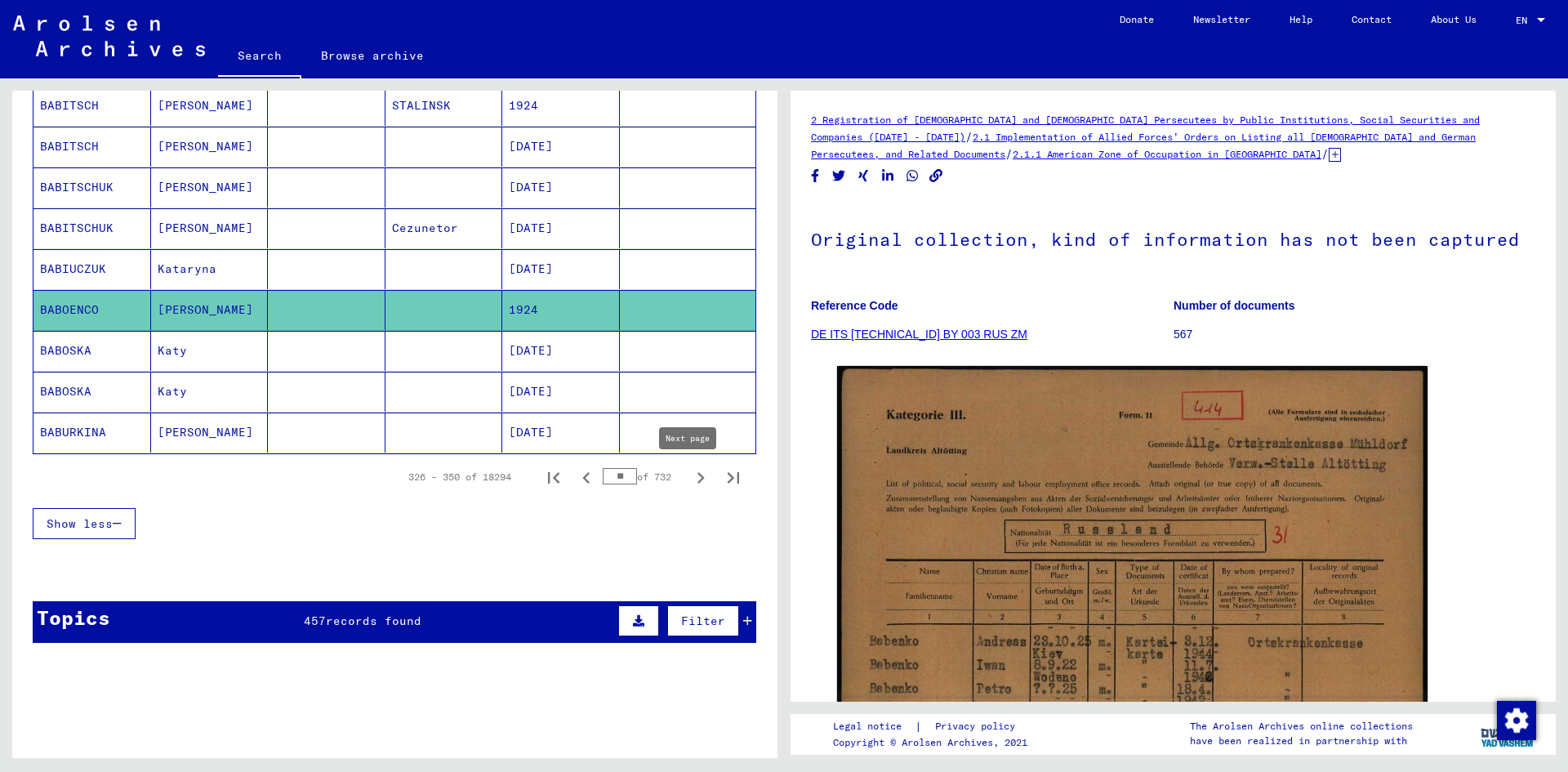
click at [692, 479] on icon "Next page" at bounding box center [701, 478] width 23 height 23
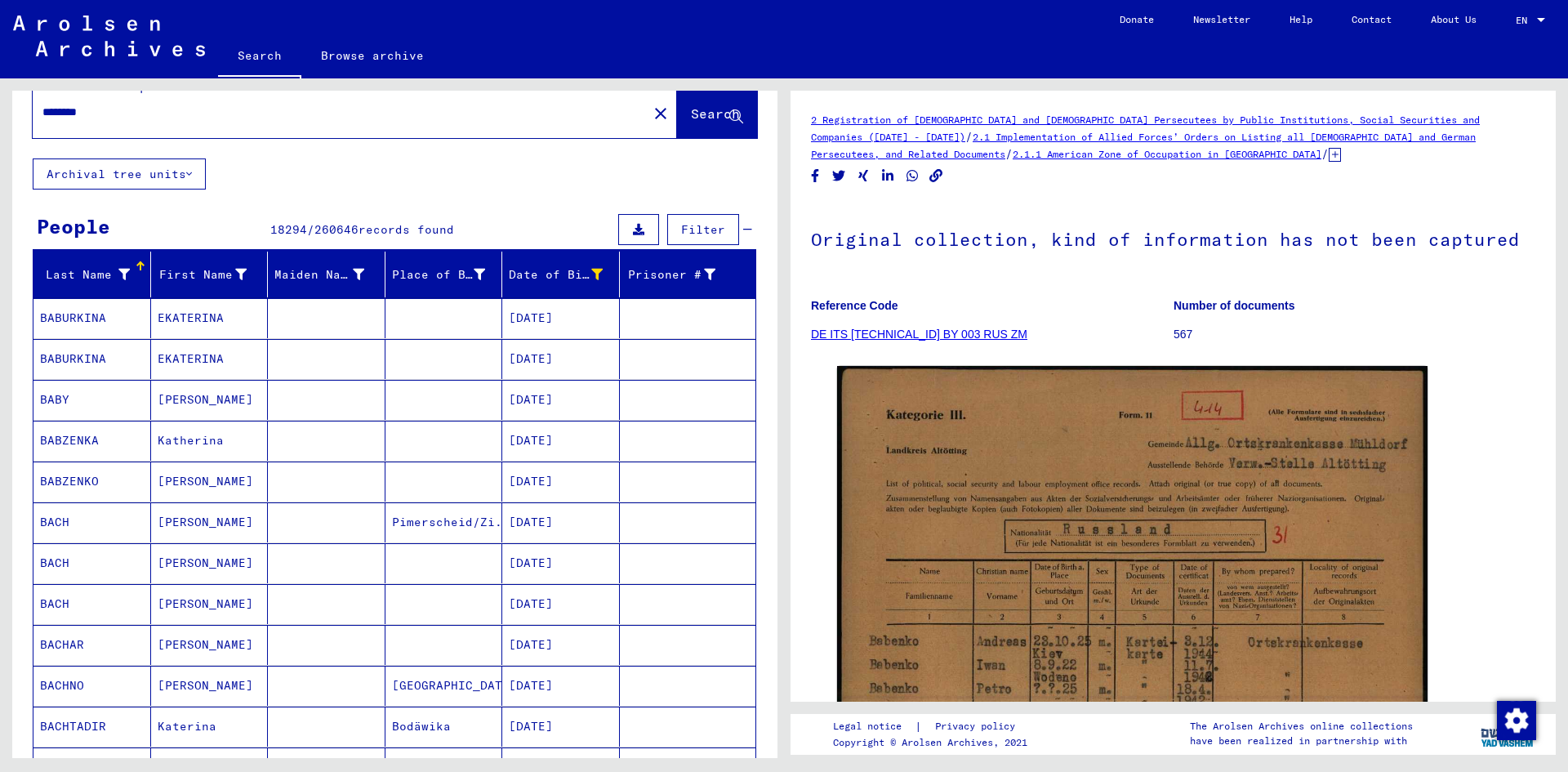
scroll to position [0, 0]
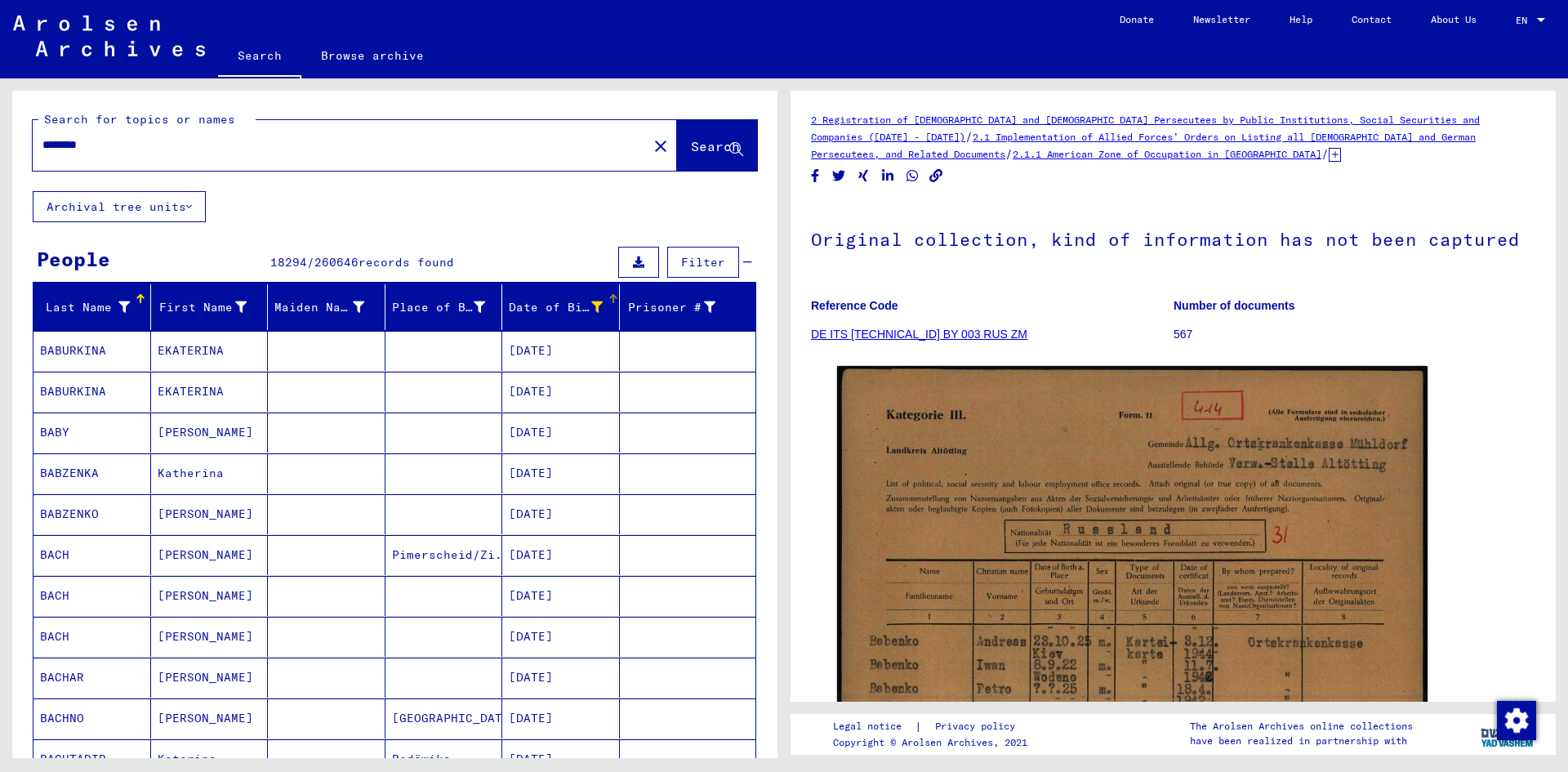
click at [554, 310] on div "Date of Birth" at bounding box center [556, 307] width 94 height 17
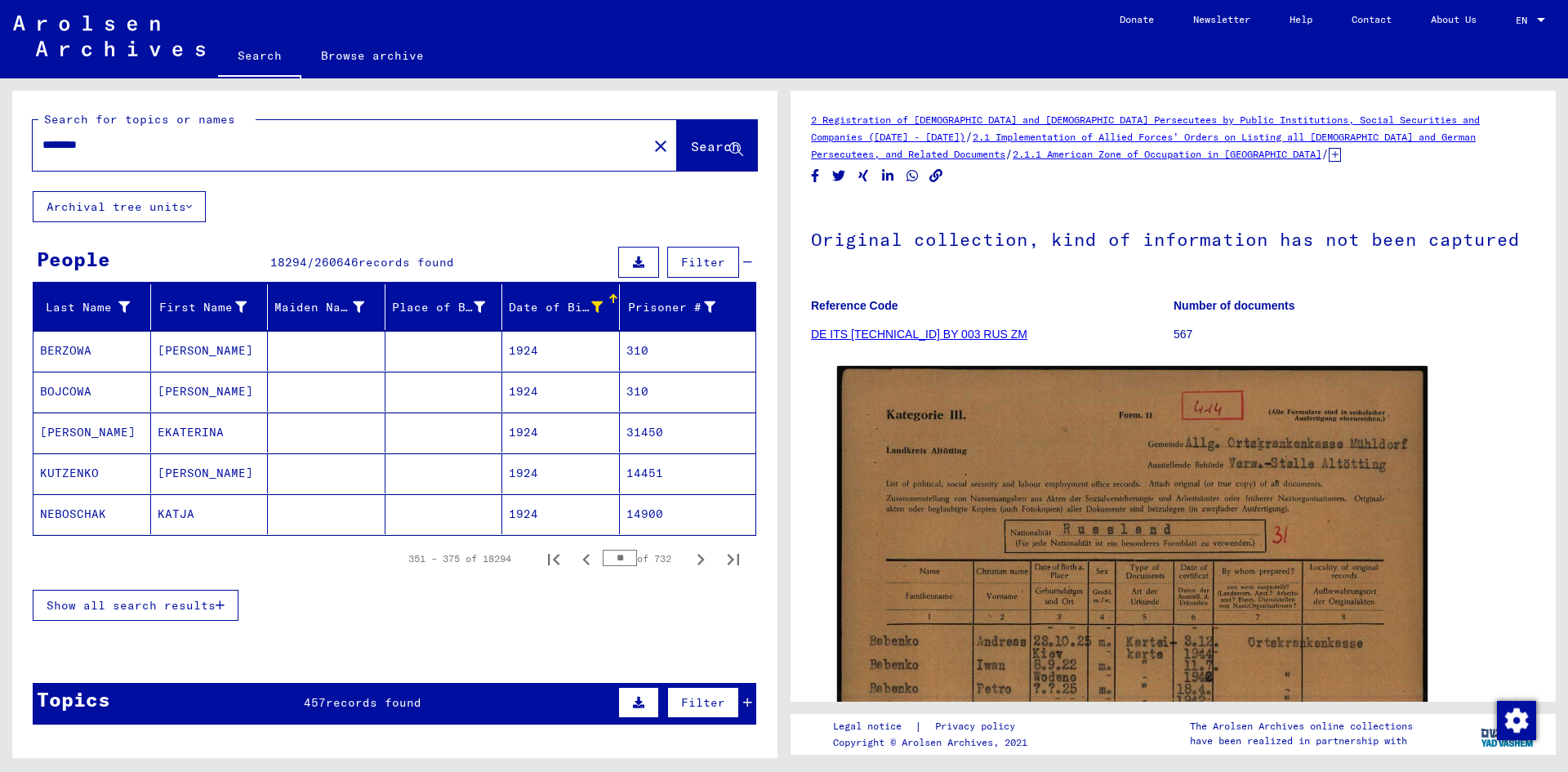
click at [568, 312] on div "Date of Birth" at bounding box center [556, 307] width 94 height 17
click at [697, 559] on icon "Next page" at bounding box center [701, 560] width 7 height 12
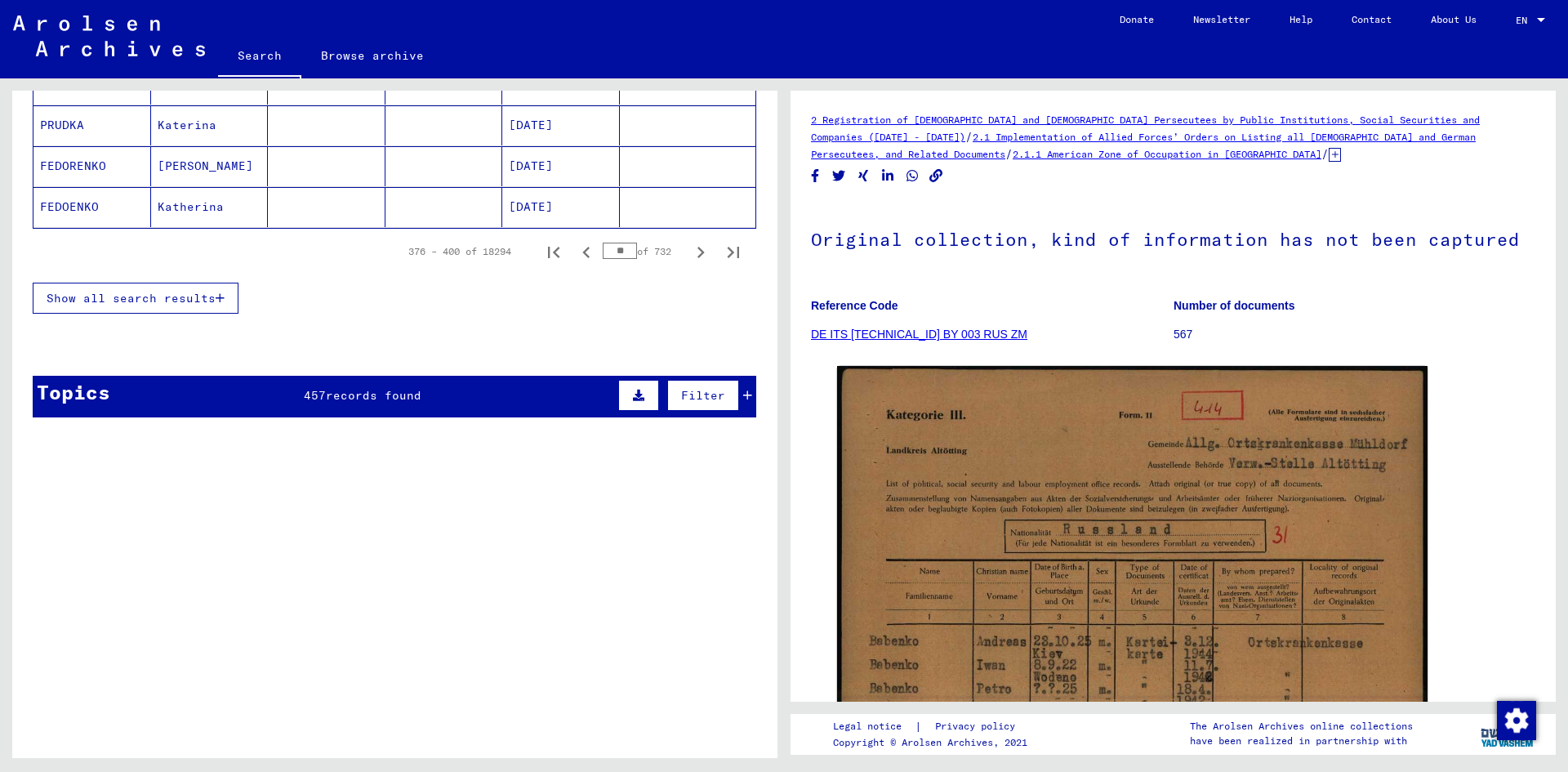
scroll to position [979, 0]
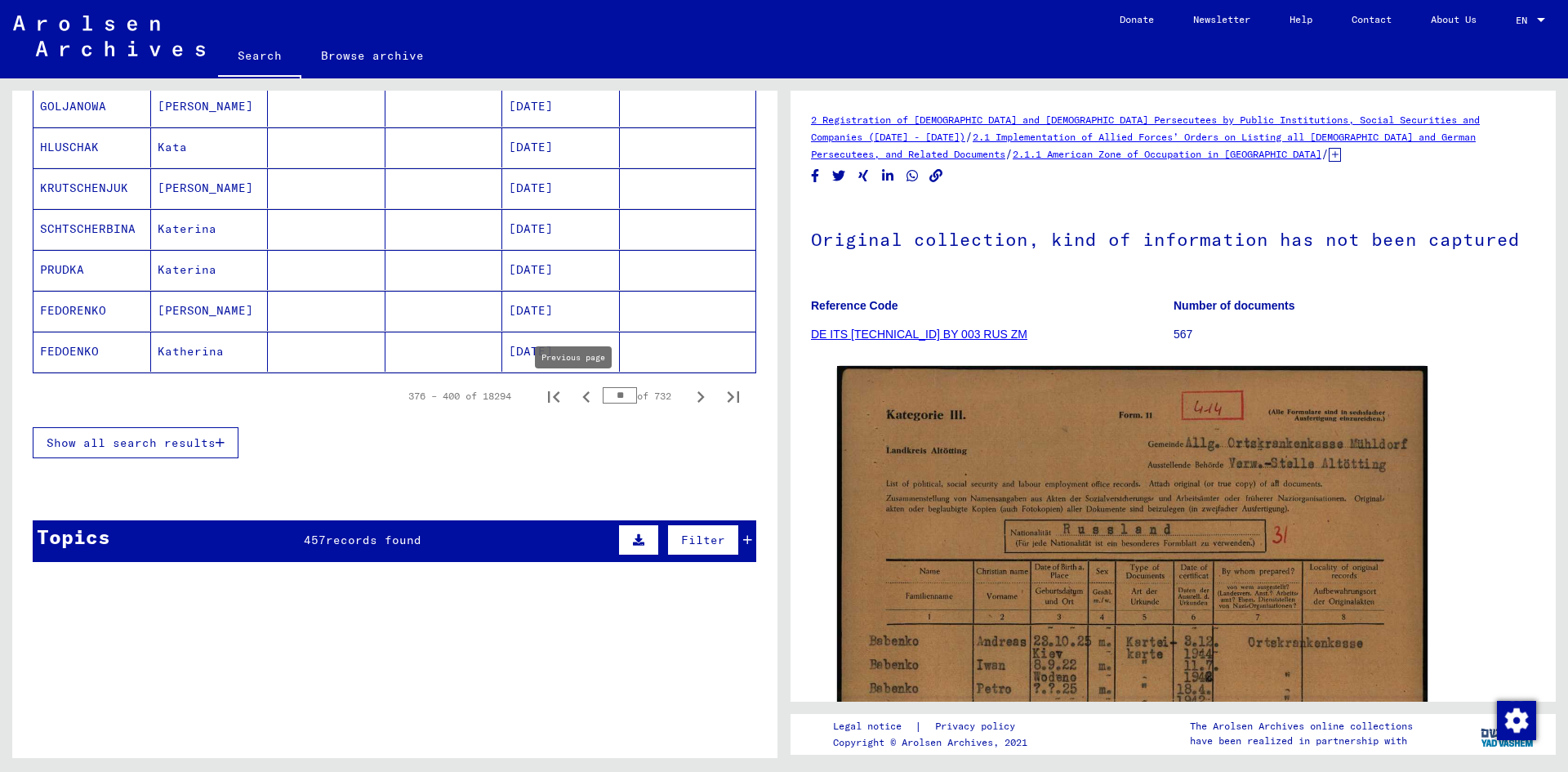
click at [575, 398] on icon "Previous page" at bounding box center [587, 398] width 23 height 23
click at [582, 399] on icon "Previous page" at bounding box center [586, 398] width 7 height 12
click at [576, 398] on icon "Previous page" at bounding box center [587, 398] width 23 height 23
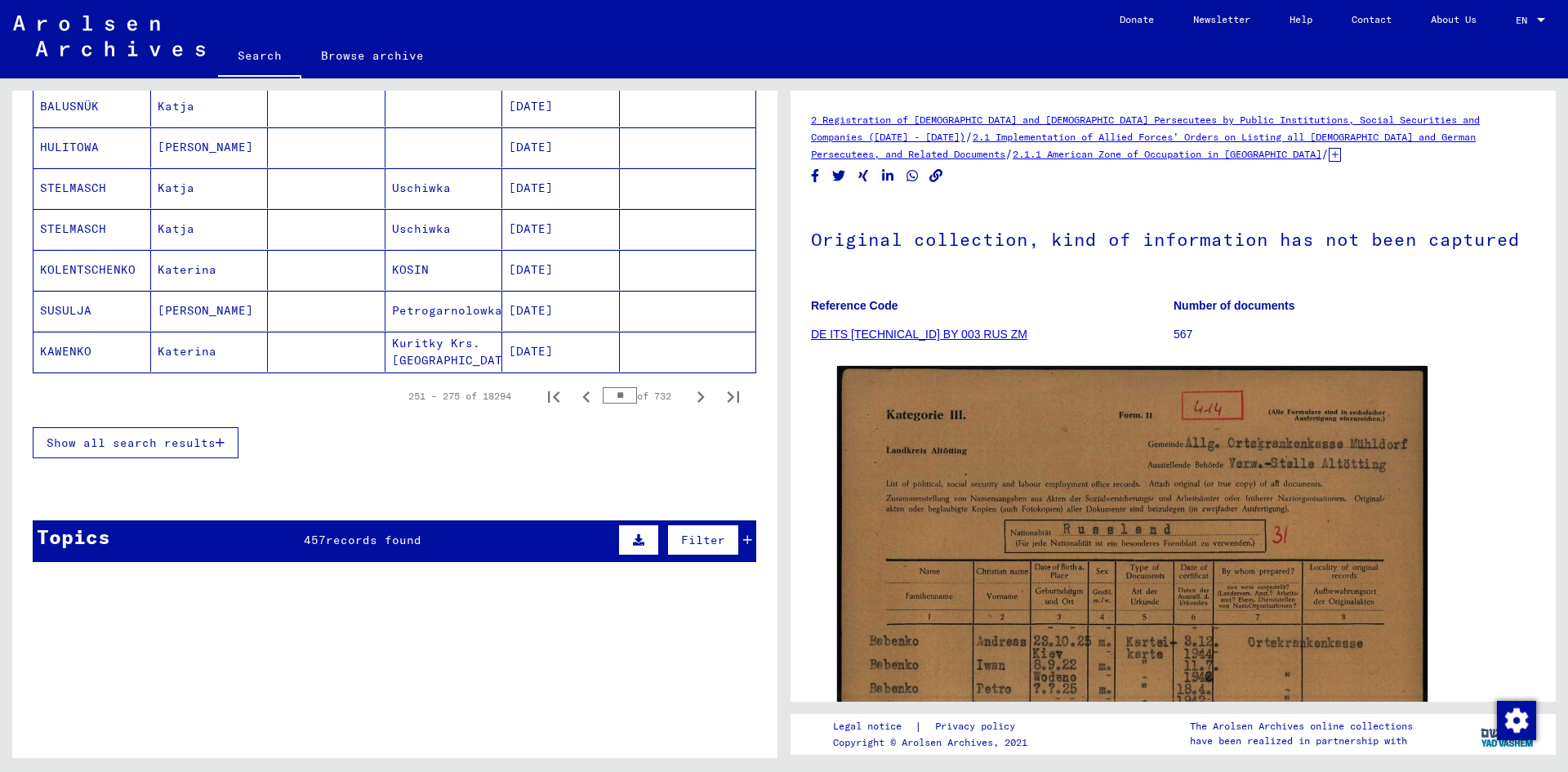
click at [576, 398] on icon "Previous page" at bounding box center [587, 398] width 23 height 23
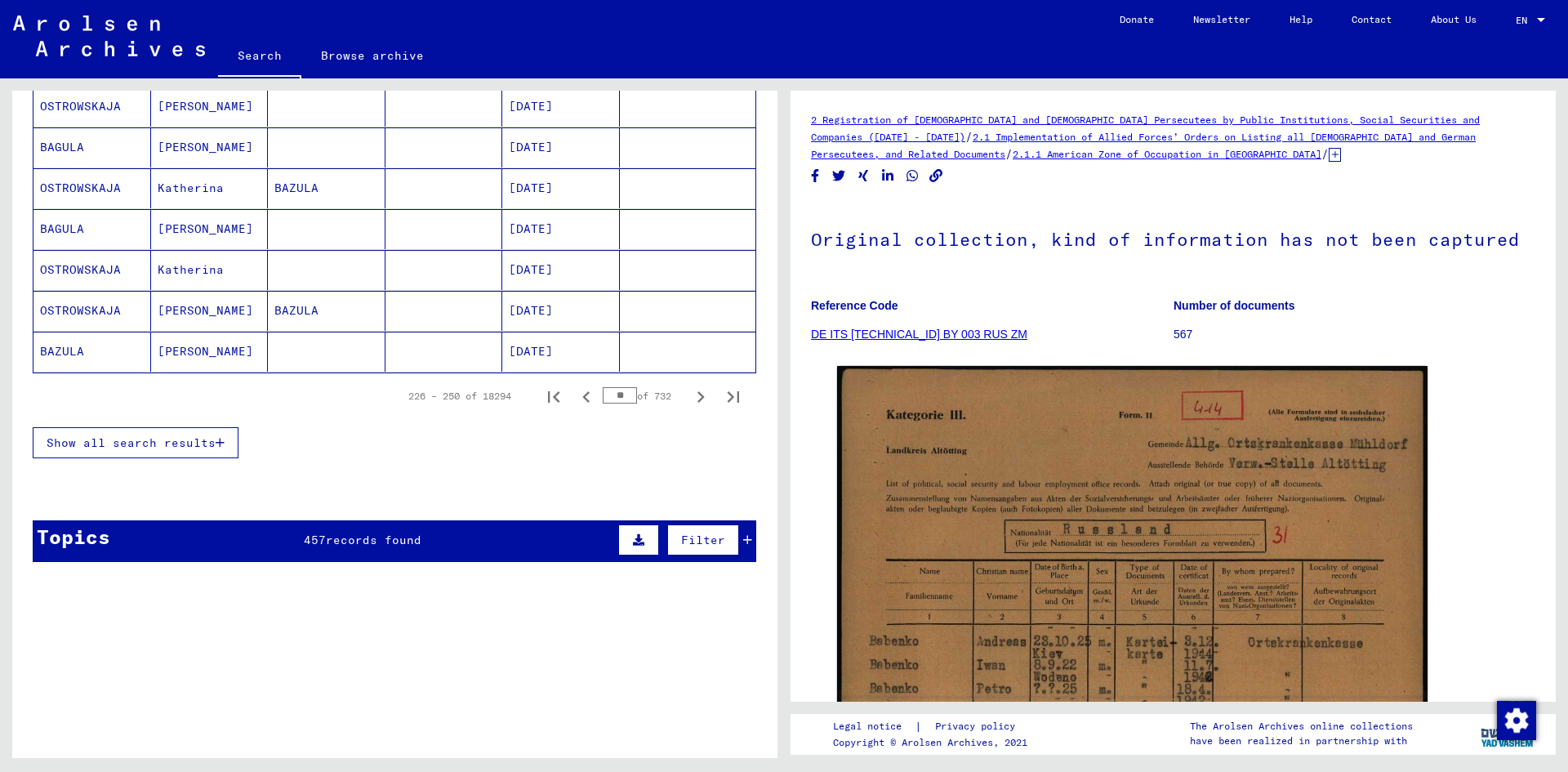
click at [689, 402] on icon "Next page" at bounding box center [701, 398] width 23 height 23
click at [691, 396] on icon "Next page" at bounding box center [701, 398] width 23 height 23
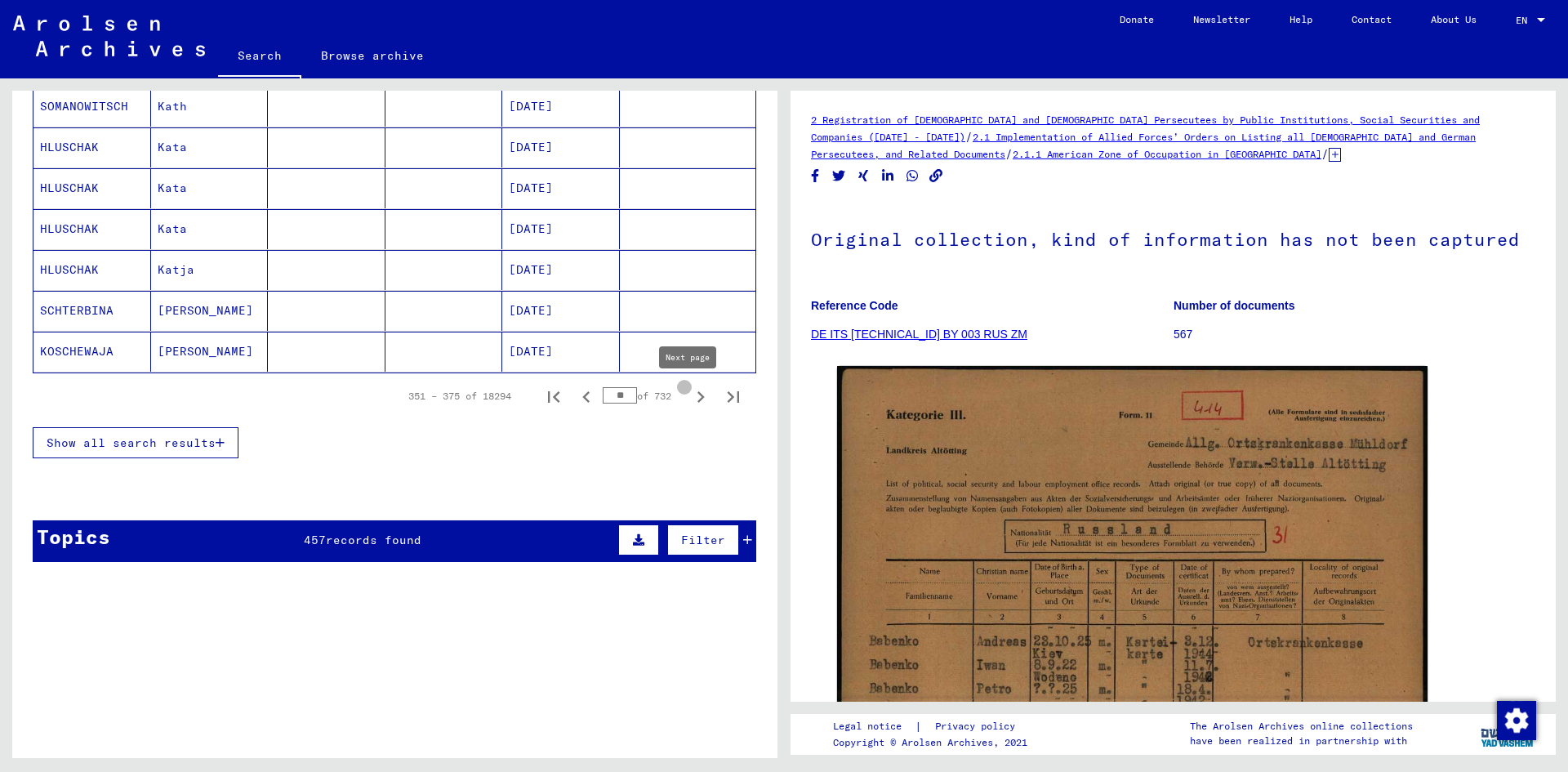
click at [691, 396] on icon "Next page" at bounding box center [701, 398] width 23 height 23
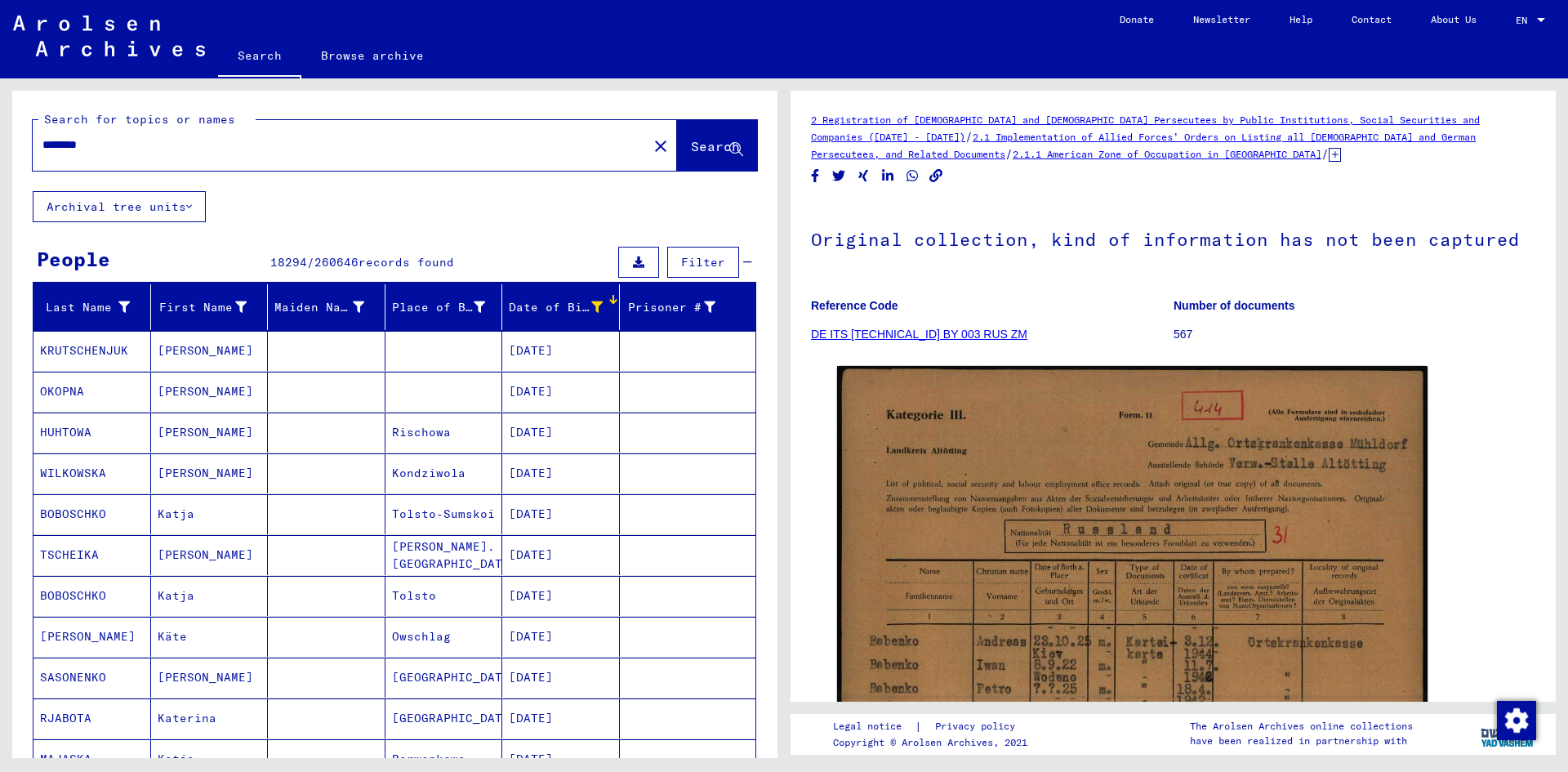
scroll to position [1062, 0]
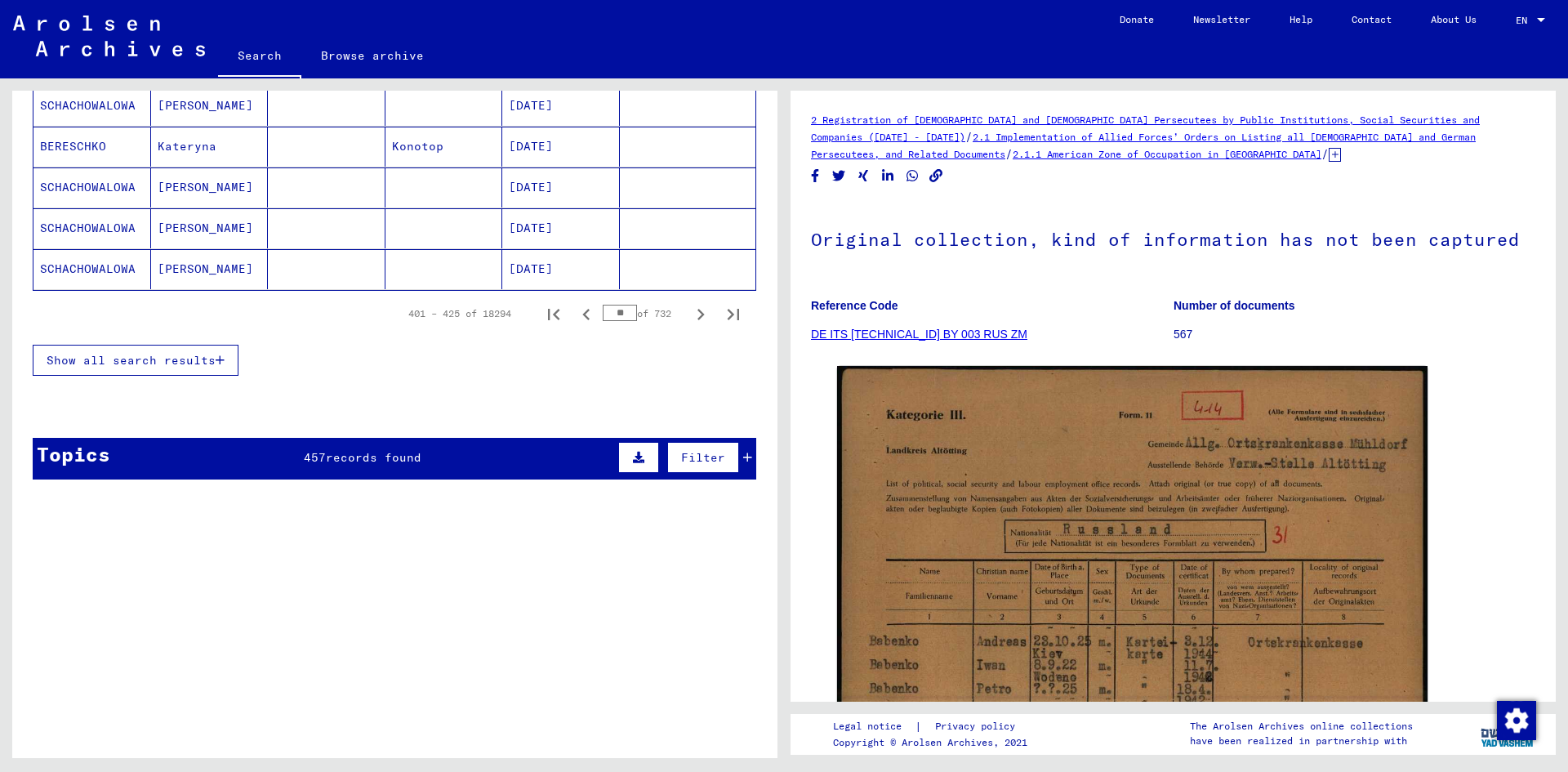
click at [613, 307] on input "**" at bounding box center [620, 313] width 35 height 17
click at [697, 312] on icon "Next page" at bounding box center [701, 315] width 7 height 12
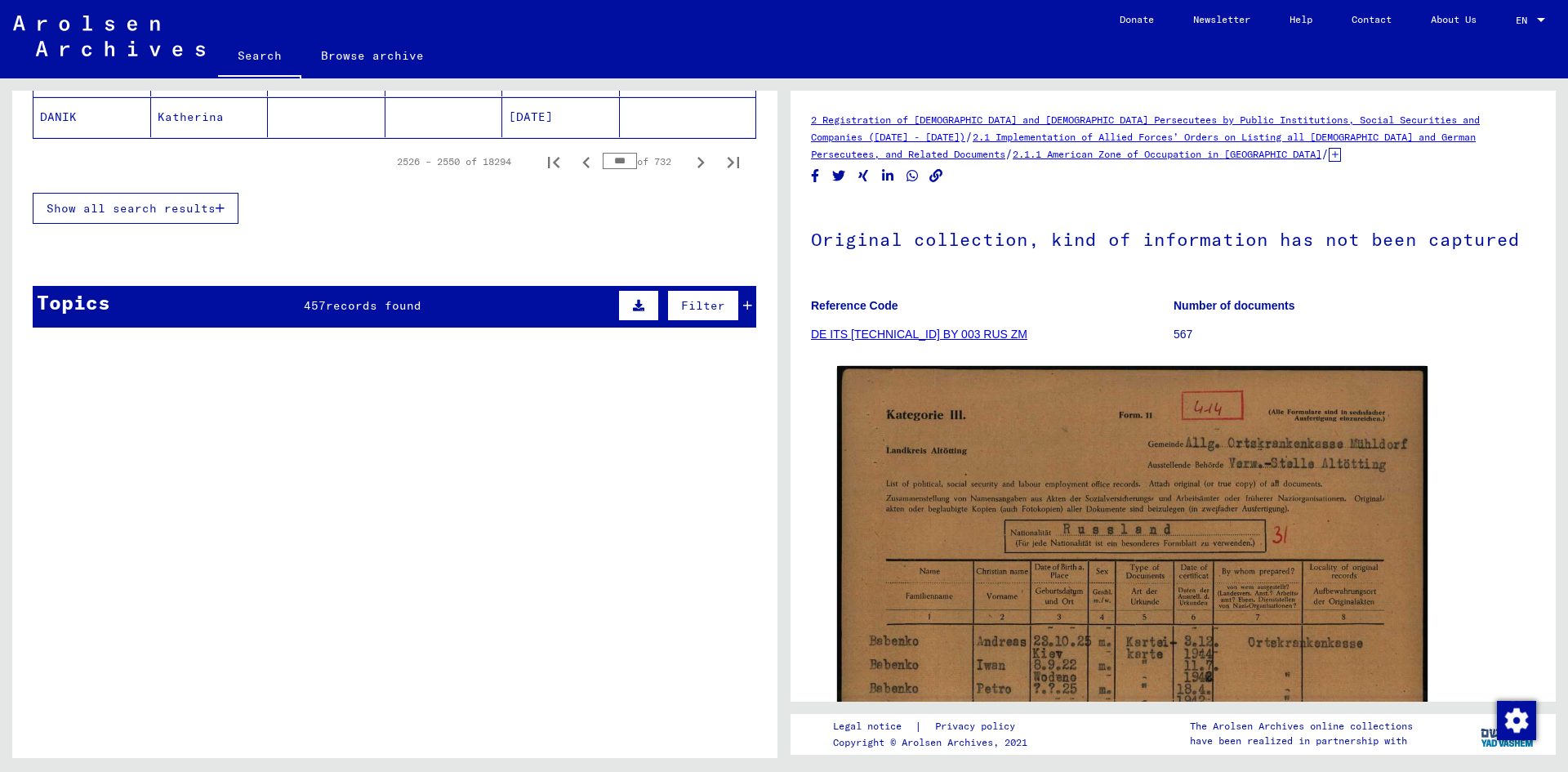
scroll to position [1225, 0]
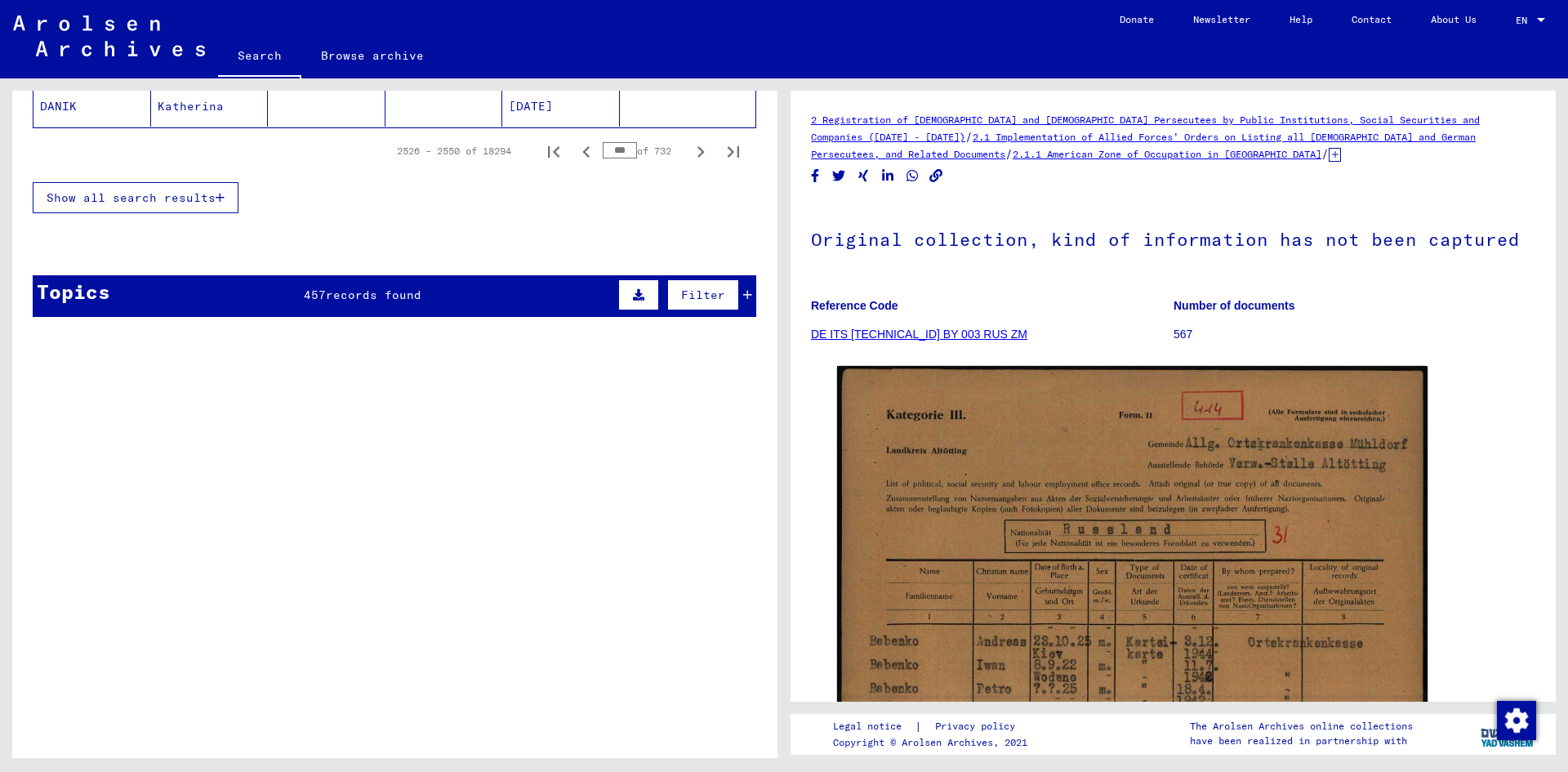
click at [611, 150] on input "***" at bounding box center [620, 150] width 35 height 17
type input "*"
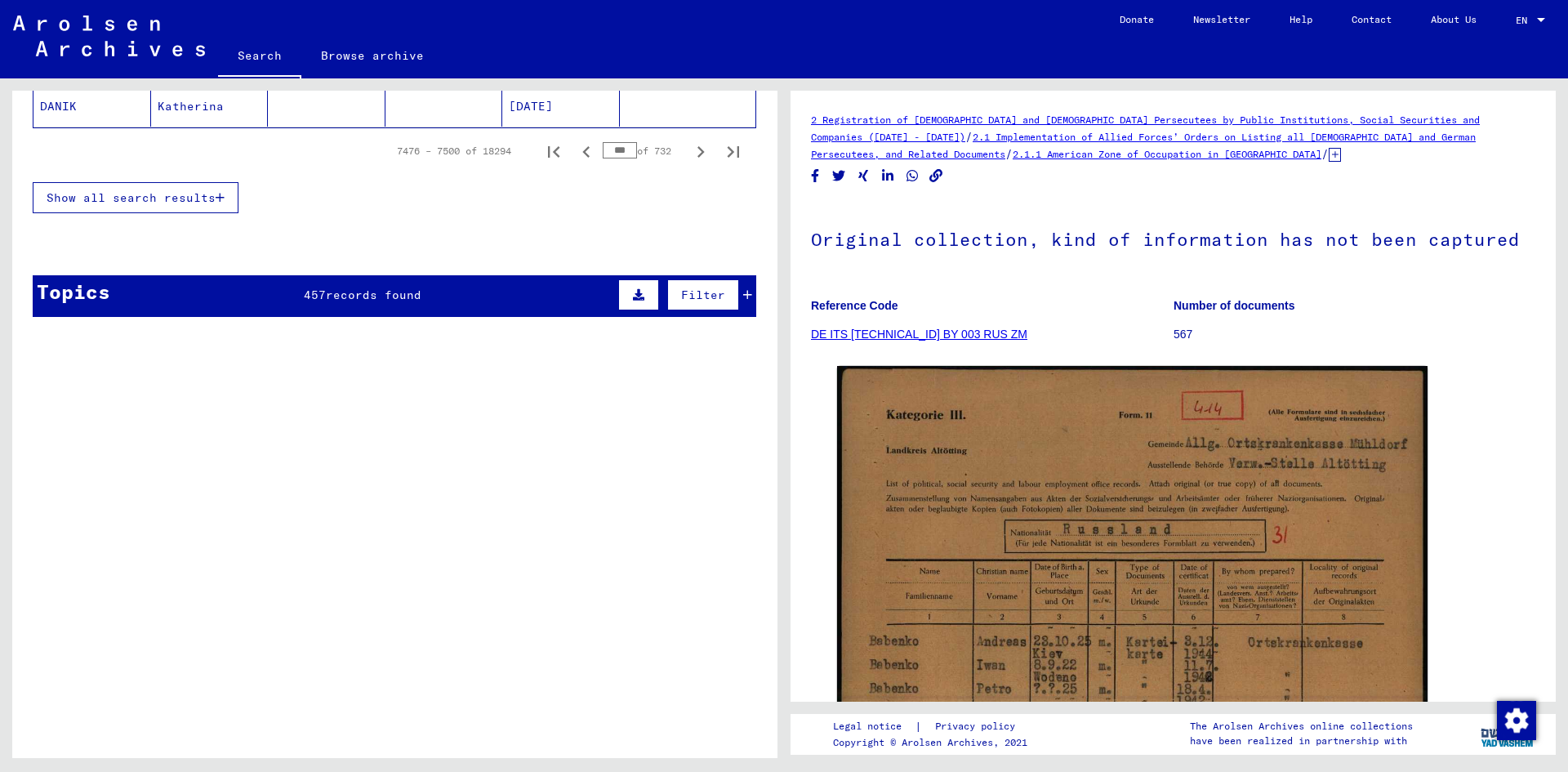
click at [619, 185] on div "Show all search results" at bounding box center [395, 198] width 724 height 47
click at [695, 154] on icon "Next page" at bounding box center [701, 152] width 23 height 23
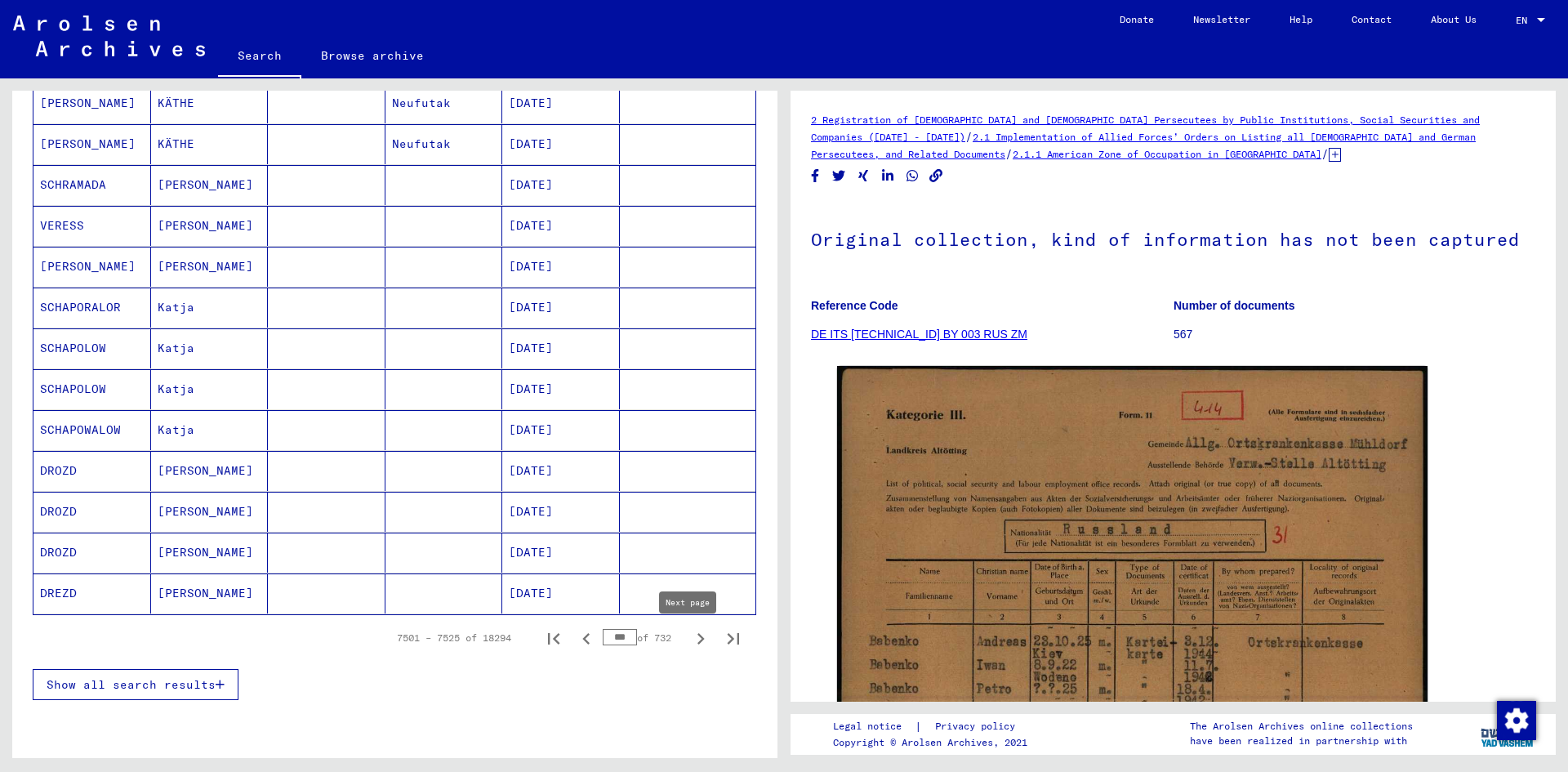
scroll to position [735, 0]
click at [613, 636] on input "***" at bounding box center [620, 641] width 35 height 17
click at [668, 684] on div "Show all search results" at bounding box center [395, 688] width 724 height 47
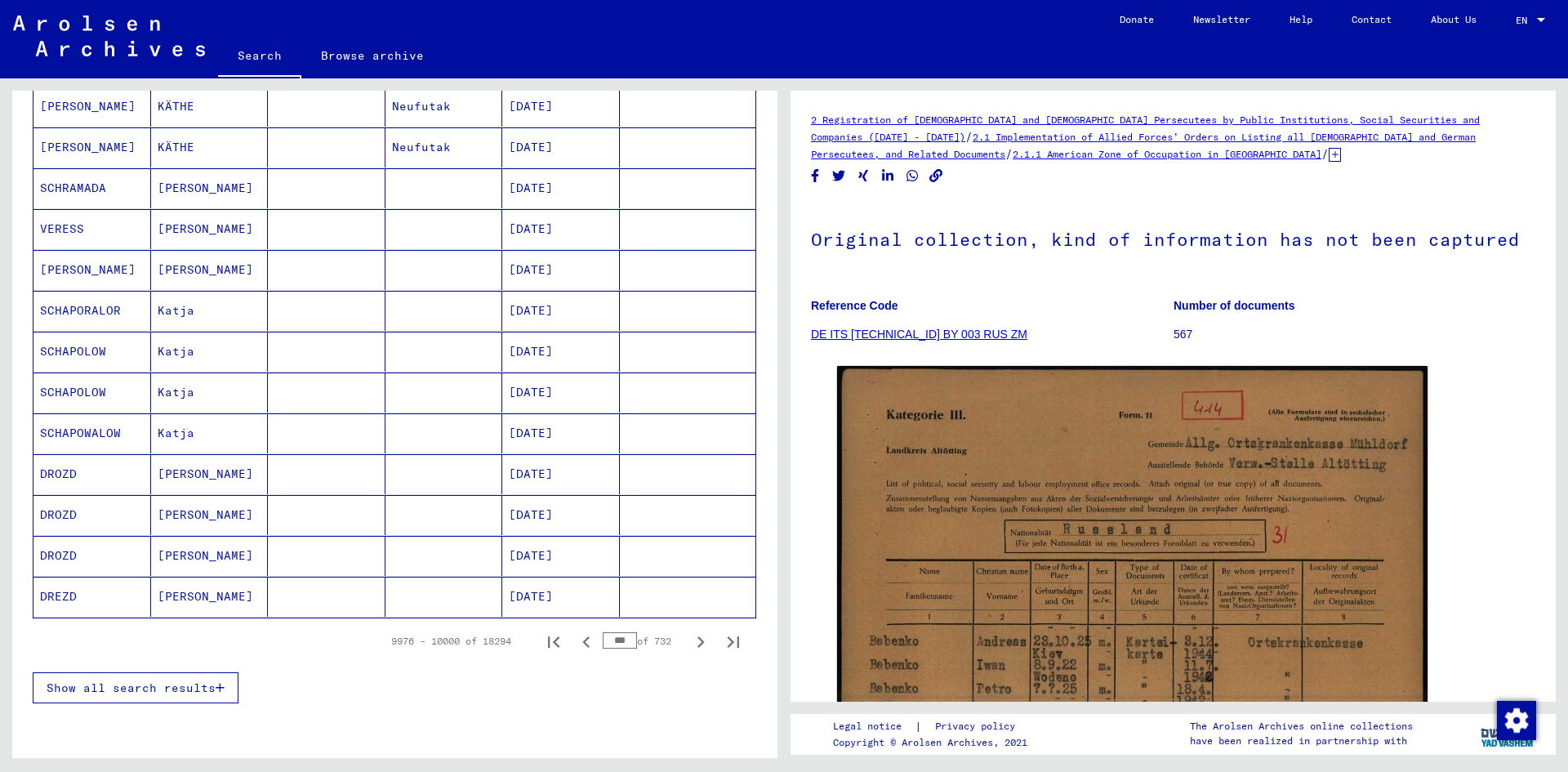
click at [692, 640] on icon "Next page" at bounding box center [701, 642] width 23 height 23
click at [689, 642] on icon "Next page" at bounding box center [701, 642] width 23 height 23
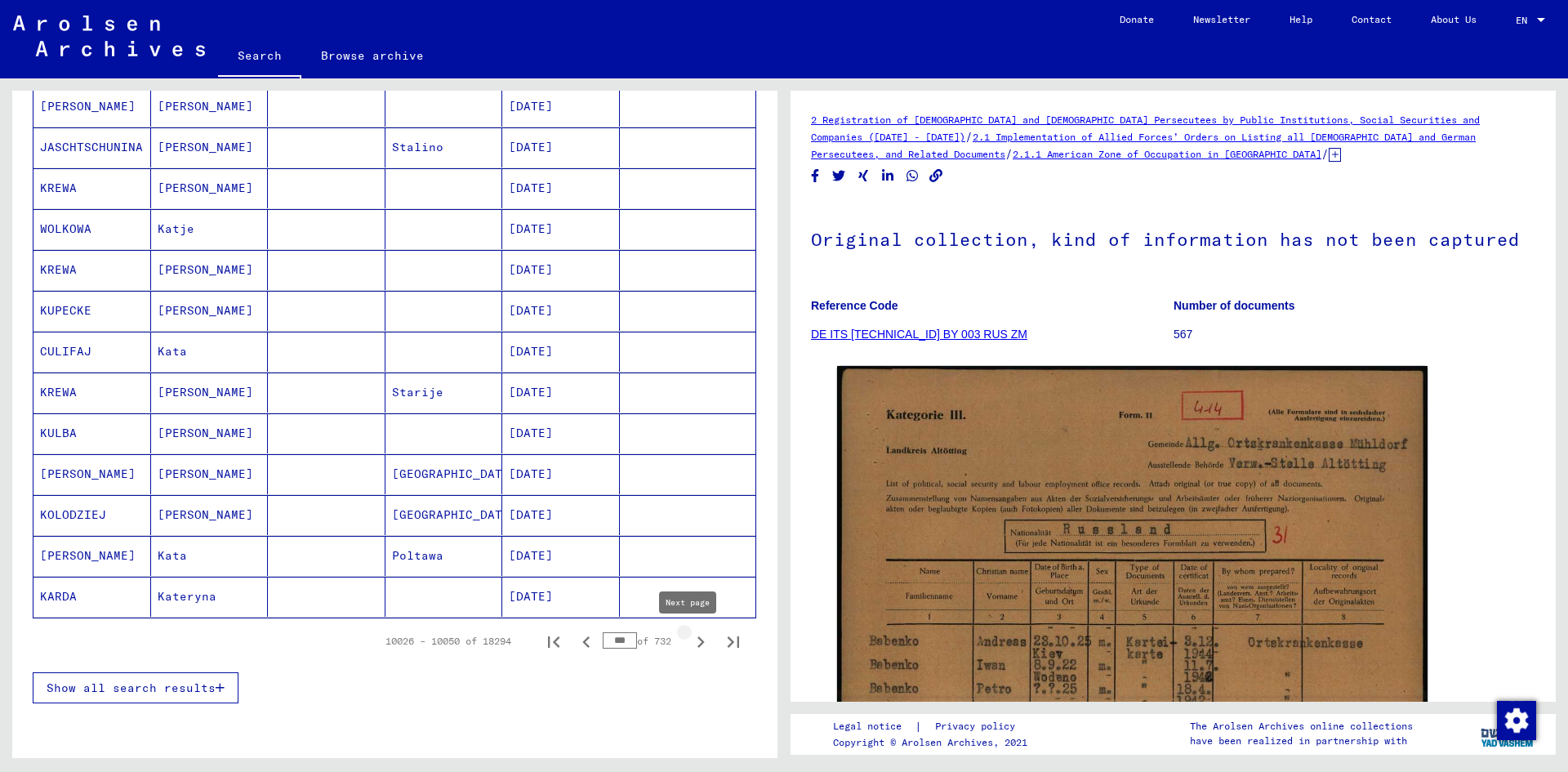
type input "***"
